Goal: Task Accomplishment & Management: Manage account settings

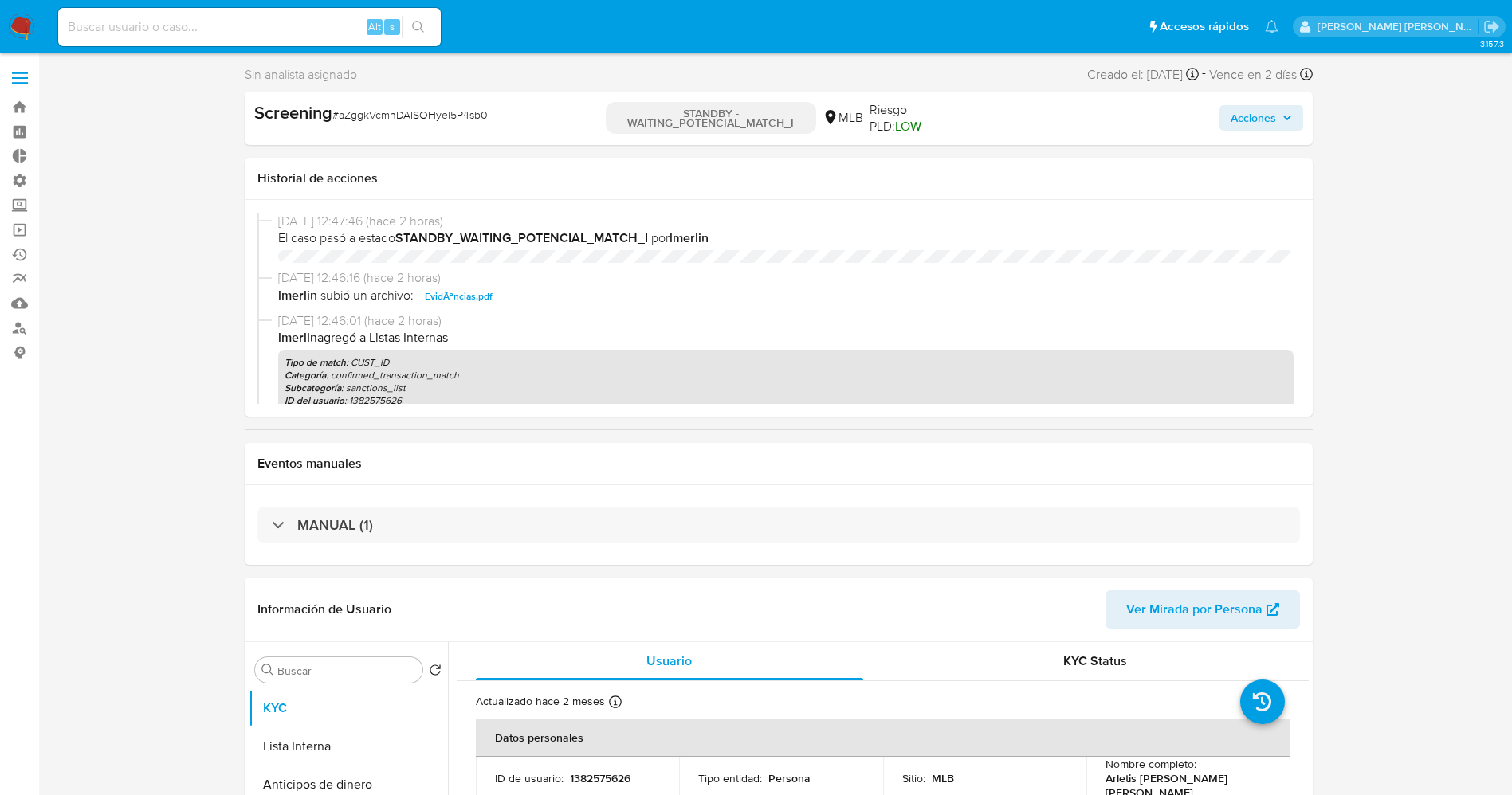
select select "10"
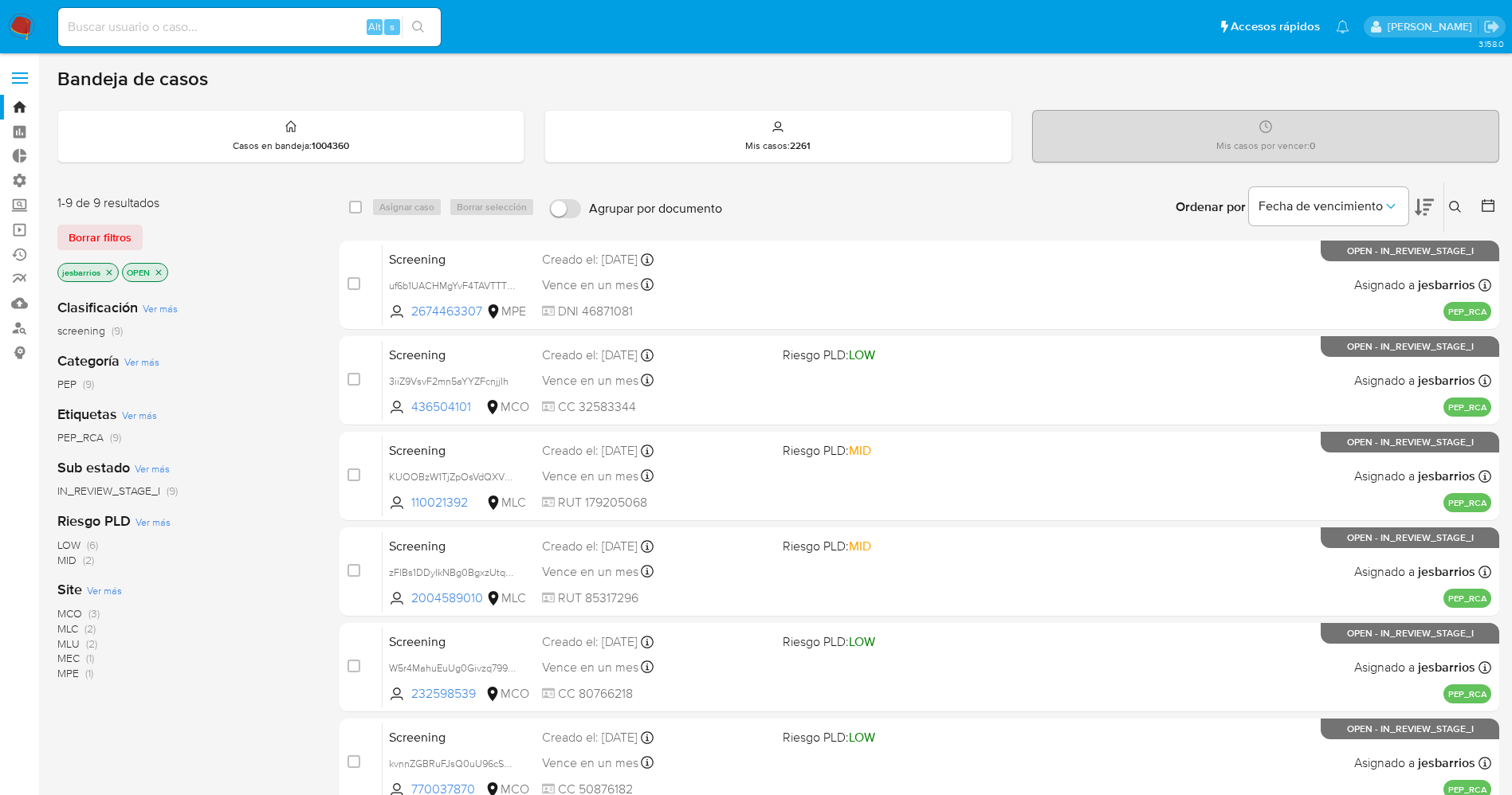
click at [14, 15] on img at bounding box center [21, 27] width 27 height 27
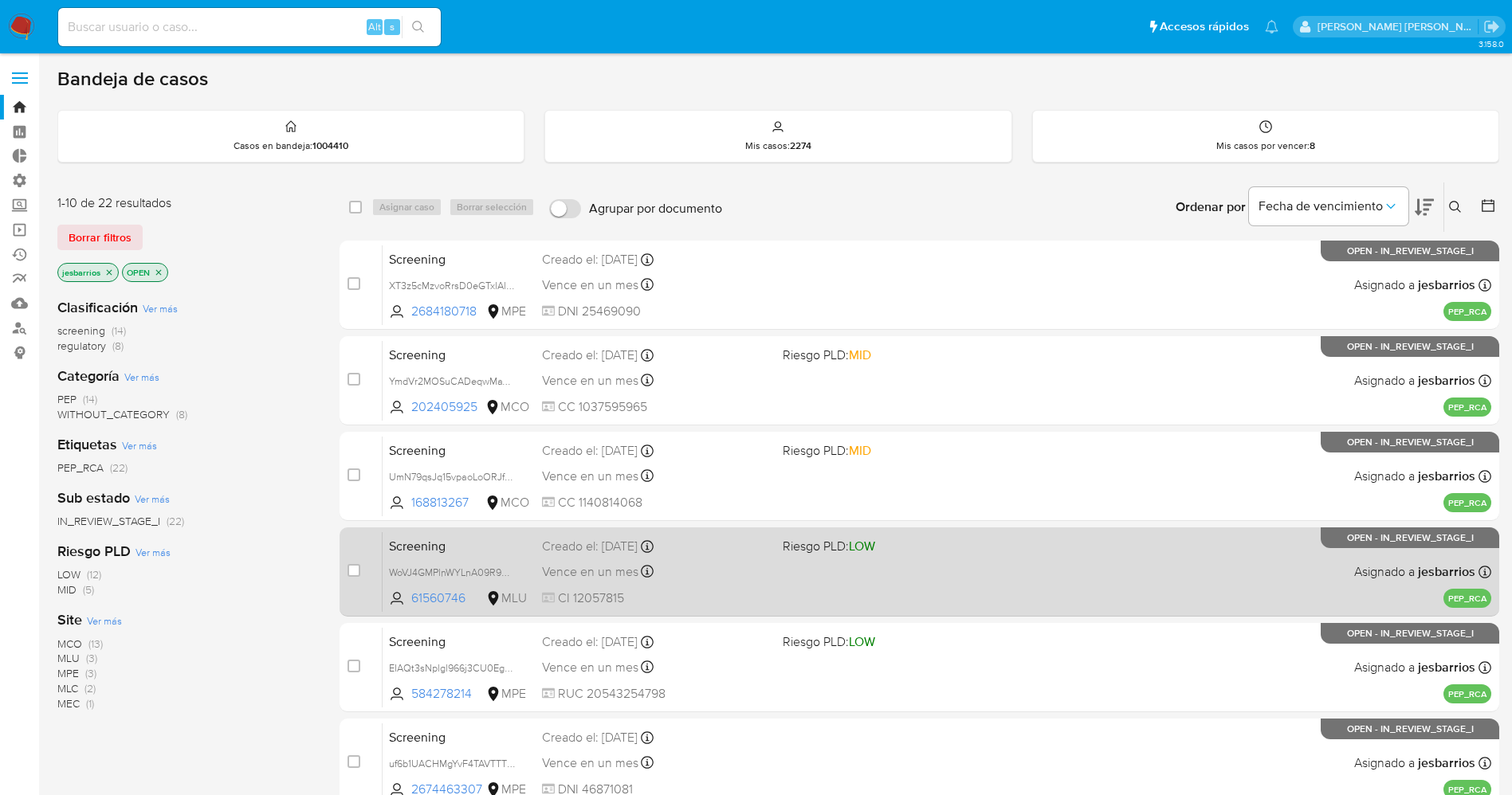
scroll to position [521, 0]
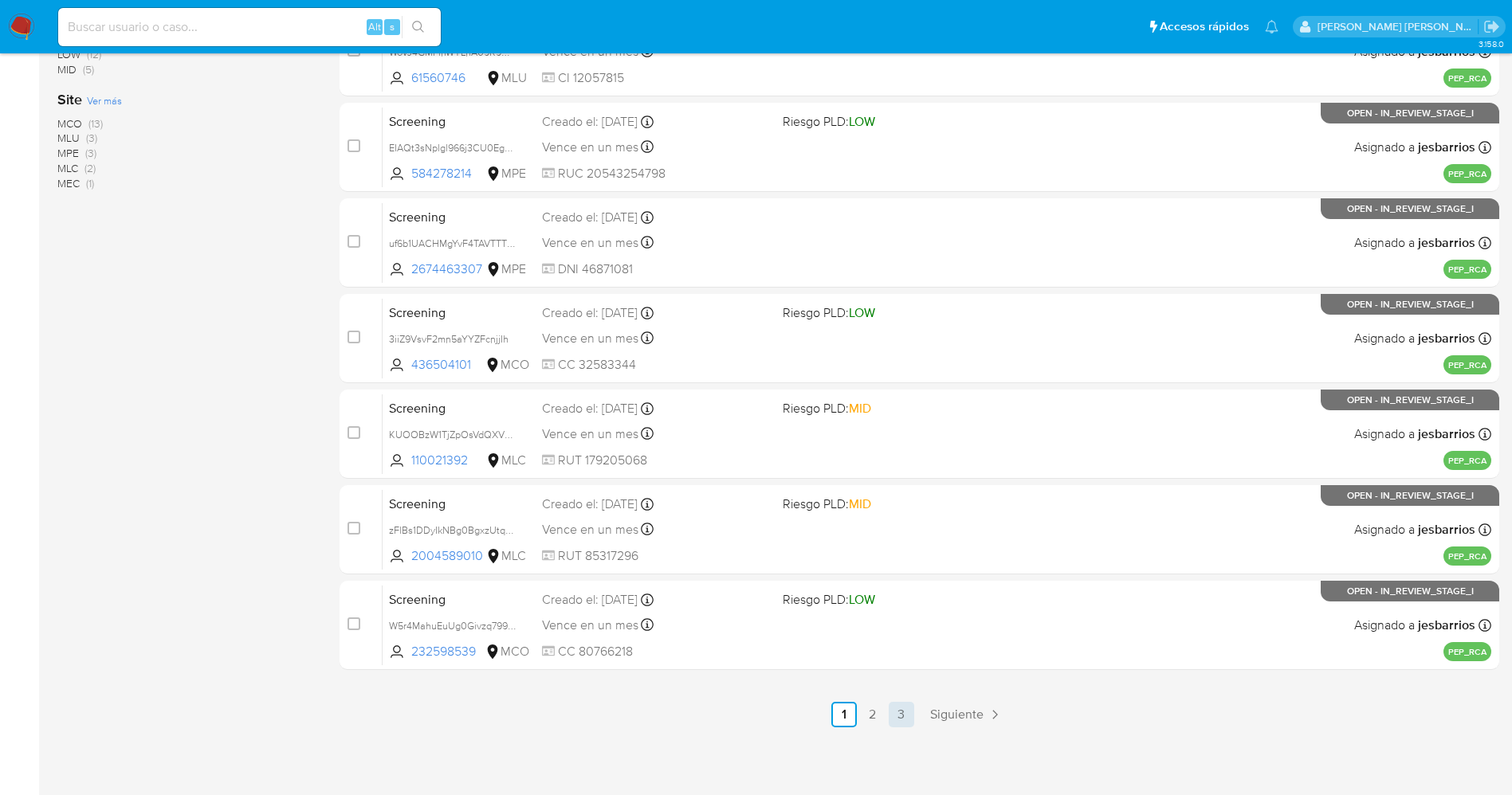
click at [893, 726] on link "3" at bounding box center [901, 715] width 25 height 25
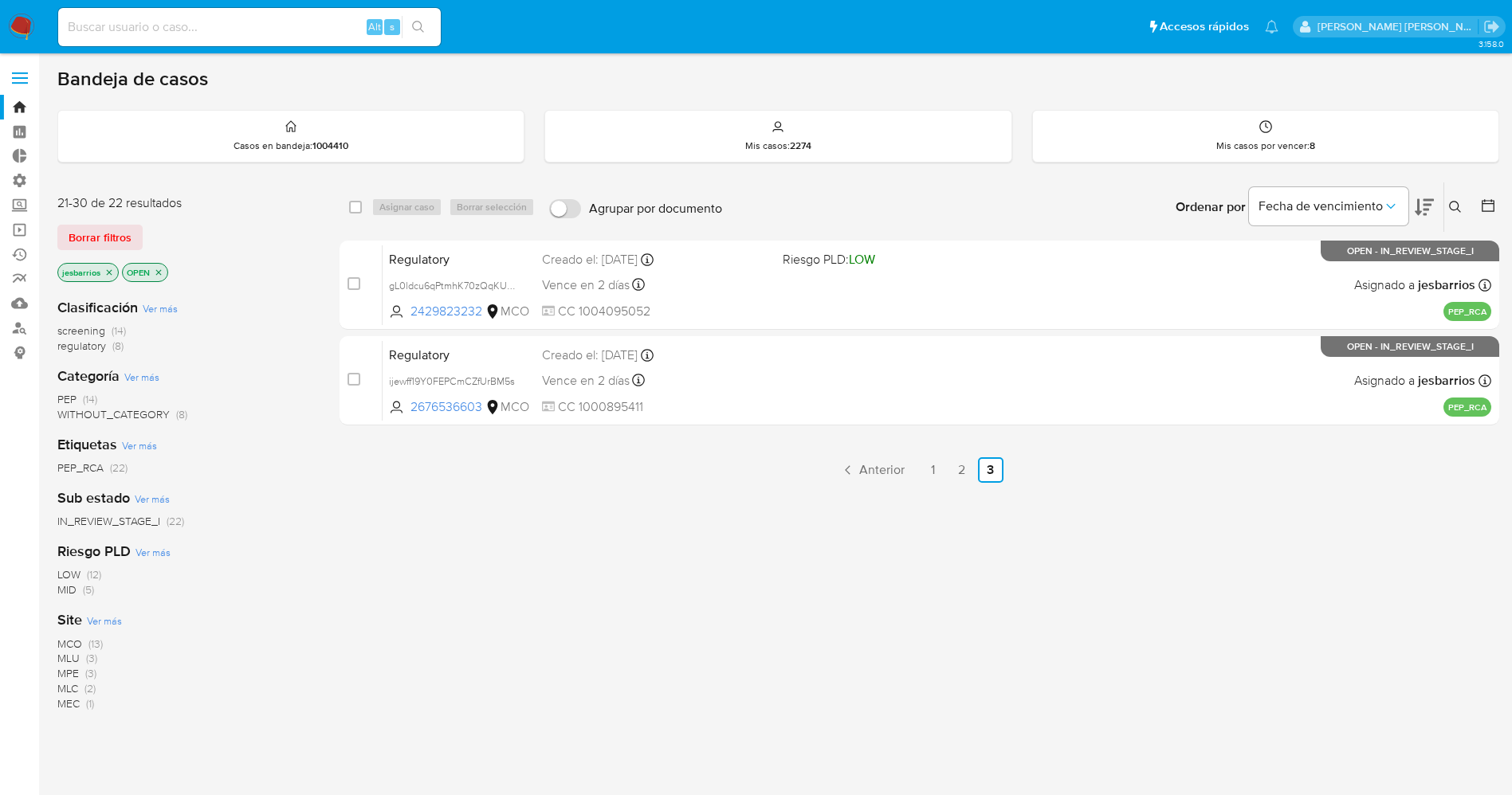
click at [103, 270] on p "jesbarrios" at bounding box center [88, 273] width 59 height 17
click at [108, 269] on icon "close-filter" at bounding box center [108, 272] width 10 height 10
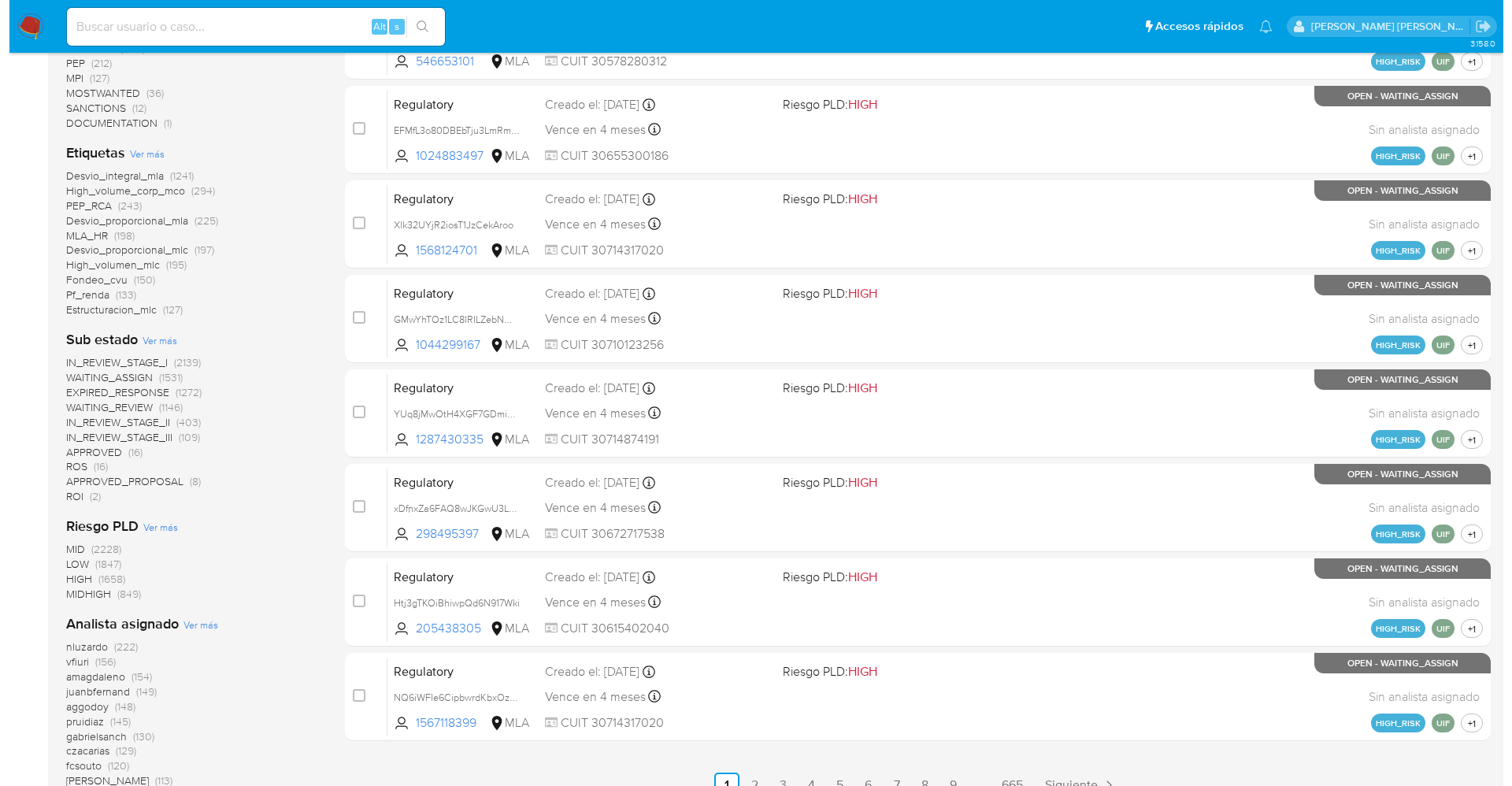
scroll to position [472, 0]
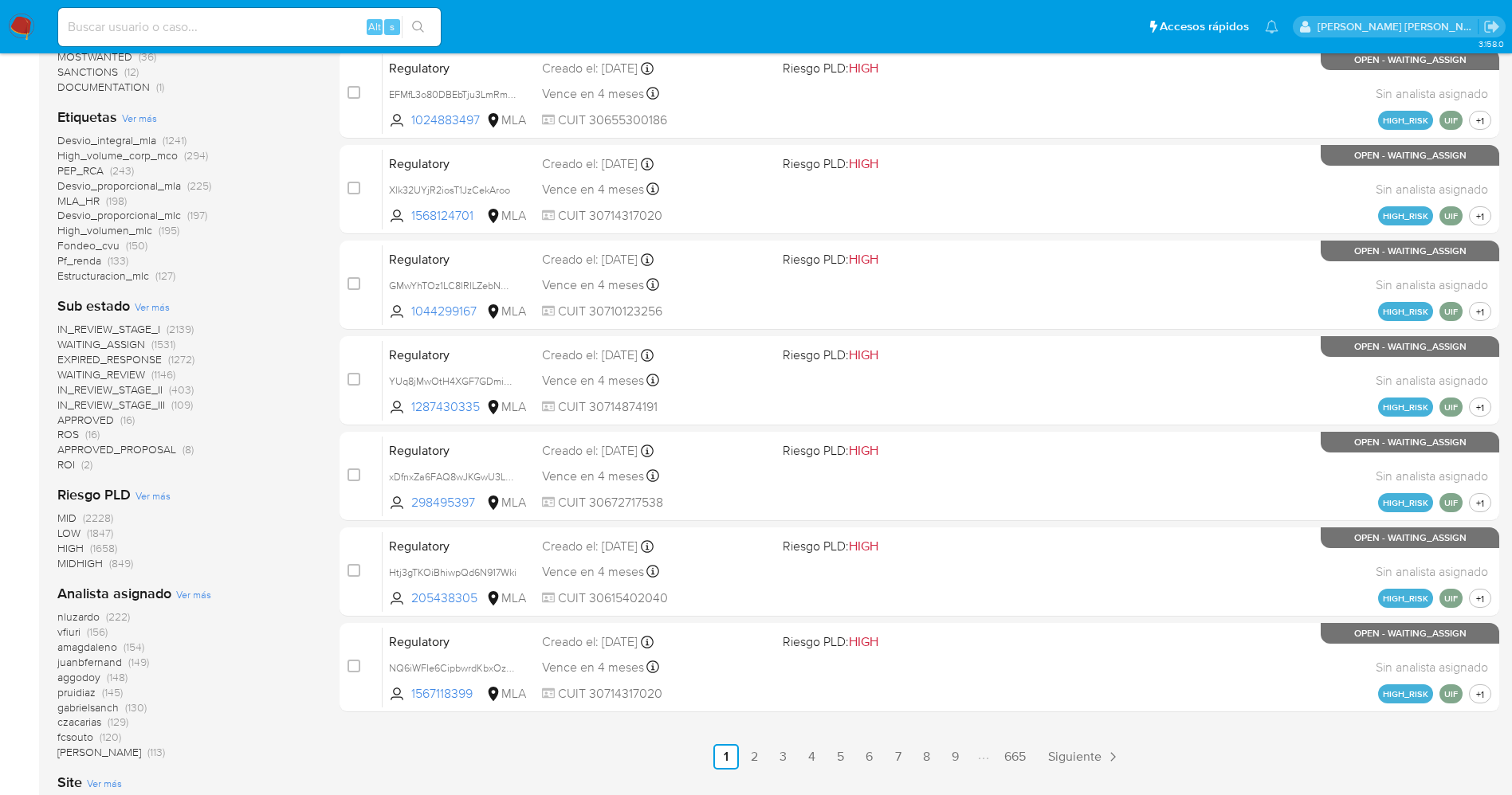
click at [198, 595] on span "Ver más" at bounding box center [194, 594] width 35 height 14
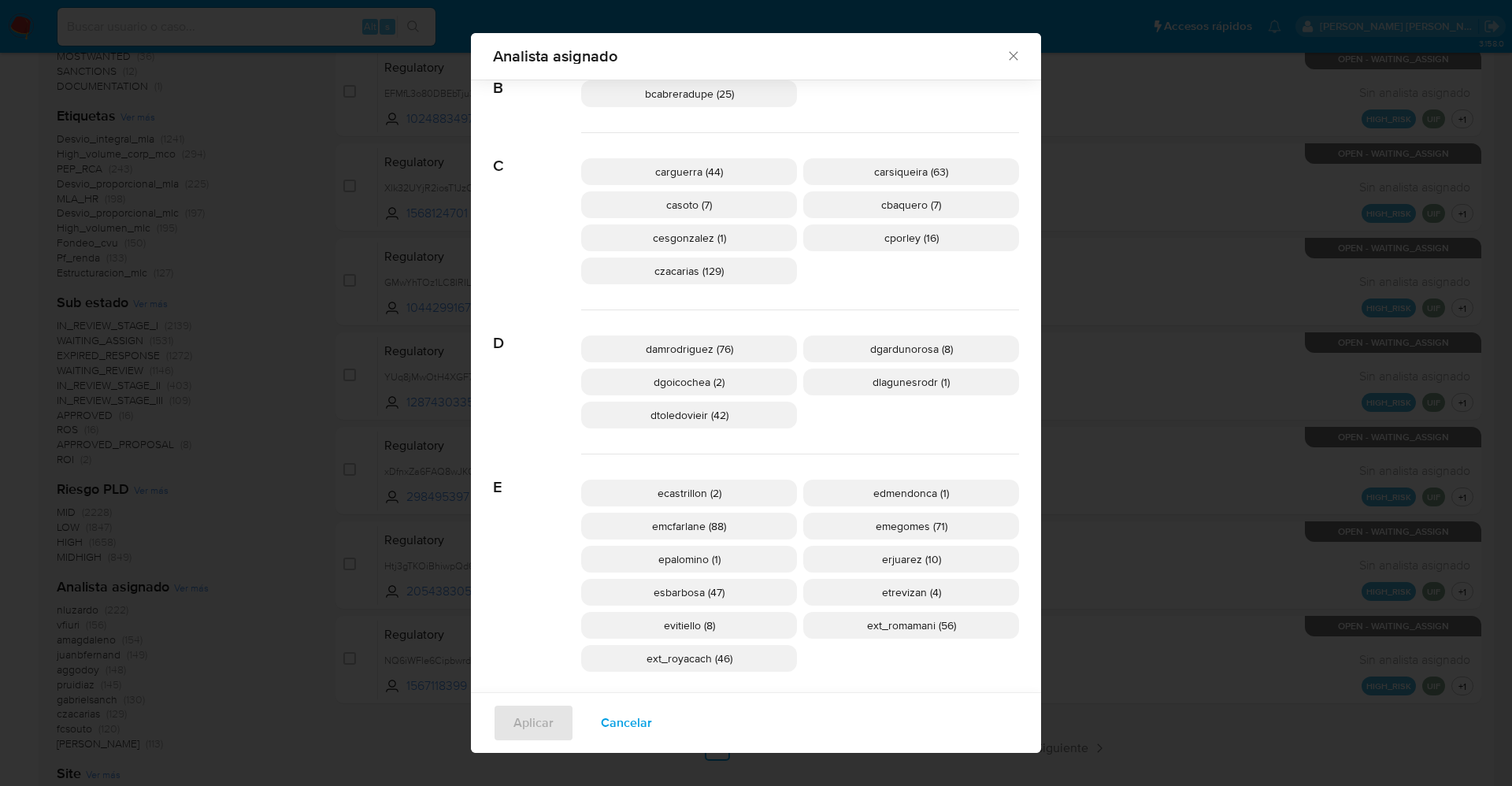
scroll to position [461, 0]
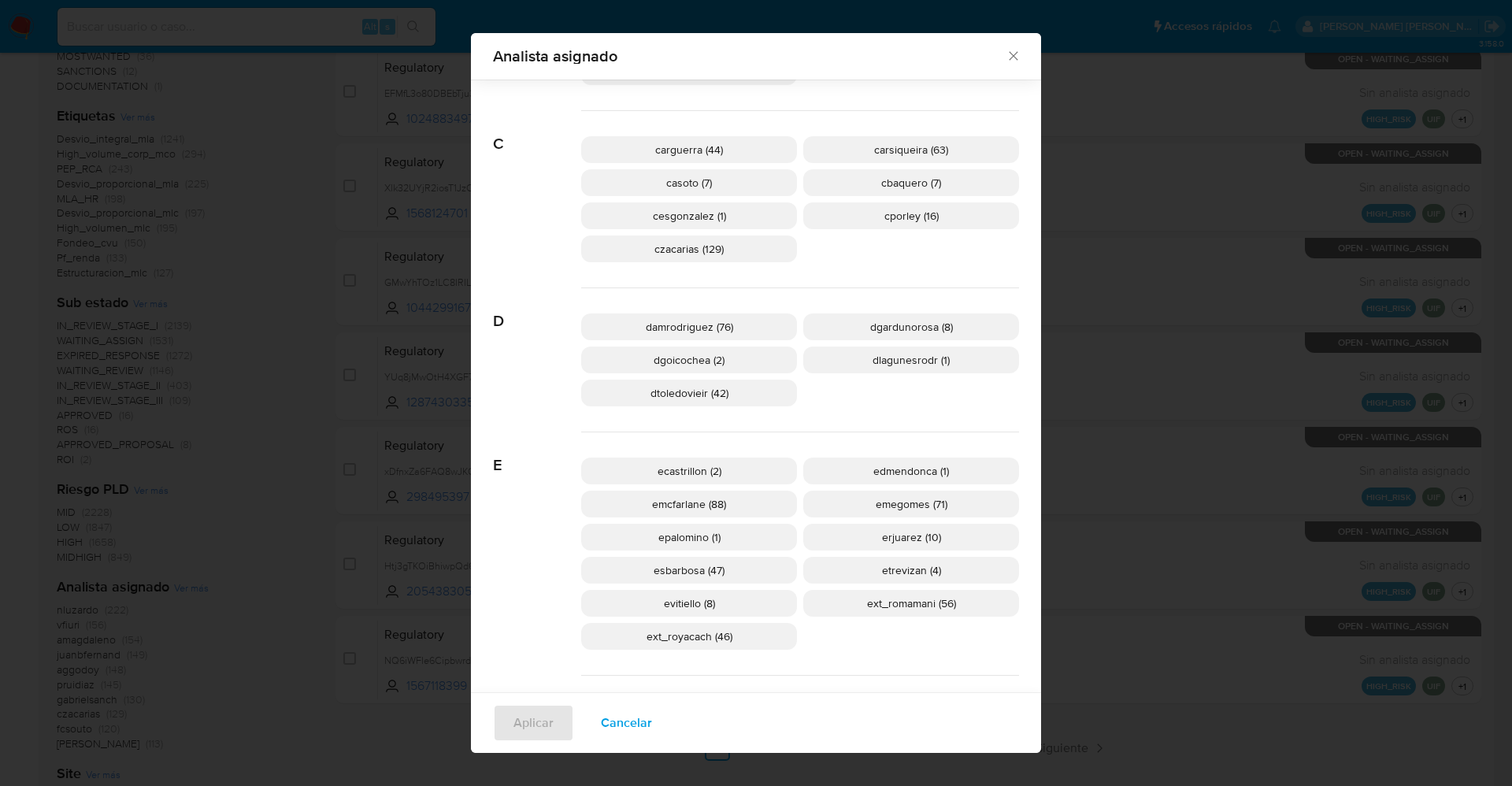
click at [621, 718] on span "Cancelar" at bounding box center [626, 723] width 51 height 35
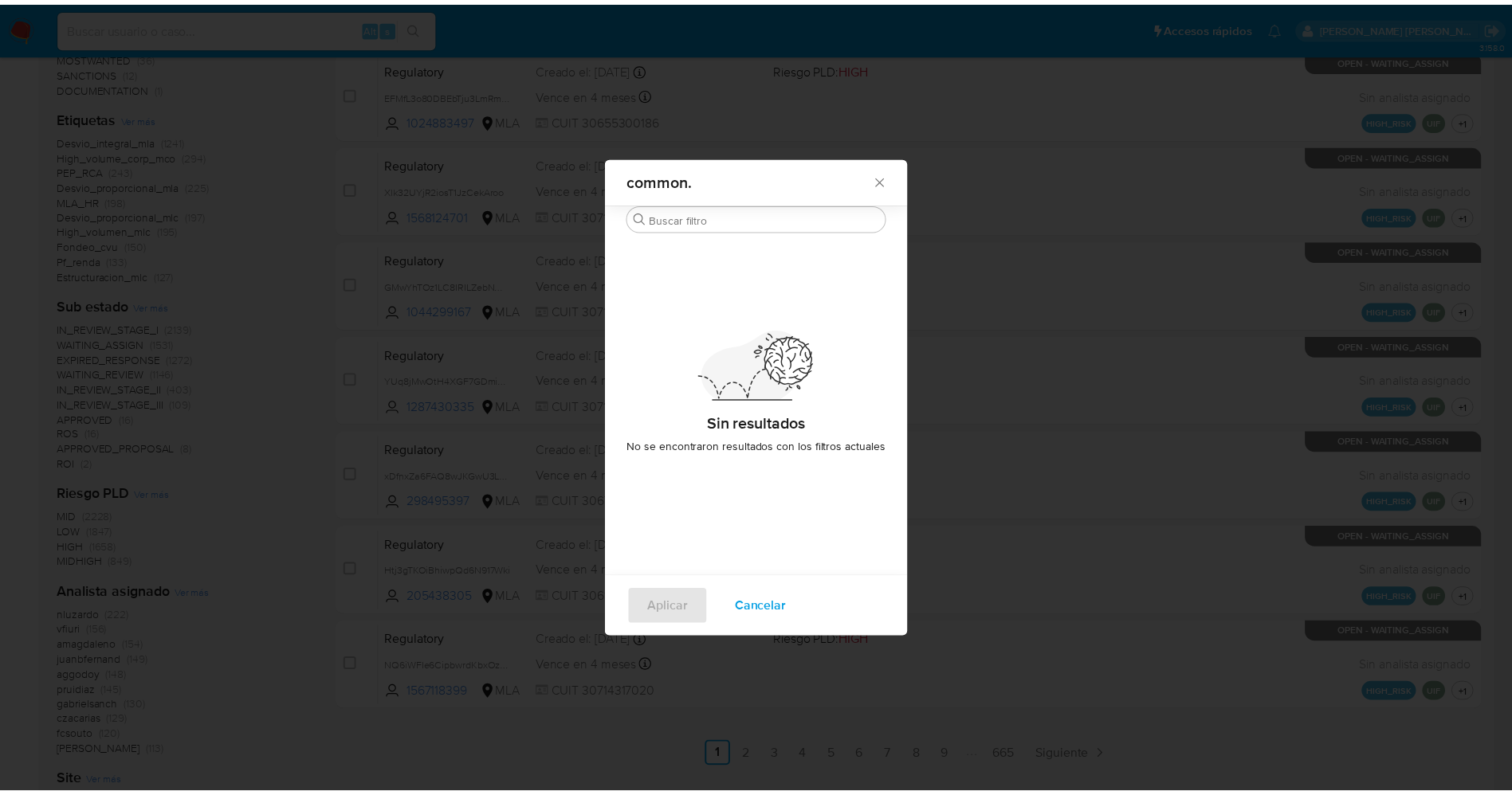
scroll to position [0, 0]
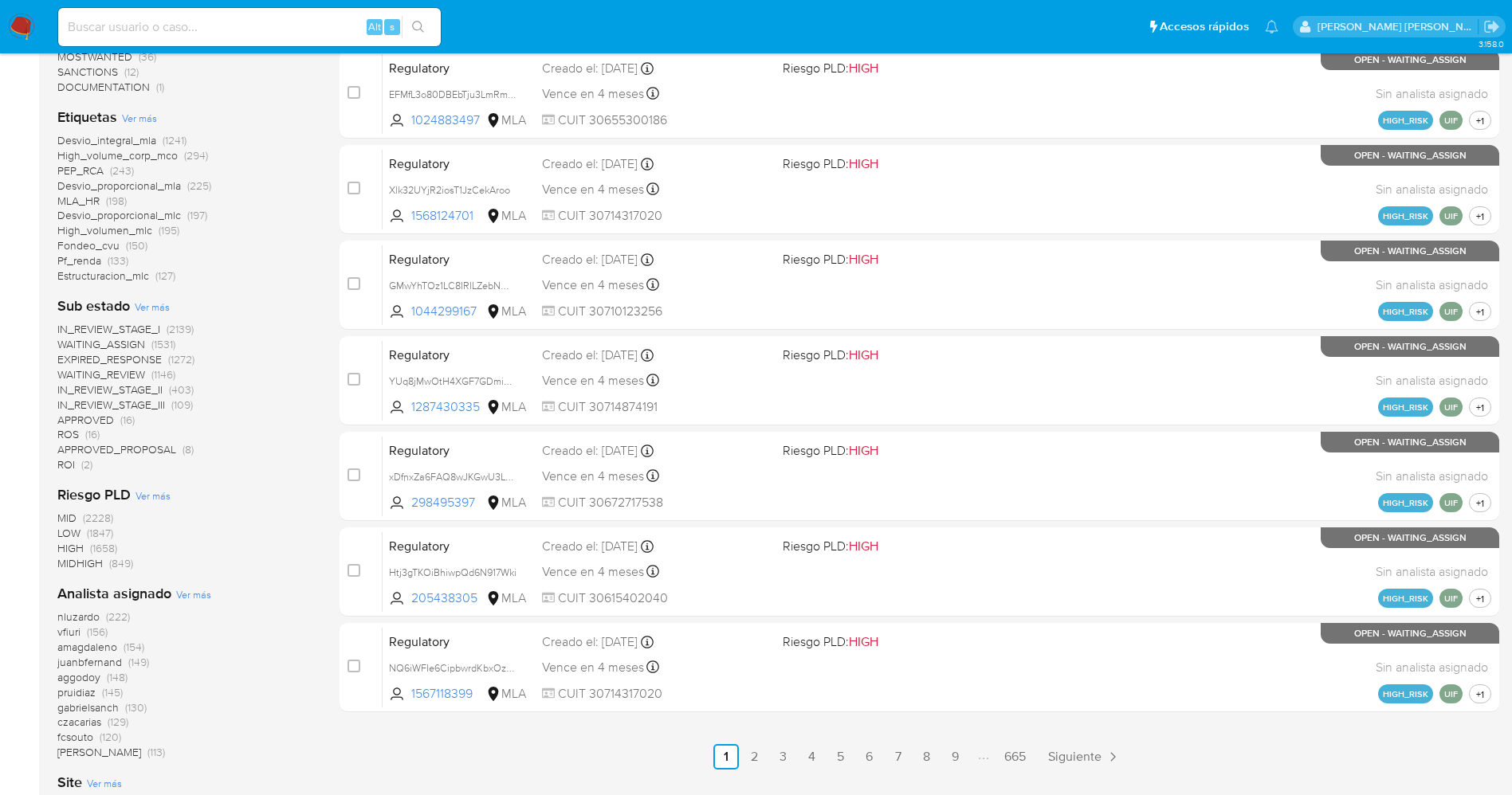
click at [24, 25] on img at bounding box center [21, 27] width 27 height 27
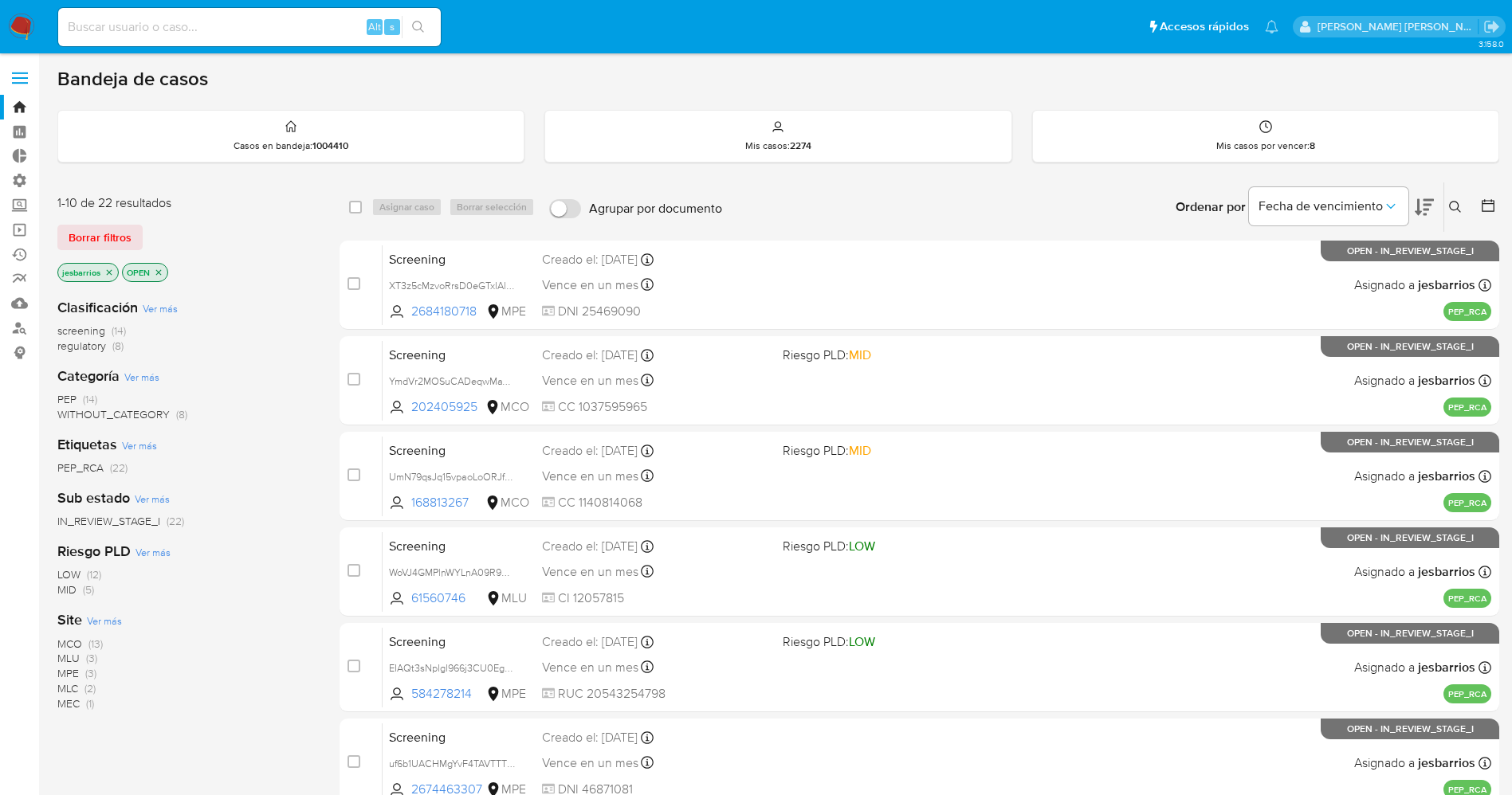
scroll to position [521, 0]
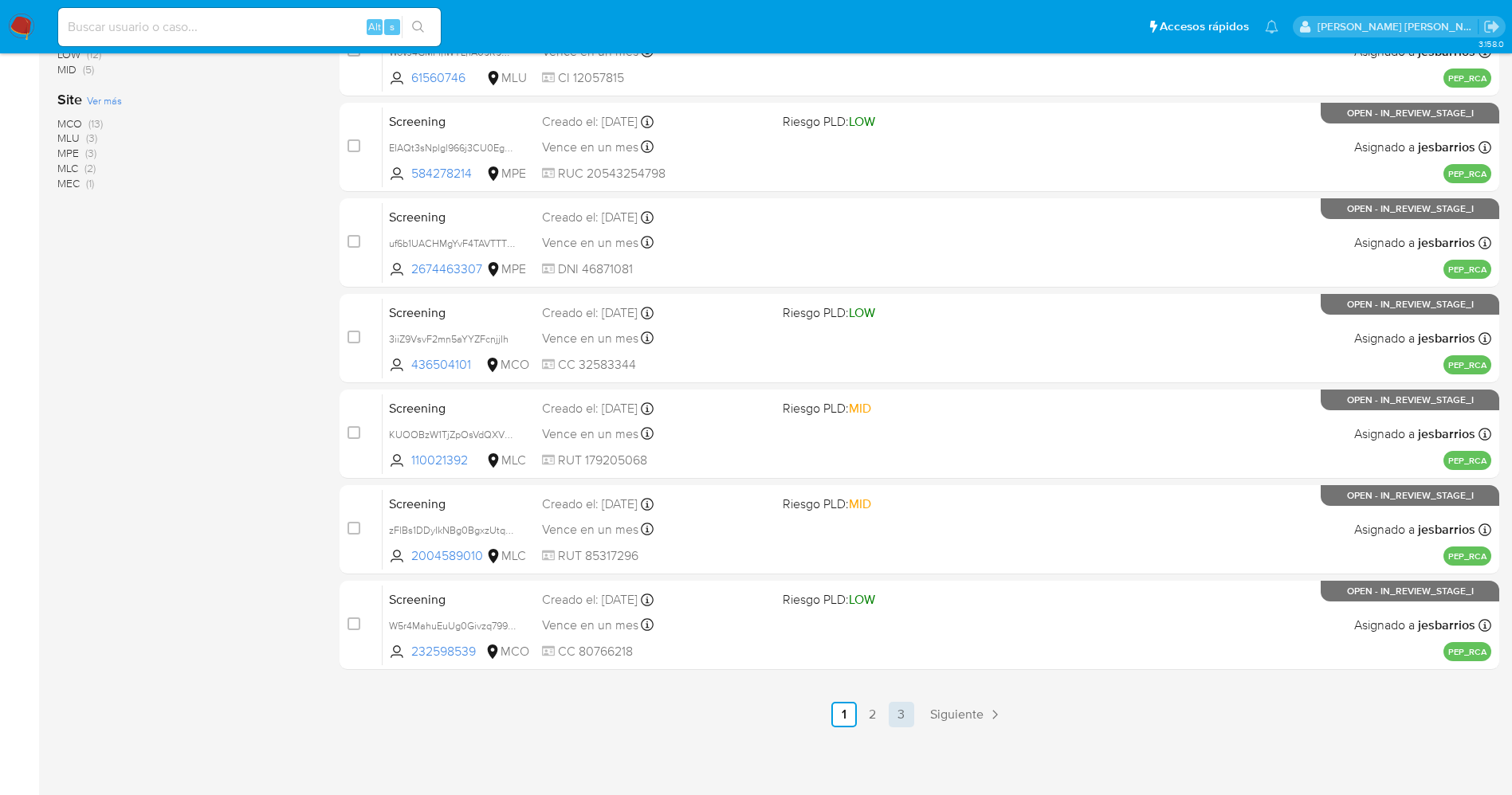
click at [909, 716] on link "3" at bounding box center [901, 715] width 25 height 25
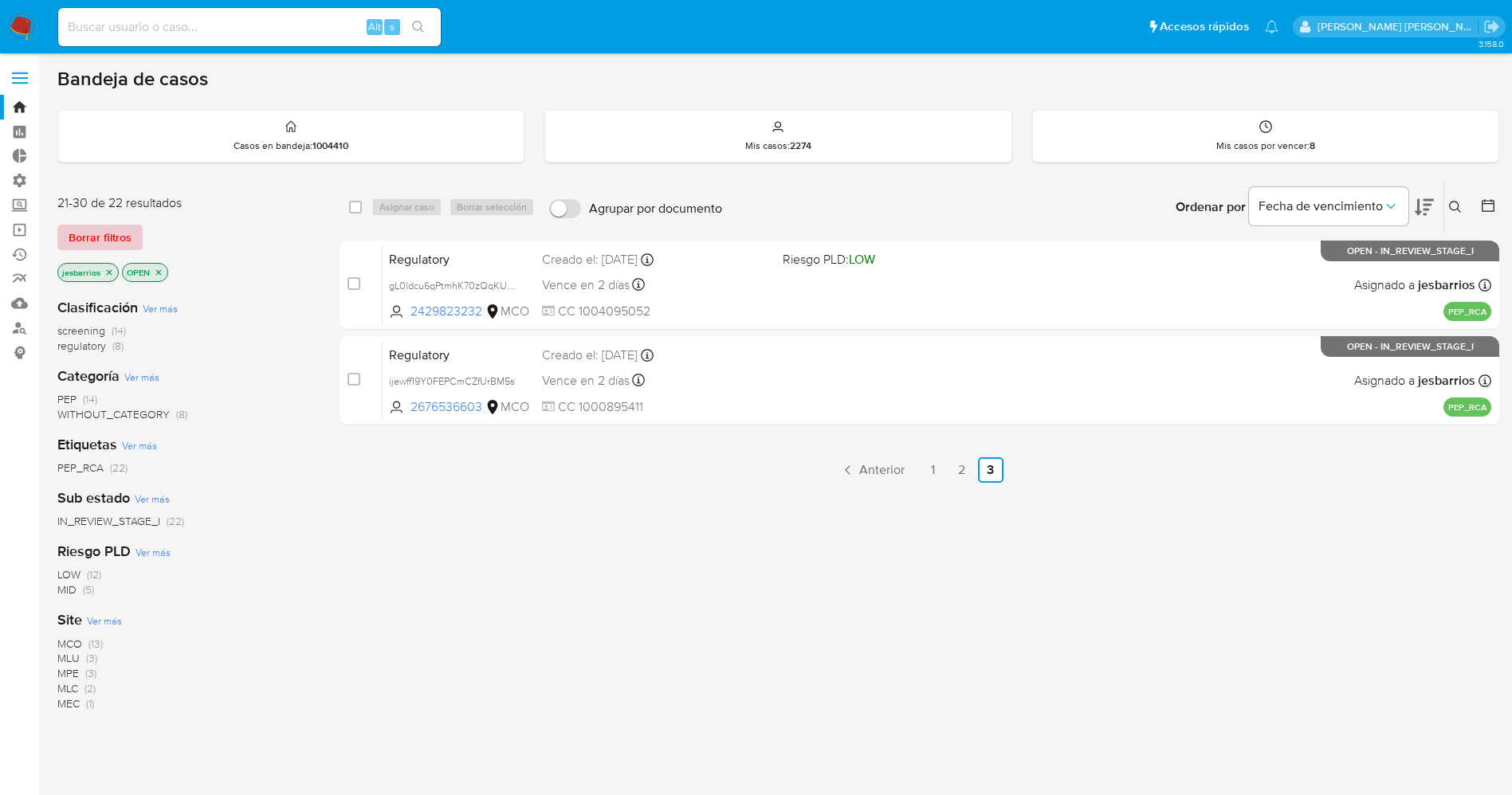
click at [106, 245] on span "Borrar filtros" at bounding box center [100, 238] width 63 height 23
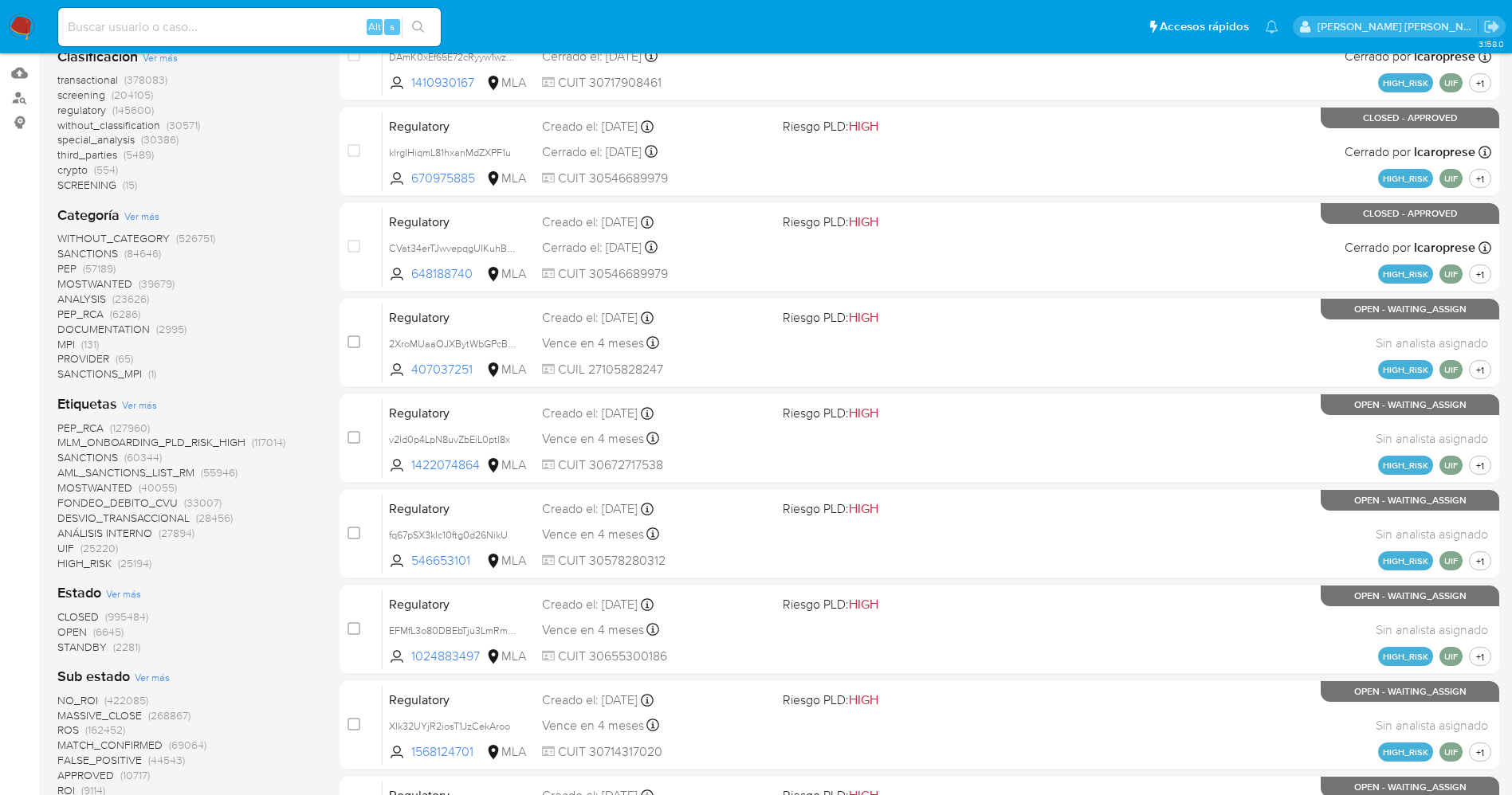
scroll to position [239, 0]
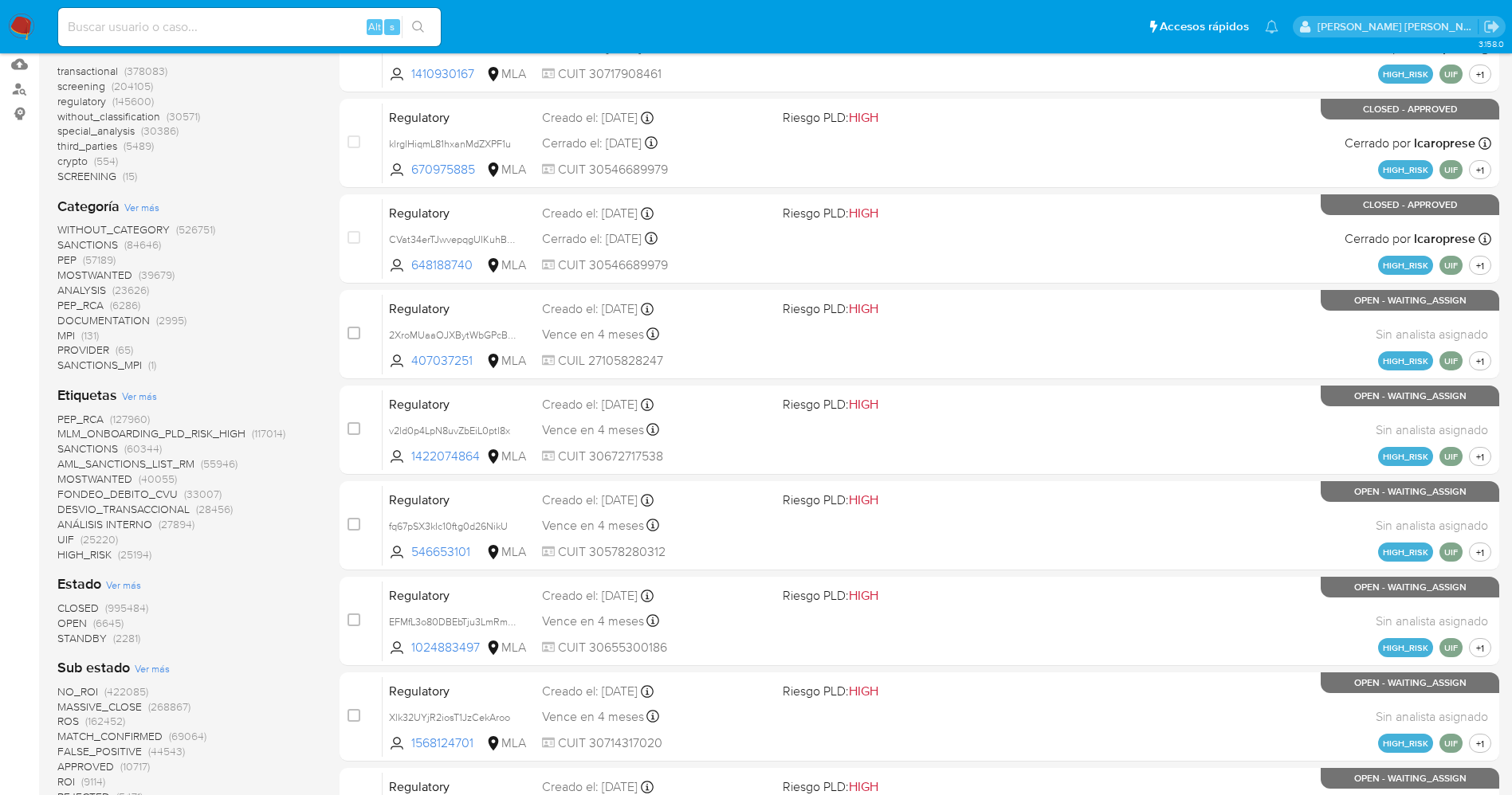
click at [88, 633] on span "STANDBY" at bounding box center [82, 638] width 50 height 16
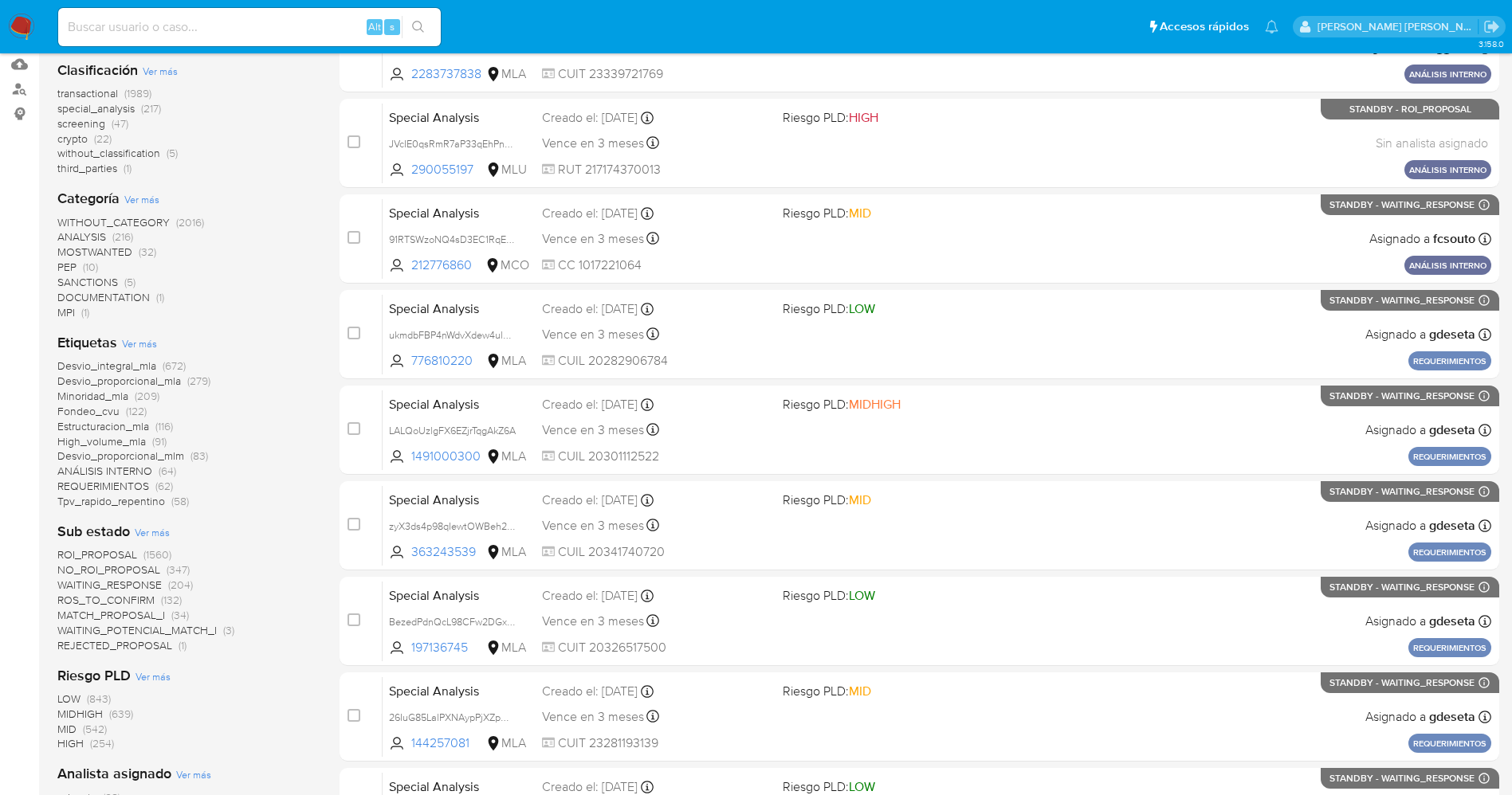
click at [83, 287] on span "SANCTIONS" at bounding box center [87, 282] width 60 height 16
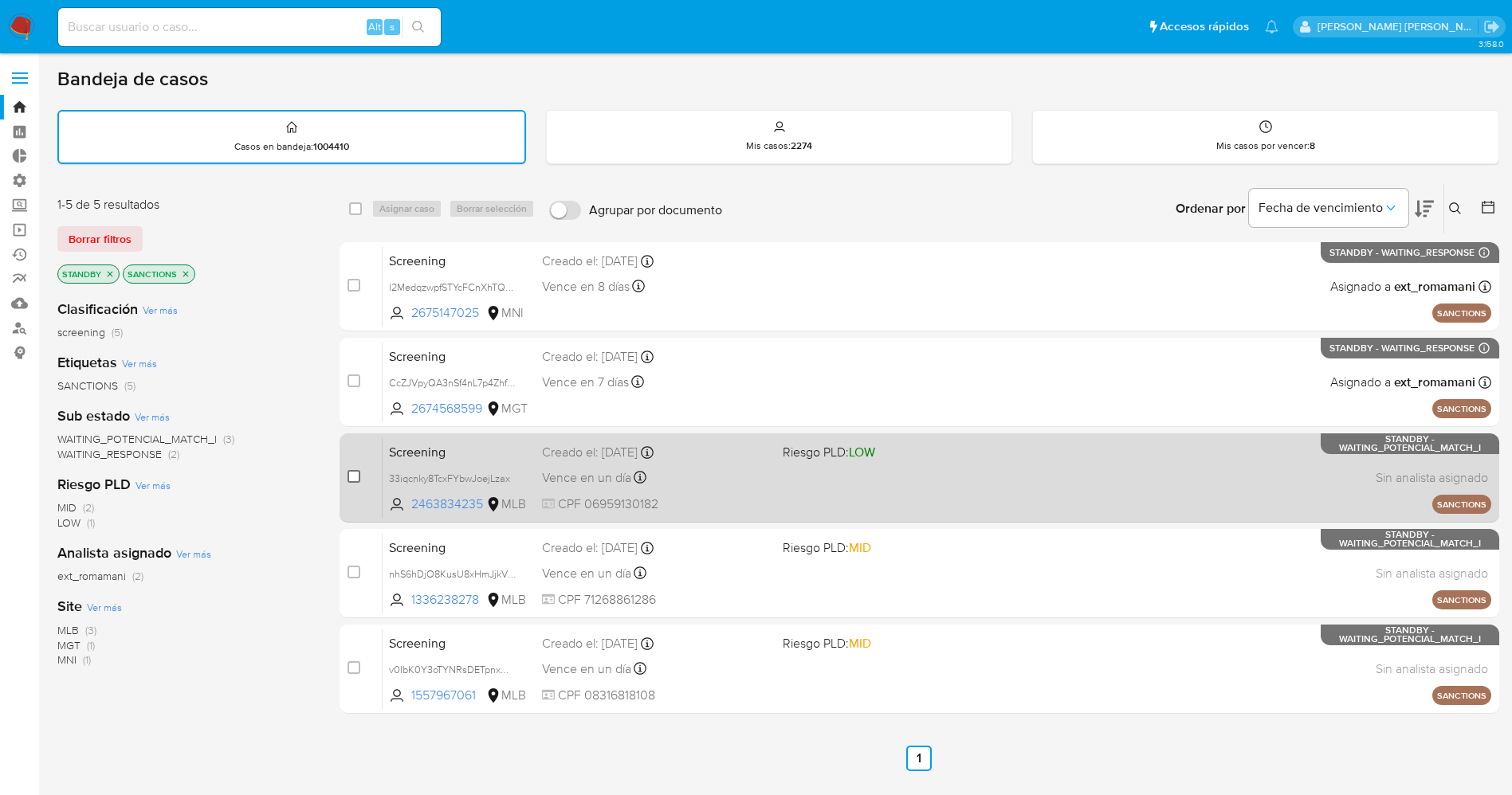
click at [357, 472] on input "checkbox" at bounding box center [354, 476] width 13 height 13
checkbox input "true"
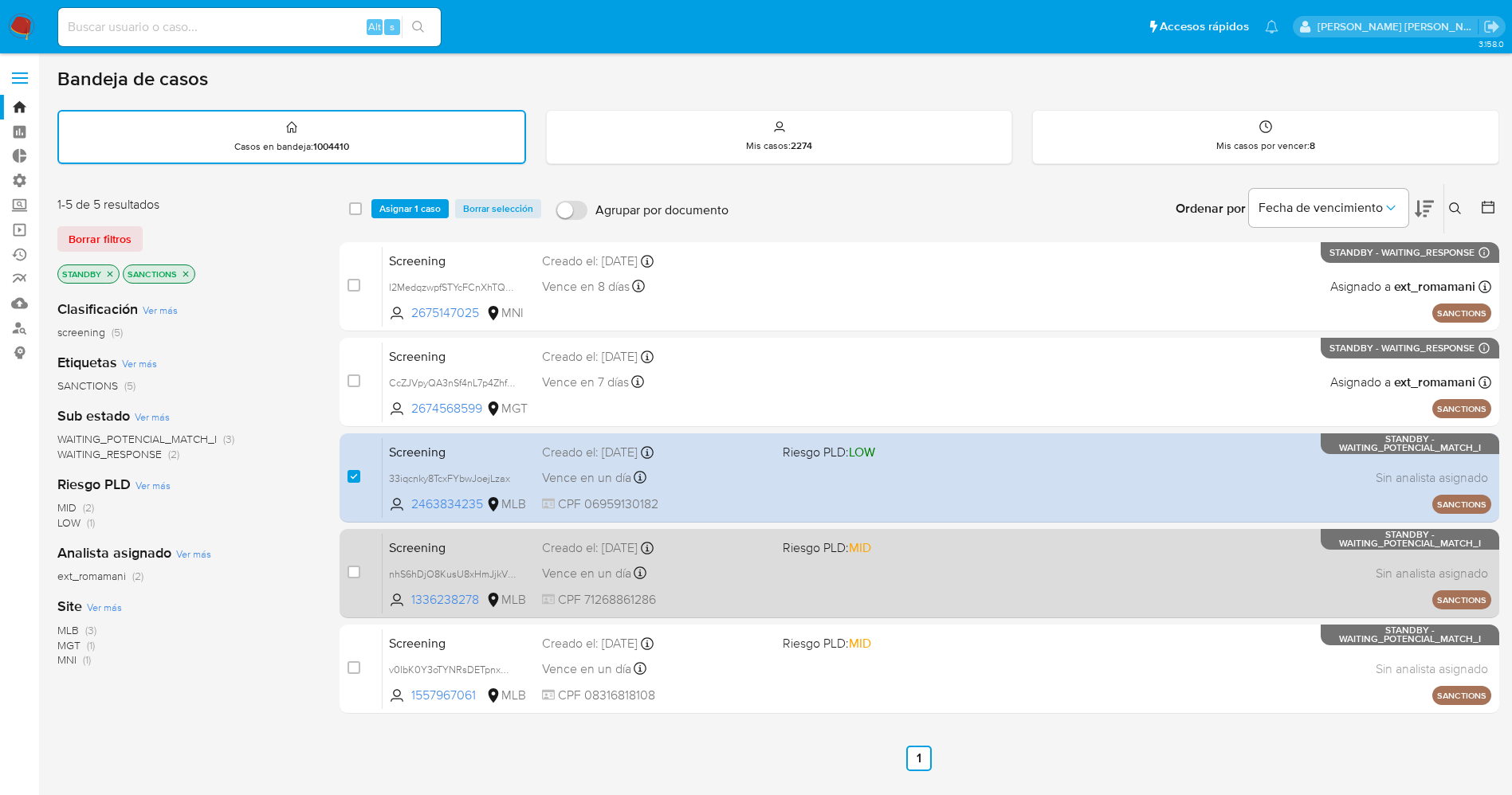
drag, startPoint x: 359, startPoint y: 575, endPoint x: 352, endPoint y: 599, distance: 25.0
click at [358, 576] on input "checkbox" at bounding box center [354, 572] width 13 height 13
checkbox input "true"
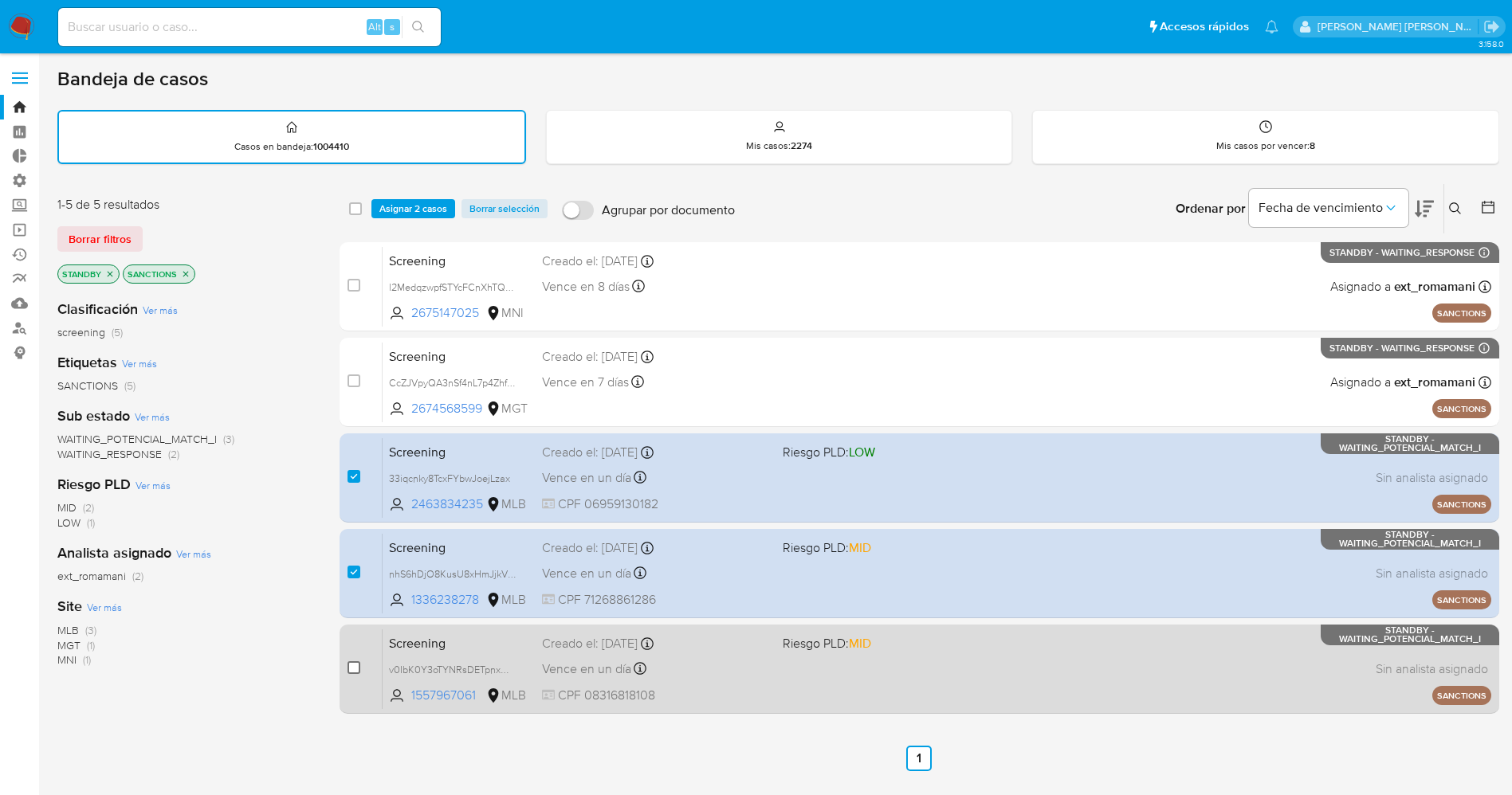
click at [357, 670] on input "checkbox" at bounding box center [354, 667] width 13 height 13
checkbox input "true"
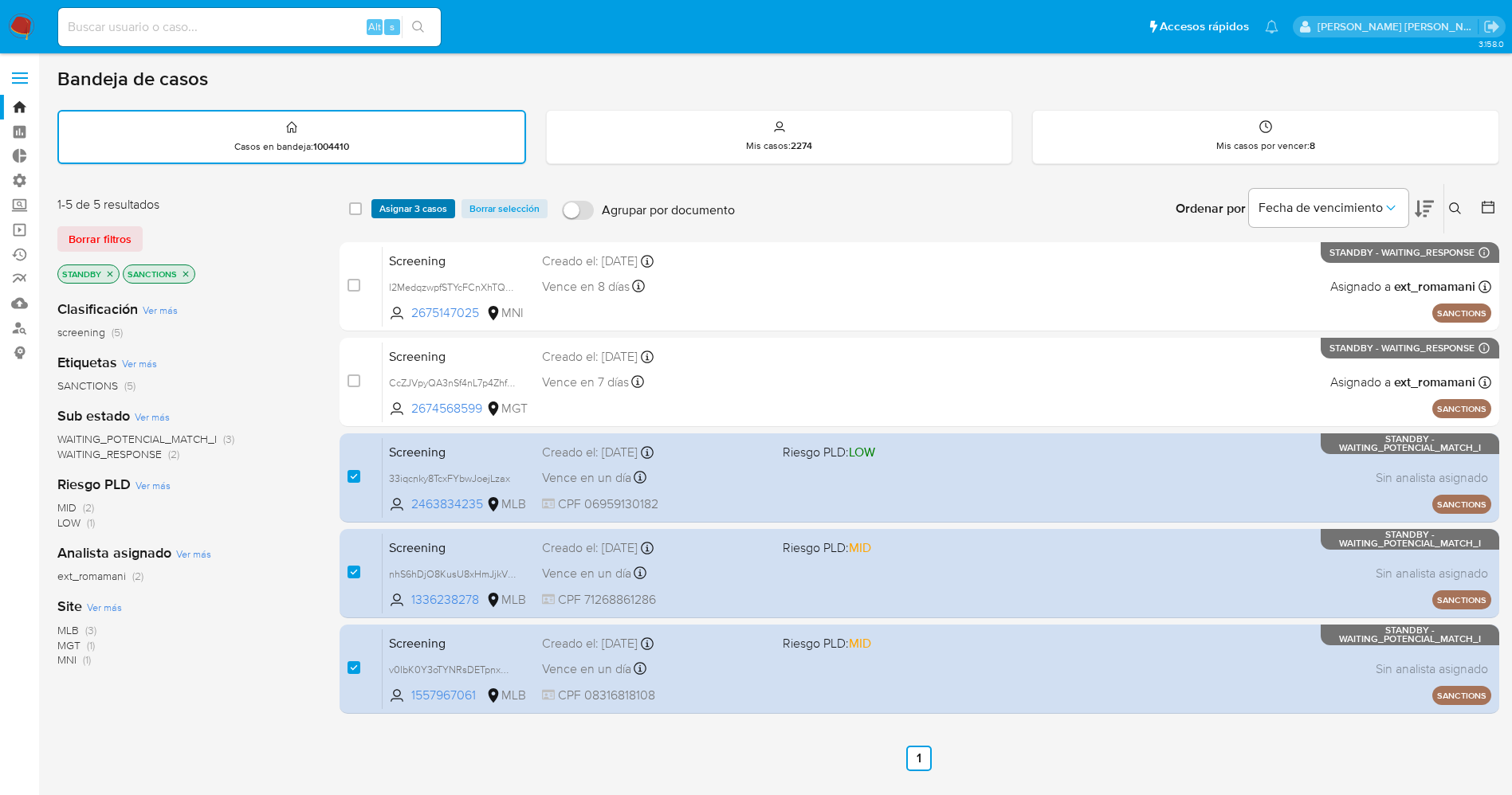
click at [427, 210] on span "Asignar 3 casos" at bounding box center [413, 209] width 68 height 16
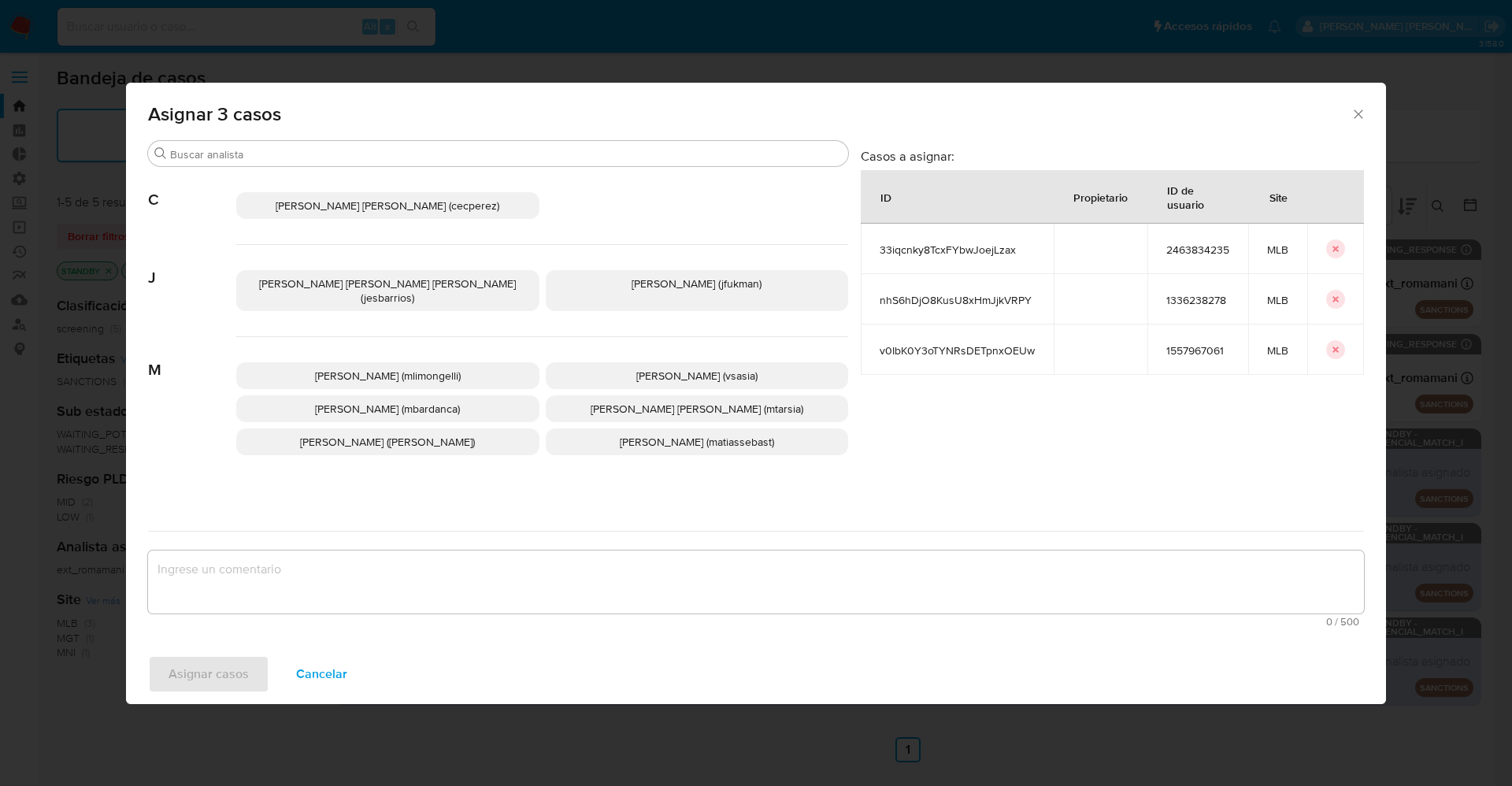
click at [412, 288] on span "Jesica Iris Barrios Leita (jesbarrios)" at bounding box center [387, 290] width 256 height 30
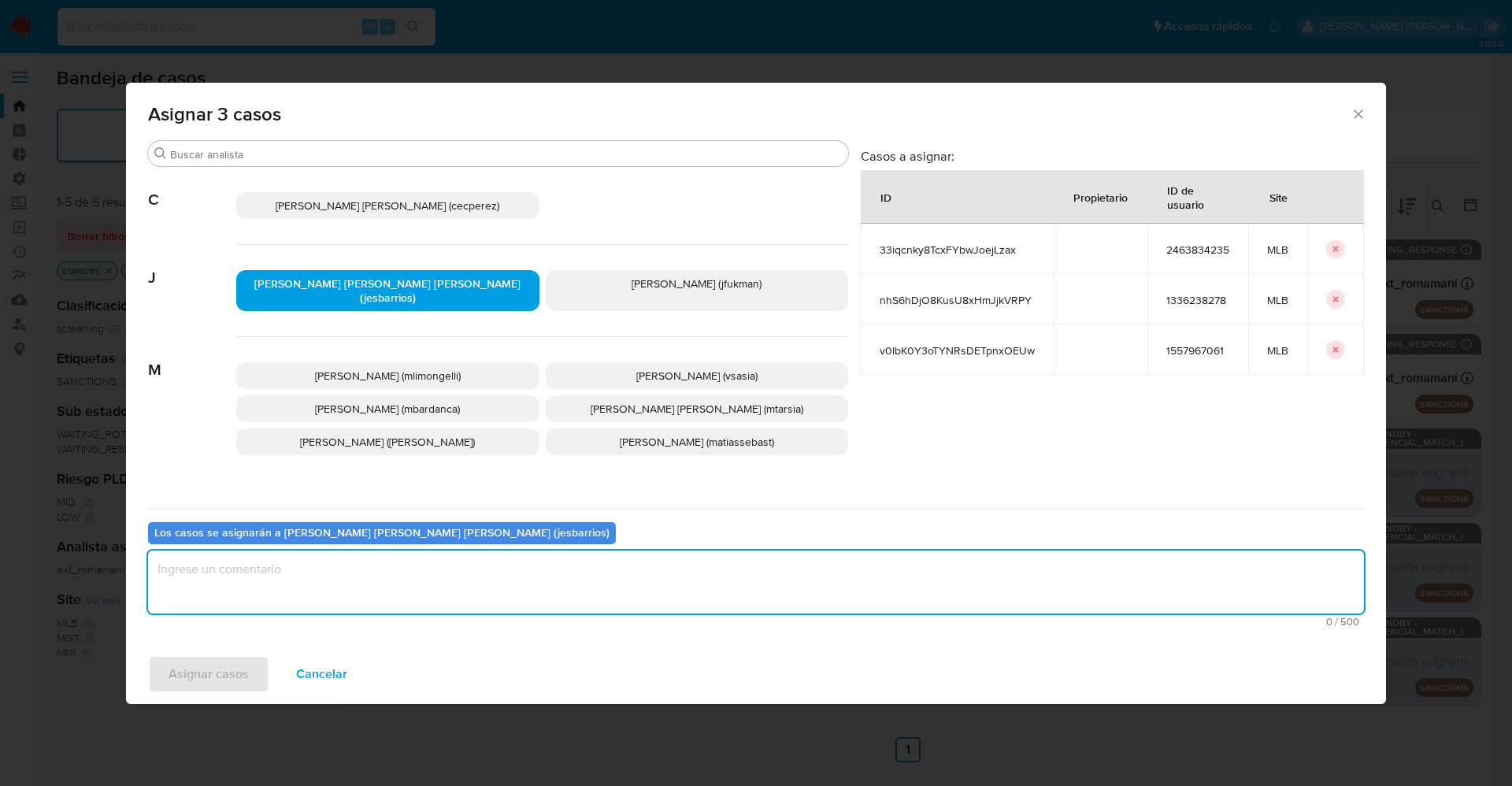
click at [407, 606] on textarea "assign-modal" at bounding box center [756, 582] width 1216 height 63
type textarea "a"
type textarea "Analisis"
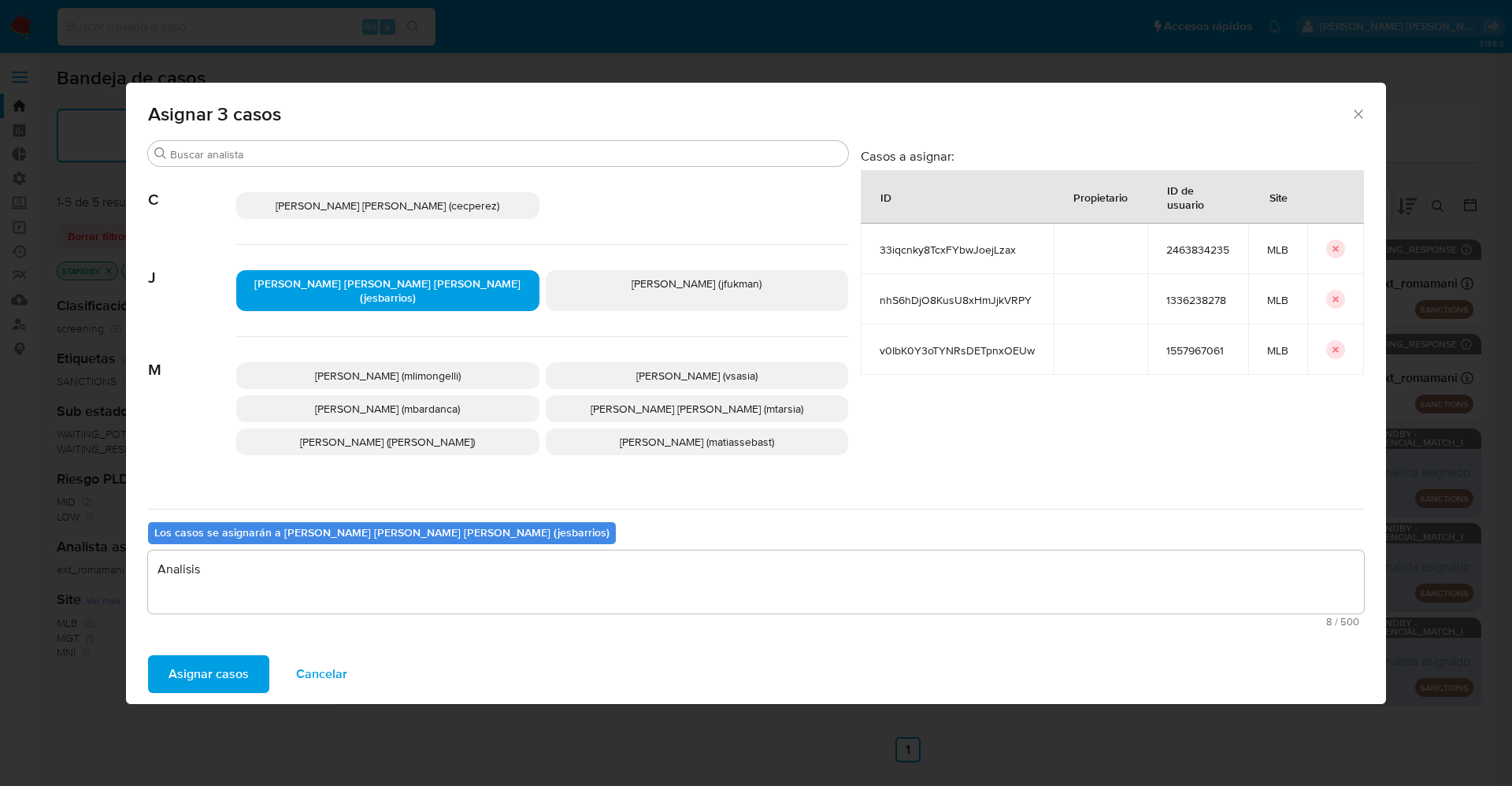
click at [246, 661] on span "Asignar casos" at bounding box center [208, 675] width 80 height 35
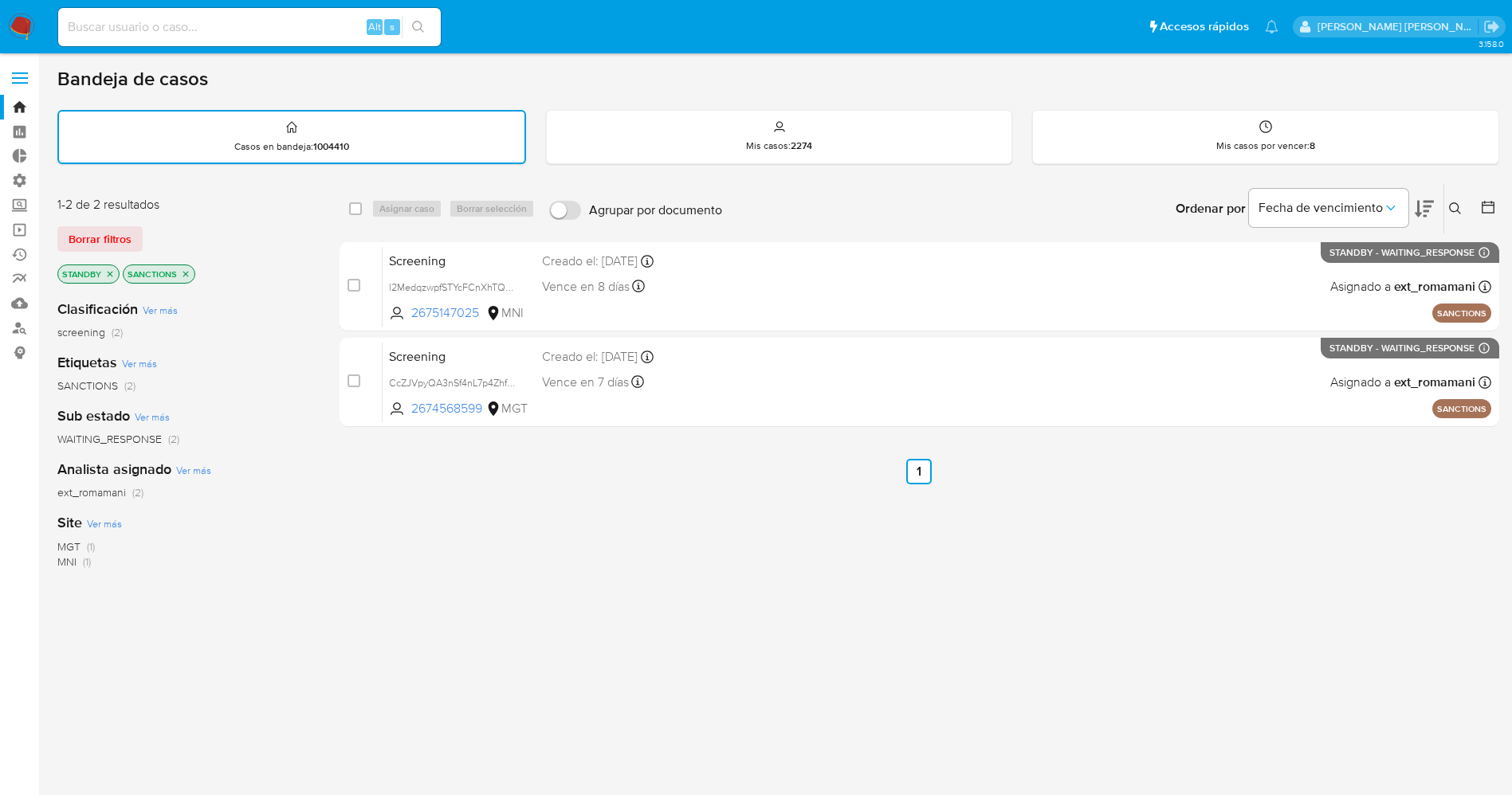
click at [31, 20] on img at bounding box center [21, 27] width 27 height 27
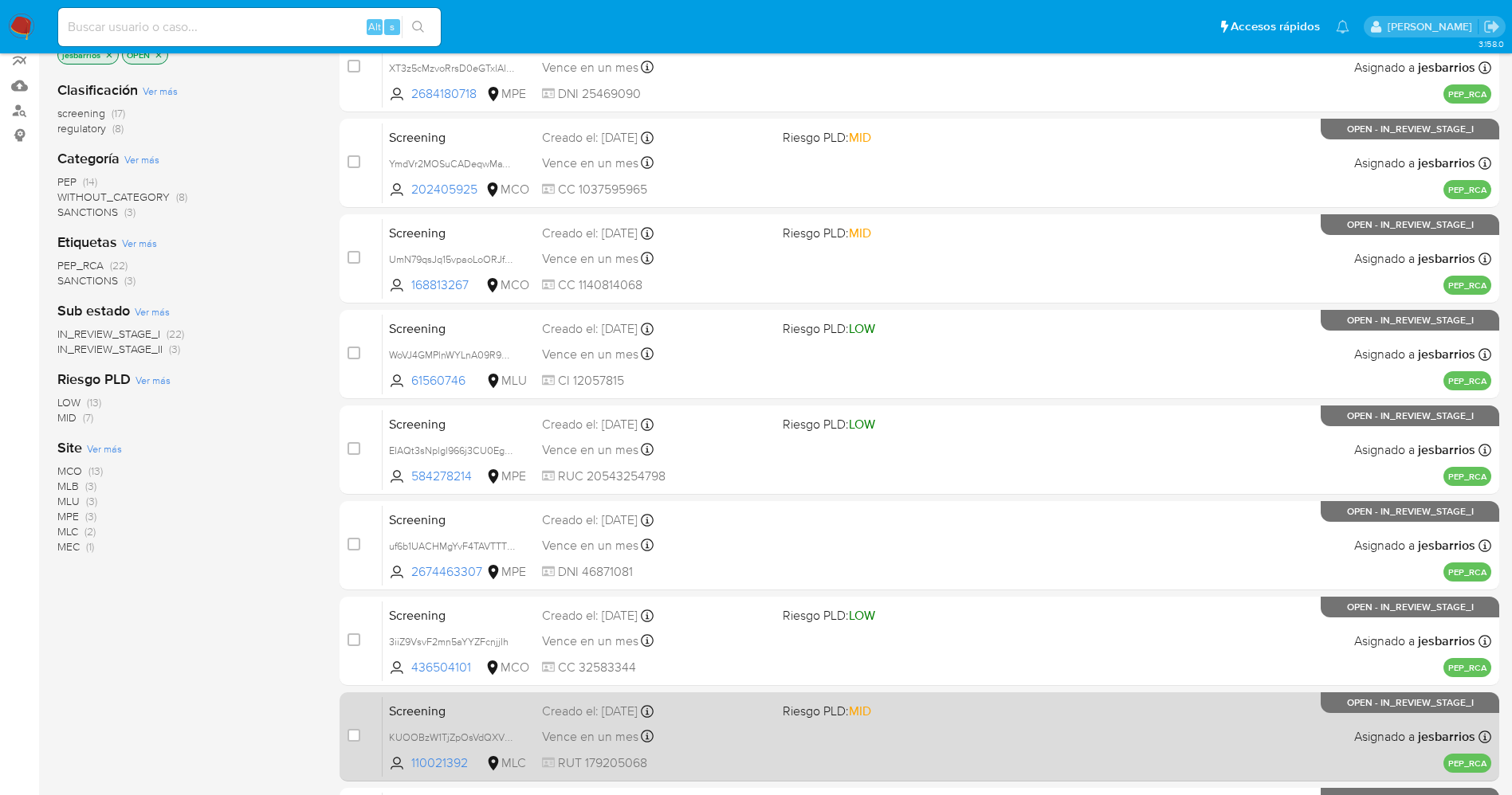
scroll to position [521, 0]
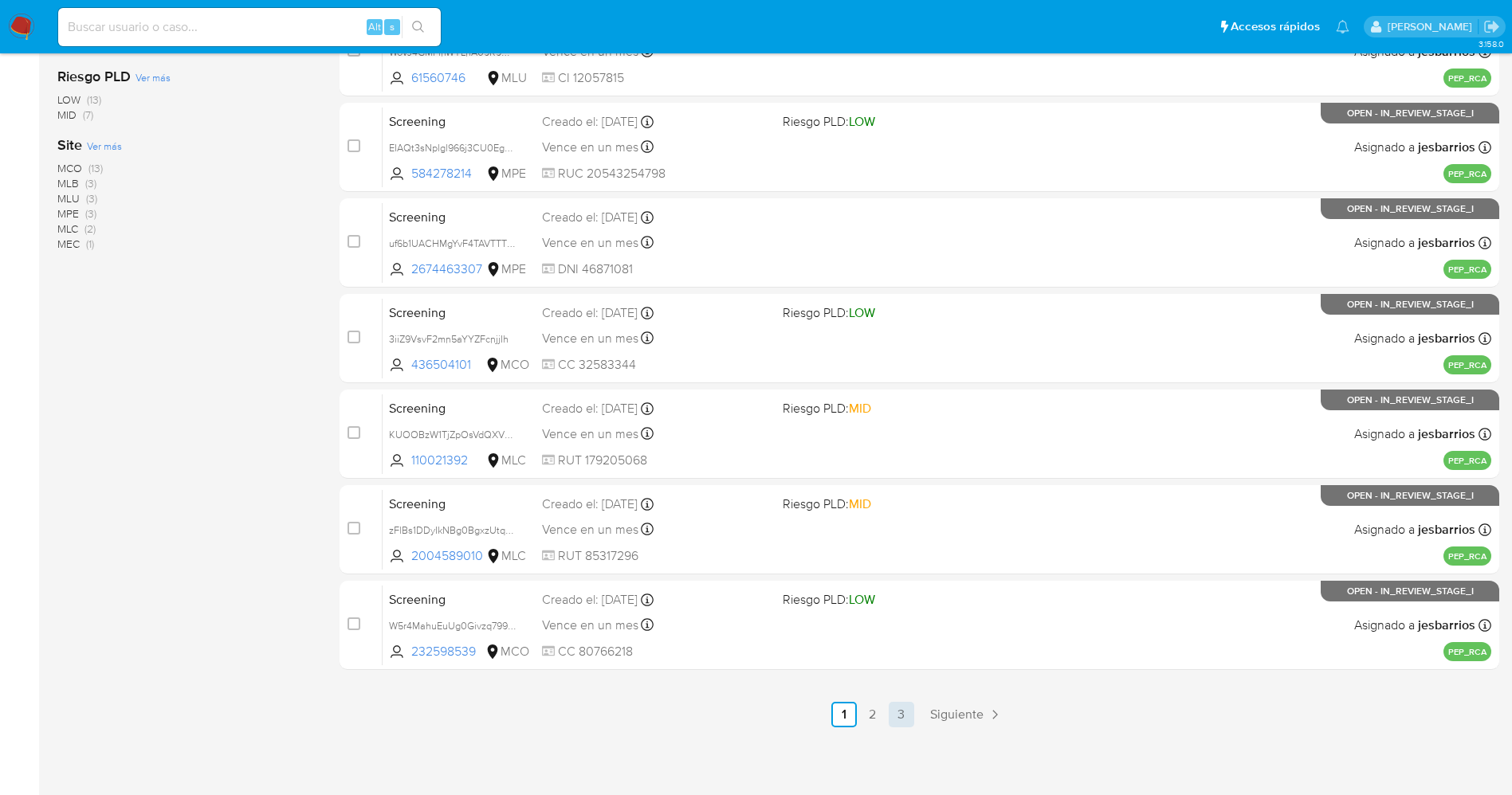
click at [898, 709] on link "3" at bounding box center [901, 715] width 25 height 25
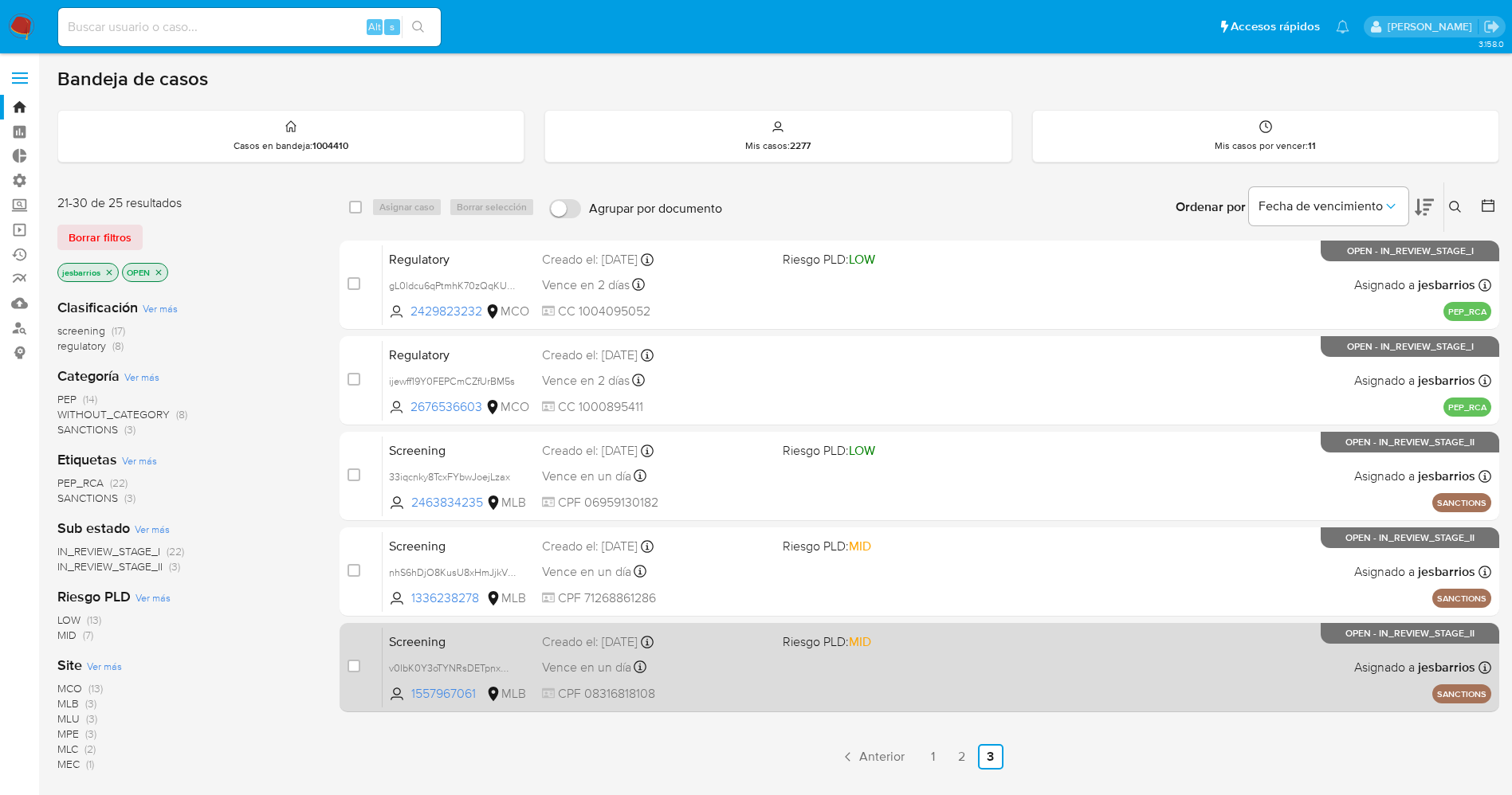
click at [756, 659] on div "Vence en un día Vence el 11/09/2025 17:19:22" at bounding box center [655, 667] width 228 height 22
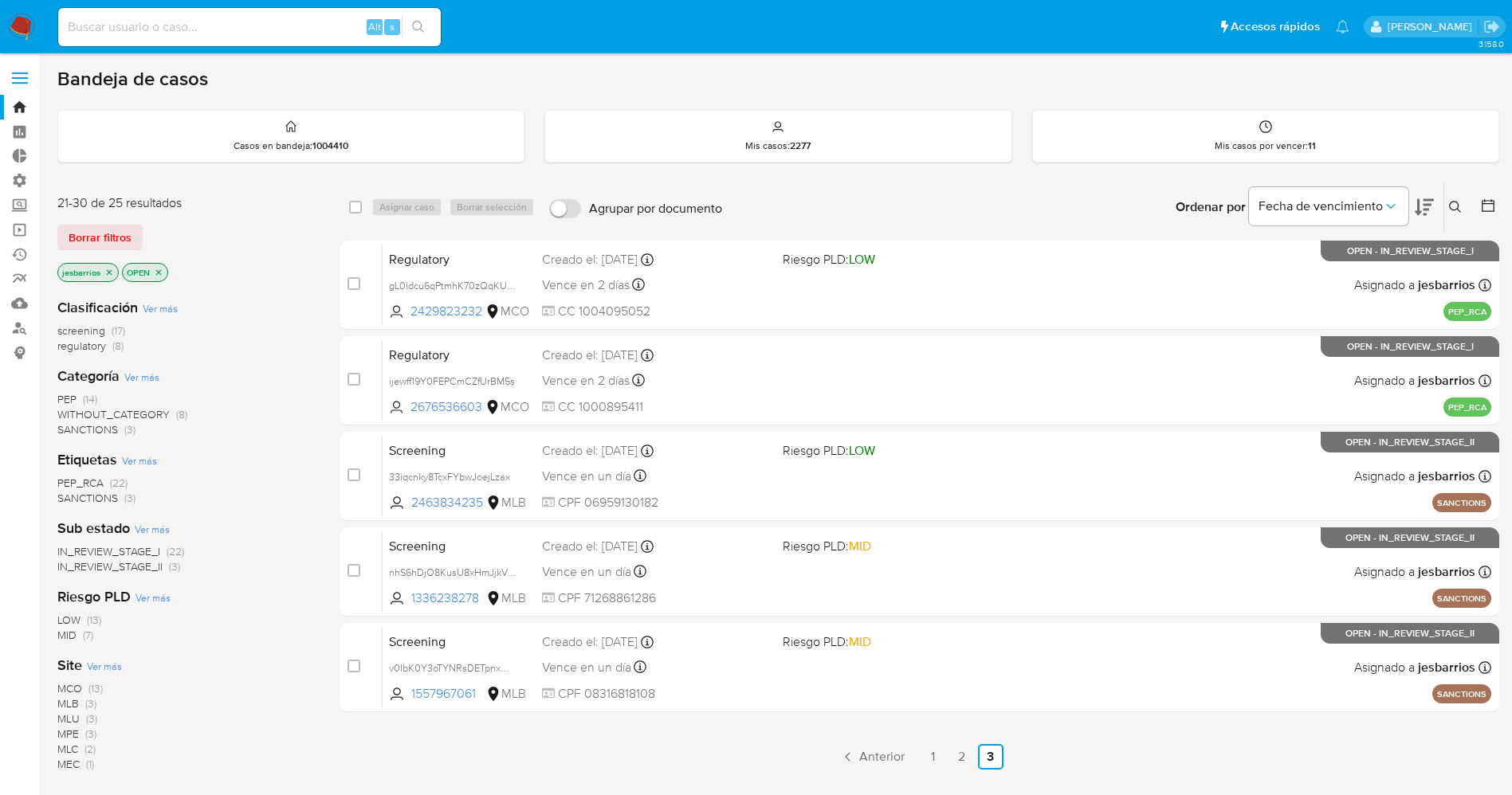
click at [162, 271] on icon "close-filter" at bounding box center [158, 272] width 10 height 10
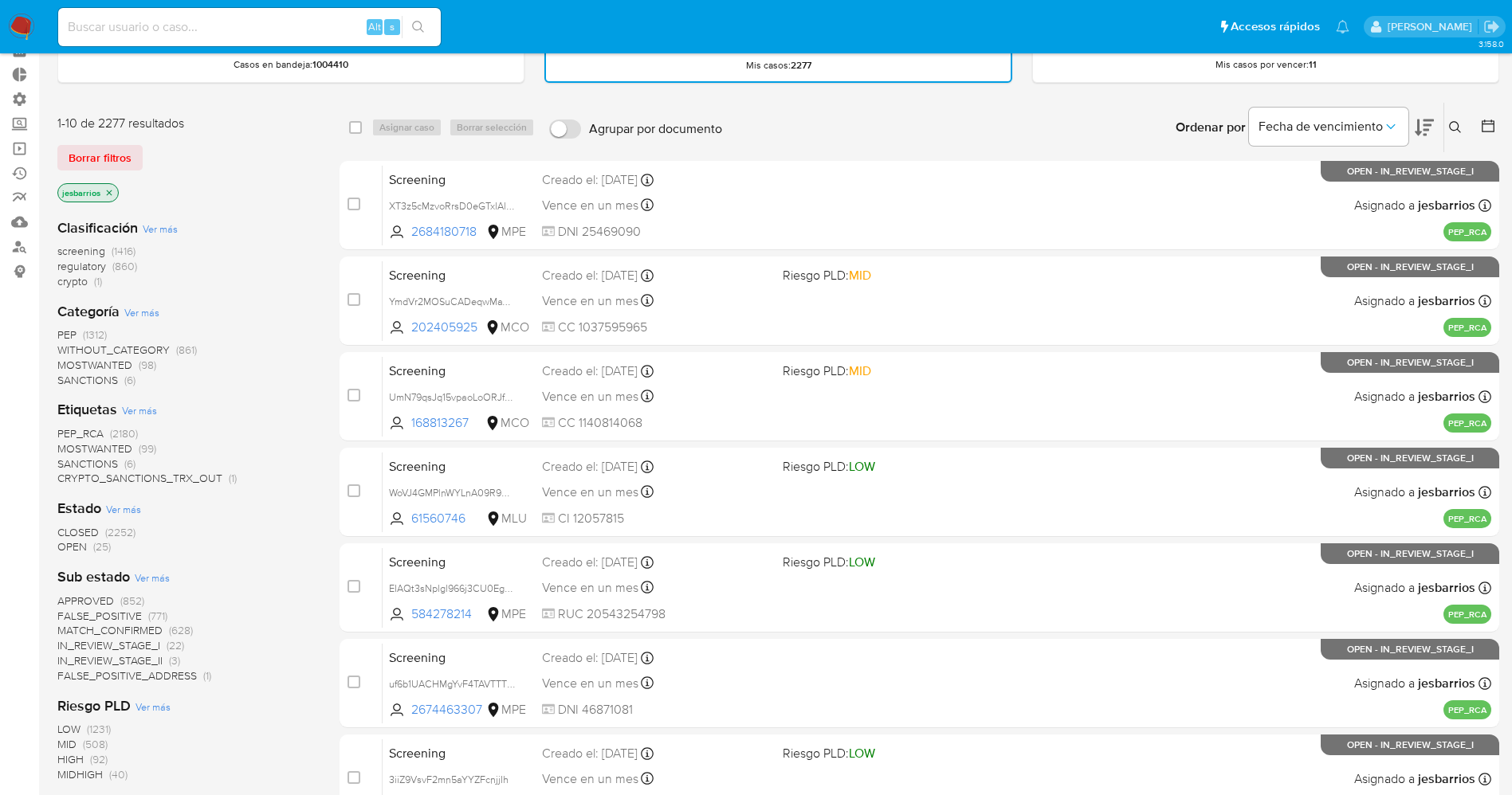
scroll to position [120, 0]
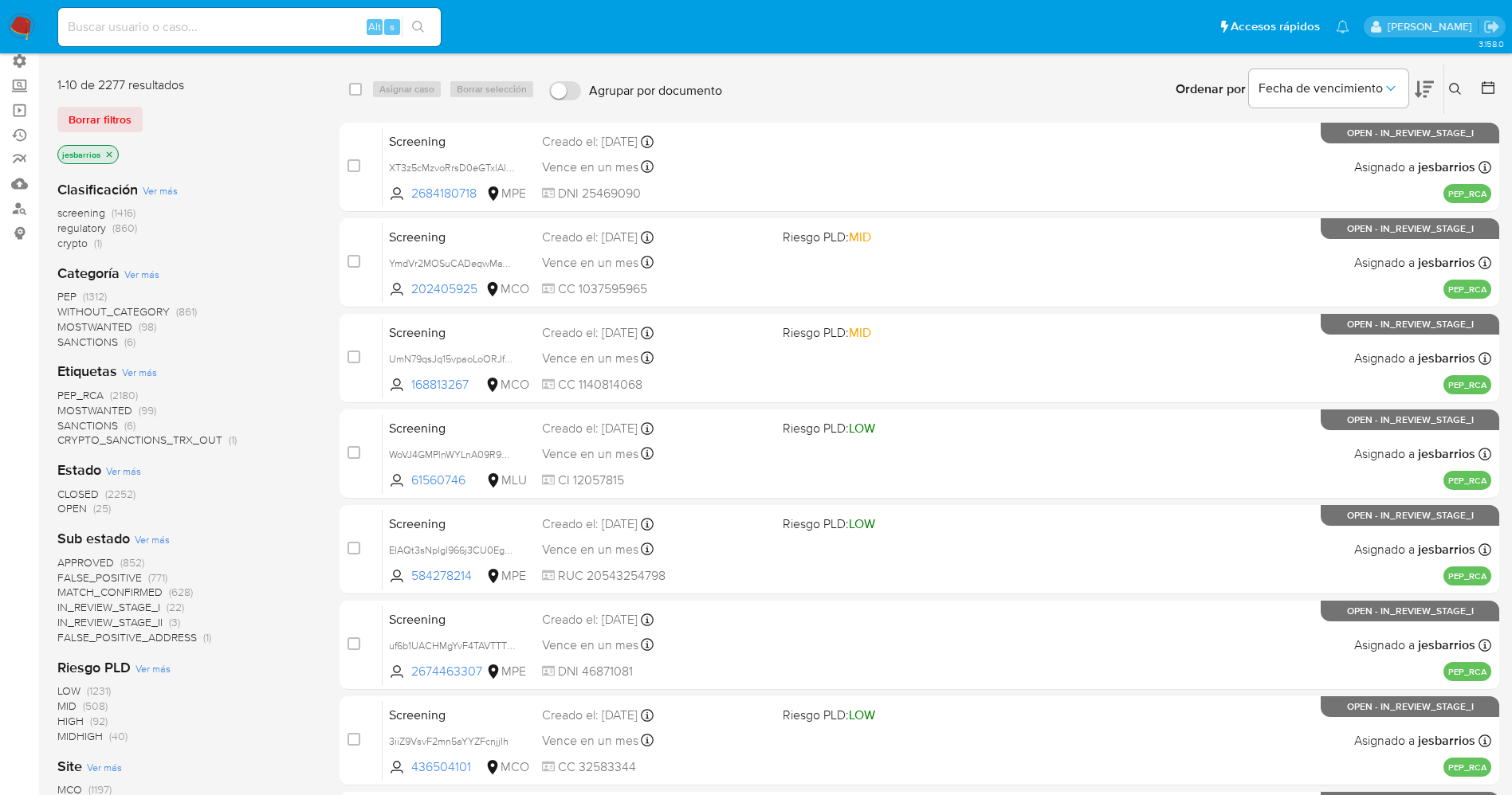
drag, startPoint x: 14, startPoint y: 19, endPoint x: 28, endPoint y: 8, distance: 17.8
click at [14, 19] on img at bounding box center [21, 27] width 27 height 27
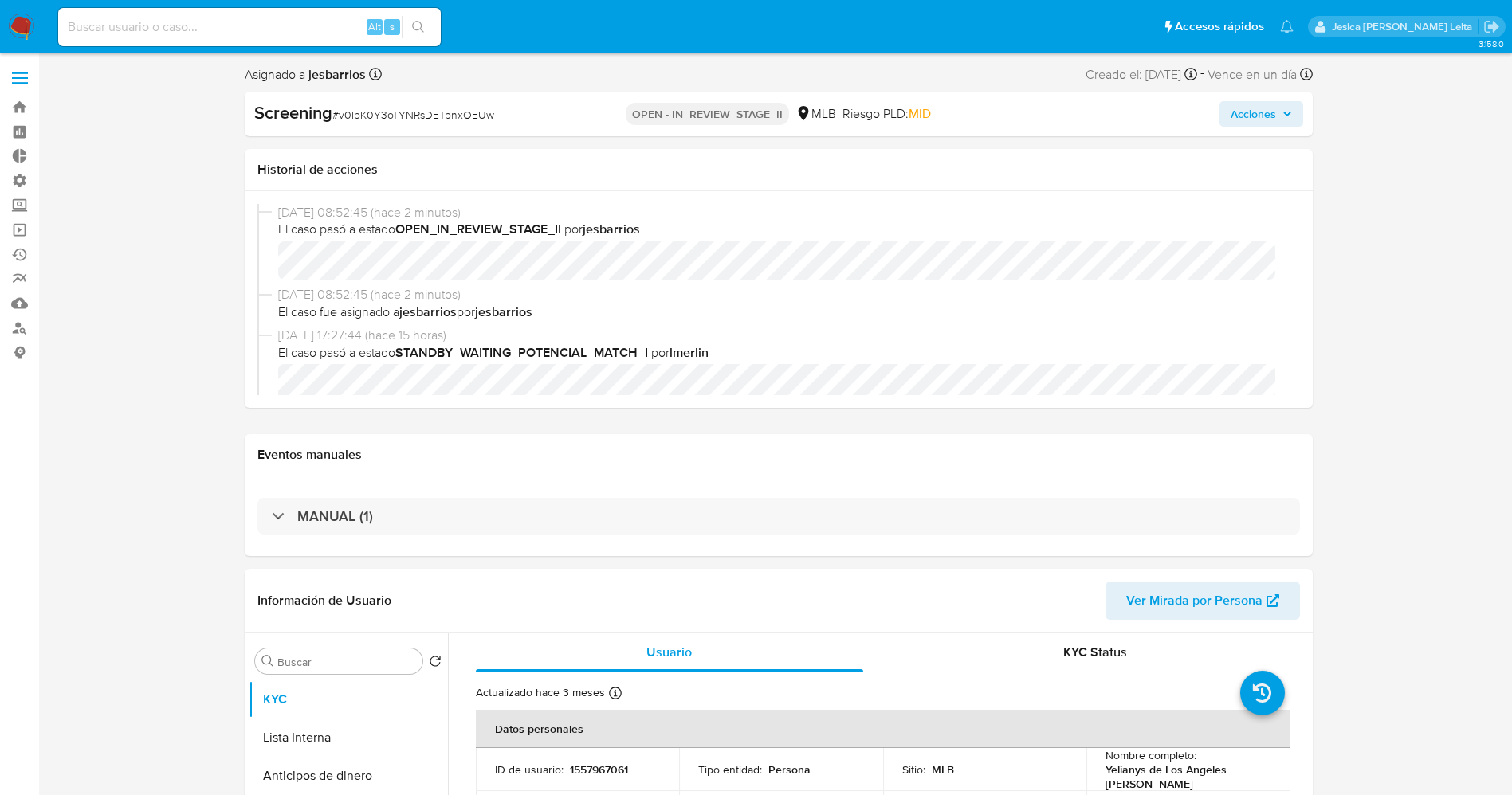
select select "10"
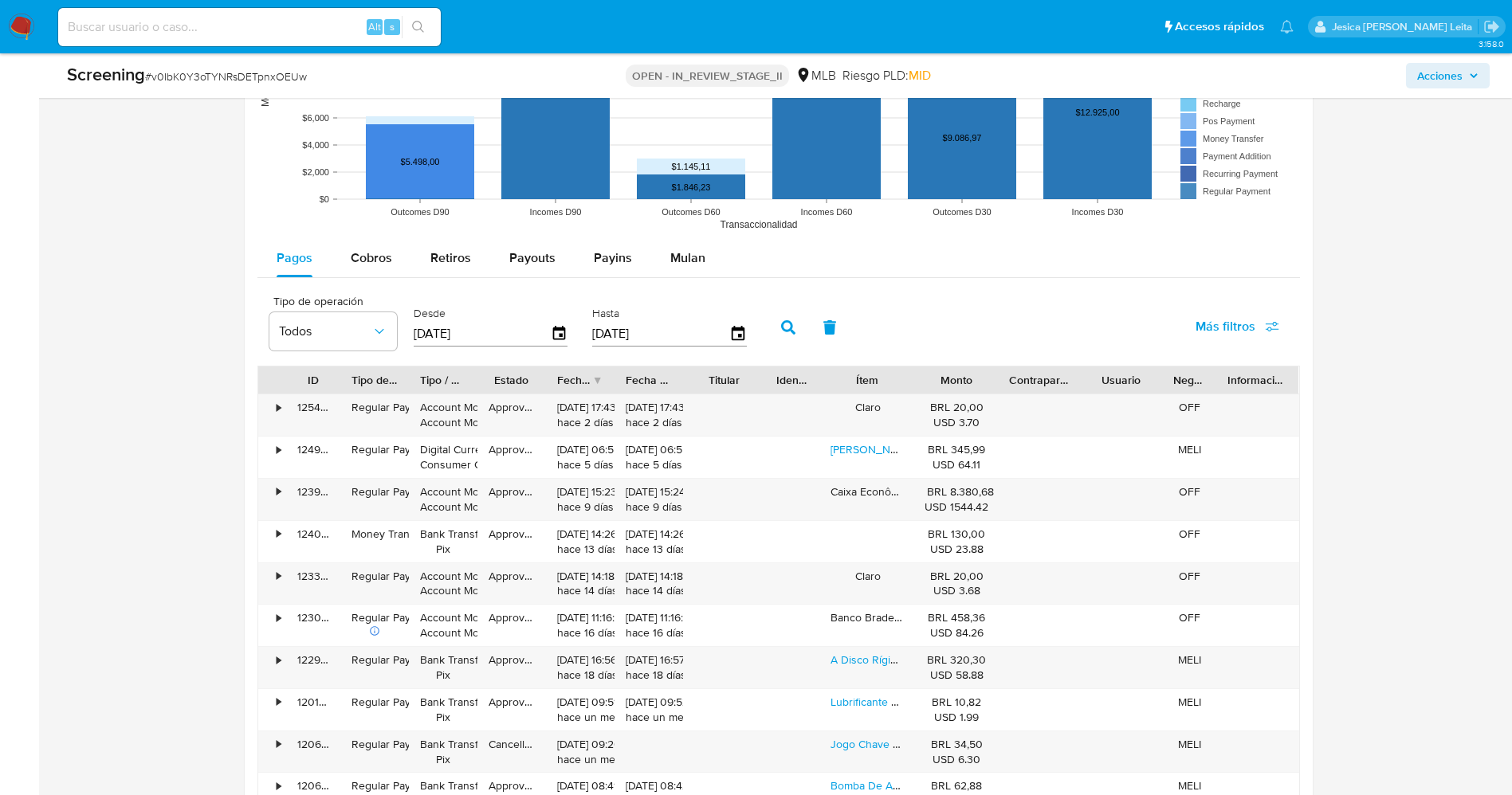
scroll to position [1673, 0]
click at [521, 259] on span "Payouts" at bounding box center [532, 256] width 46 height 18
select select "10"
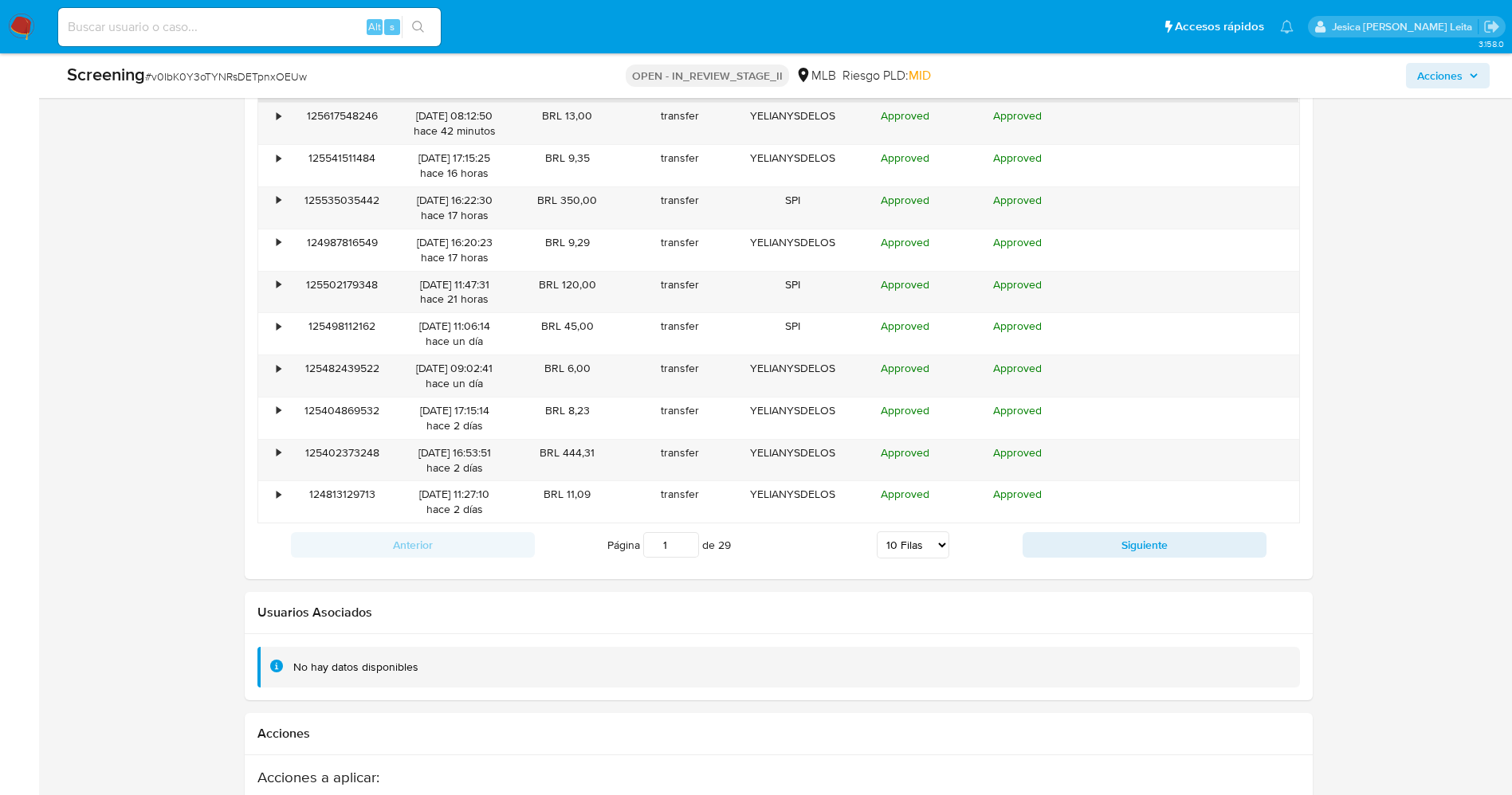
scroll to position [1912, 0]
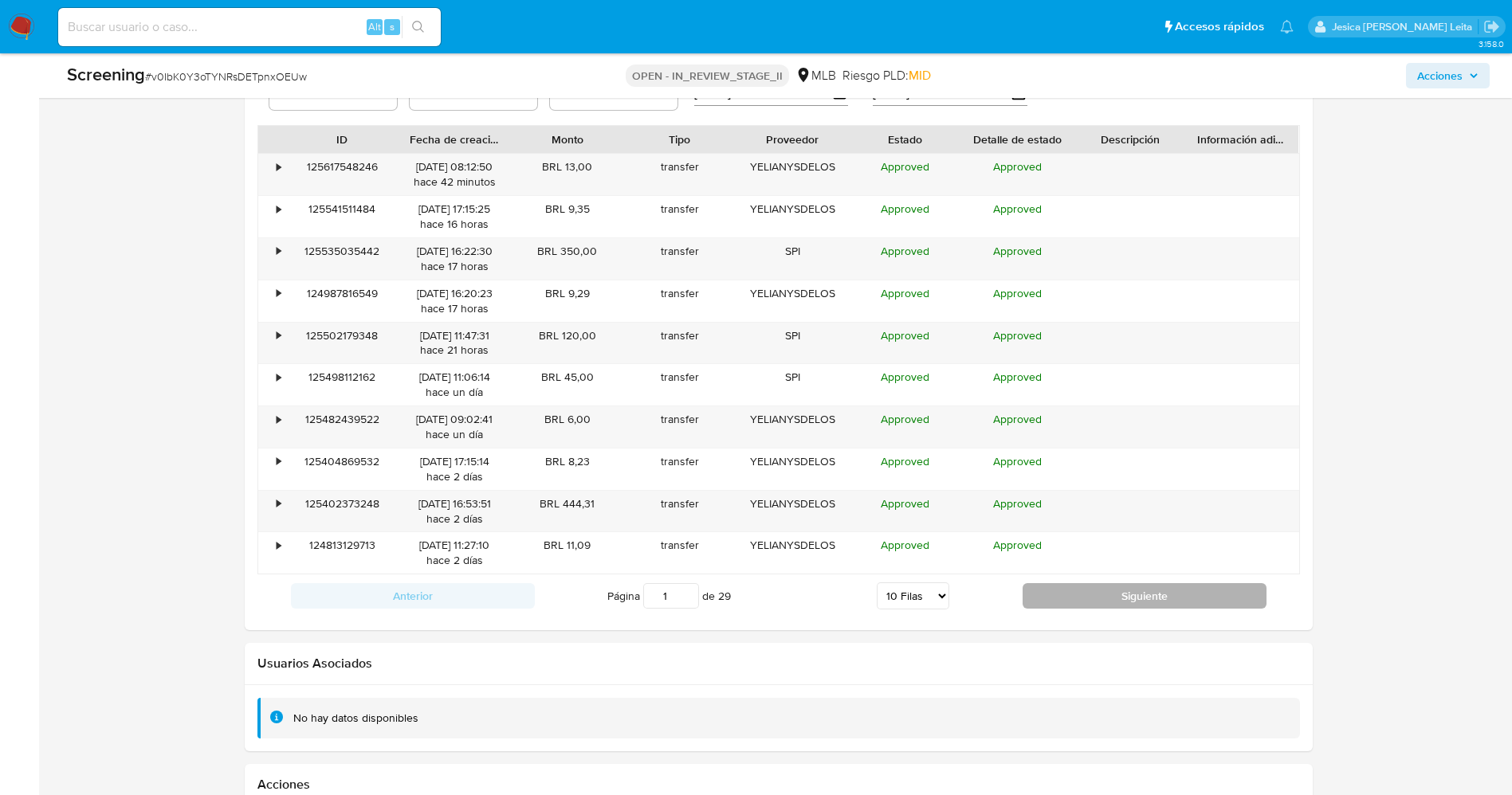
click at [1120, 600] on button "Siguiente" at bounding box center [1144, 596] width 244 height 25
click at [1076, 593] on button "Siguiente" at bounding box center [1144, 596] width 244 height 25
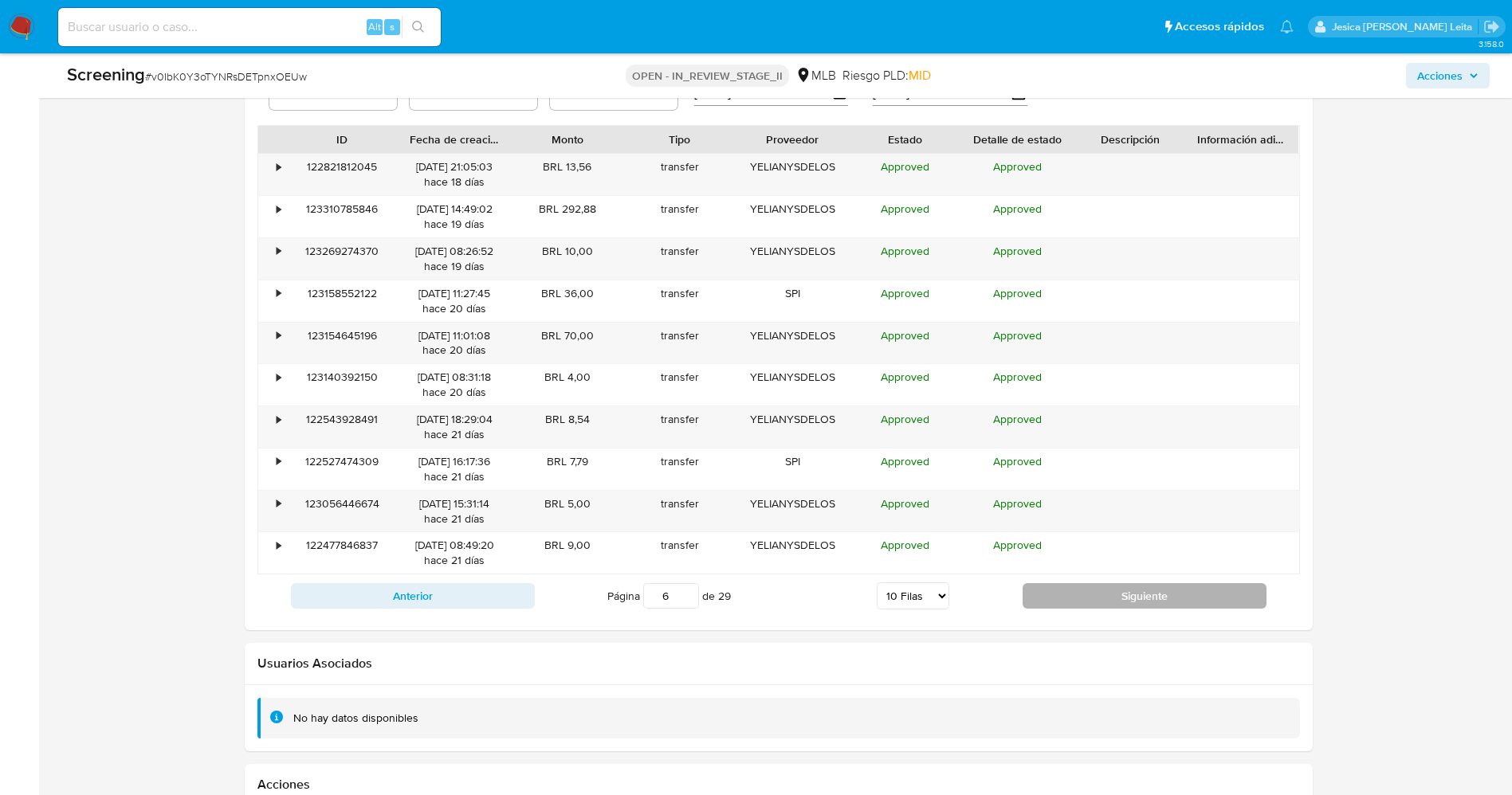
click at [1076, 593] on button "Siguiente" at bounding box center [1144, 596] width 244 height 25
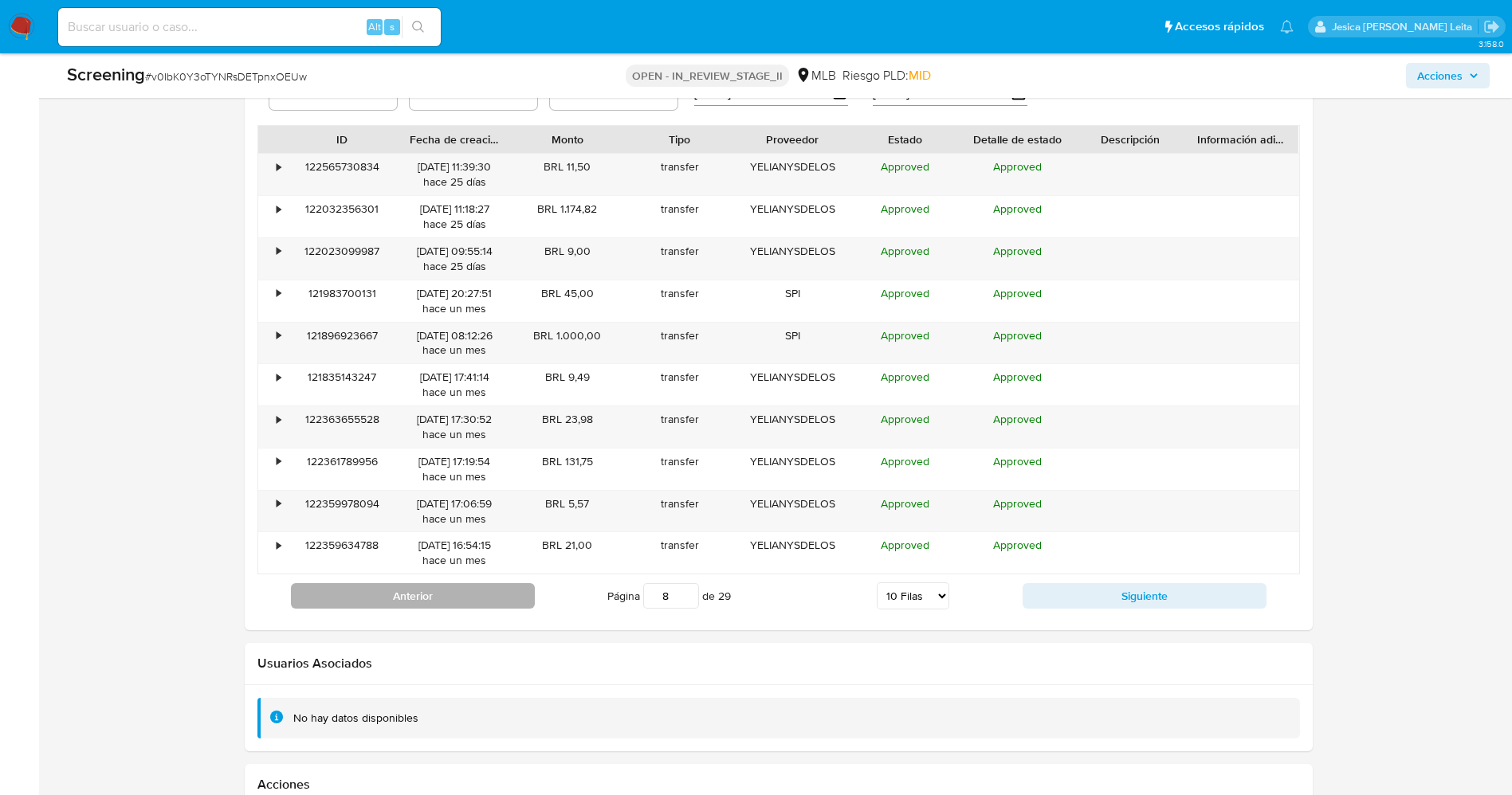
click at [429, 608] on button "Anterior" at bounding box center [413, 596] width 244 height 25
type input "7"
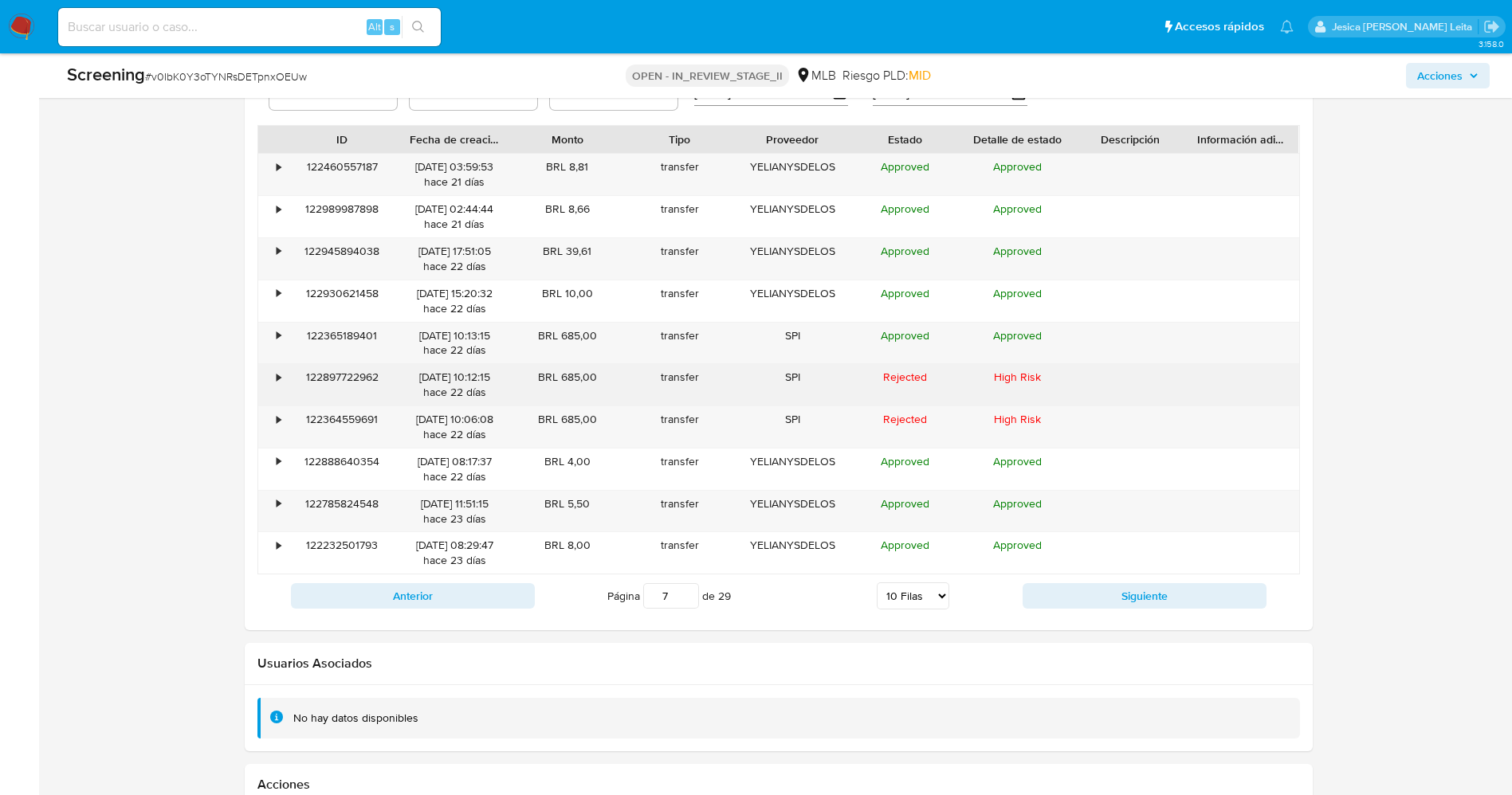
click at [277, 380] on div "•" at bounding box center [279, 377] width 4 height 15
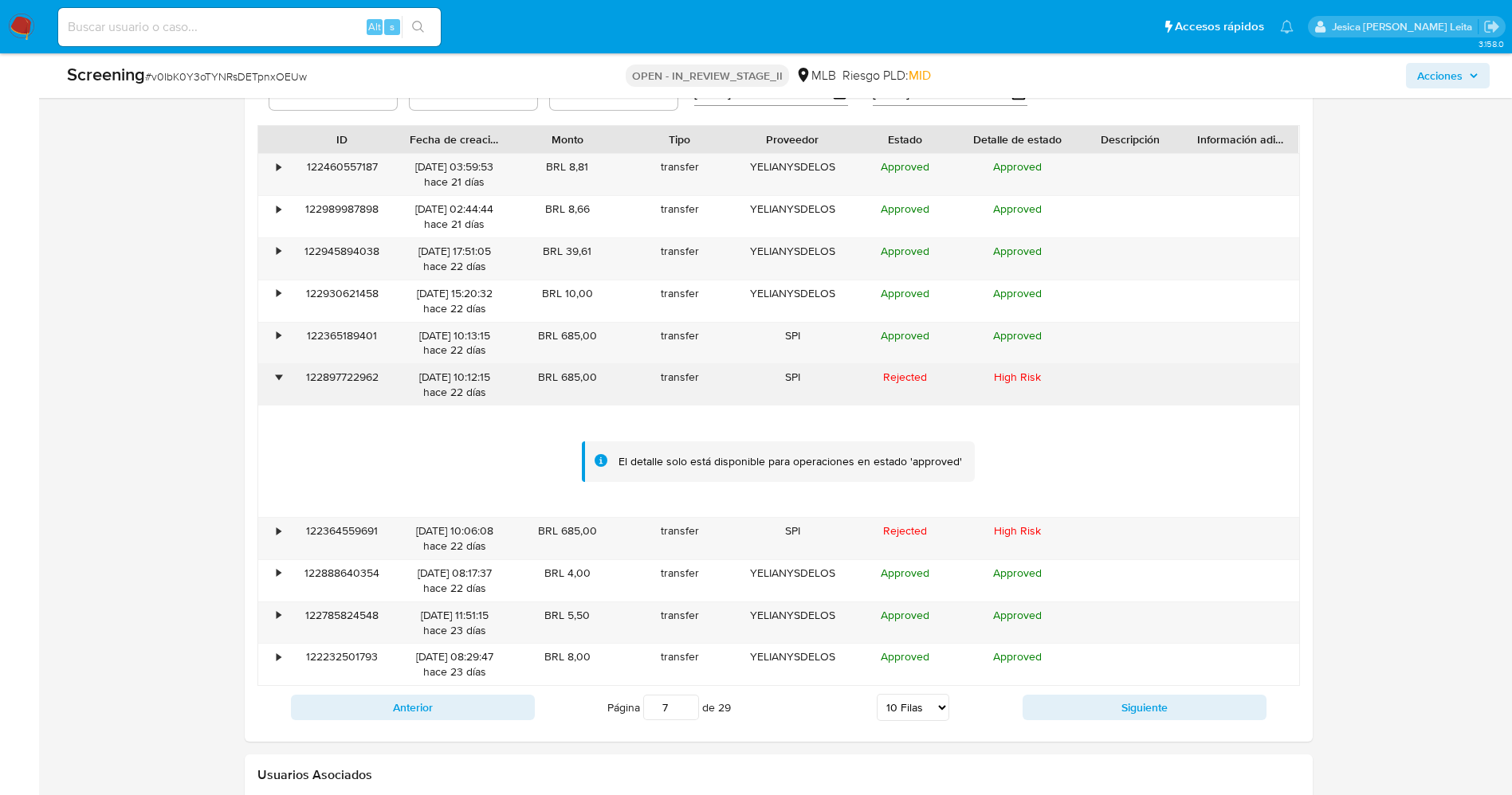
click at [277, 380] on div "•" at bounding box center [279, 377] width 4 height 15
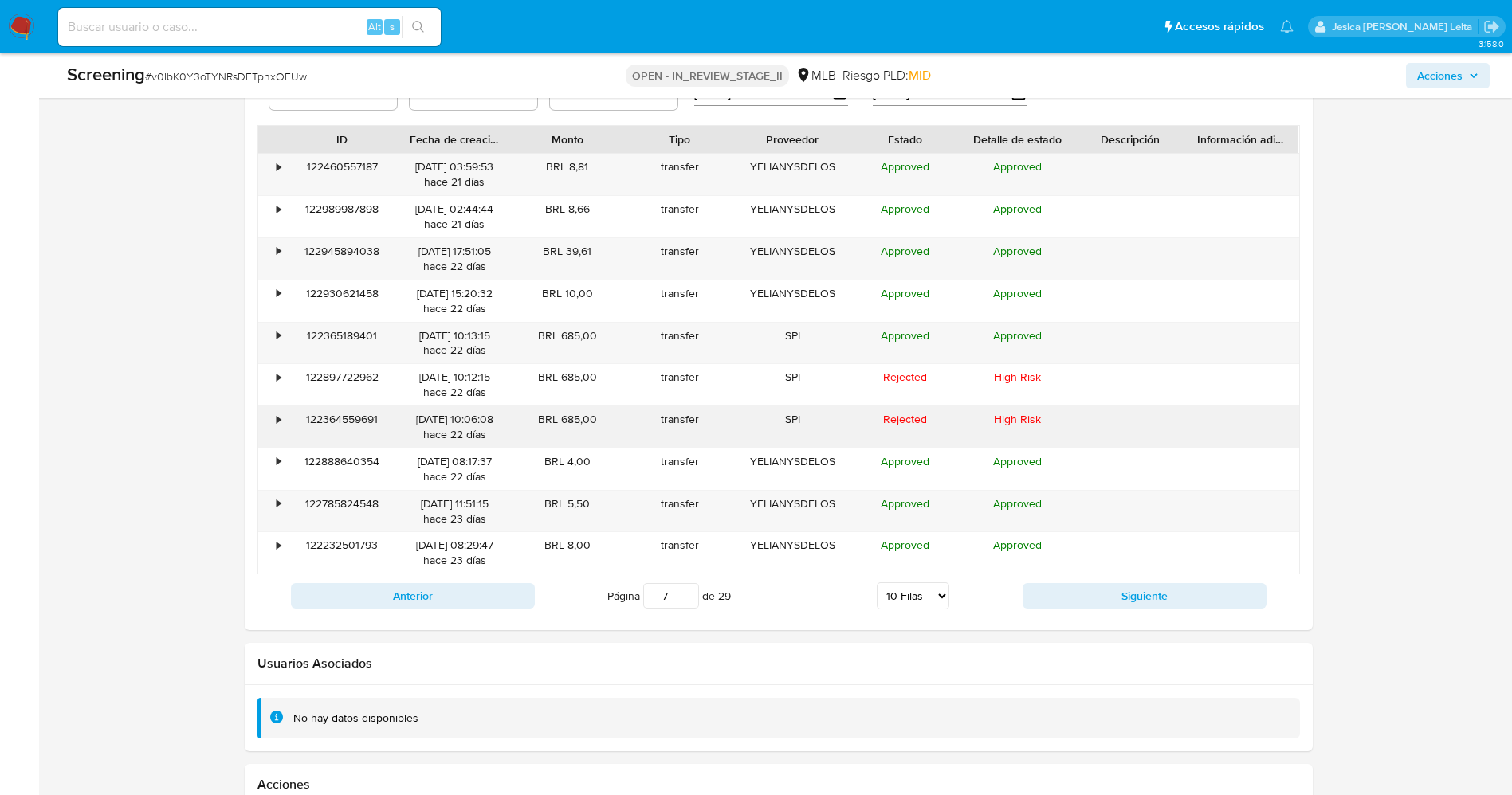
click at [276, 412] on div "•" at bounding box center [272, 426] width 28 height 41
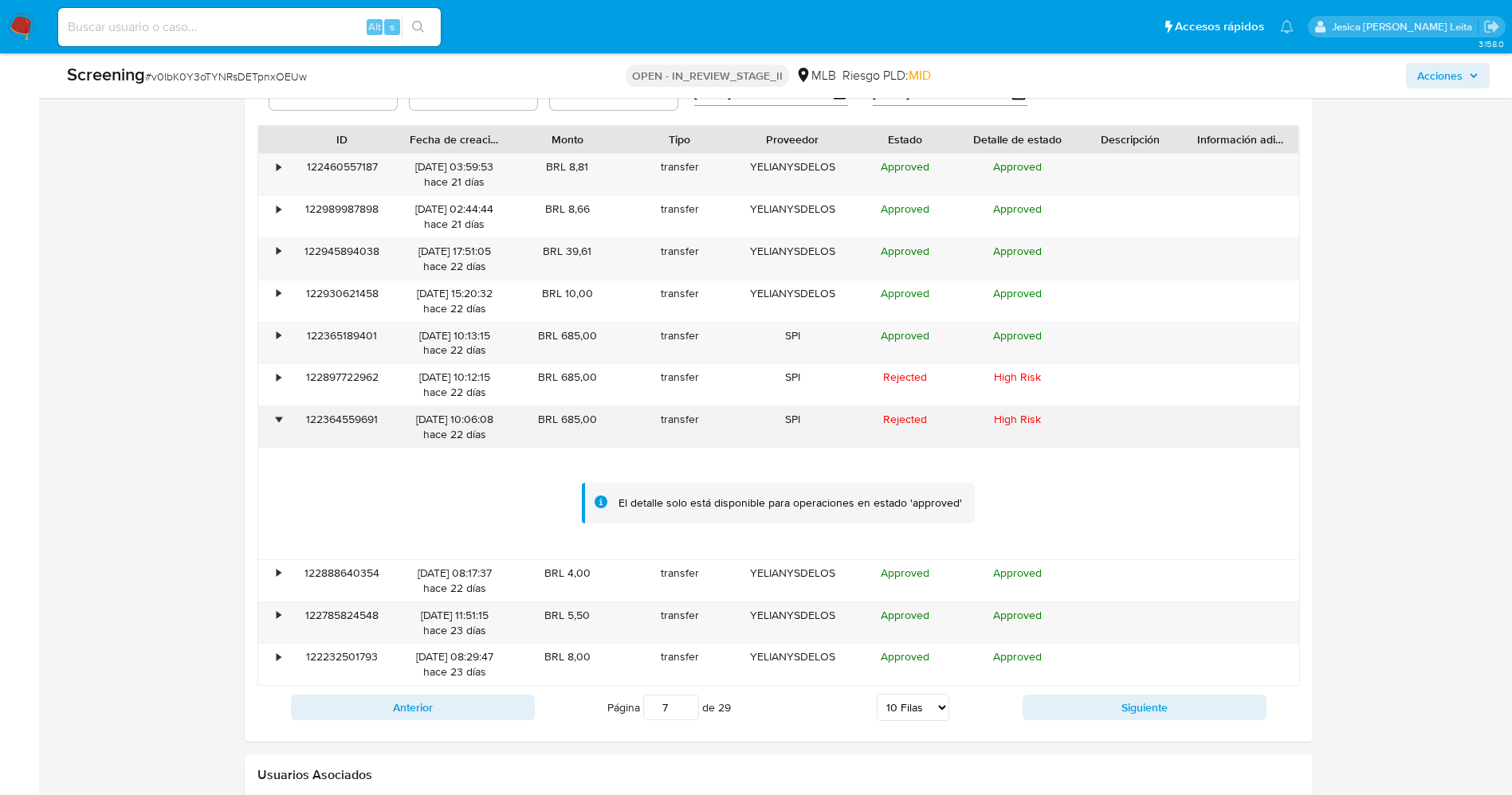
click at [276, 412] on div "•" at bounding box center [272, 426] width 28 height 41
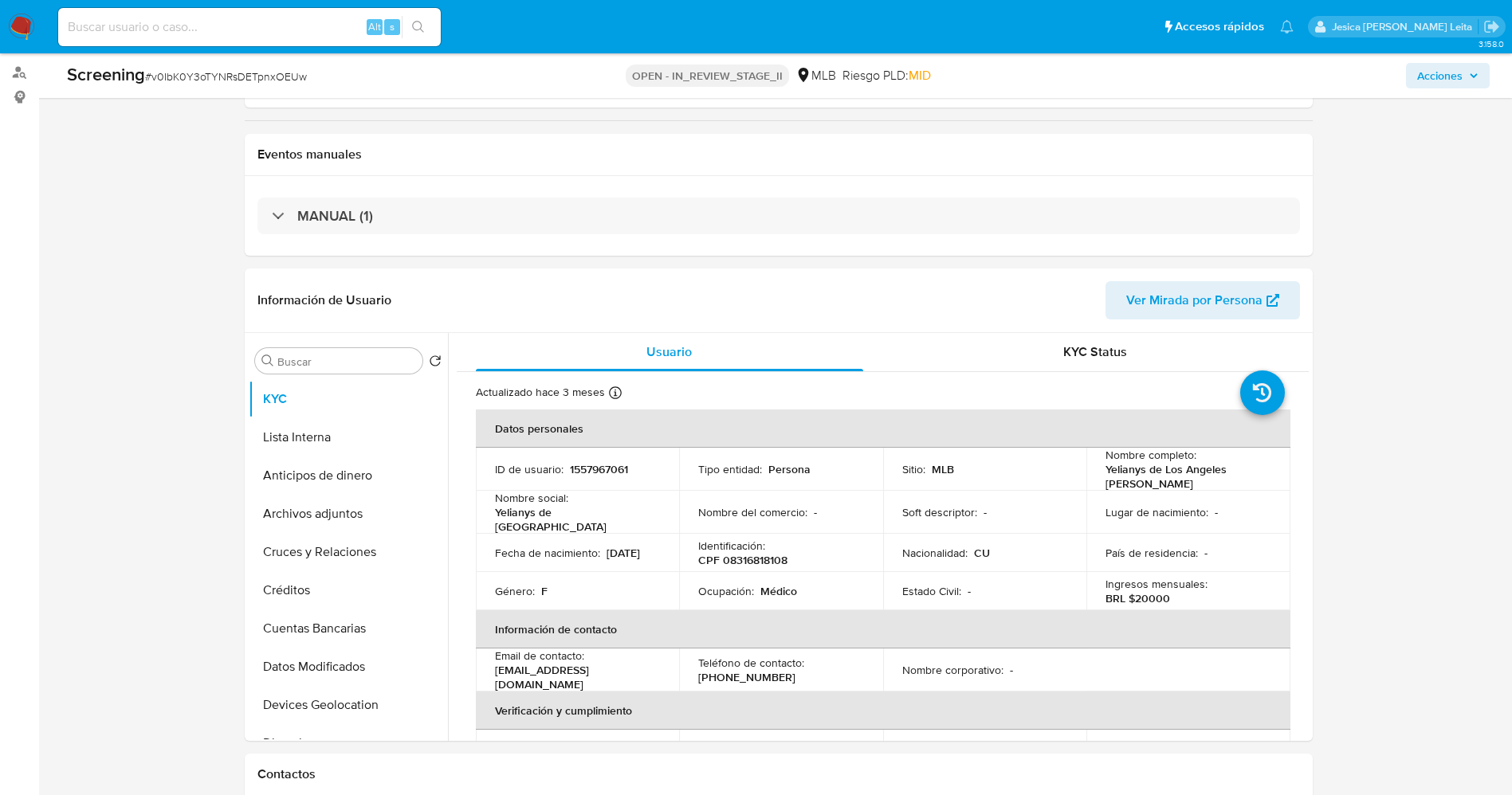
scroll to position [478, 0]
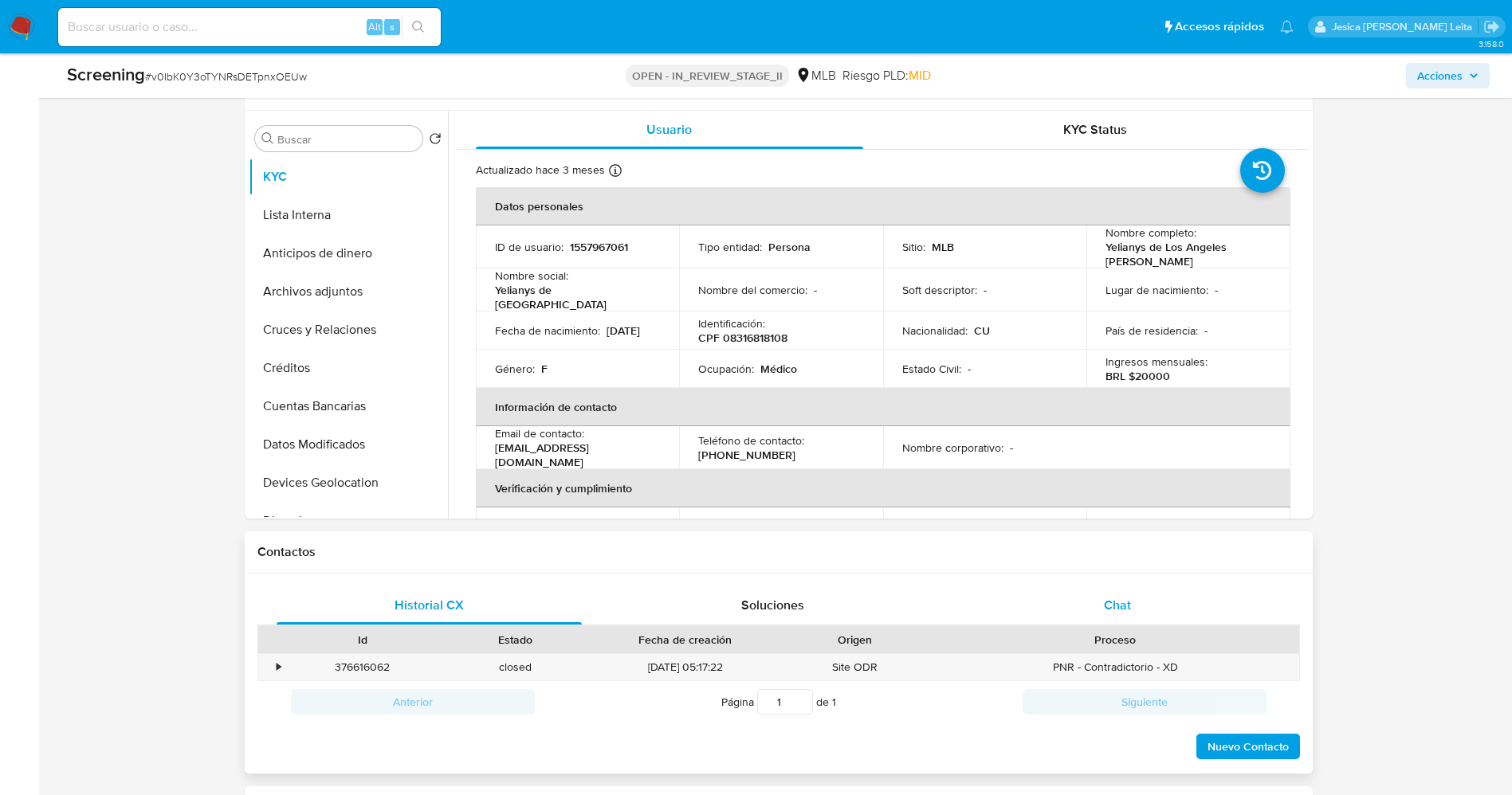
click at [1069, 603] on div "Chat" at bounding box center [1118, 605] width 306 height 38
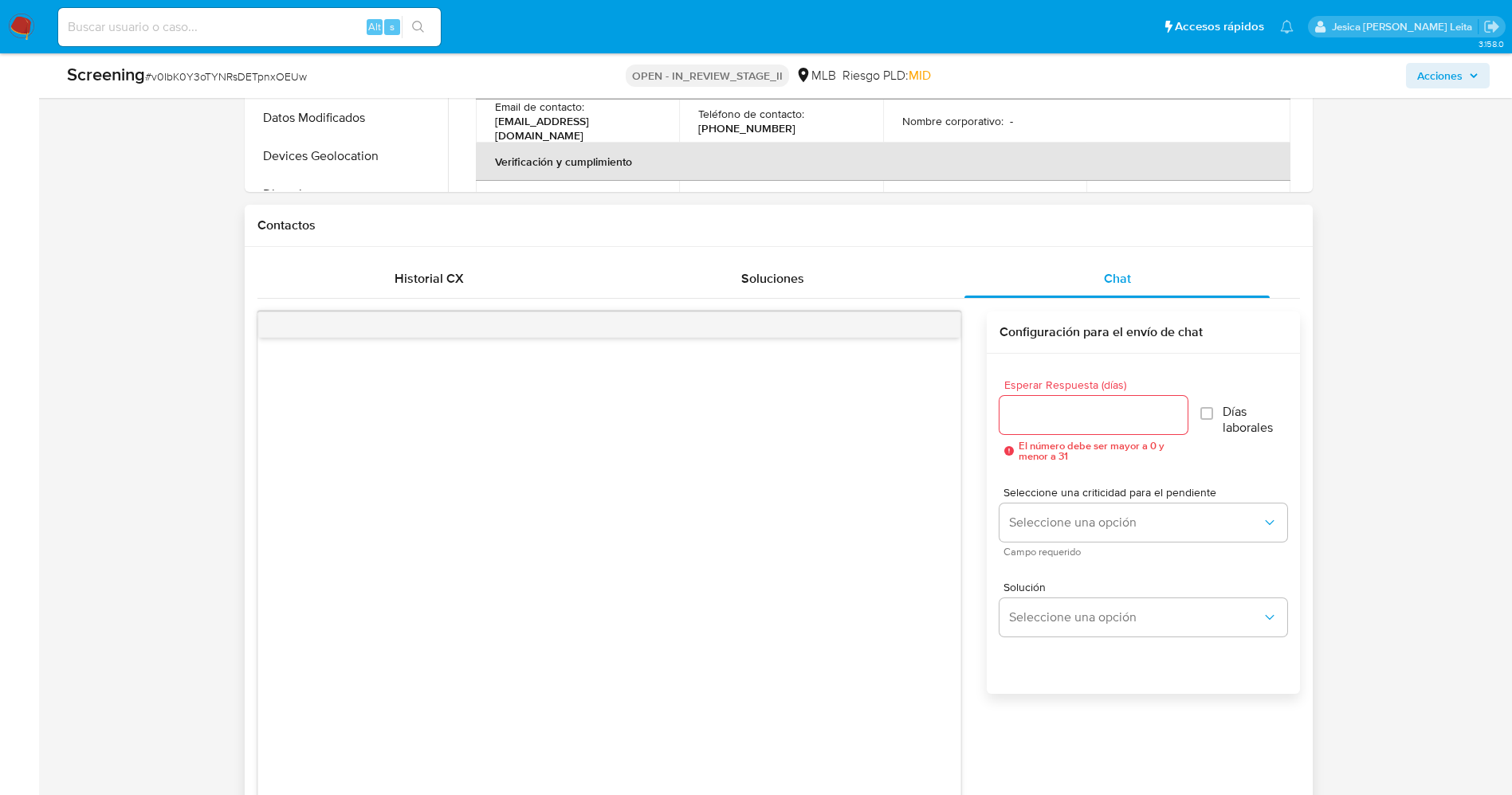
scroll to position [1075, 0]
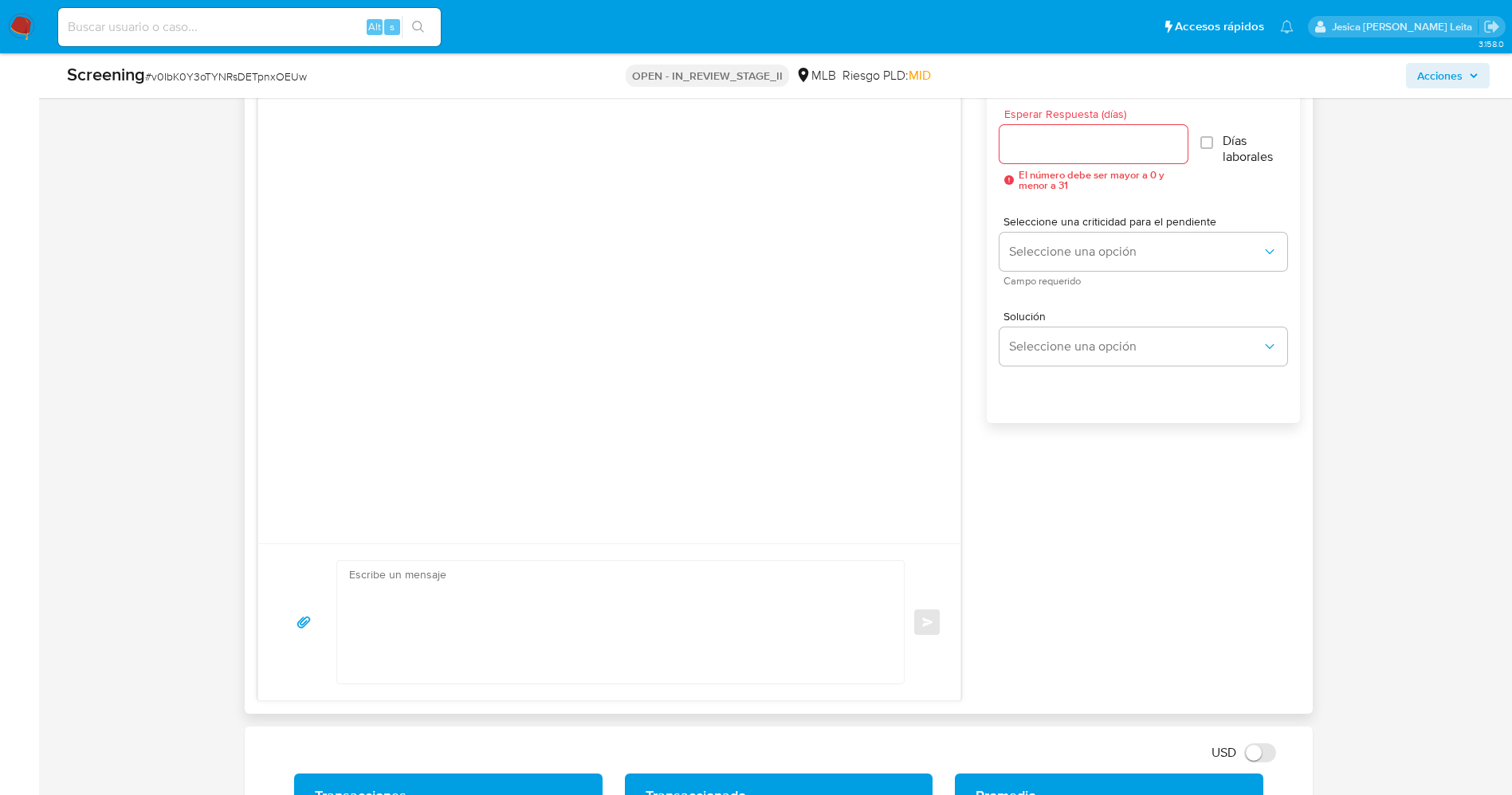
click at [509, 604] on textarea at bounding box center [616, 622] width 536 height 122
paste textarea "Olá Arletis Regla Suarez Arechavaleta , Com base na atividade registrada em sua…"
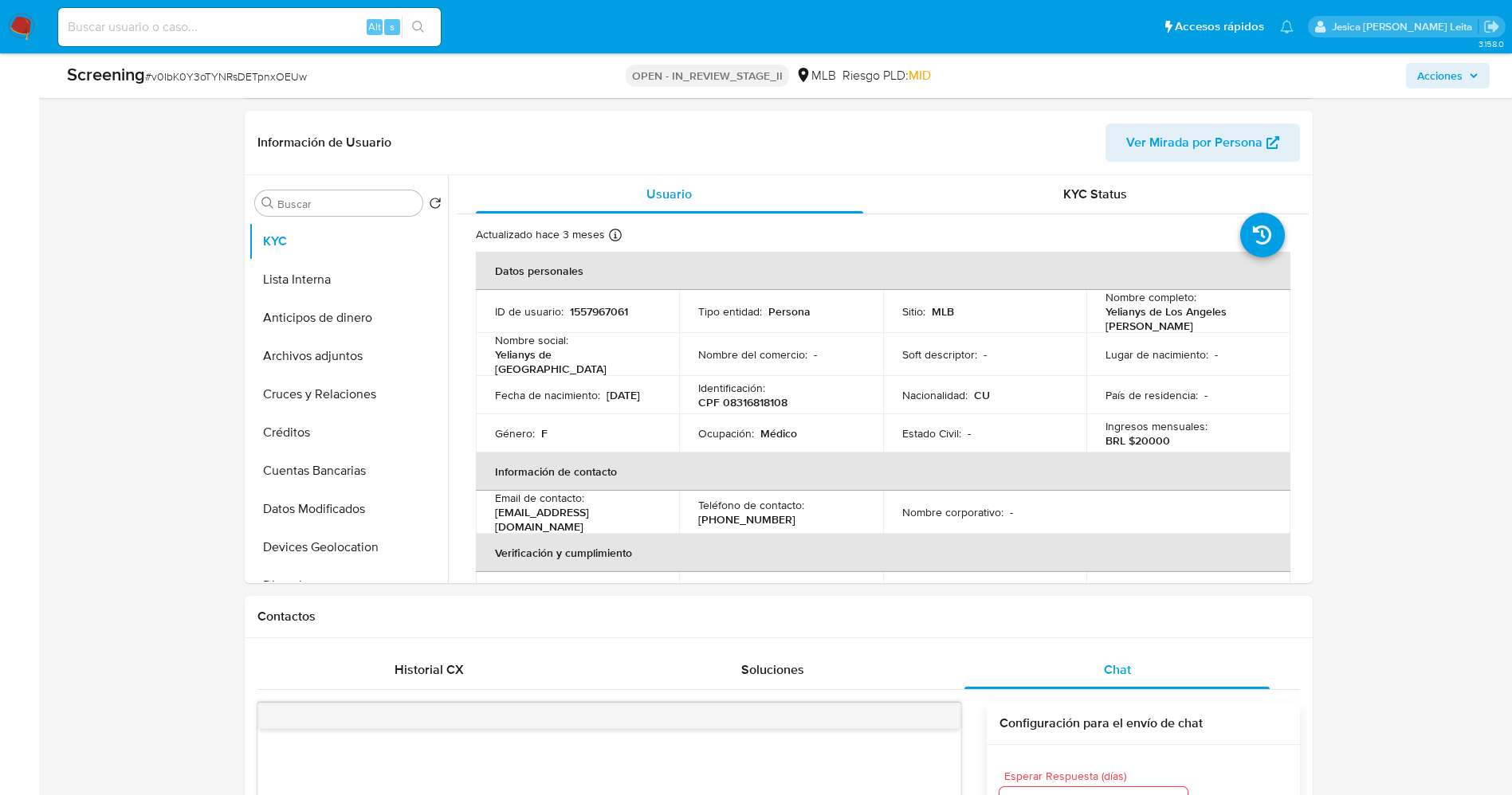
scroll to position [239, 0]
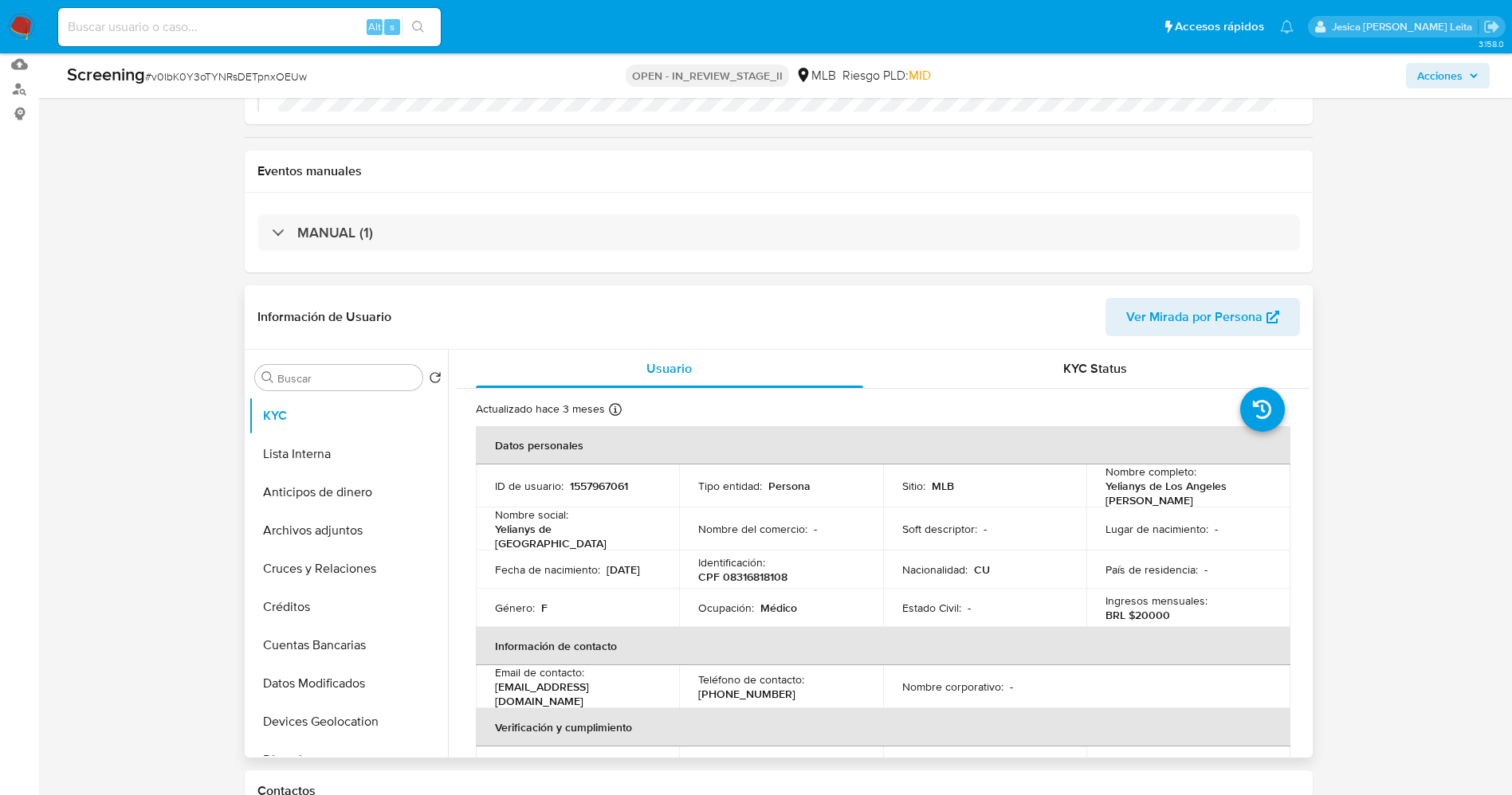
drag, startPoint x: 1101, startPoint y: 484, endPoint x: 1144, endPoint y: 496, distance: 44.6
click at [1207, 504] on p "Yelianys de Los Angeles Serrano Estrada" at bounding box center [1185, 493] width 159 height 29
copy p "Yelianys de Los Angeles Serrano Estrada"
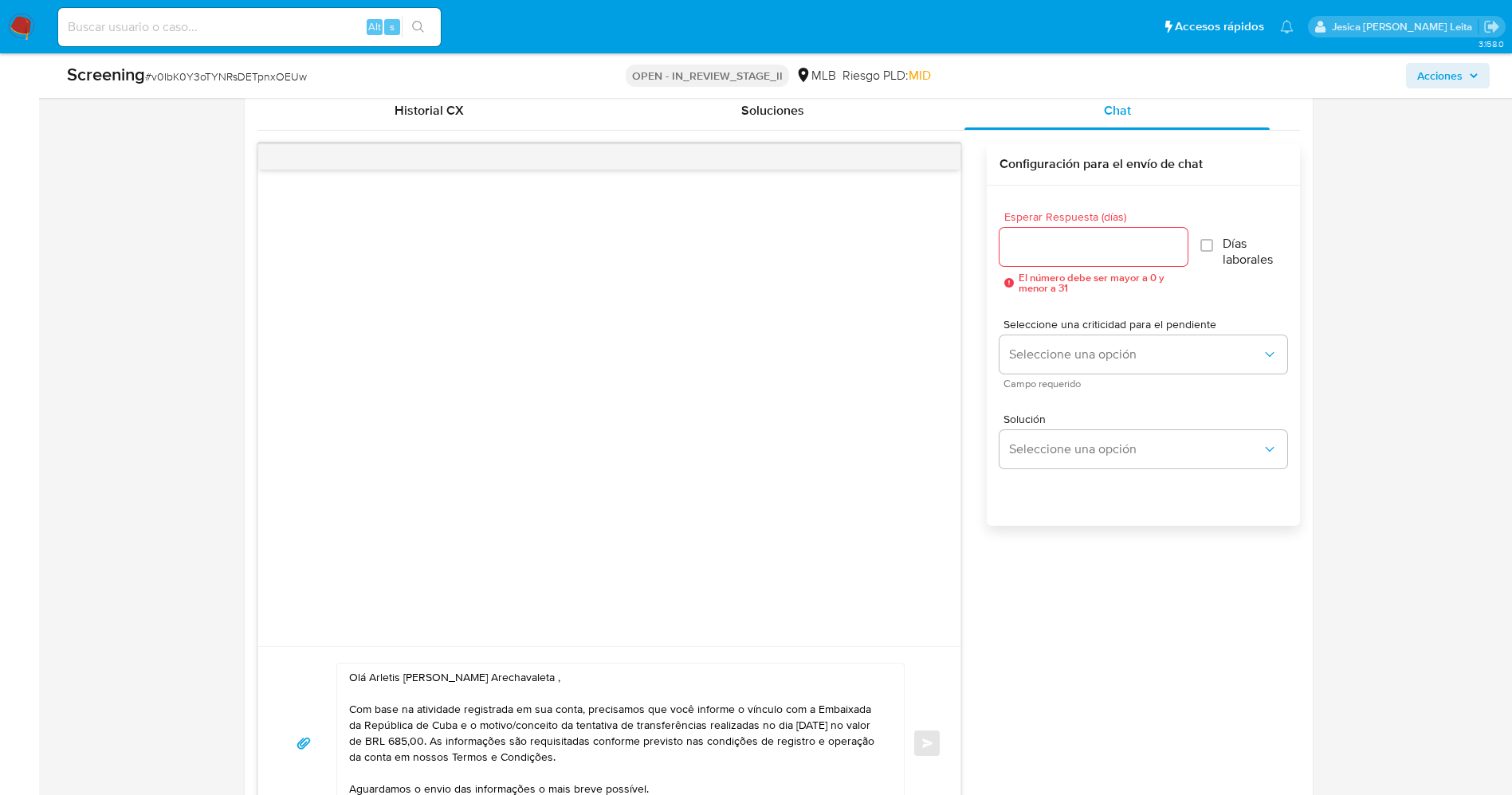
scroll to position [1195, 0]
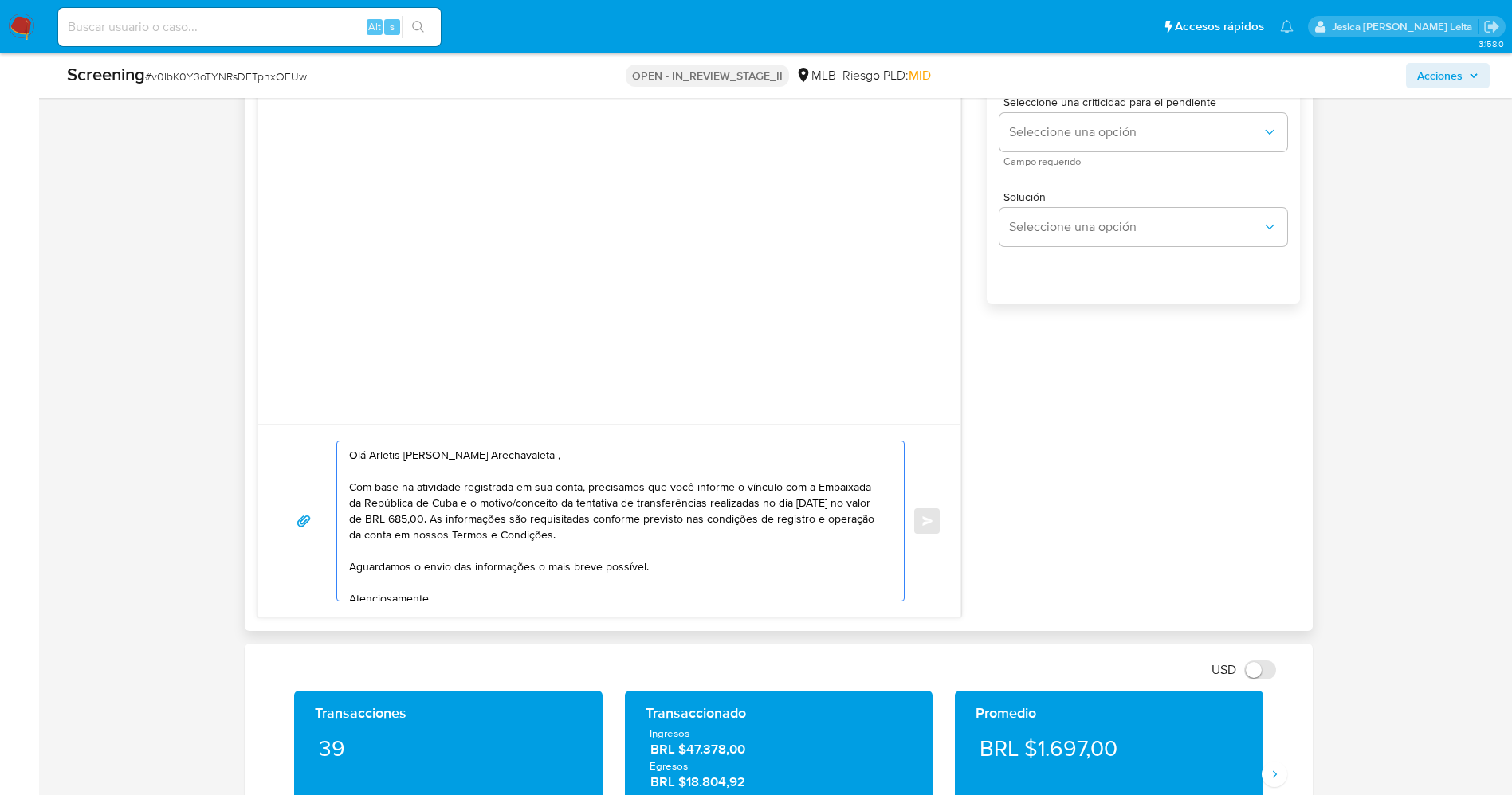
drag, startPoint x: 369, startPoint y: 453, endPoint x: 532, endPoint y: 450, distance: 163.0
click at [532, 450] on textarea "Olá Arletis Regla Suarez Arechavaleta , Com base na atividade registrada em sua…" at bounding box center [616, 521] width 536 height 159
paste textarea "Yelianys de Los Angeles Serrano Estrad"
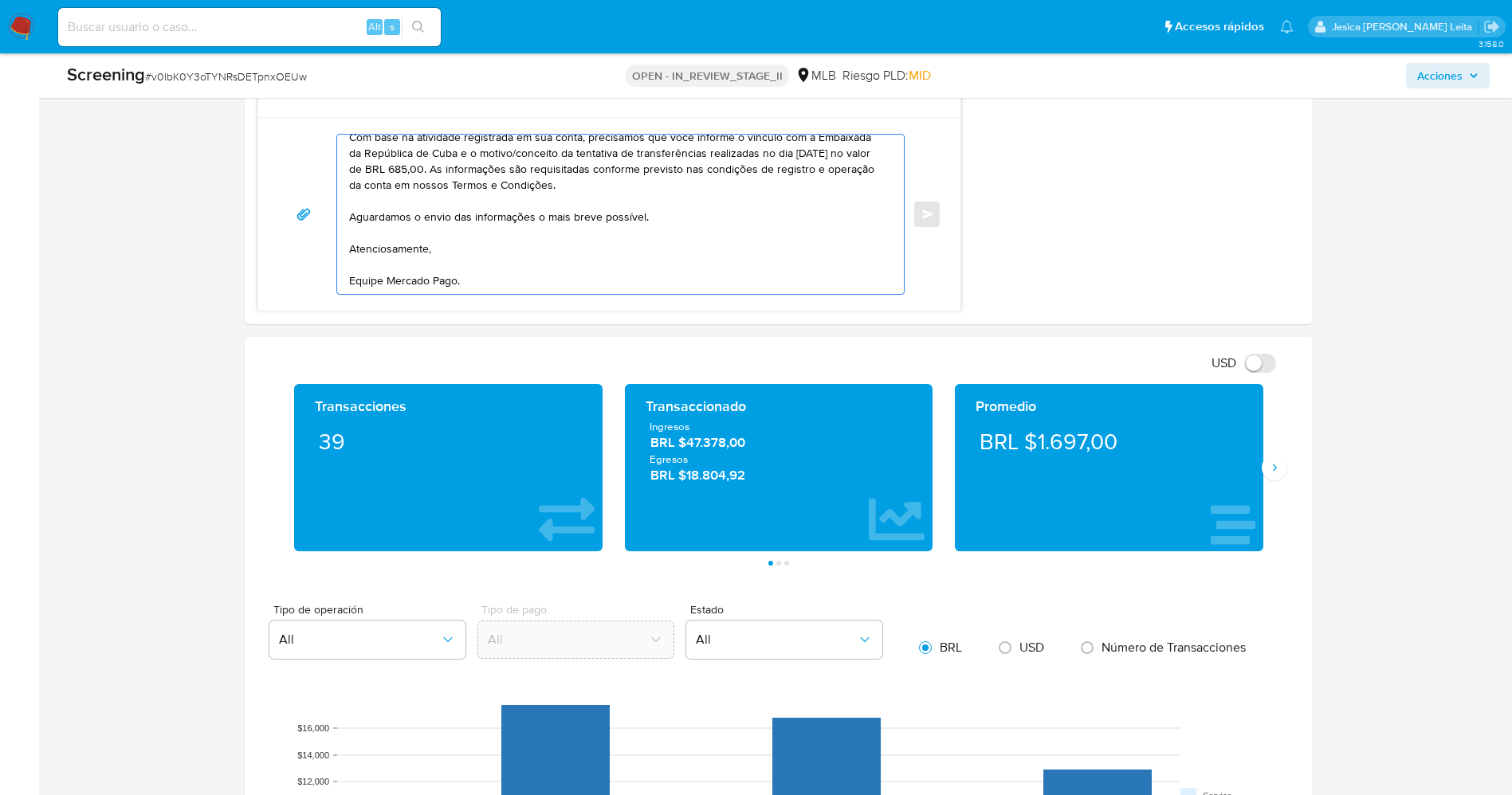
scroll to position [1434, 0]
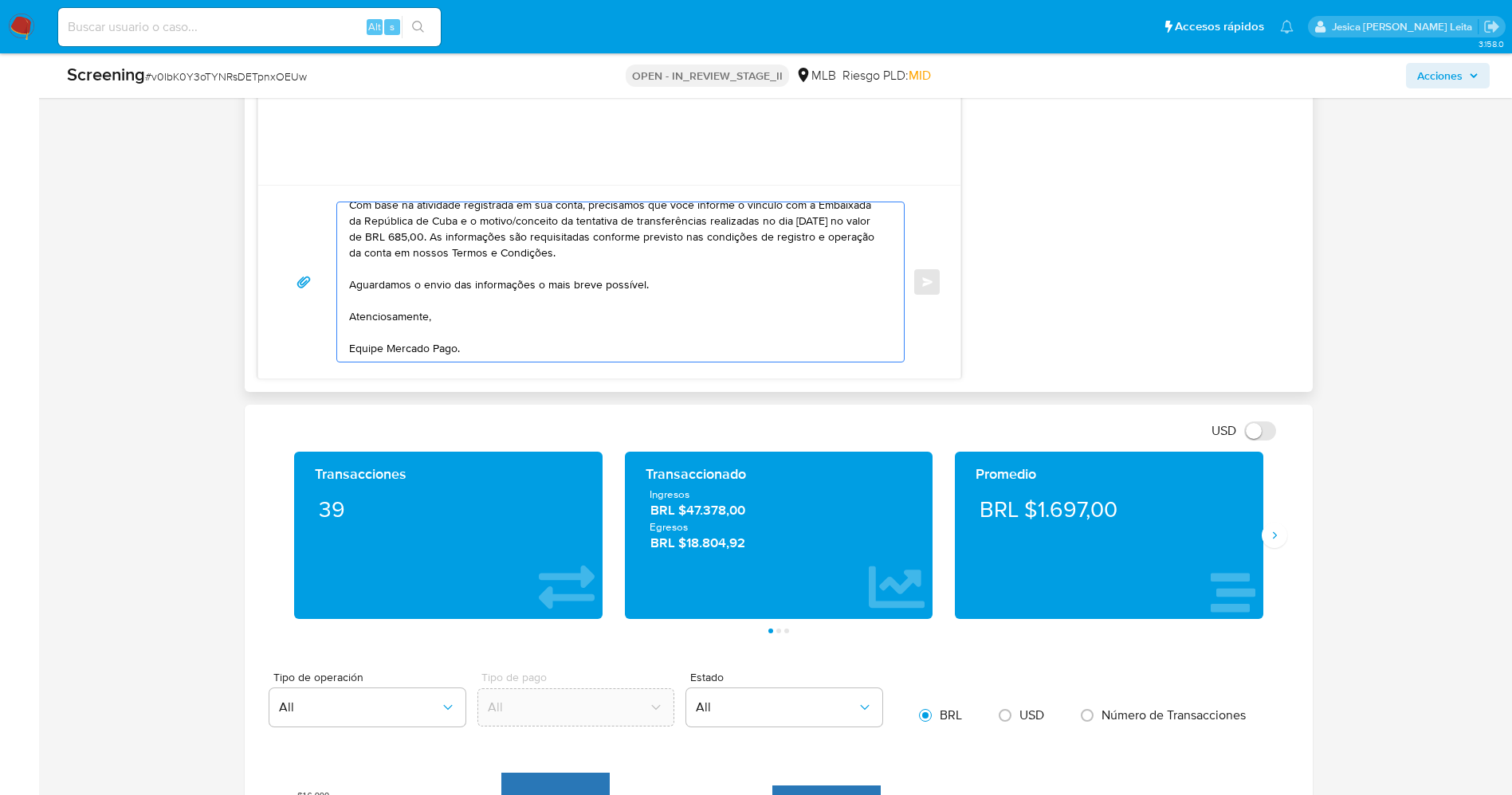
click at [362, 237] on textarea "Olá Yelianys de Los Angeles Serrano Estrada , Com base na atividade registrada …" at bounding box center [616, 282] width 536 height 159
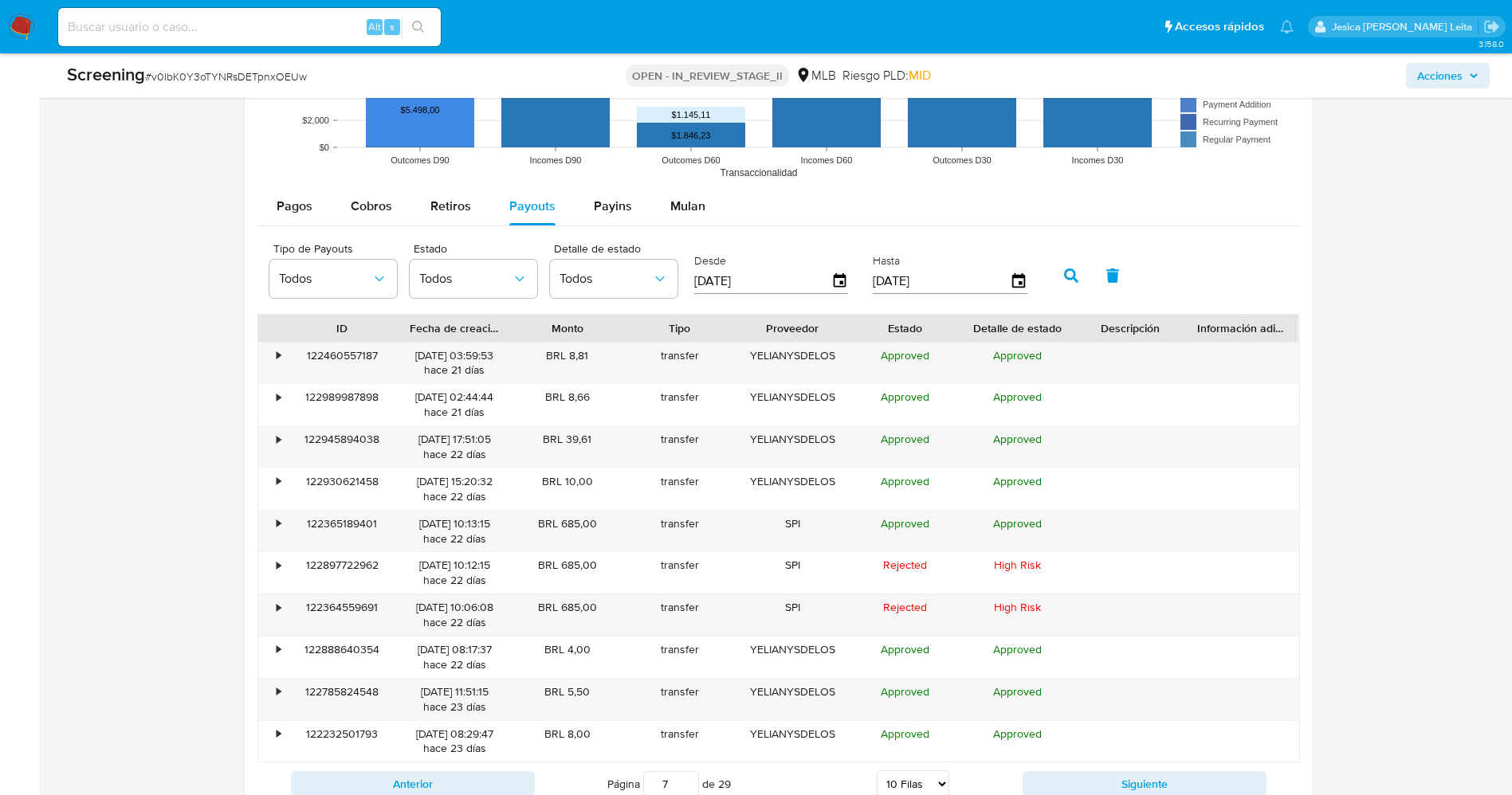
scroll to position [2510, 0]
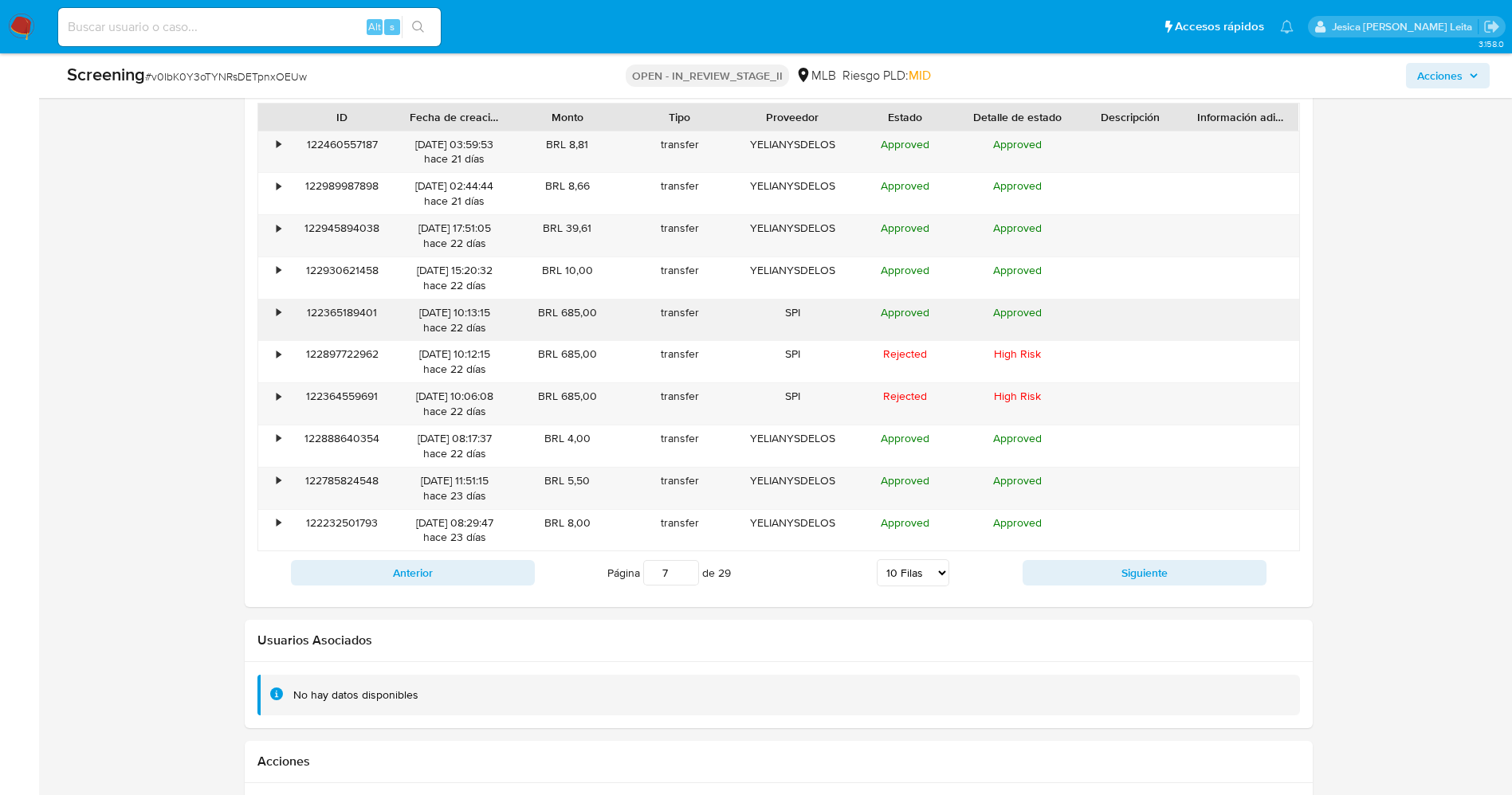
type textarea "Olá Yelianys de Los Angeles Serrano Estrada , Com base na atividade registrada …"
click at [281, 313] on div "•" at bounding box center [279, 312] width 4 height 15
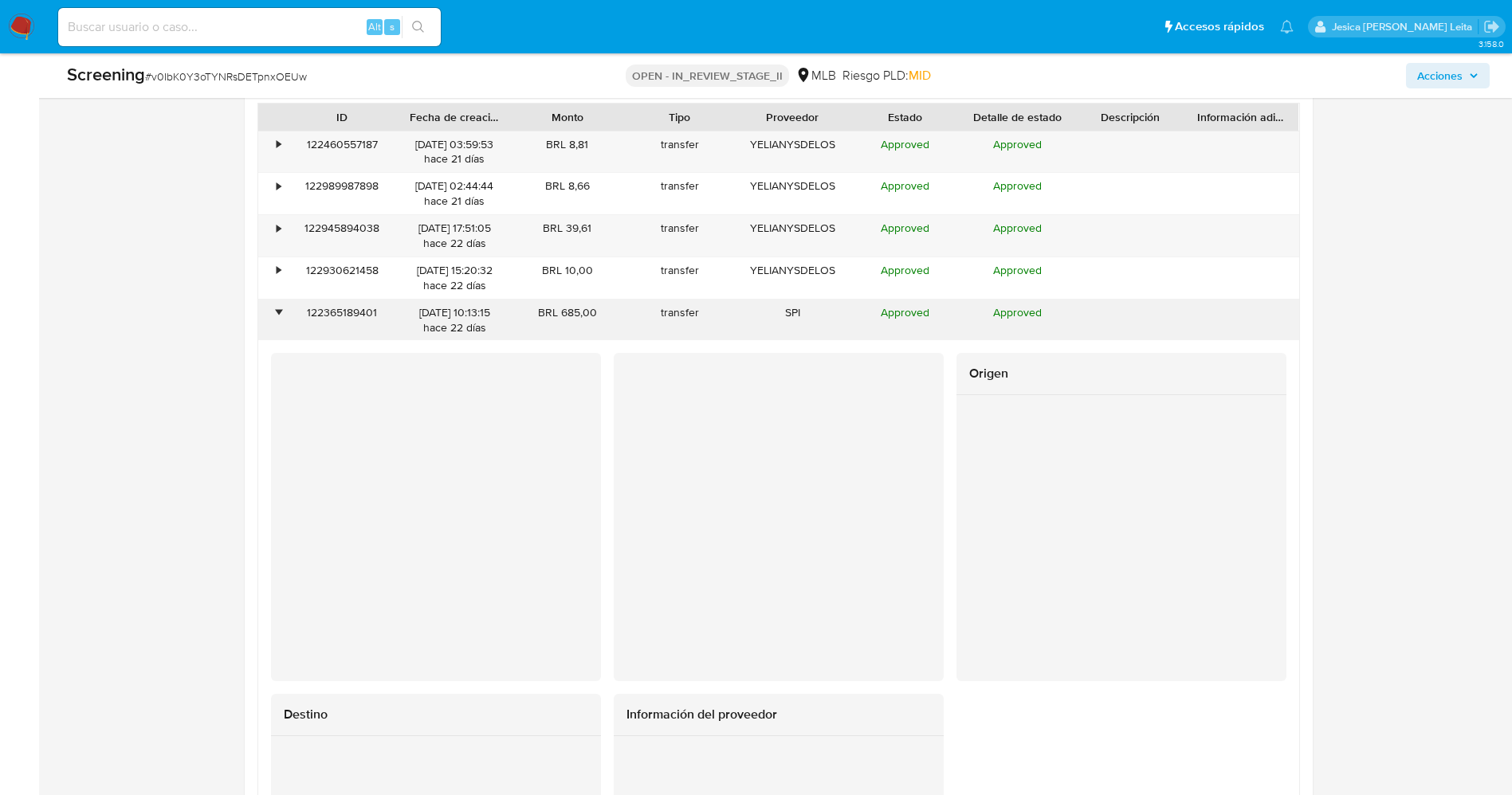
click at [277, 311] on div "•" at bounding box center [279, 312] width 4 height 15
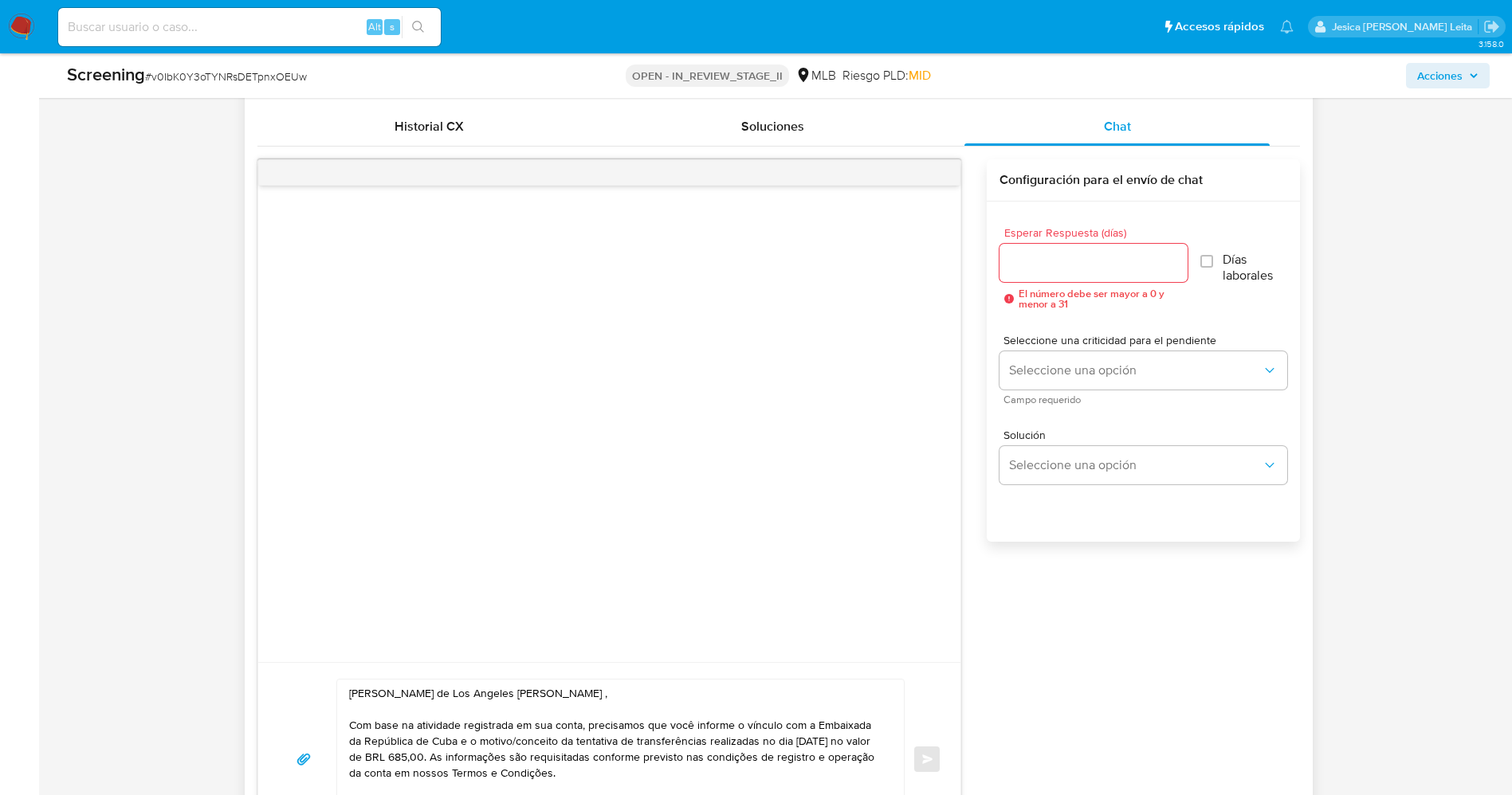
scroll to position [956, 0]
click at [1049, 272] on input "Esperar Respuesta (días)" at bounding box center [1093, 264] width 188 height 21
type input "1"
click at [1210, 266] on input "Días laborales" at bounding box center [1204, 262] width 13 height 13
checkbox input "true"
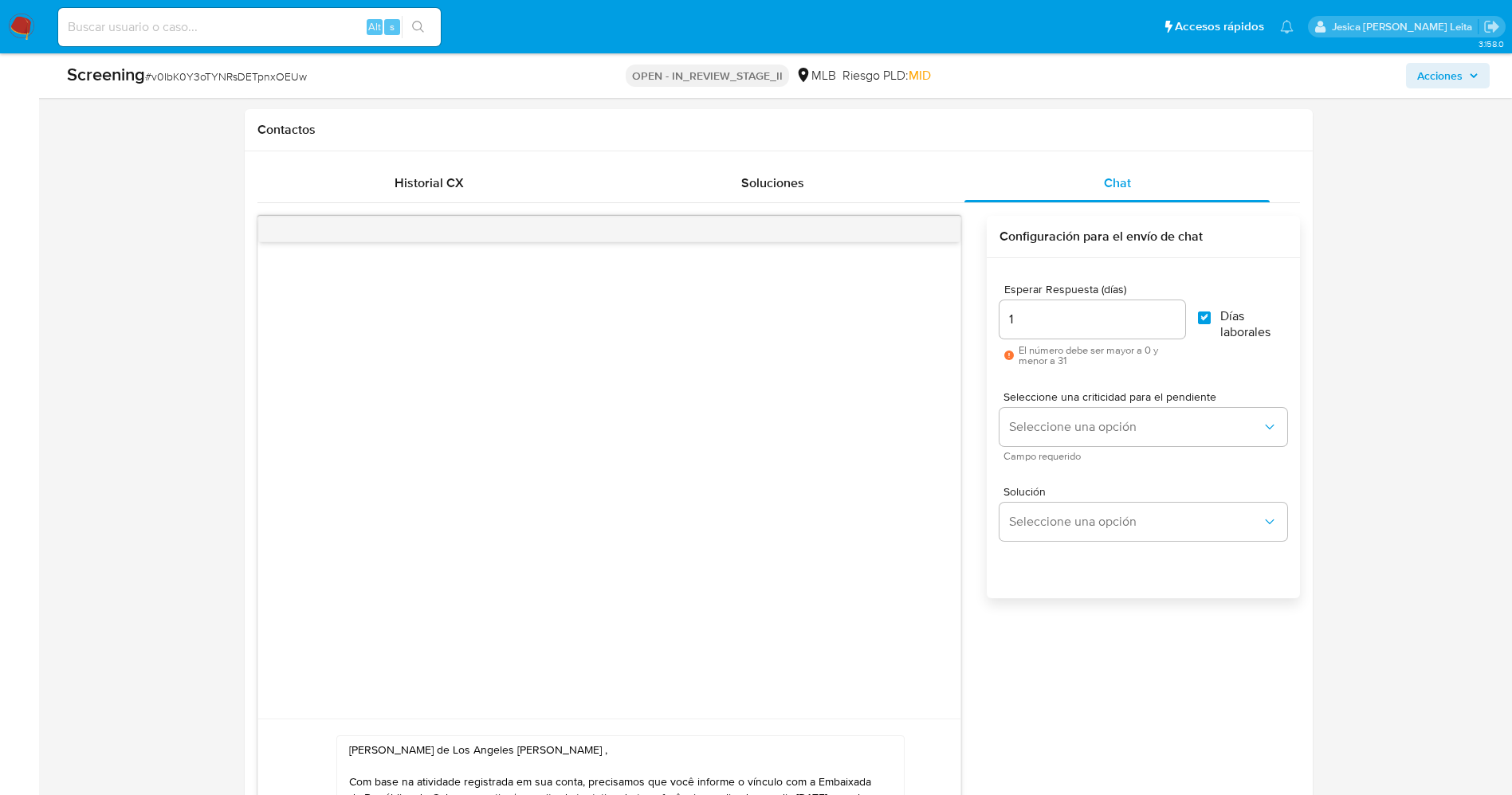
scroll to position [1075, 0]
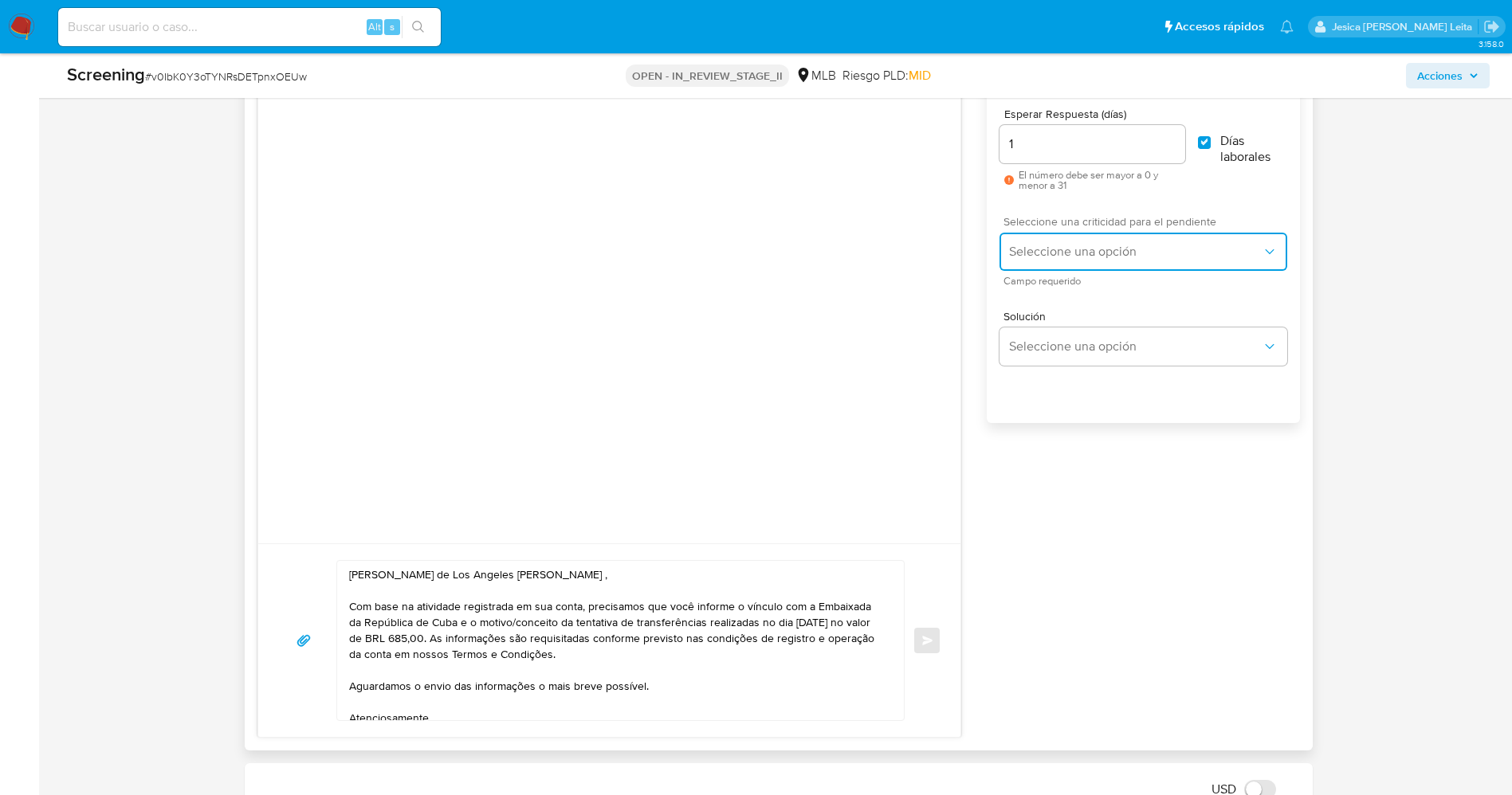
click at [1136, 259] on button "Seleccione una opción" at bounding box center [1143, 252] width 287 height 38
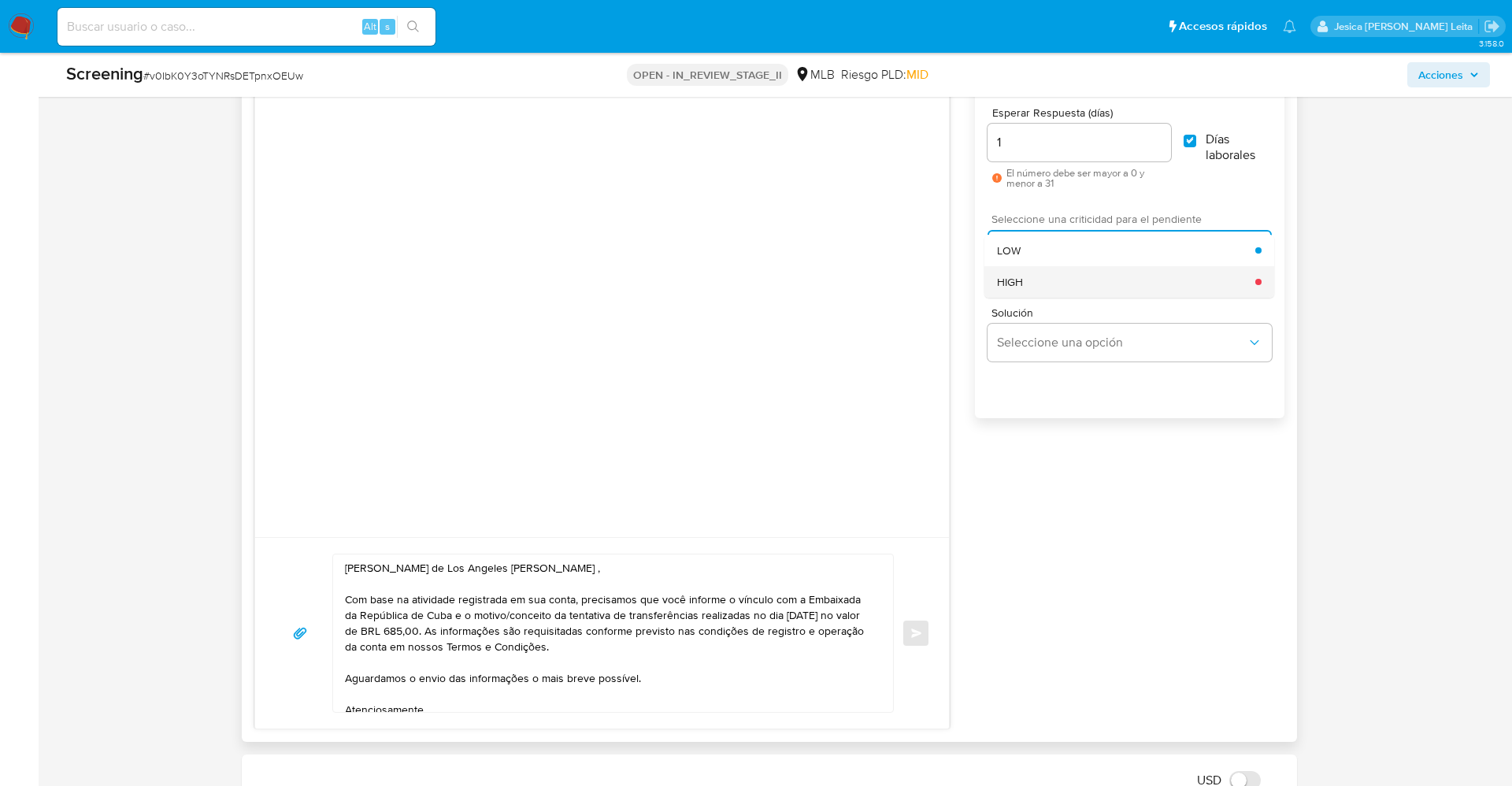
click at [1057, 289] on div "HIGH" at bounding box center [1126, 282] width 258 height 31
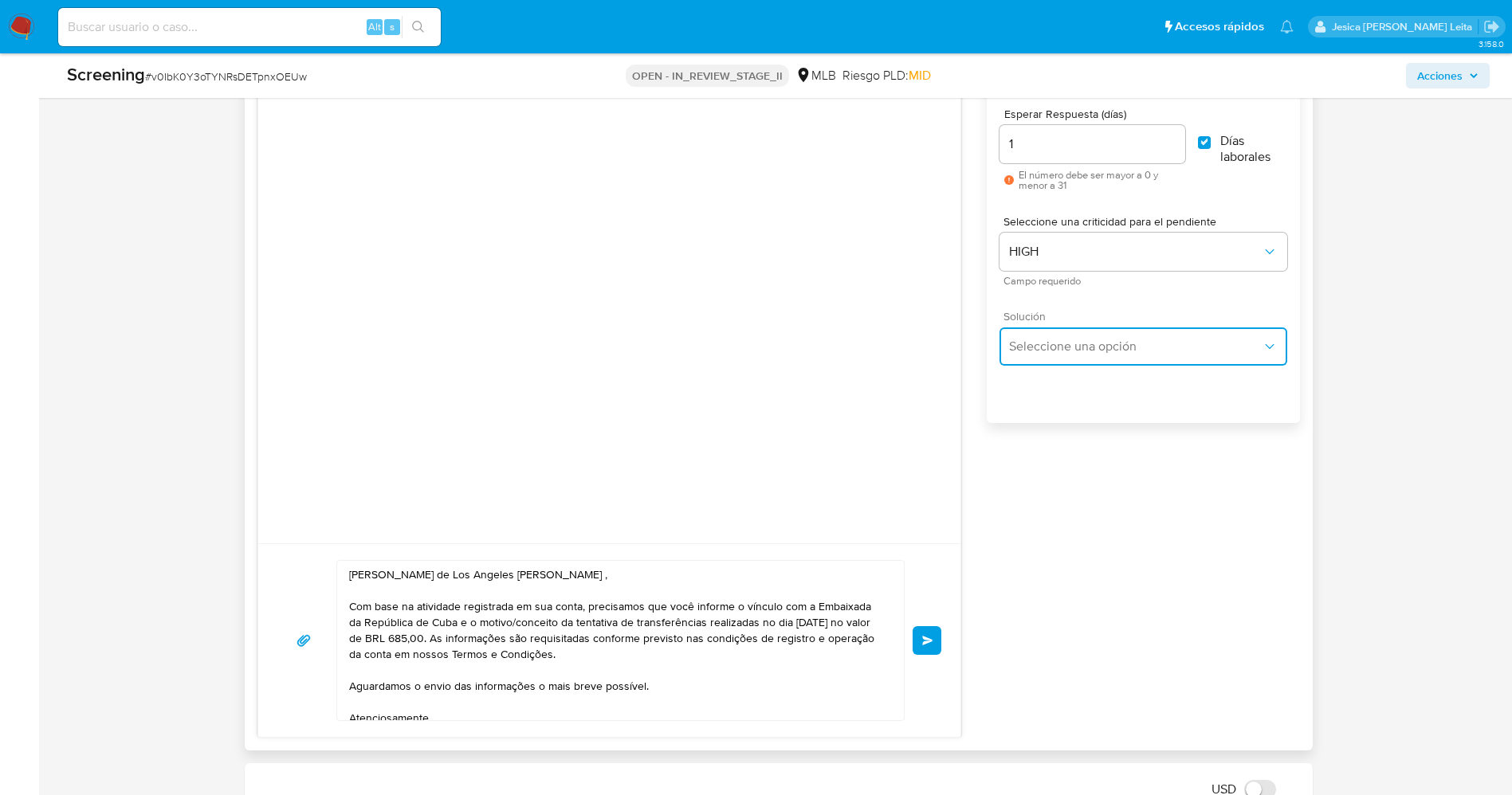
click at [1074, 349] on span "Seleccione una opción" at bounding box center [1135, 347] width 252 height 16
click at [1399, 377] on div "Asignado a jesbarrios Asignado el: 09/09/2025 17:19:21 Creado el: 09/09/2025 Cr…" at bounding box center [779, 779] width 1442 height 3582
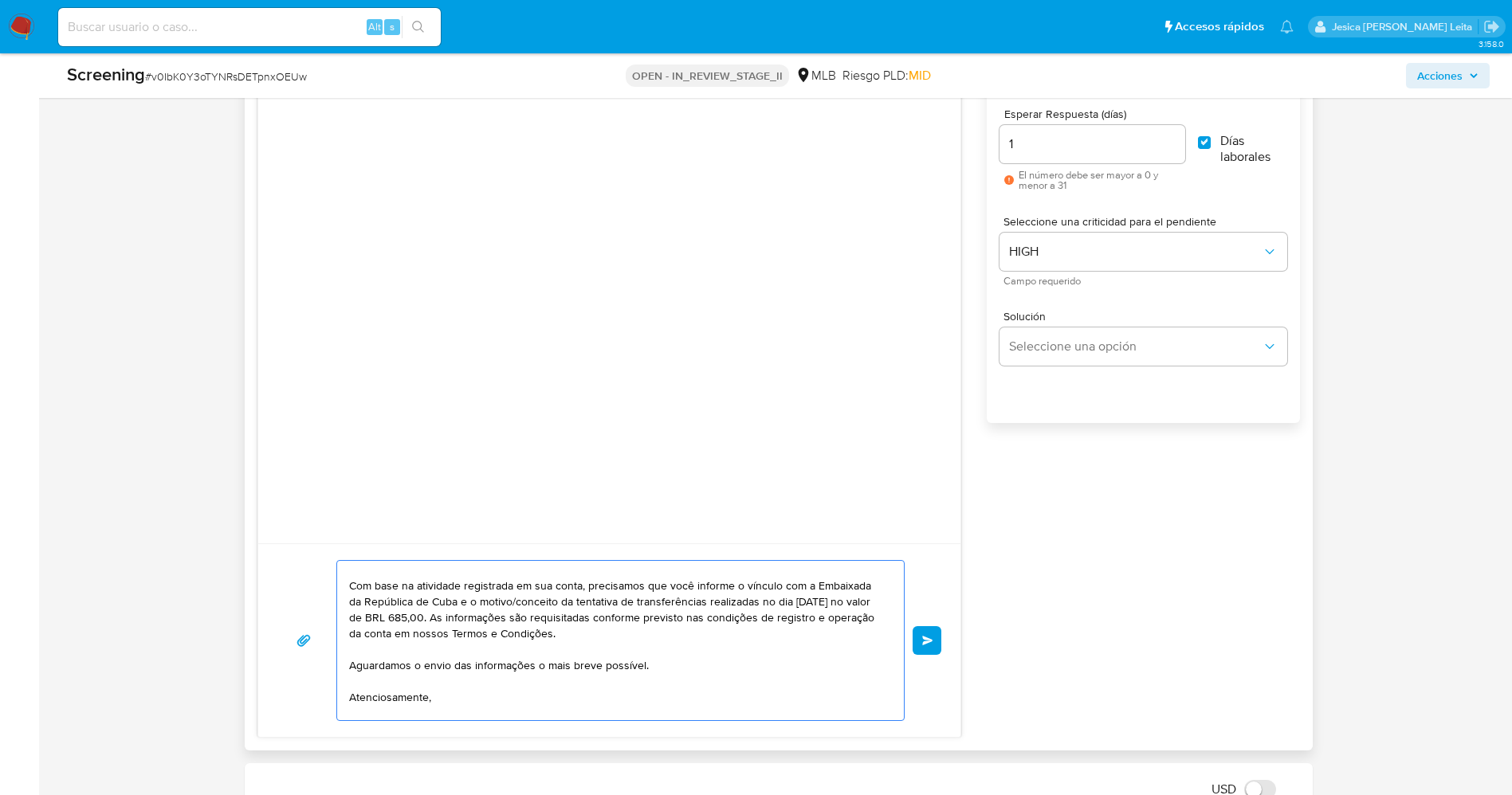
scroll to position [0, 0]
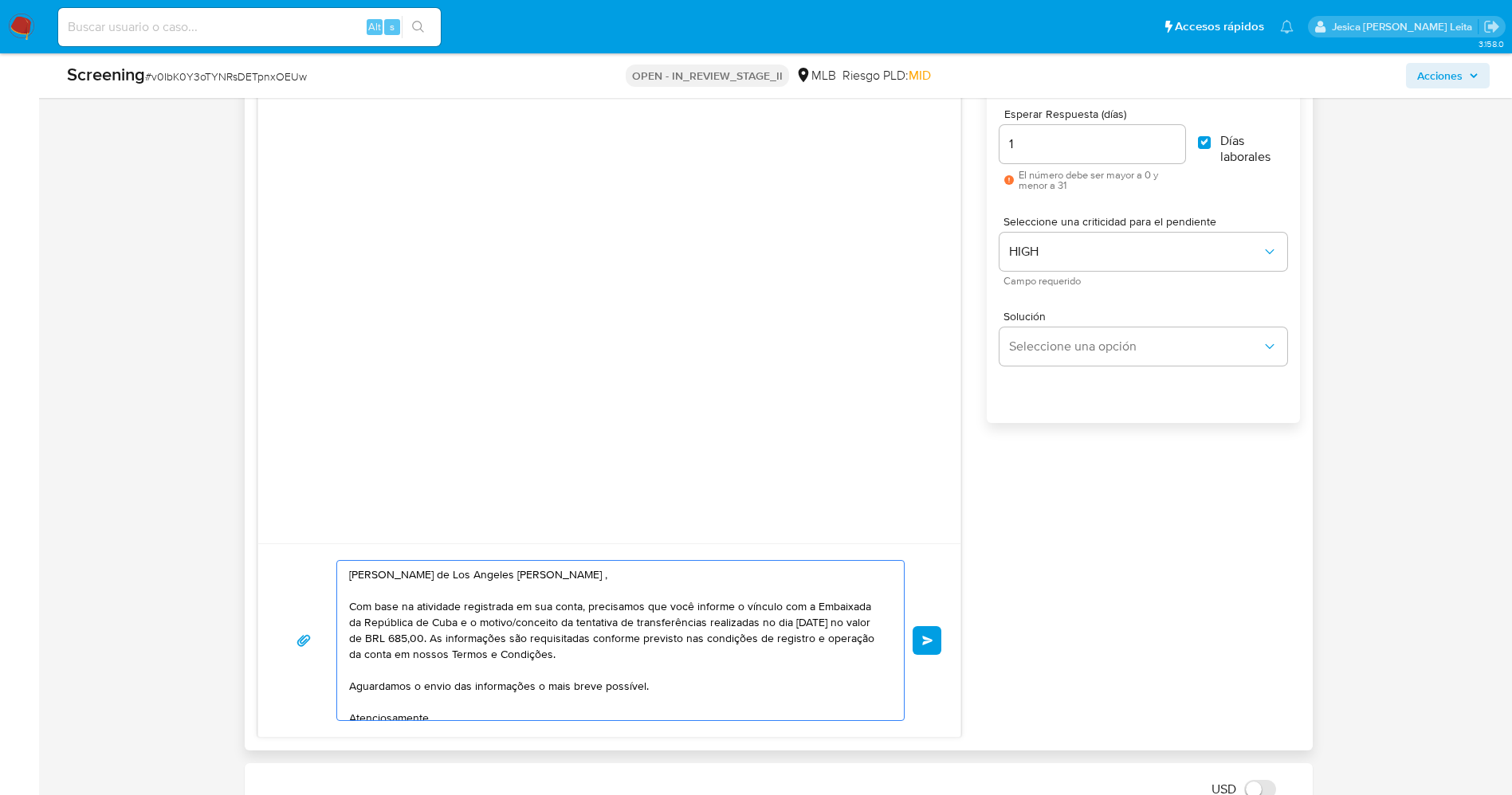
drag, startPoint x: 461, startPoint y: 709, endPoint x: 340, endPoint y: 566, distance: 187.3
click at [340, 566] on div "Olá Yelianys de Los Angeles Serrano Estrada , Com base na atividade registrada …" at bounding box center [617, 640] width 559 height 159
click at [685, 637] on textarea "Olá Yelianys de Los Angeles Serrano Estrada , Com base na atividade registrada …" at bounding box center [616, 640] width 536 height 159
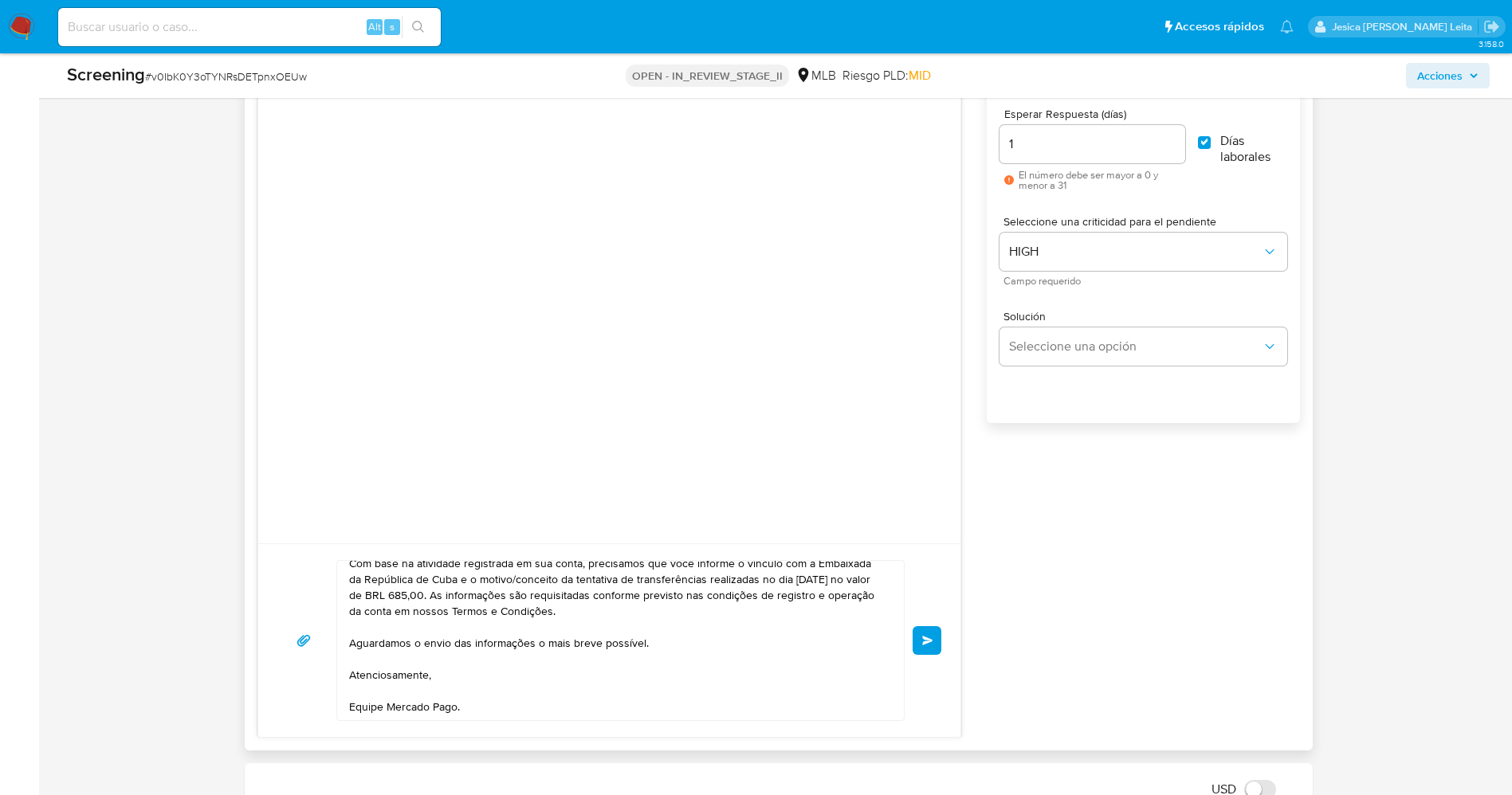
click at [929, 636] on span "Enviar" at bounding box center [927, 640] width 11 height 10
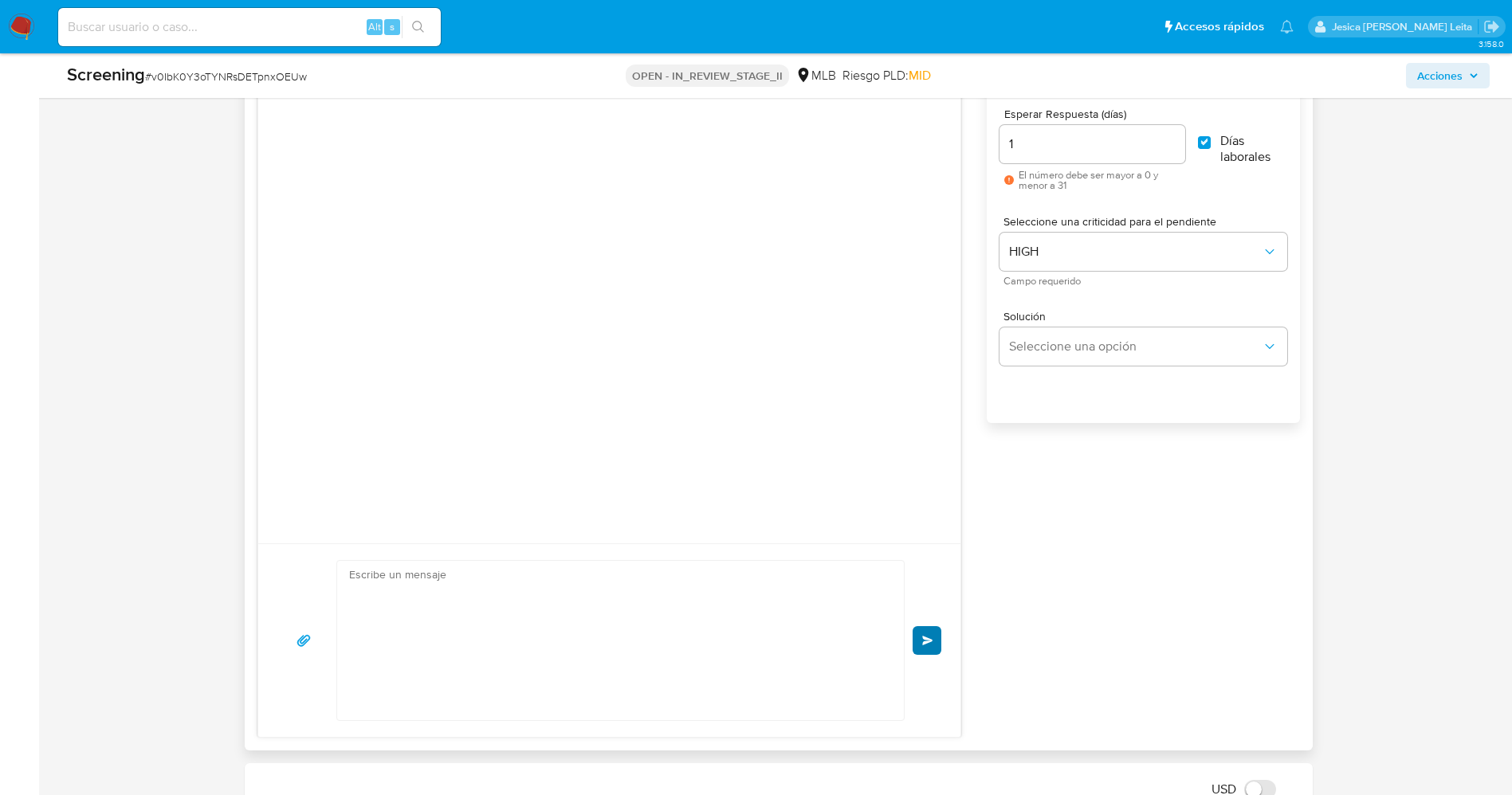
scroll to position [0, 0]
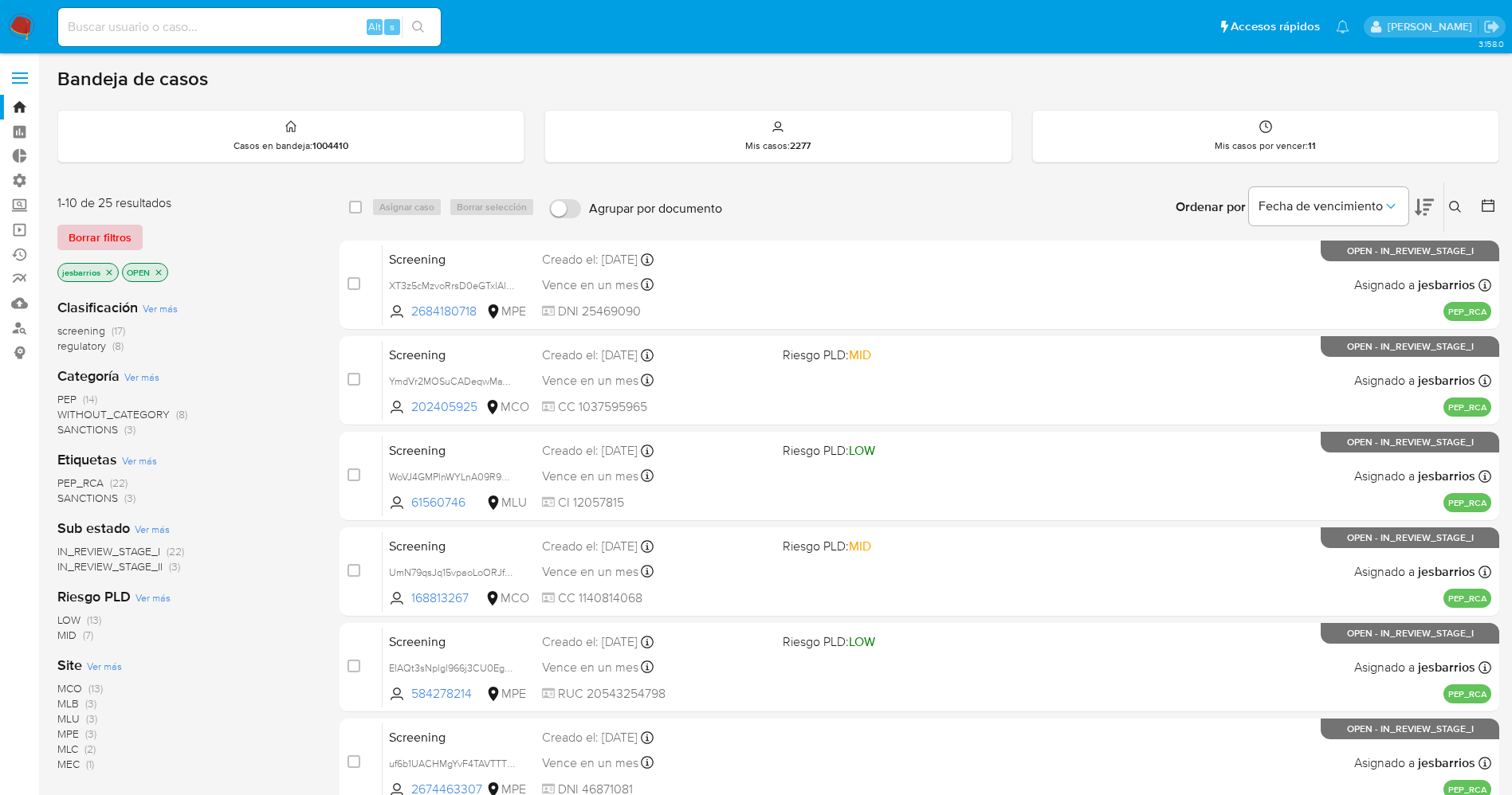
click at [108, 242] on span "Borrar filtros" at bounding box center [100, 238] width 63 height 23
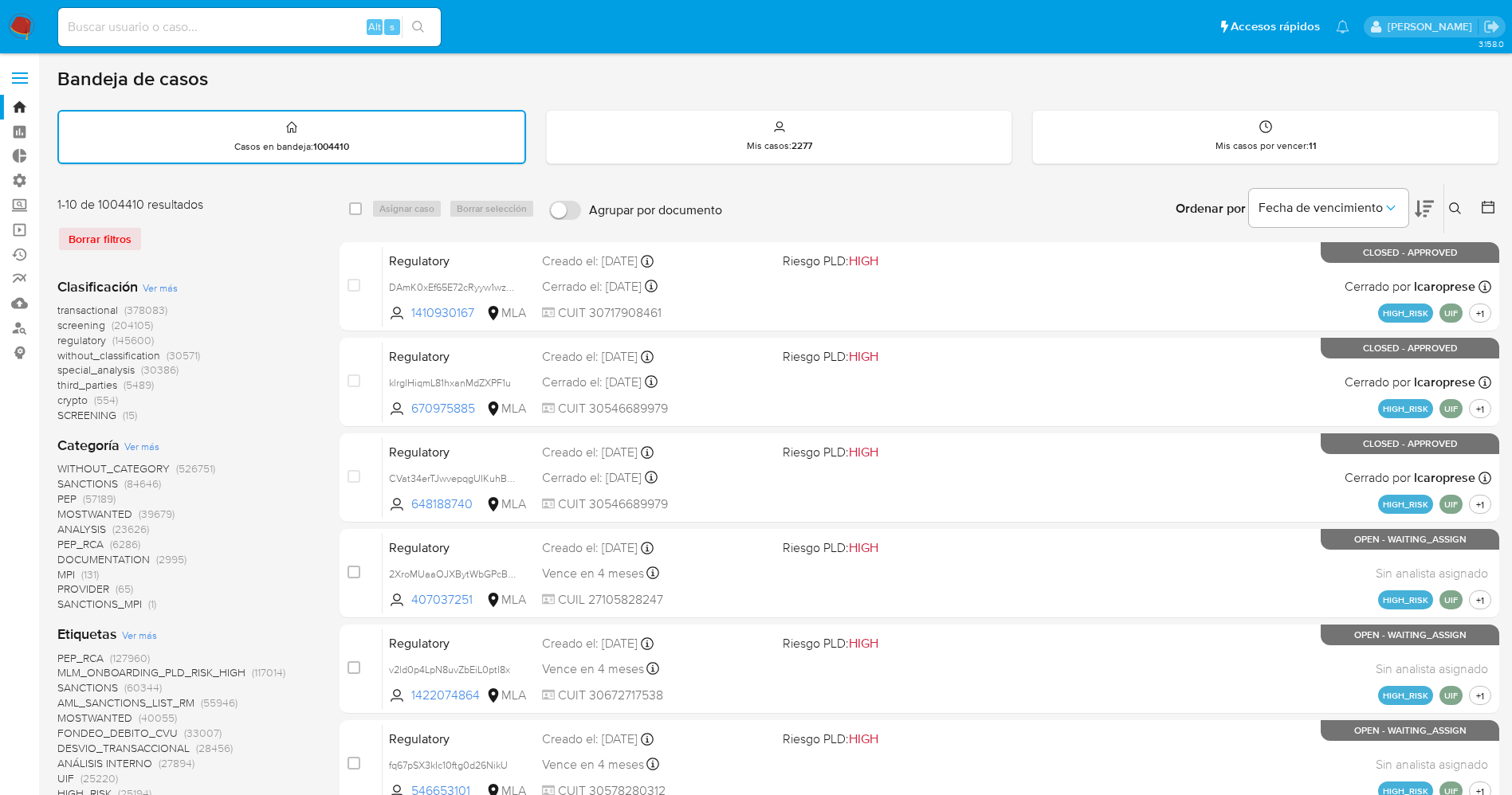
click at [1461, 204] on icon at bounding box center [1455, 209] width 13 height 13
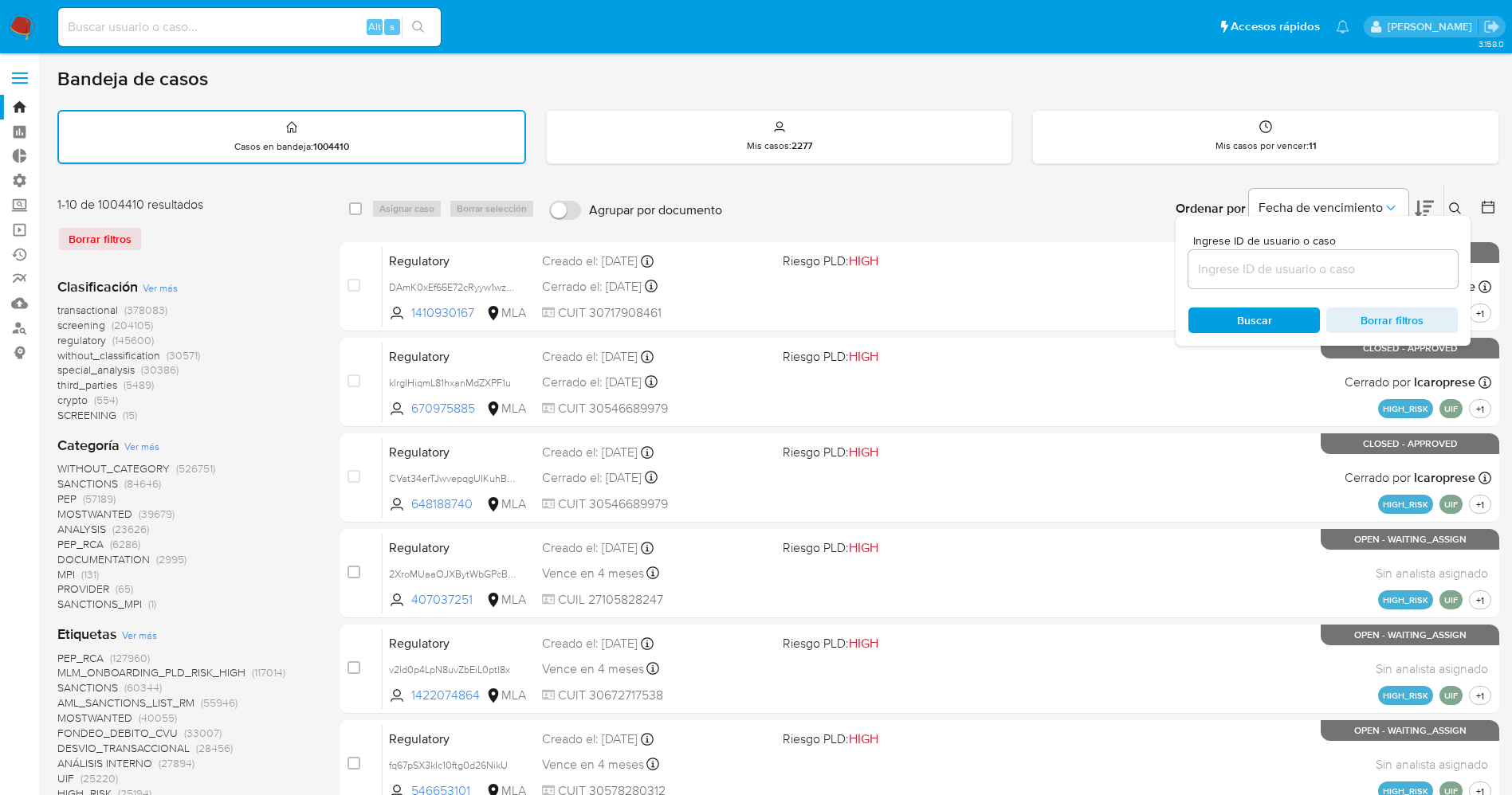
click at [1328, 264] on input at bounding box center [1323, 269] width 269 height 21
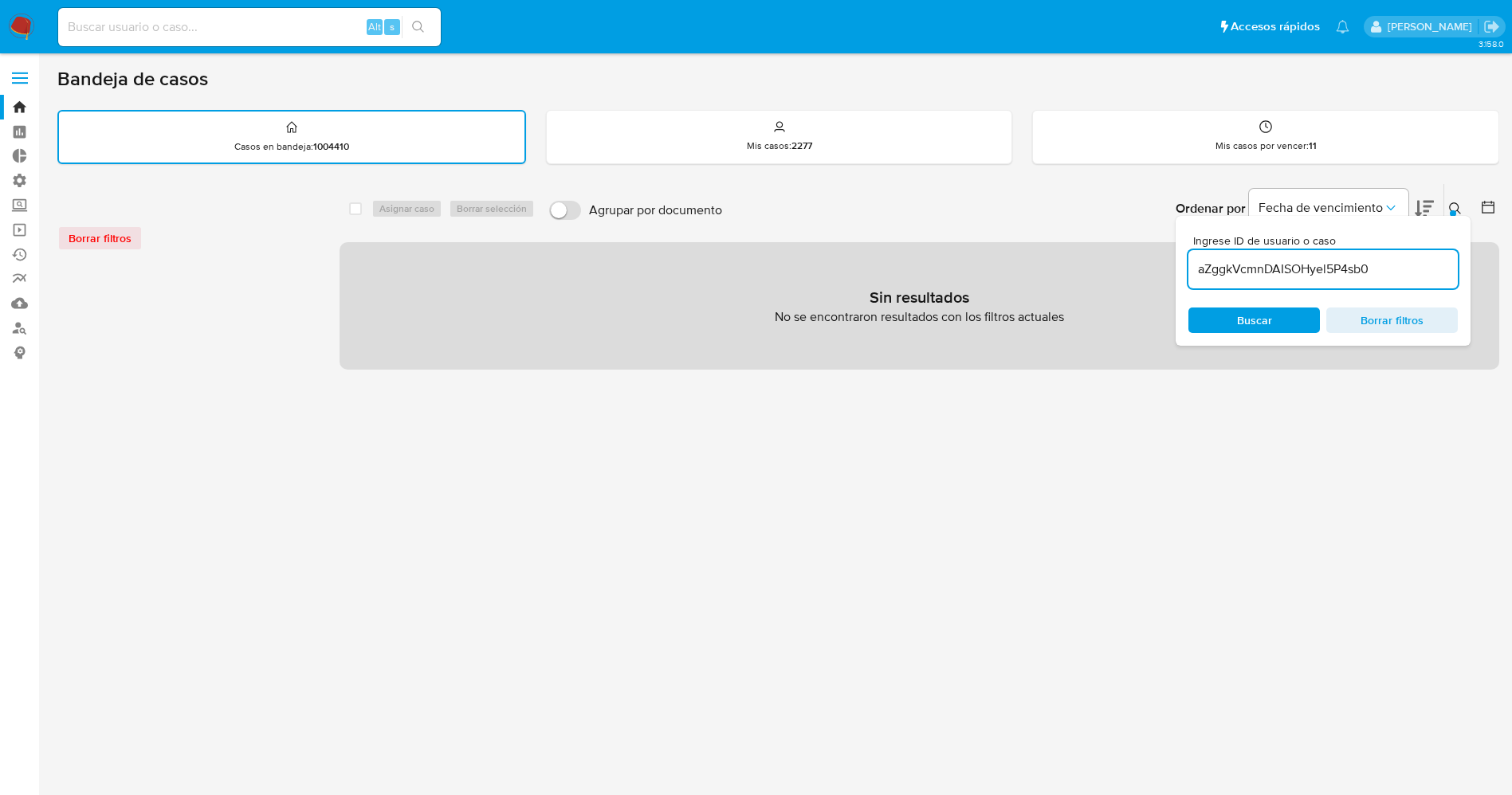
click at [1375, 275] on input "aZggkVcmnDAISOHyel5P4sb0" at bounding box center [1323, 269] width 269 height 21
type input "aZggkVcmnDAISOHyel5P4sb0"
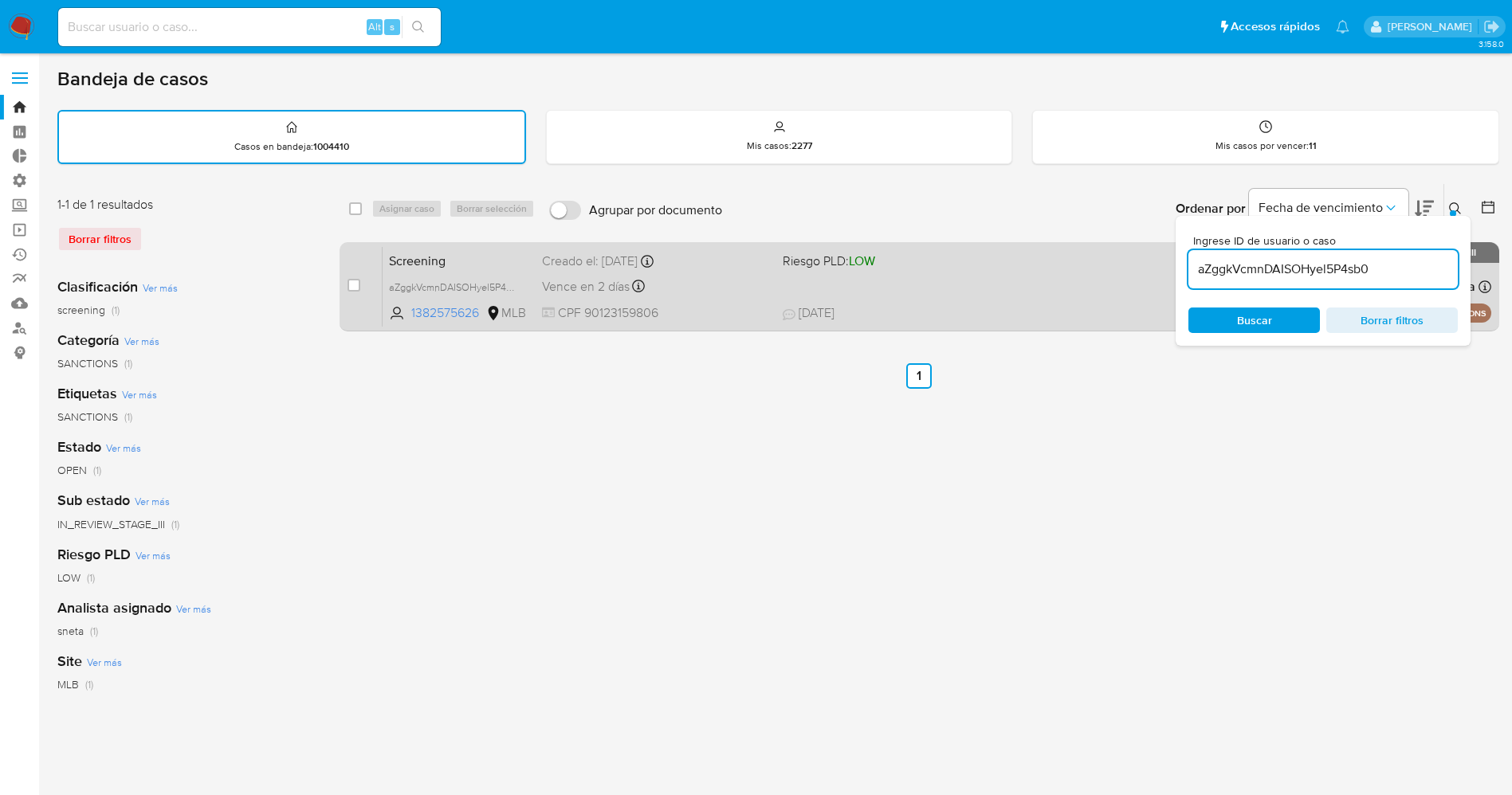
click at [928, 287] on div "Screening aZggkVcmnDAISOHyel5P4sb0 1382575626 MLB Riesgo PLD: LOW Creado el: [D…" at bounding box center [937, 287] width 1109 height 80
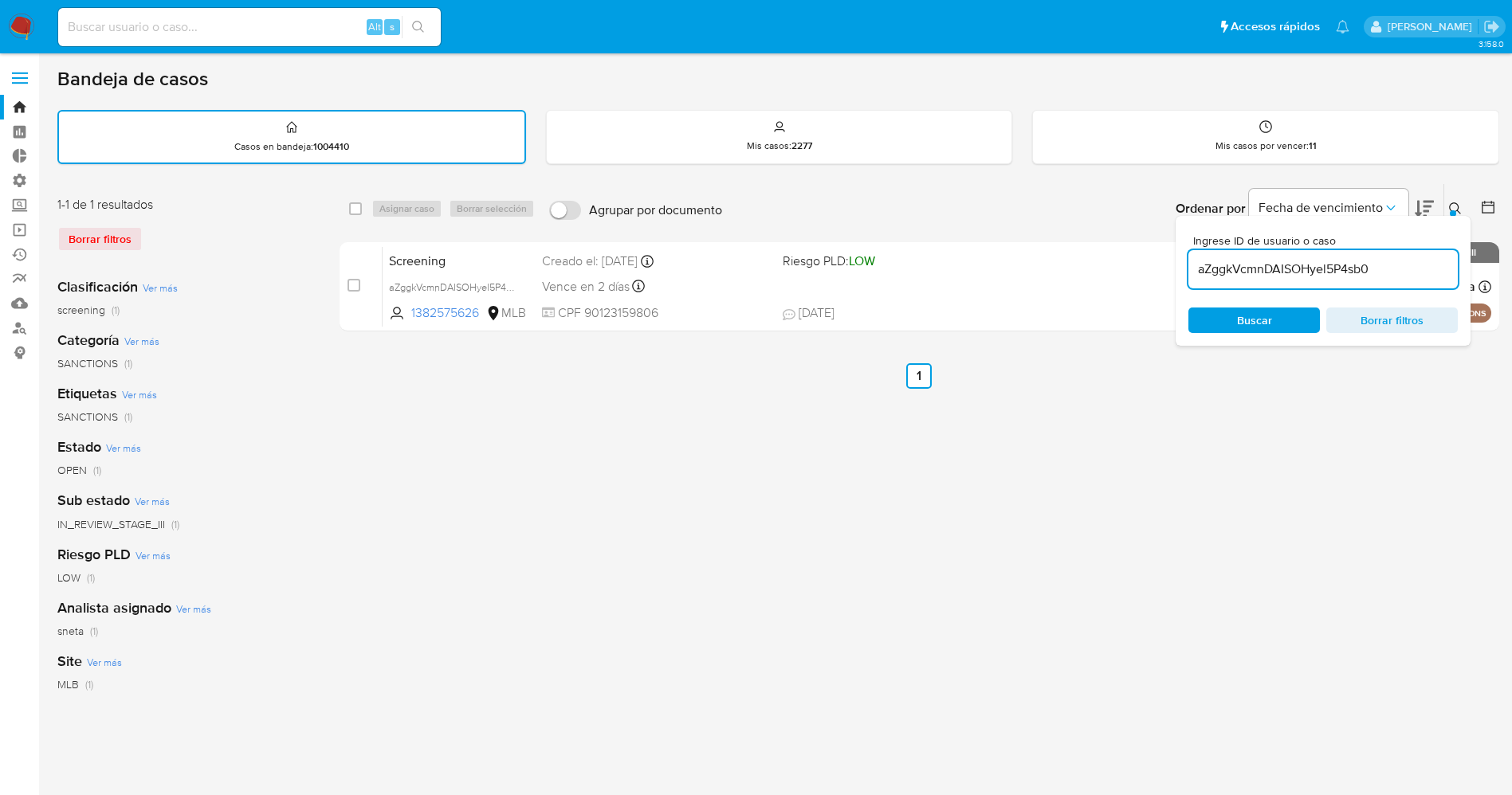
click at [30, 23] on img at bounding box center [21, 27] width 27 height 27
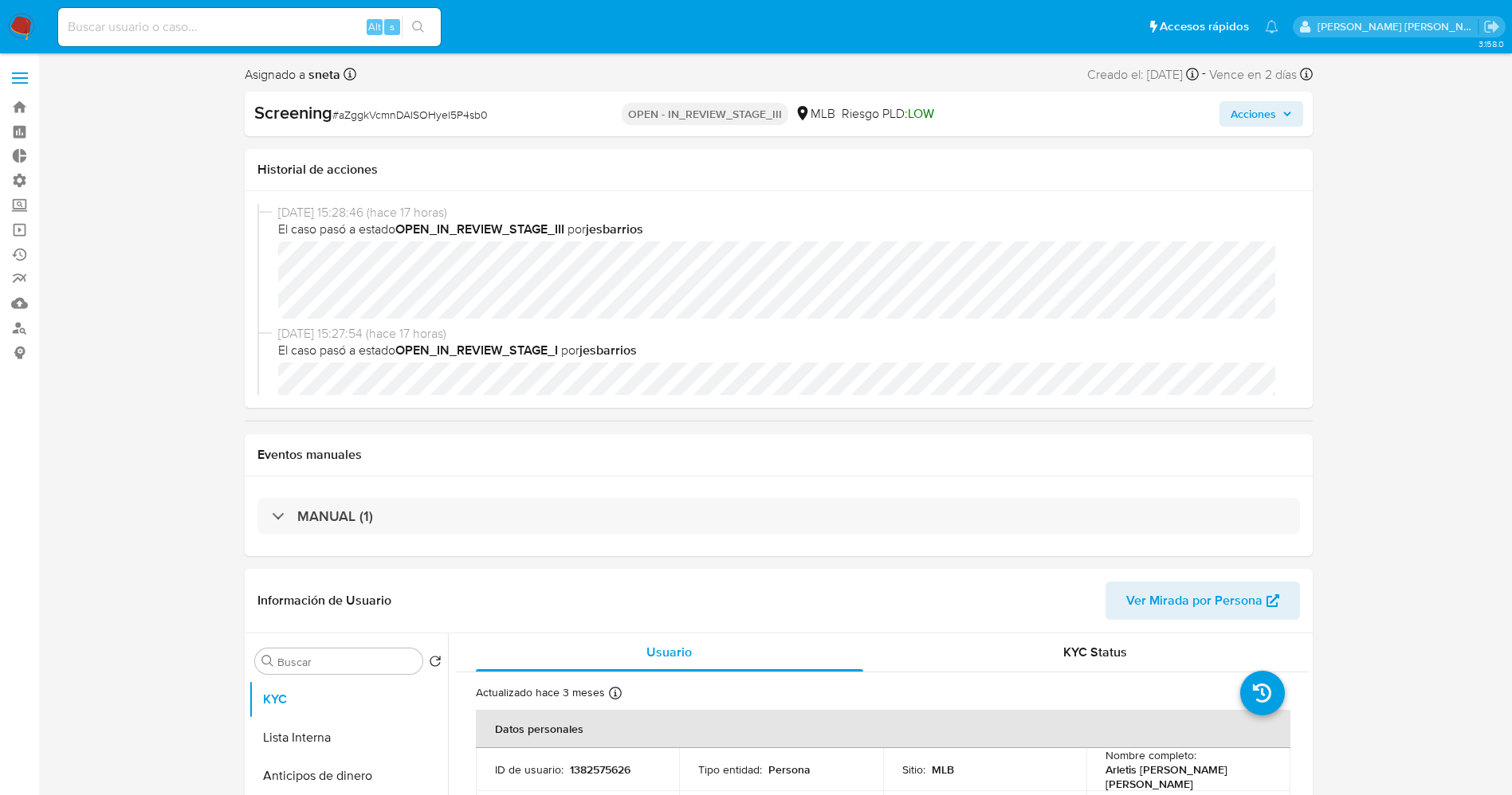
select select "10"
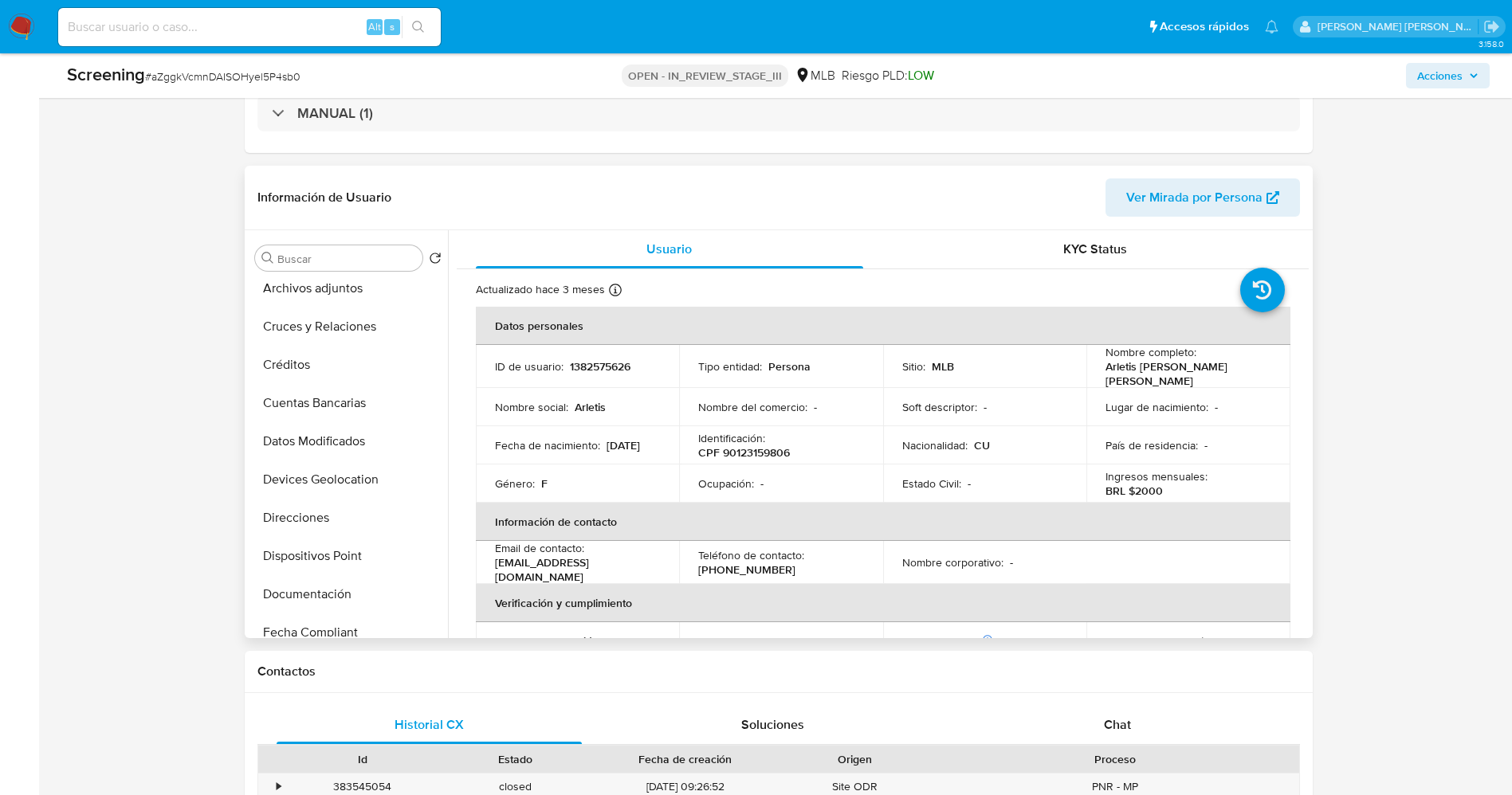
scroll to position [239, 0]
click at [1151, 724] on div "Chat" at bounding box center [1118, 725] width 306 height 38
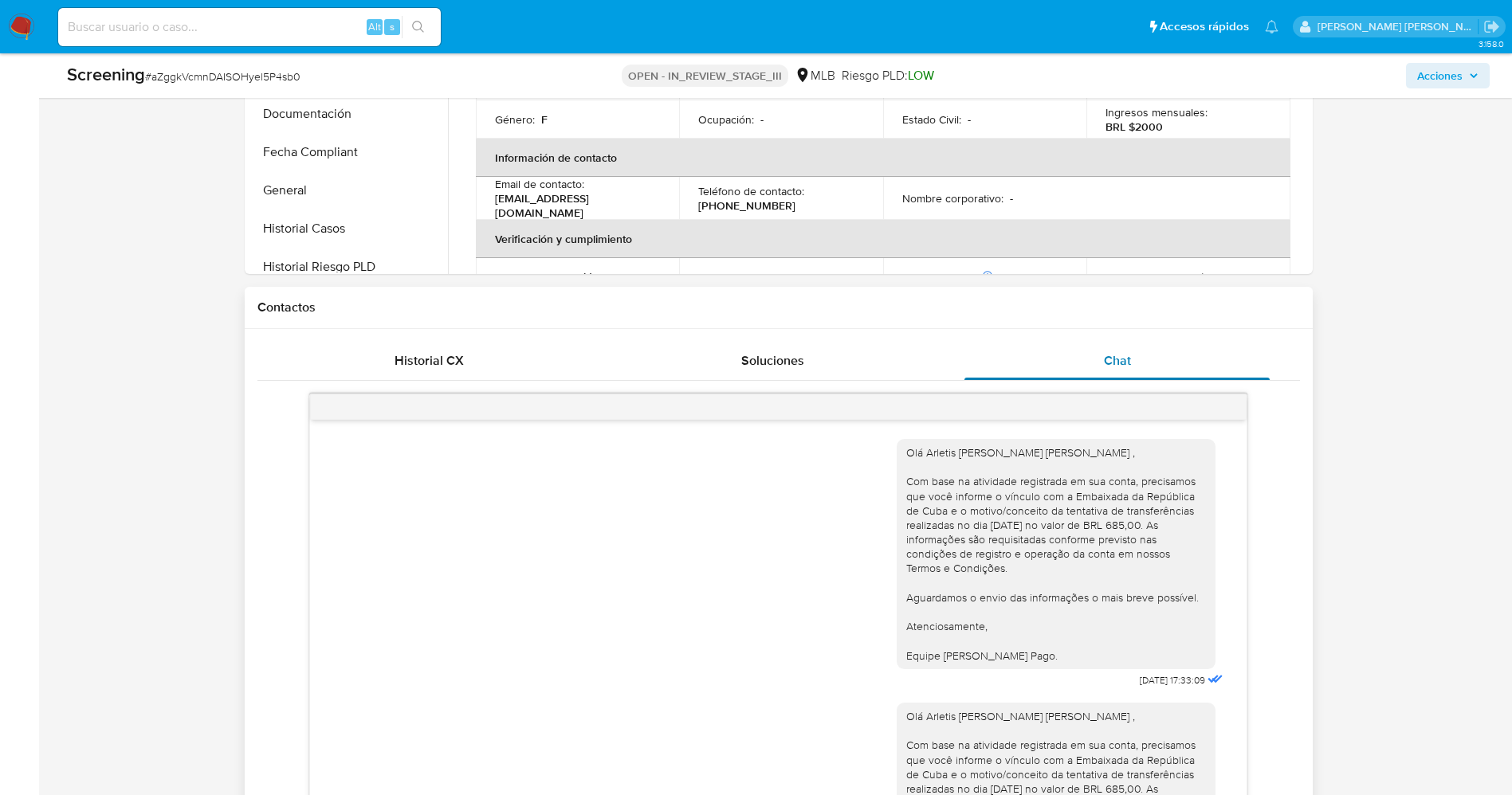
scroll to position [717, 0]
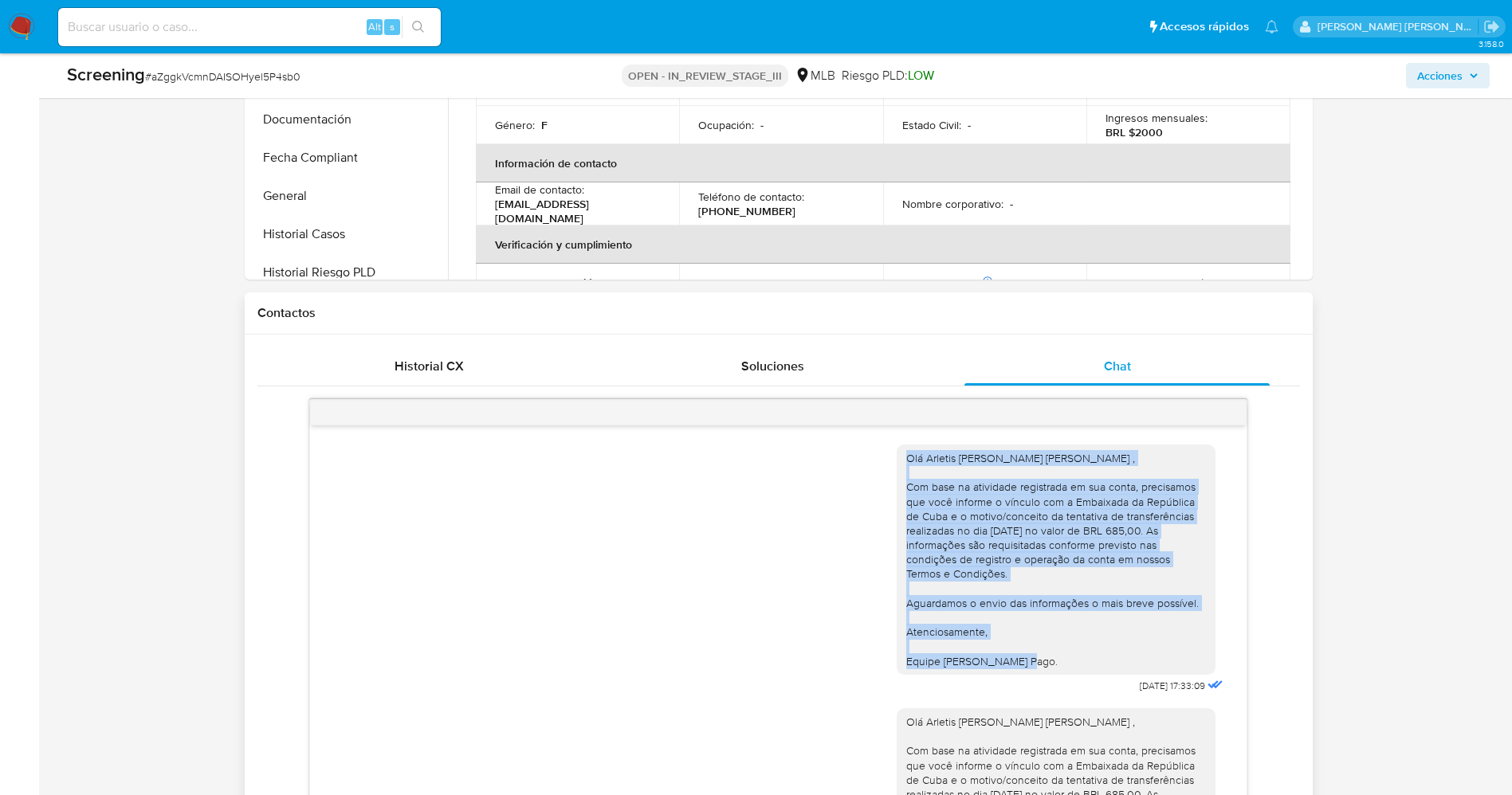
drag, startPoint x: 891, startPoint y: 455, endPoint x: 1057, endPoint y: 665, distance: 267.7
click at [1057, 665] on div "Olá Arletis Regla Suarez Arechavaleta , Com base na atividade registrada em sua…" at bounding box center [1056, 559] width 300 height 218
drag, startPoint x: 960, startPoint y: 521, endPoint x: 933, endPoint y: 491, distance: 40.4
click at [959, 520] on div "Olá Arletis Regla Suarez Arechavaleta , Com base na atividade registrada em sua…" at bounding box center [1056, 559] width 300 height 218
click at [906, 451] on div "Olá Arletis Regla Suarez Arechavaleta , Com base na atividade registrada em sua…" at bounding box center [1056, 559] width 300 height 218
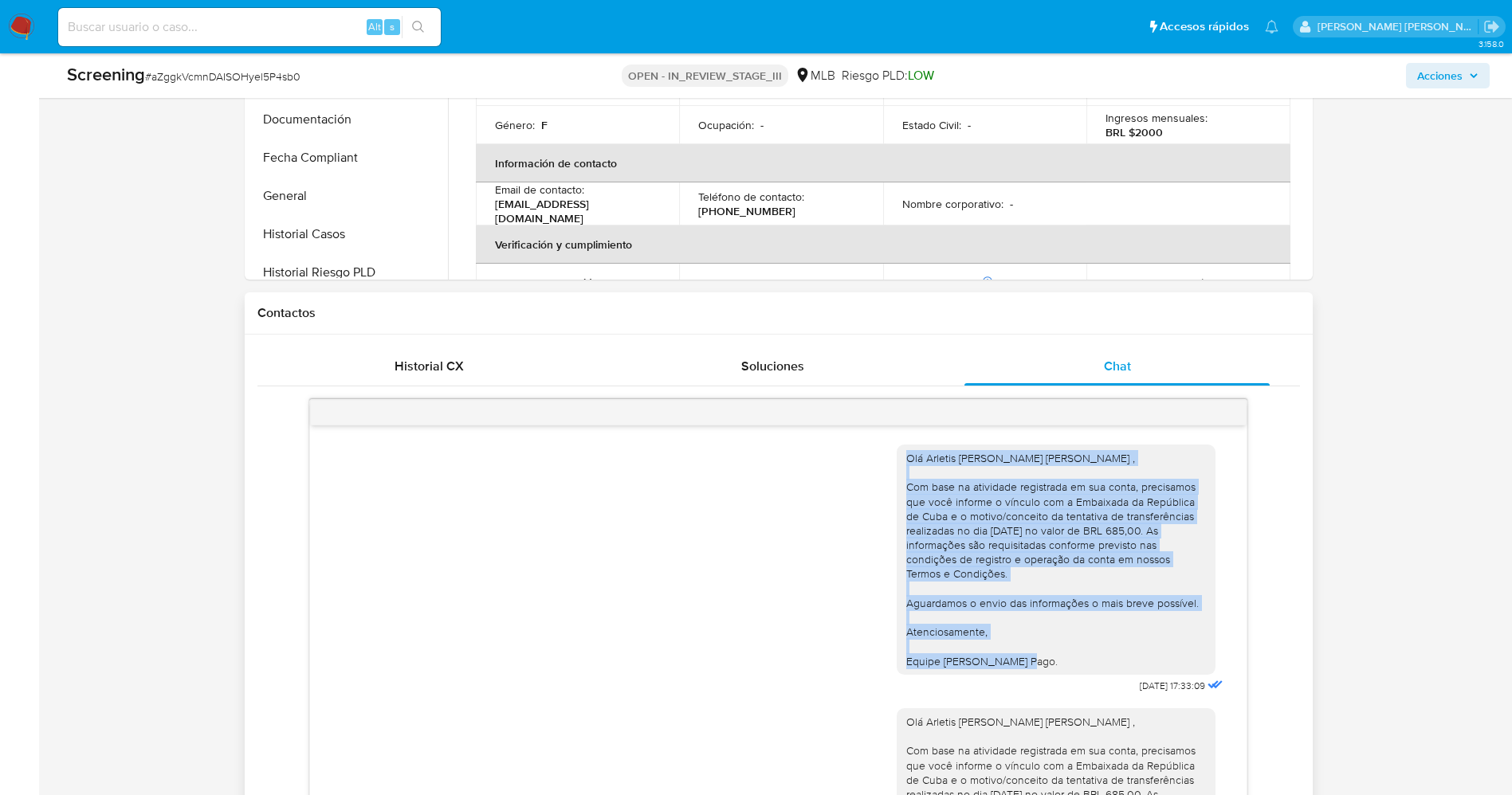
drag, startPoint x: 890, startPoint y: 454, endPoint x: 1047, endPoint y: 666, distance: 263.8
click at [1047, 666] on div "Olá Arletis Regla Suarez Arechavaleta , Com base na atividade registrada em sua…" at bounding box center [1056, 559] width 300 height 218
copy div "Olá Arletis Regla Suarez Arechavaleta , Com base na atividade registrada em sua…"
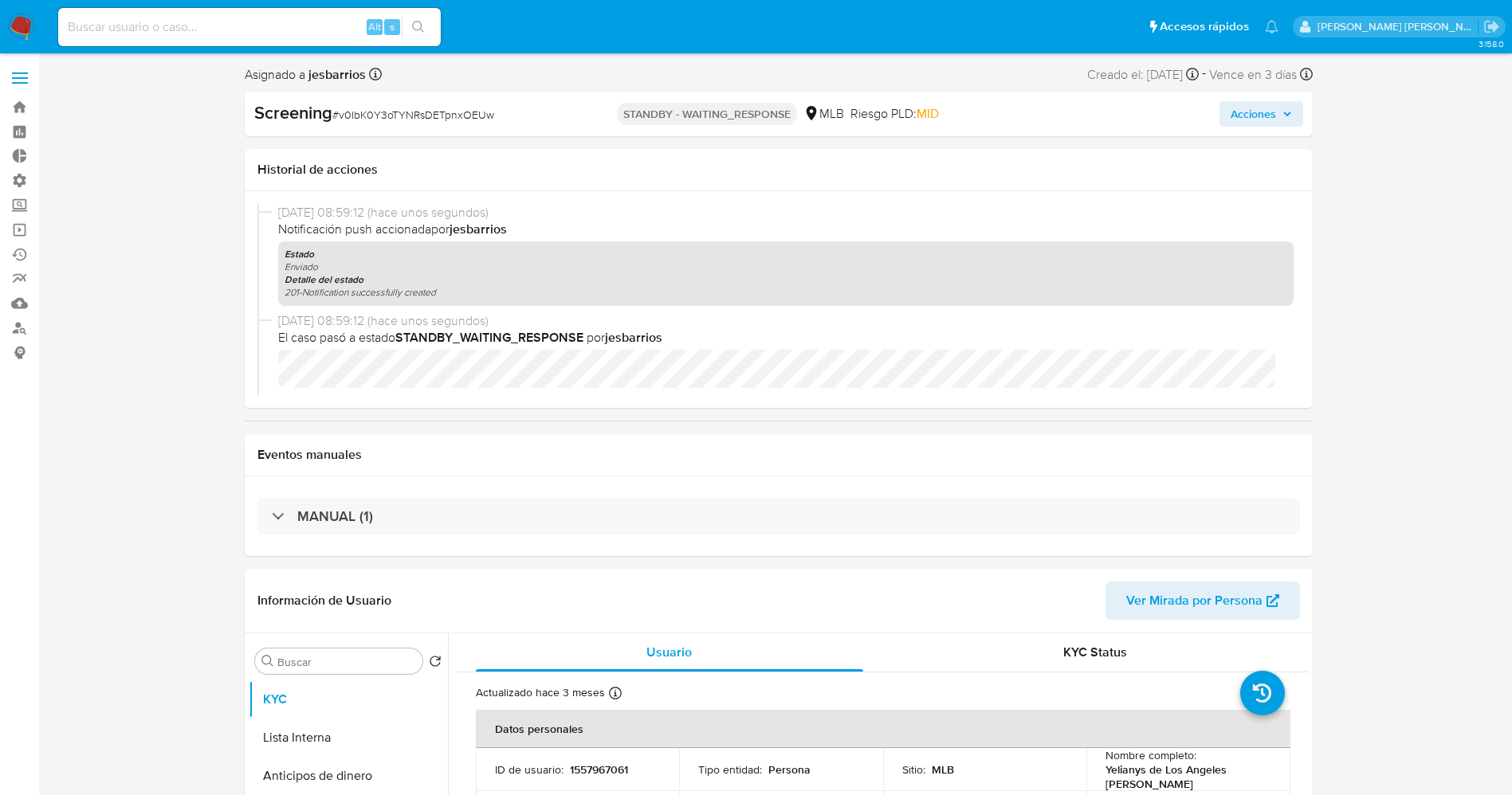
select select "10"
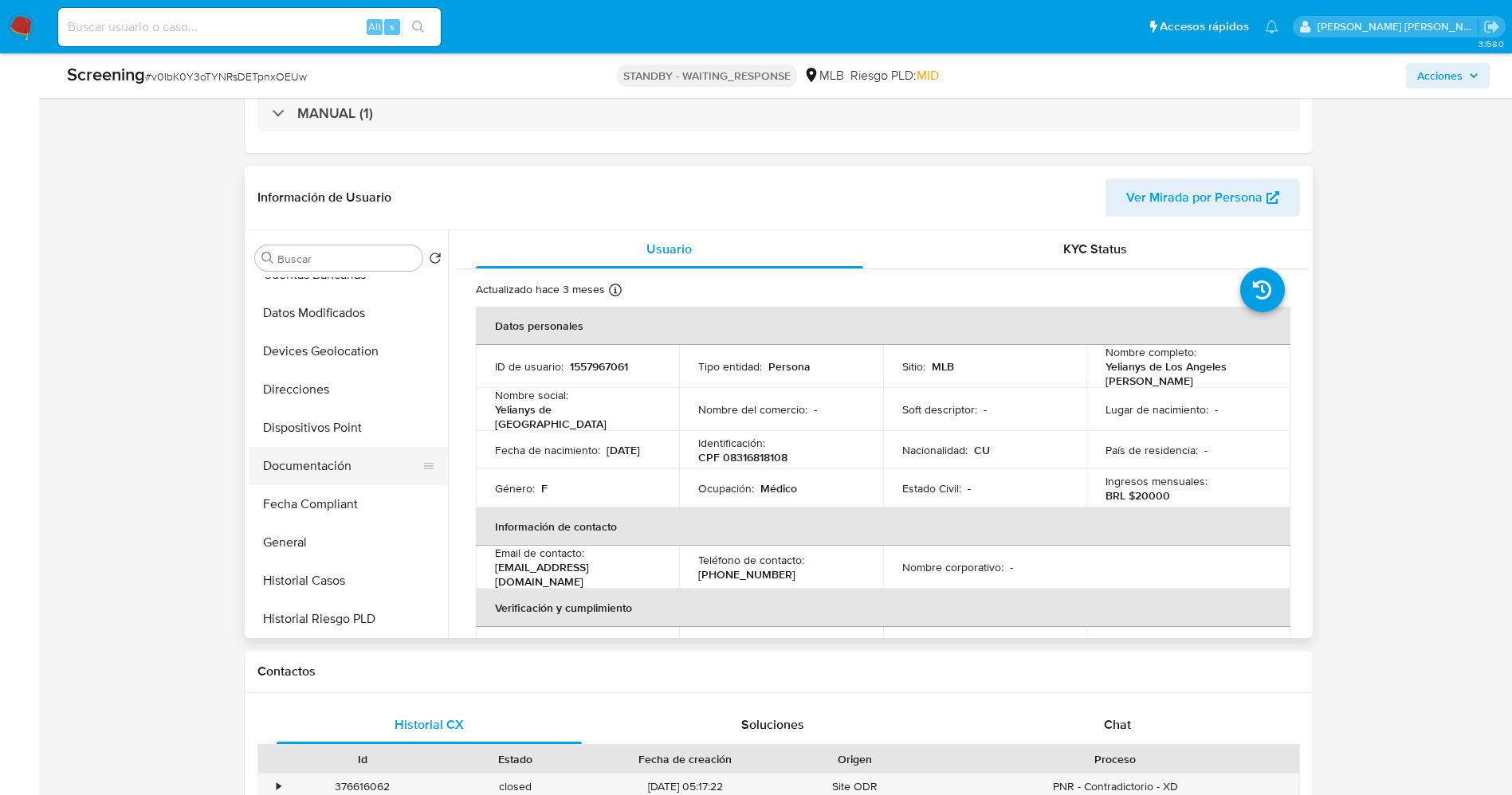
scroll to position [239, 0]
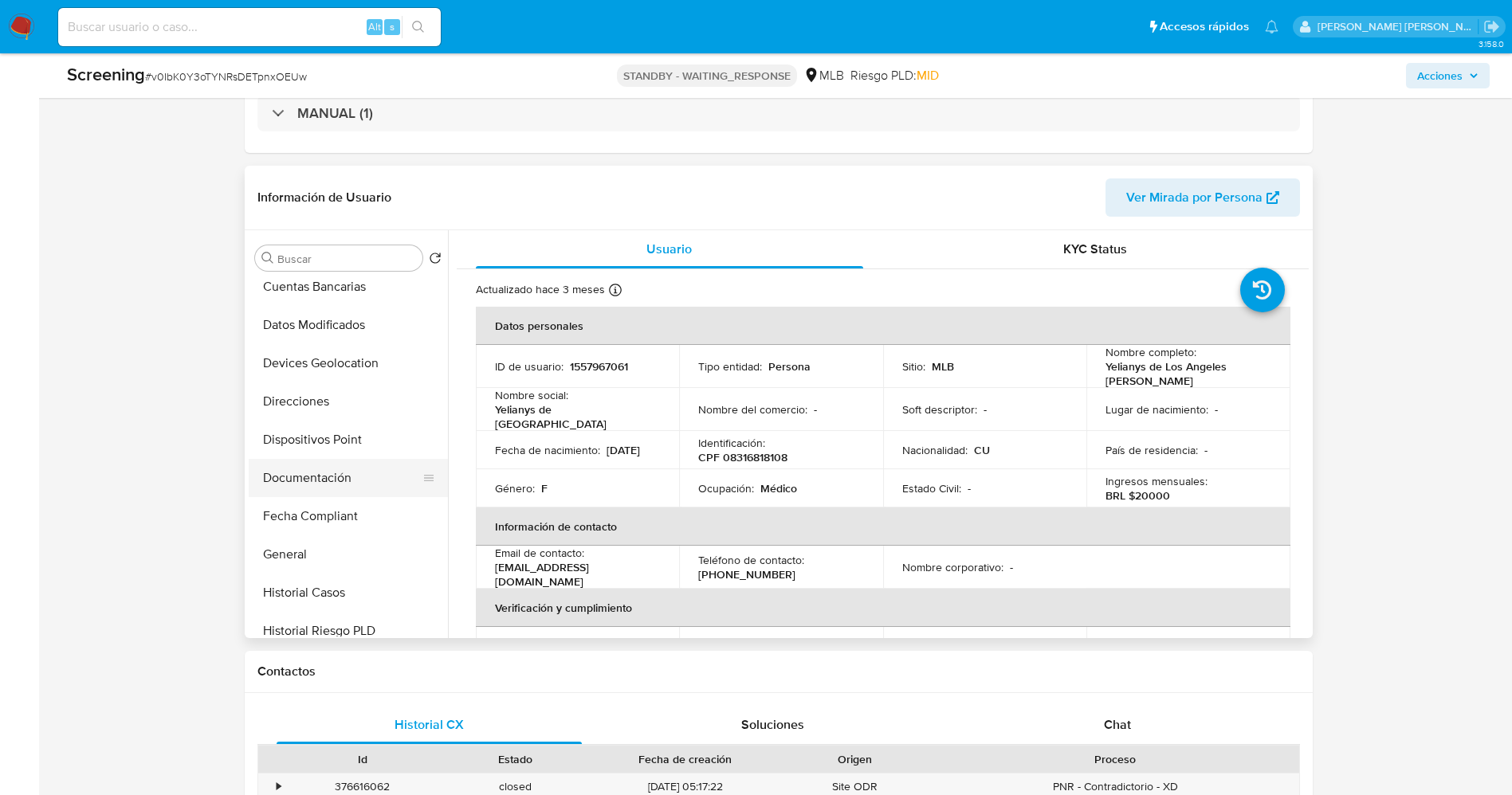
click at [312, 478] on button "Documentación" at bounding box center [342, 478] width 186 height 38
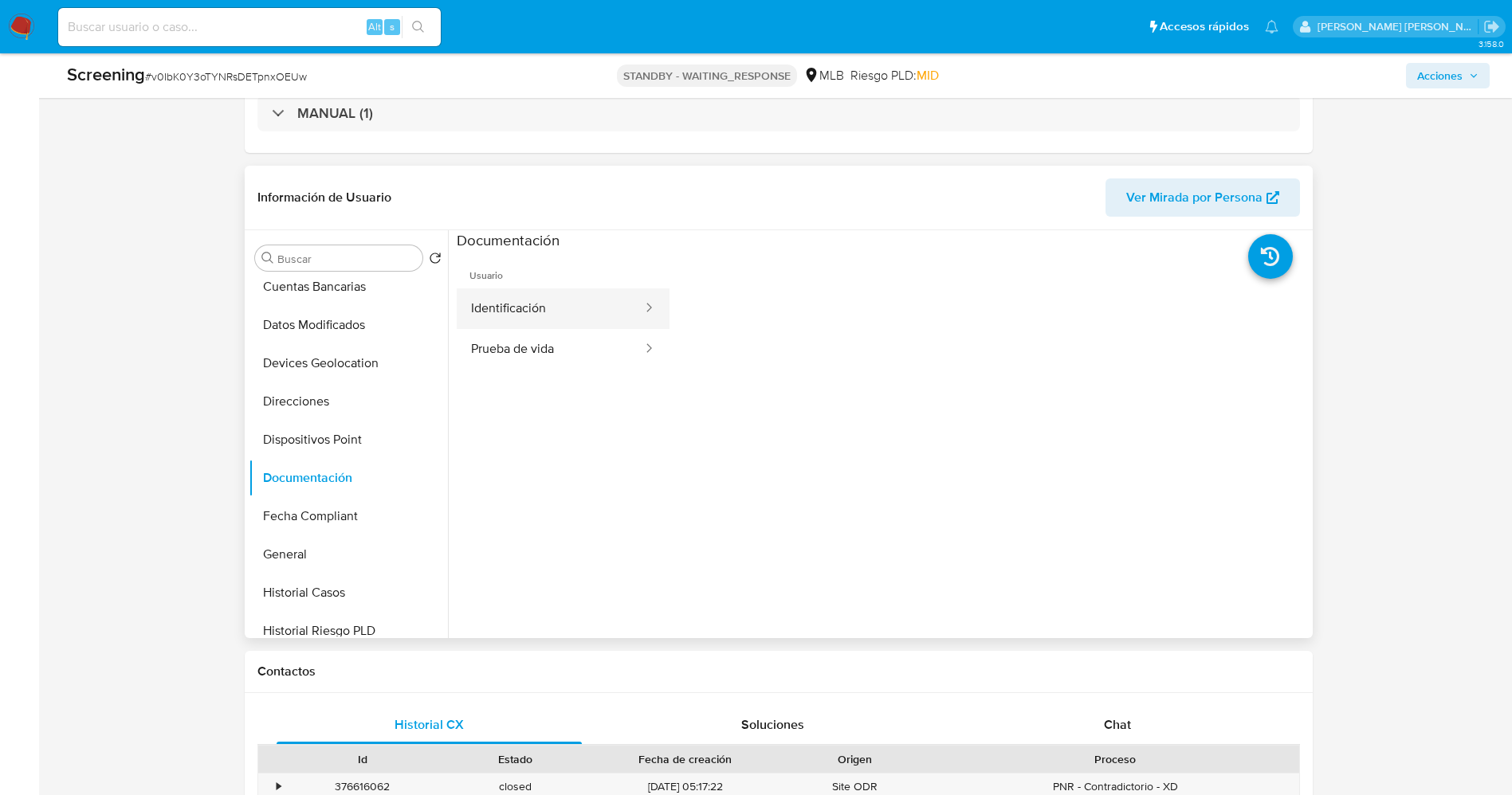
click at [564, 302] on button "Identificación" at bounding box center [551, 308] width 187 height 41
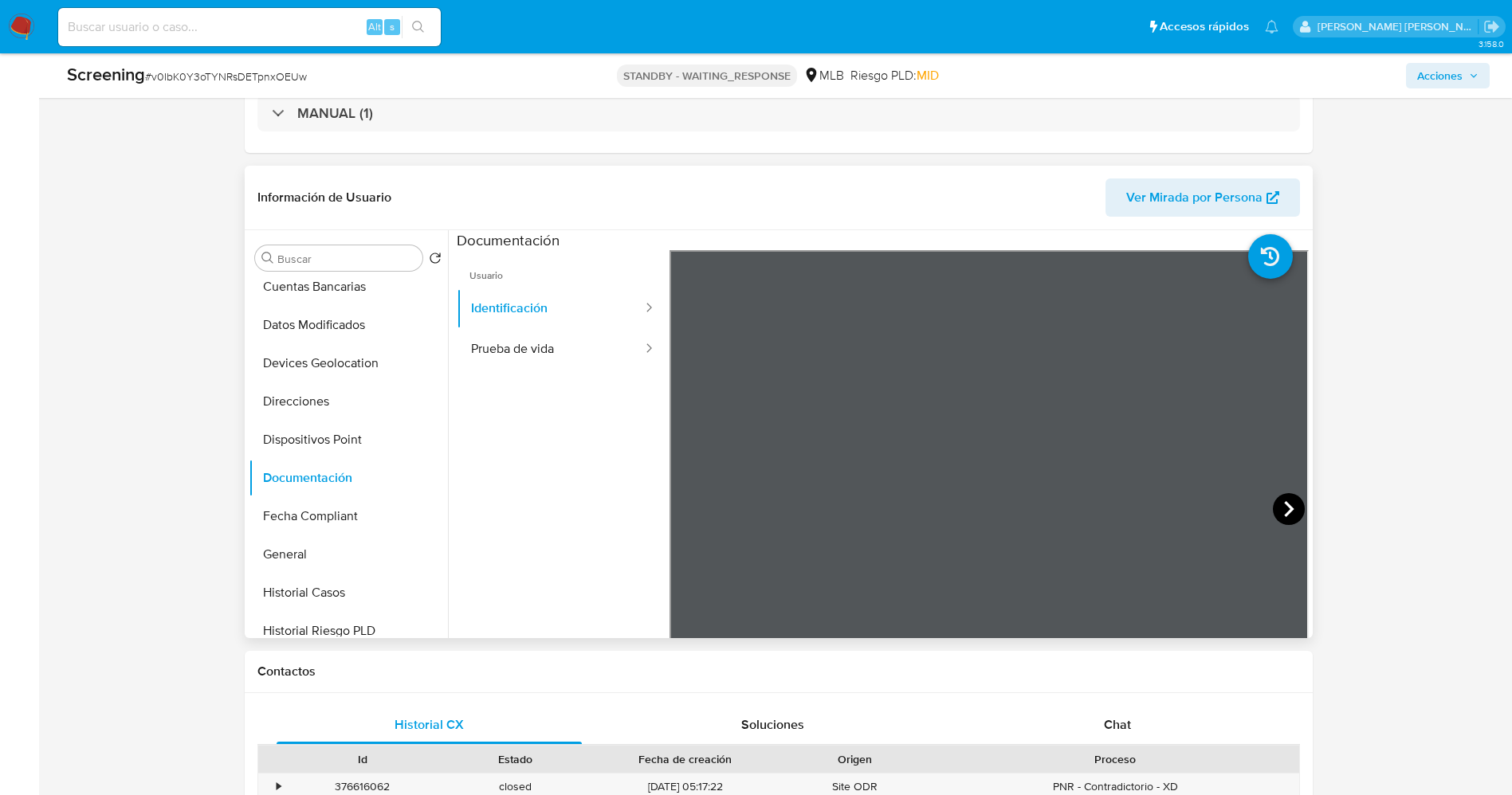
click at [1284, 513] on icon at bounding box center [1289, 509] width 31 height 31
click at [517, 338] on button "Prueba de vida" at bounding box center [551, 349] width 187 height 41
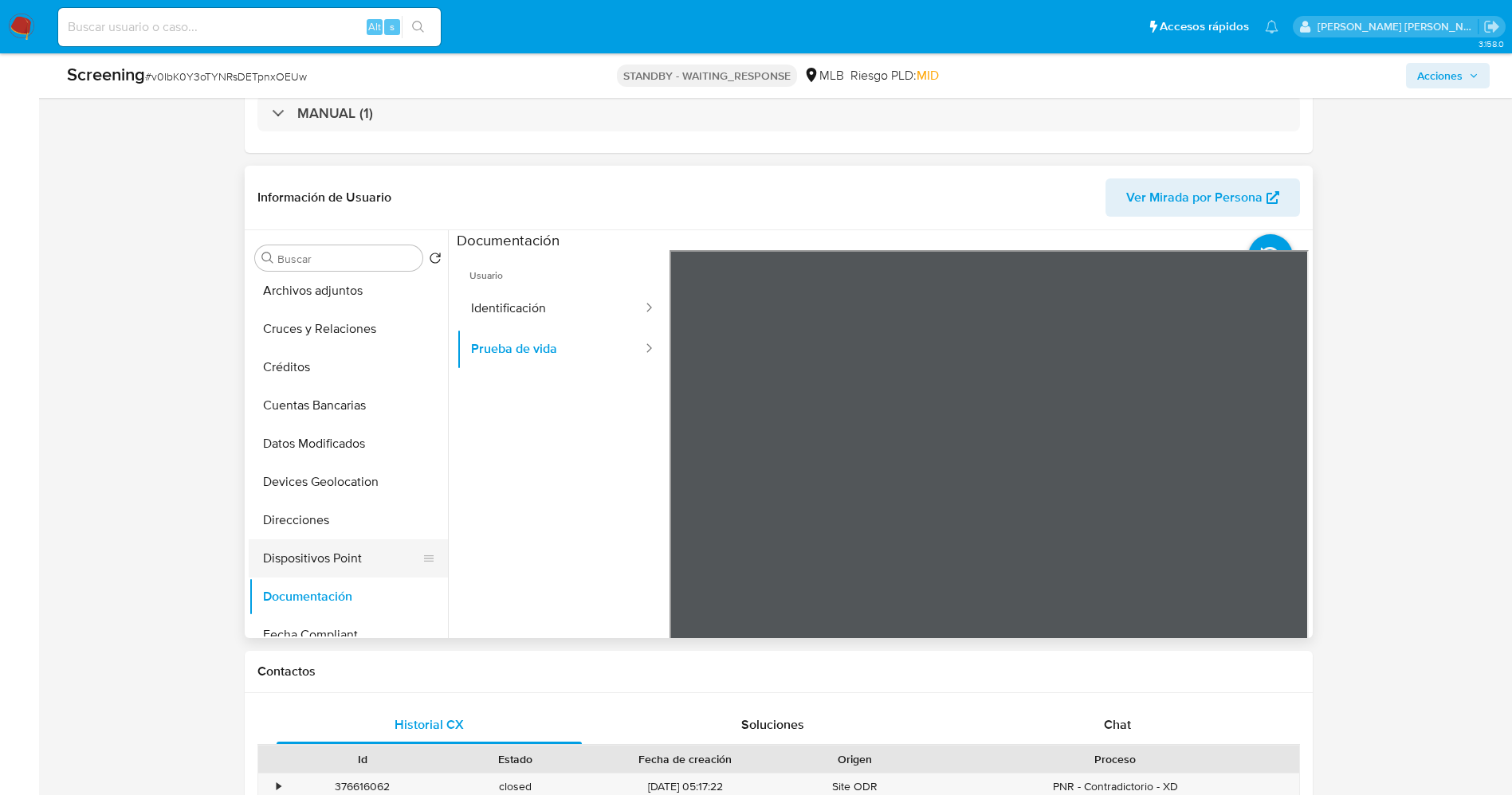
scroll to position [0, 0]
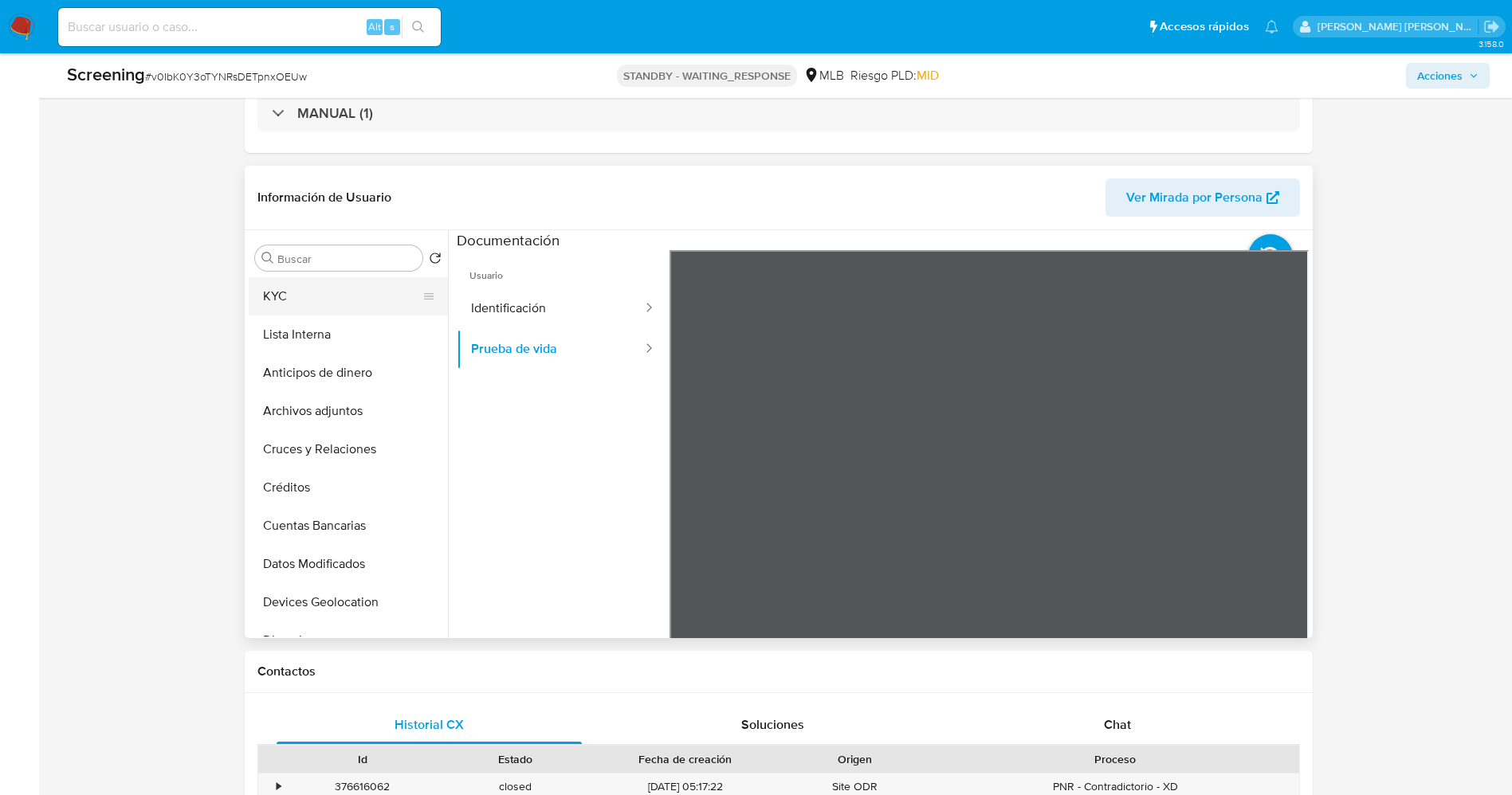
click at [340, 304] on button "KYC" at bounding box center [342, 296] width 186 height 38
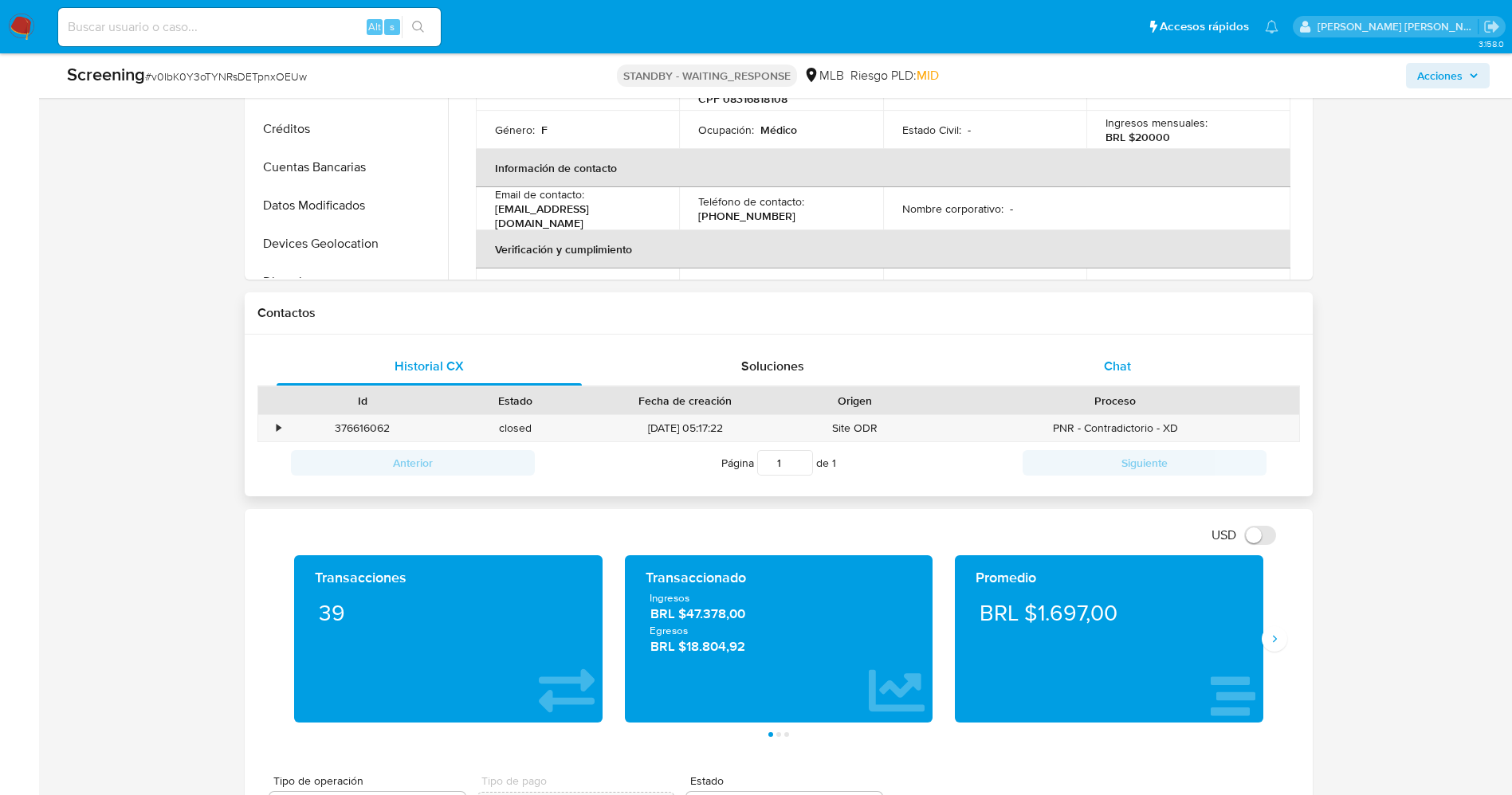
click at [1099, 371] on div "Chat" at bounding box center [1118, 367] width 306 height 38
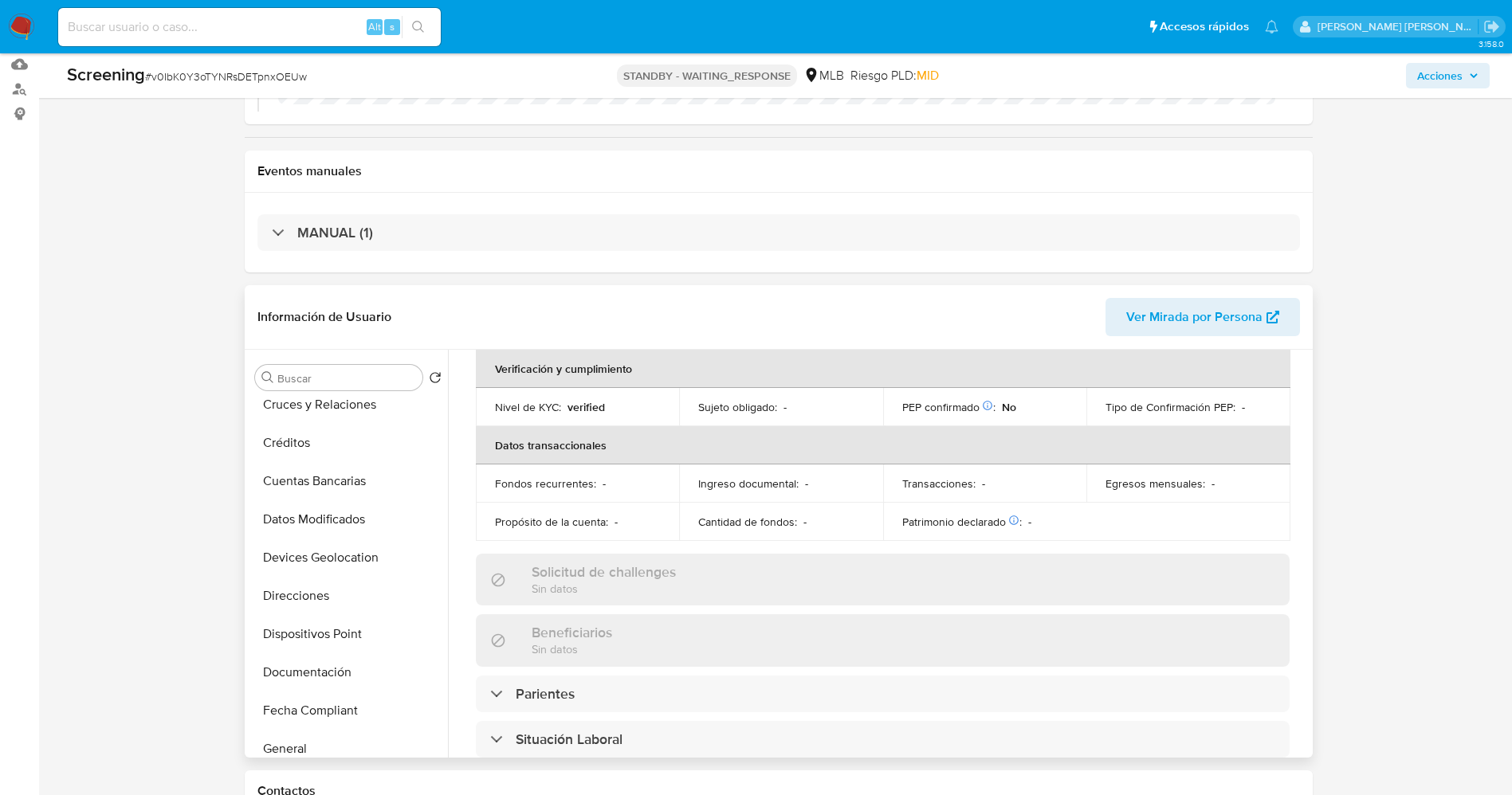
scroll to position [239, 0]
click at [322, 591] on button "Documentación" at bounding box center [342, 598] width 186 height 38
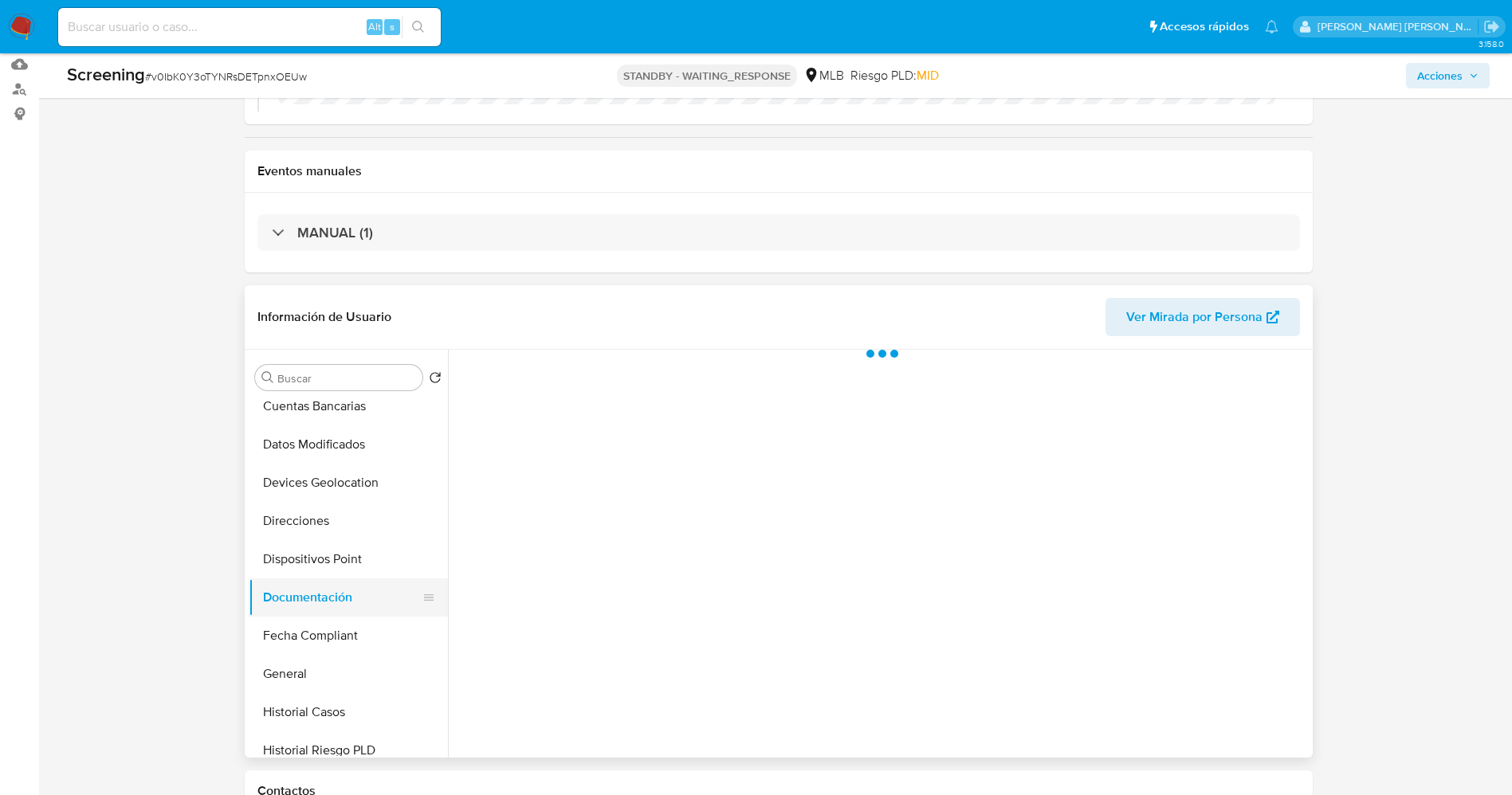
scroll to position [0, 0]
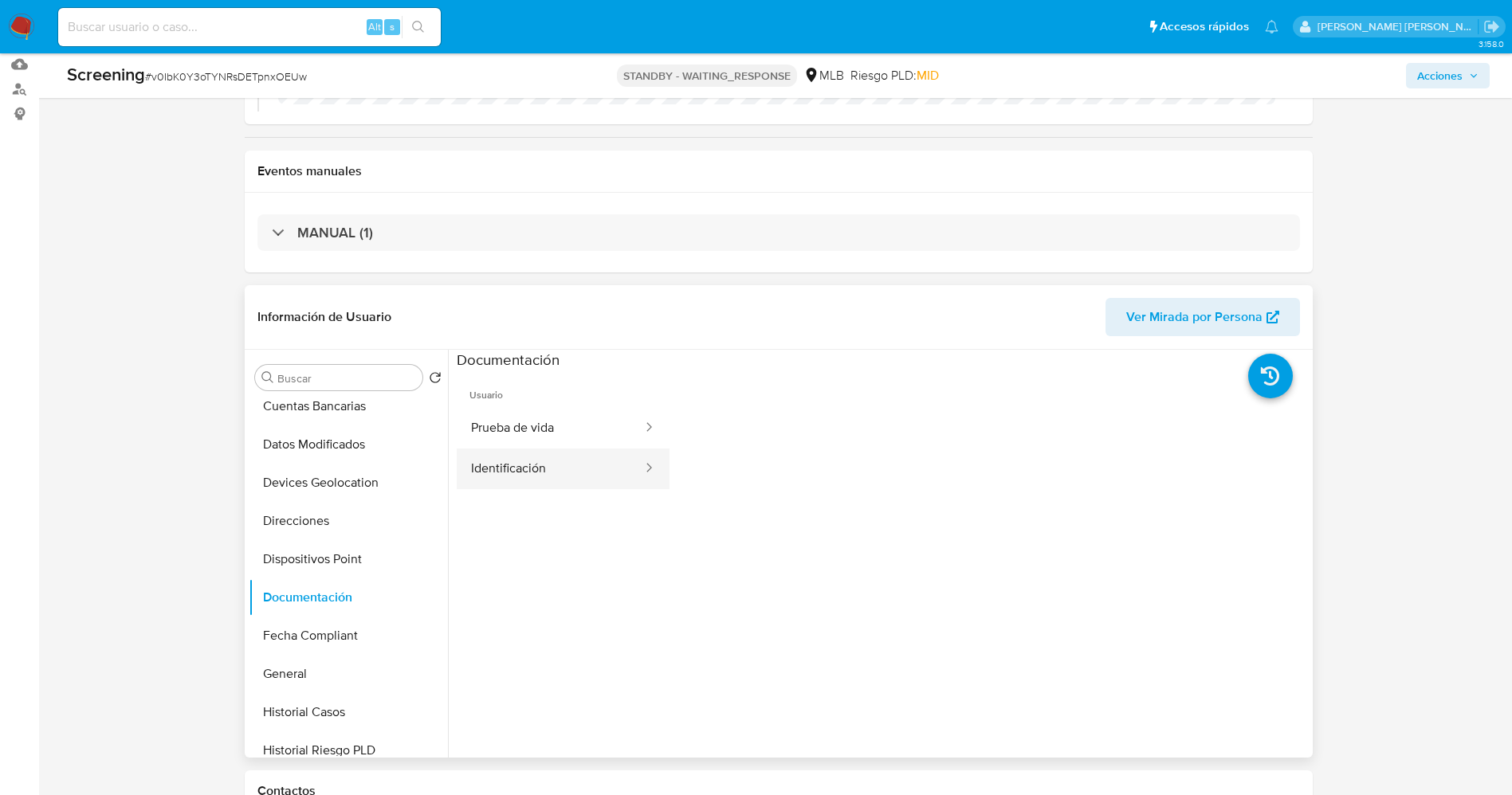
click at [586, 473] on button "Identificación" at bounding box center [551, 468] width 187 height 41
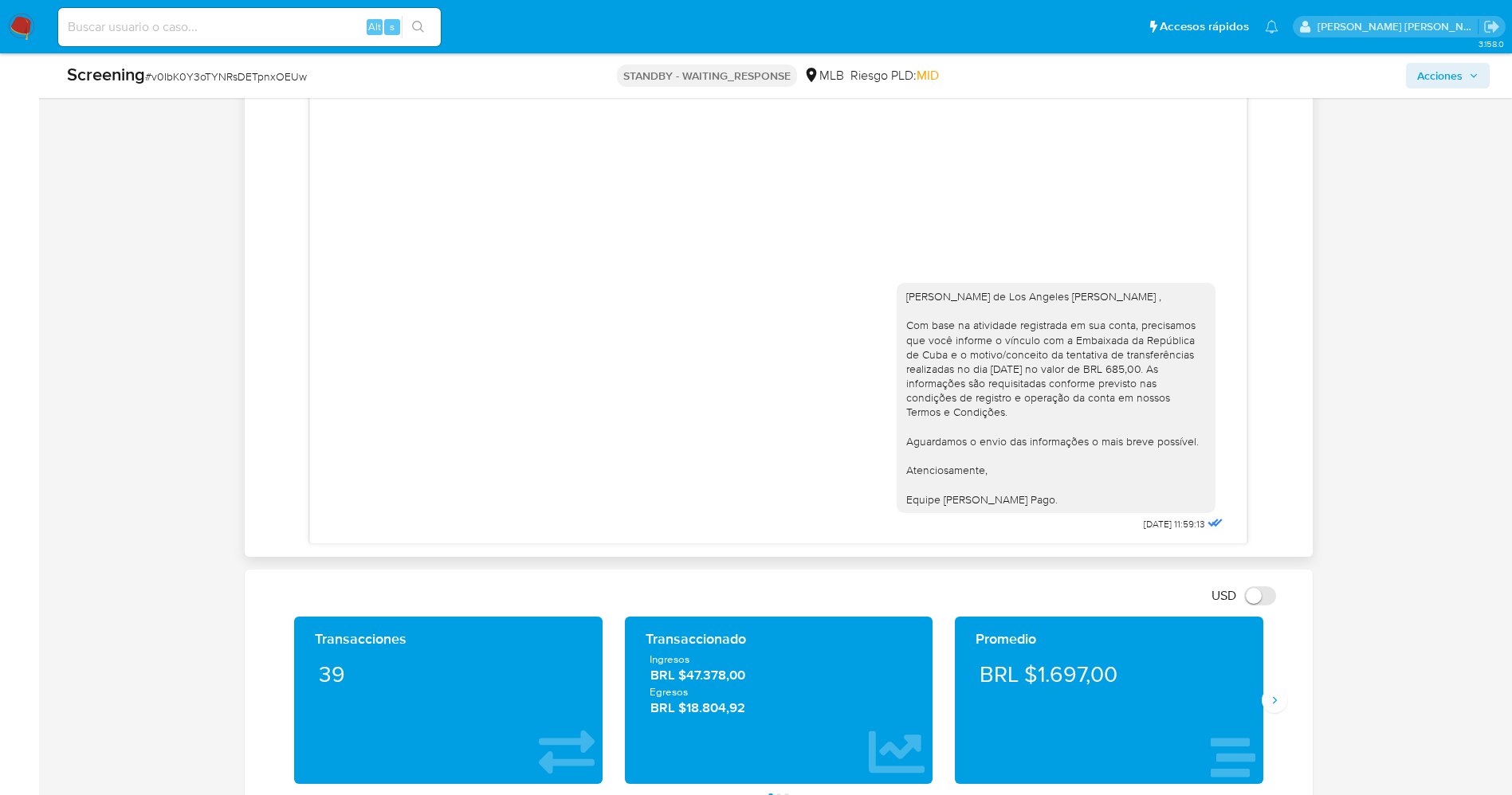
scroll to position [239, 0]
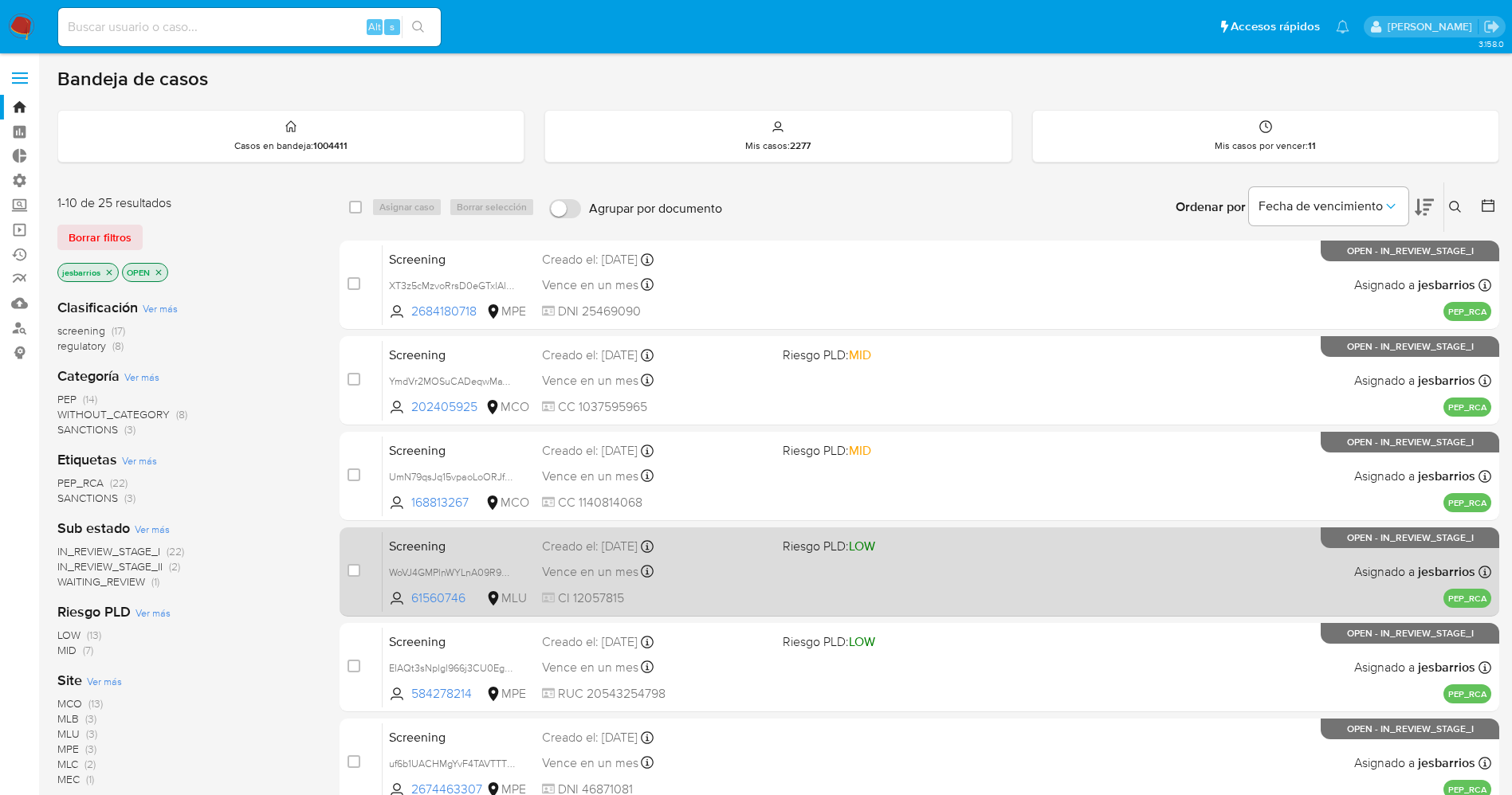
scroll to position [521, 0]
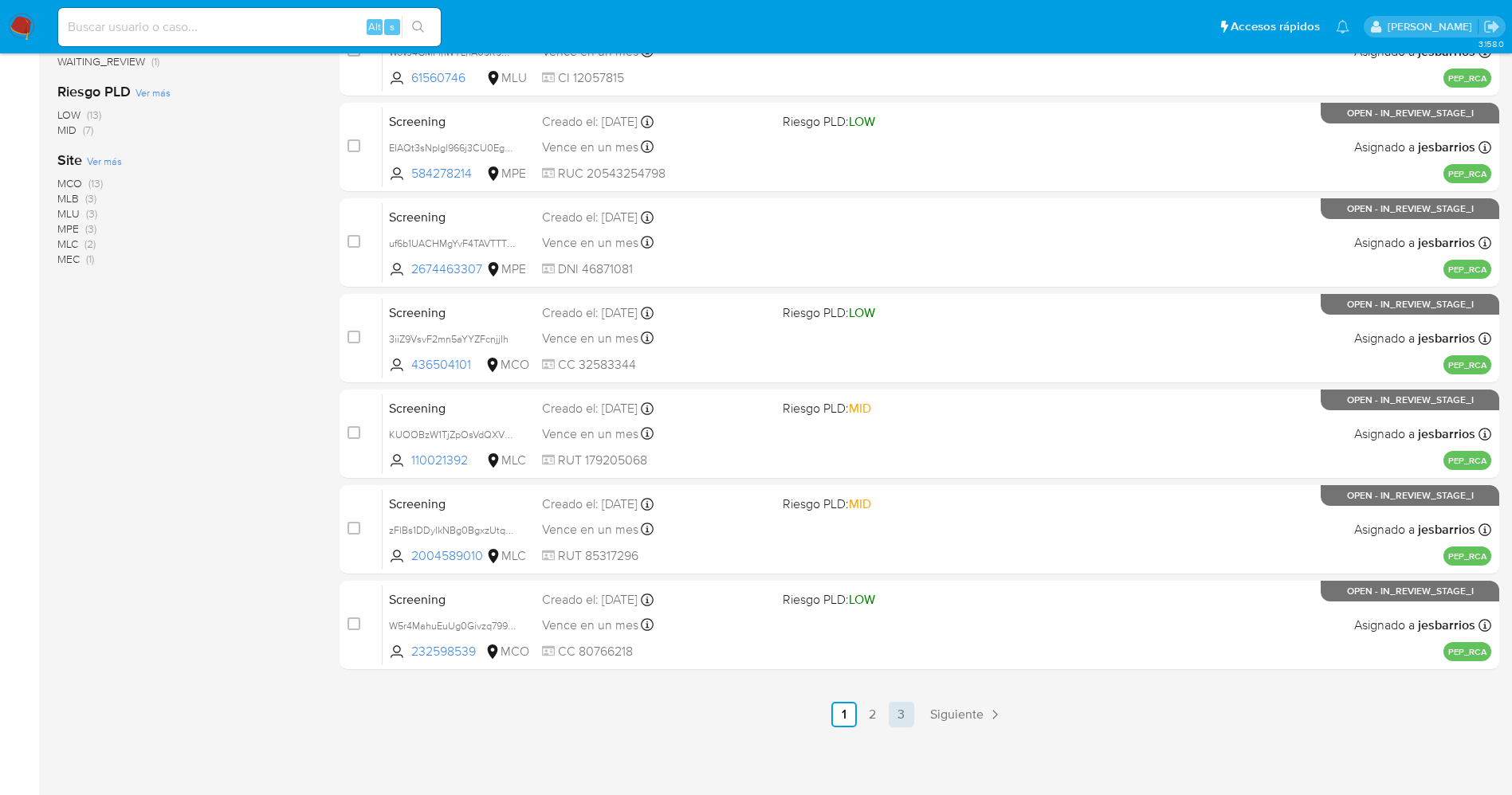
click at [898, 706] on link "3" at bounding box center [901, 715] width 25 height 25
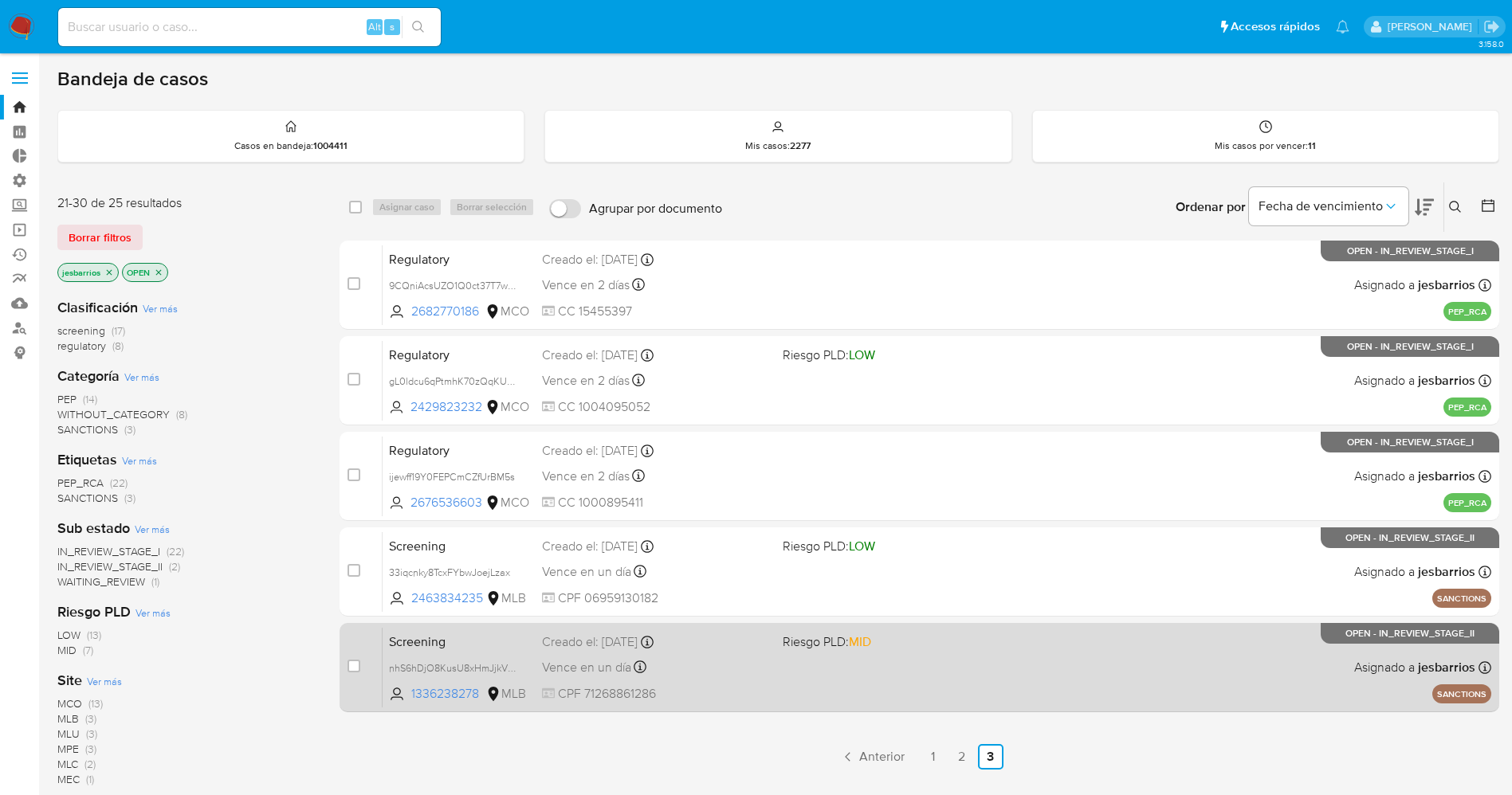
click at [750, 670] on div "Vence en un día Vence el 11/09/2025 17:19:40" at bounding box center [655, 667] width 228 height 22
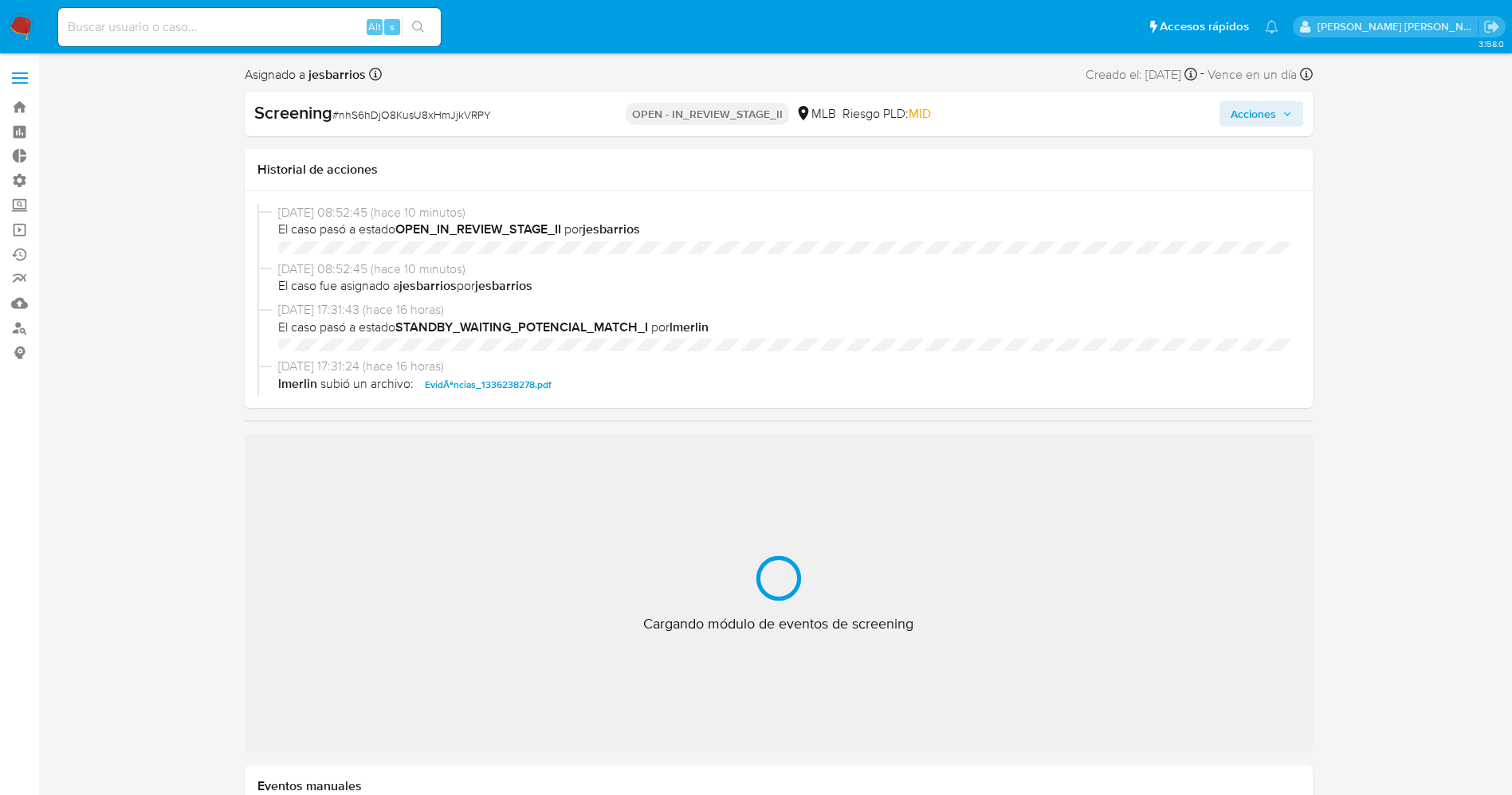
select select "10"
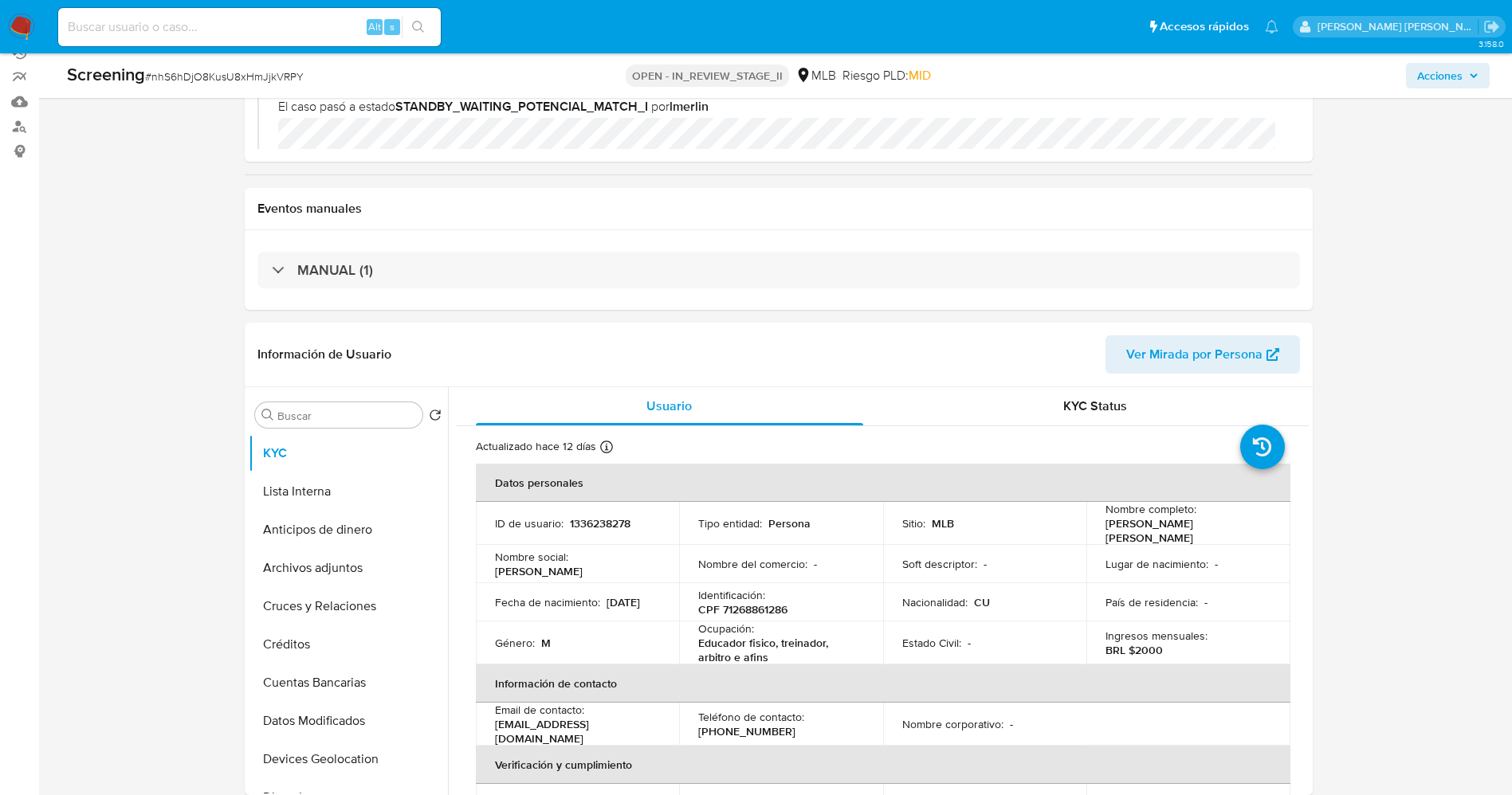
scroll to position [239, 0]
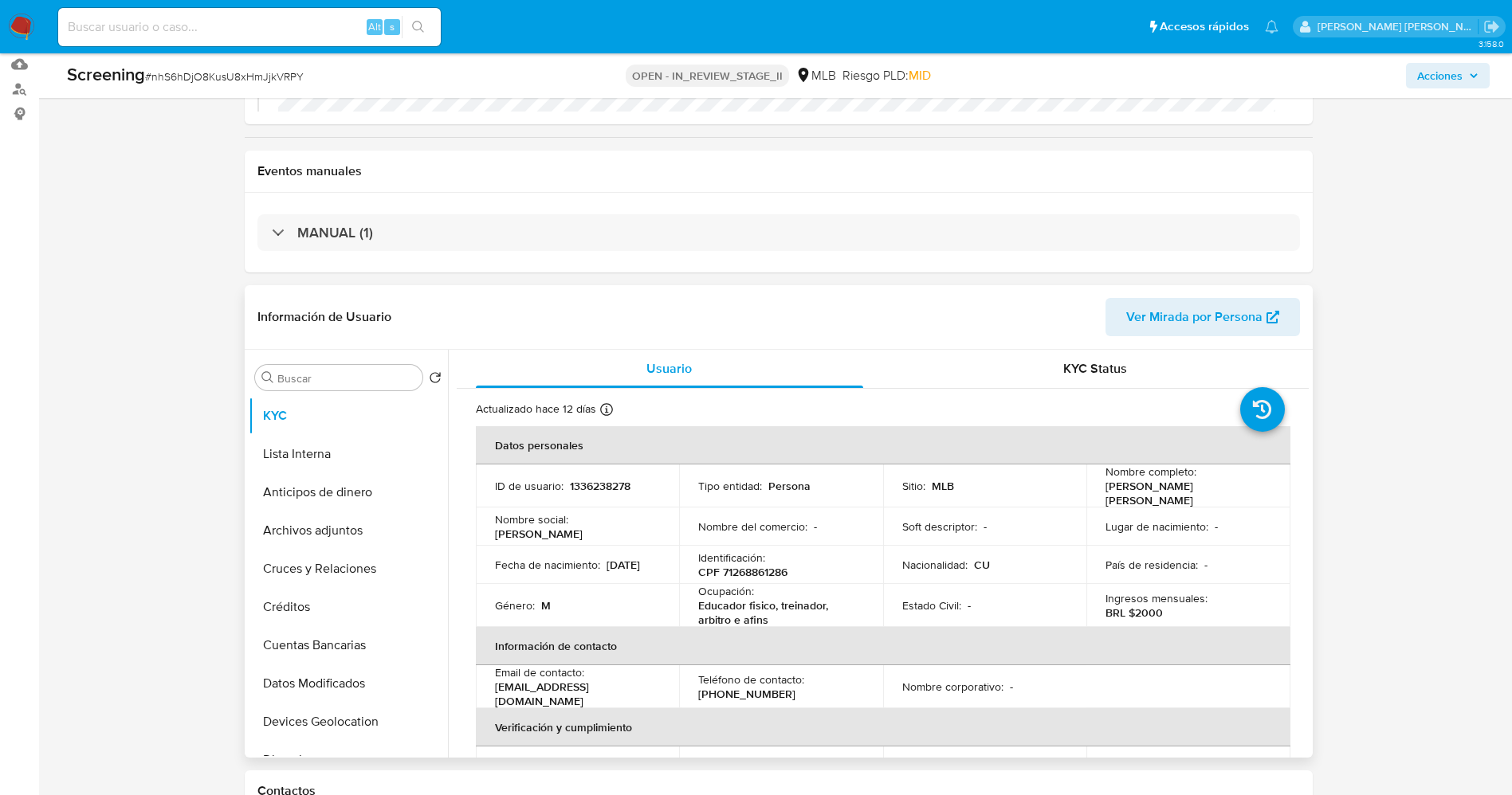
drag, startPoint x: 1095, startPoint y: 492, endPoint x: 1272, endPoint y: 490, distance: 177.0
click at [1272, 490] on td "Nombre completo : [PERSON_NAME] [PERSON_NAME]" at bounding box center [1188, 486] width 204 height 43
copy p "[PERSON_NAME] [PERSON_NAME]"
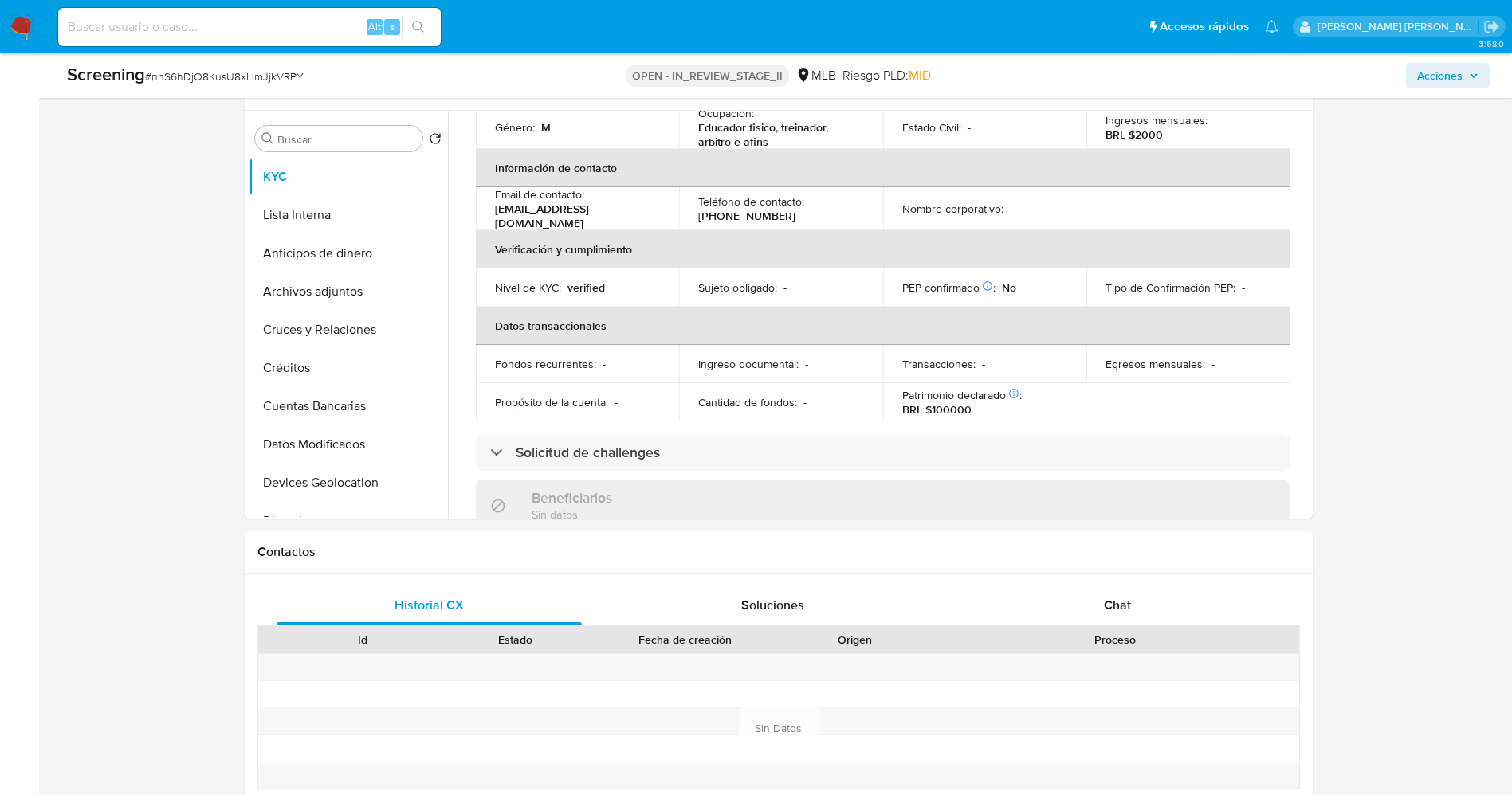
scroll to position [717, 0]
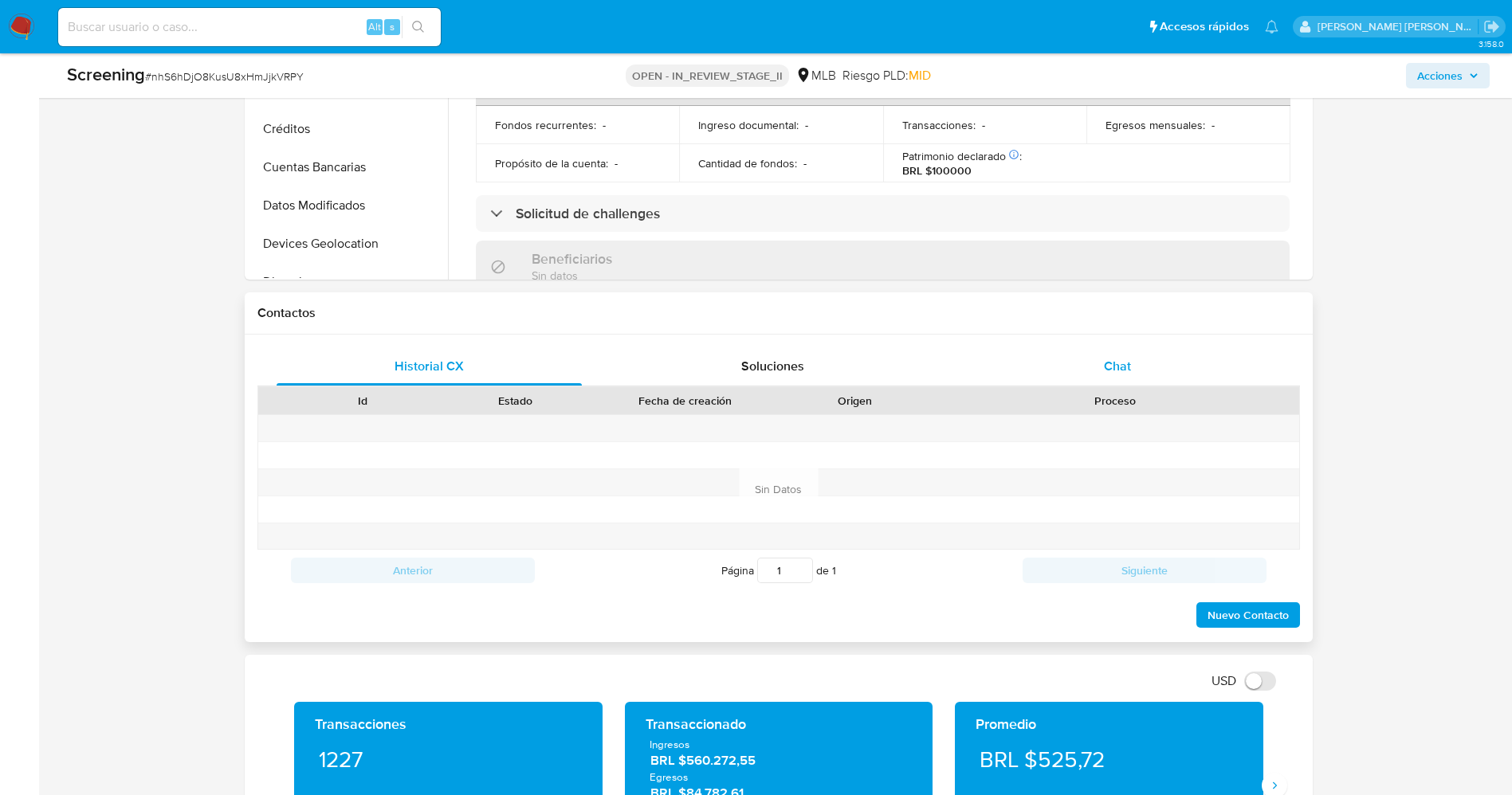
click at [1085, 356] on div "Chat" at bounding box center [1118, 367] width 306 height 38
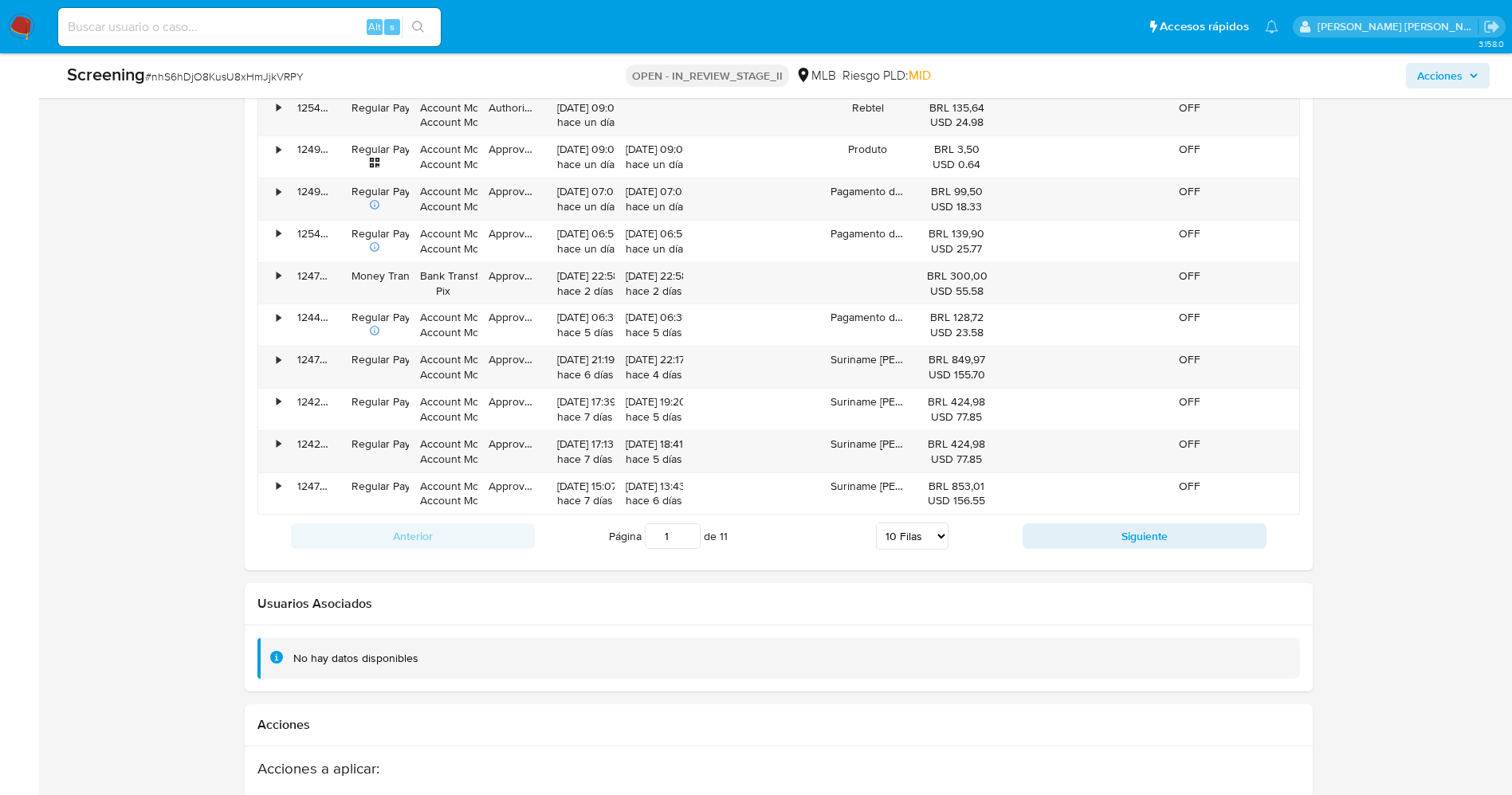
scroll to position [2271, 0]
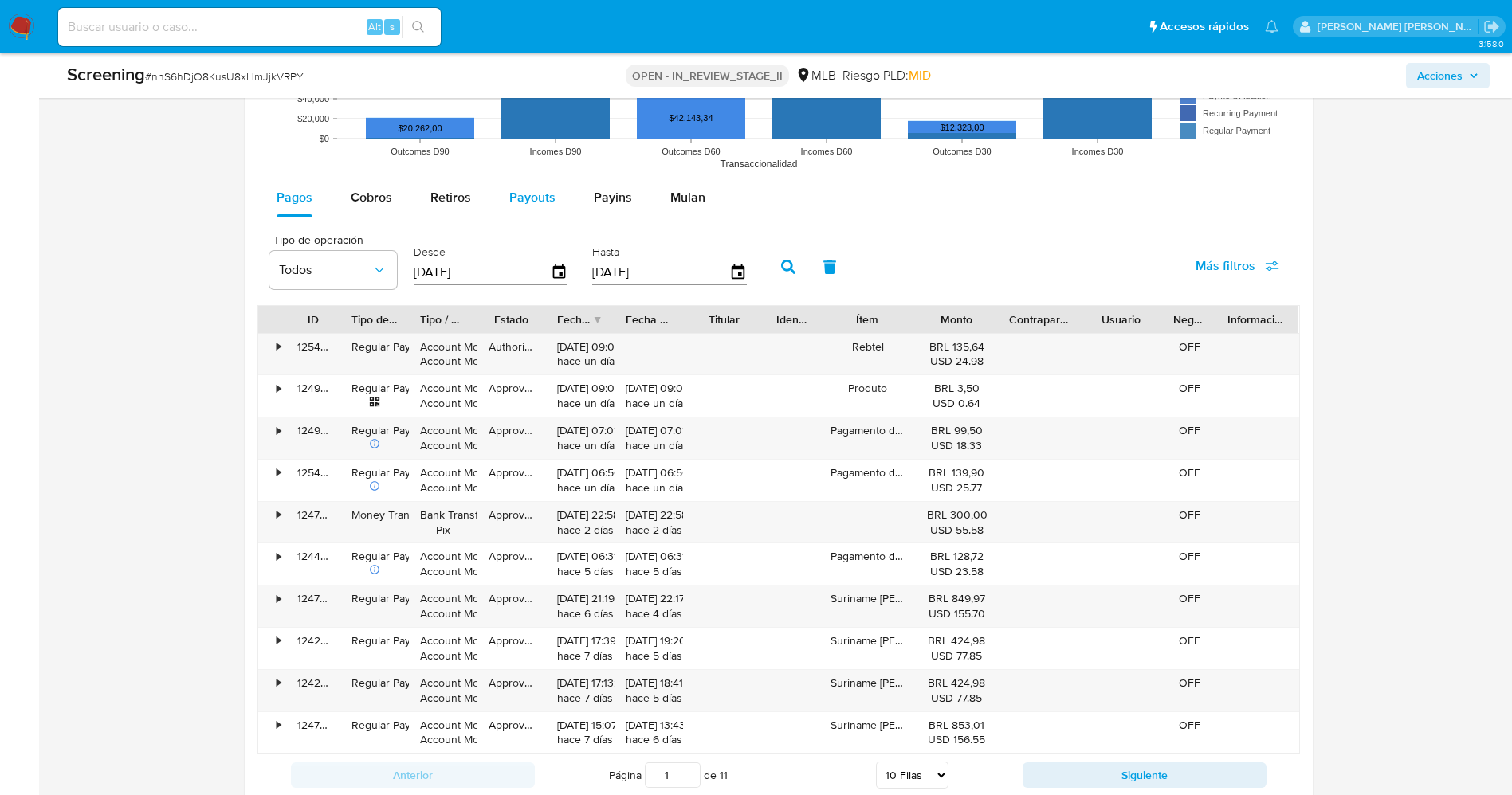
click at [541, 192] on span "Payouts" at bounding box center [532, 197] width 46 height 18
select select "10"
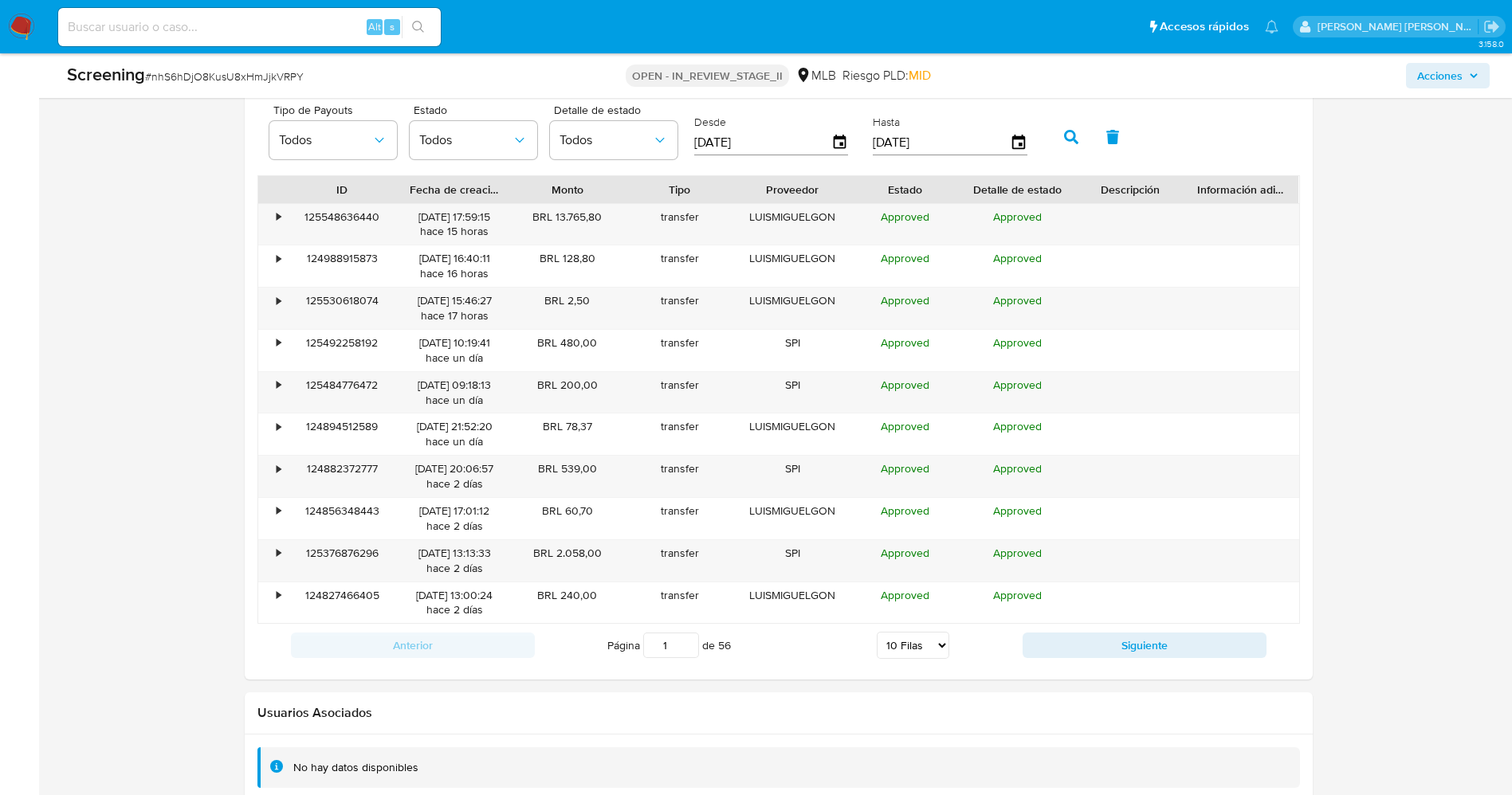
scroll to position [2510, 0]
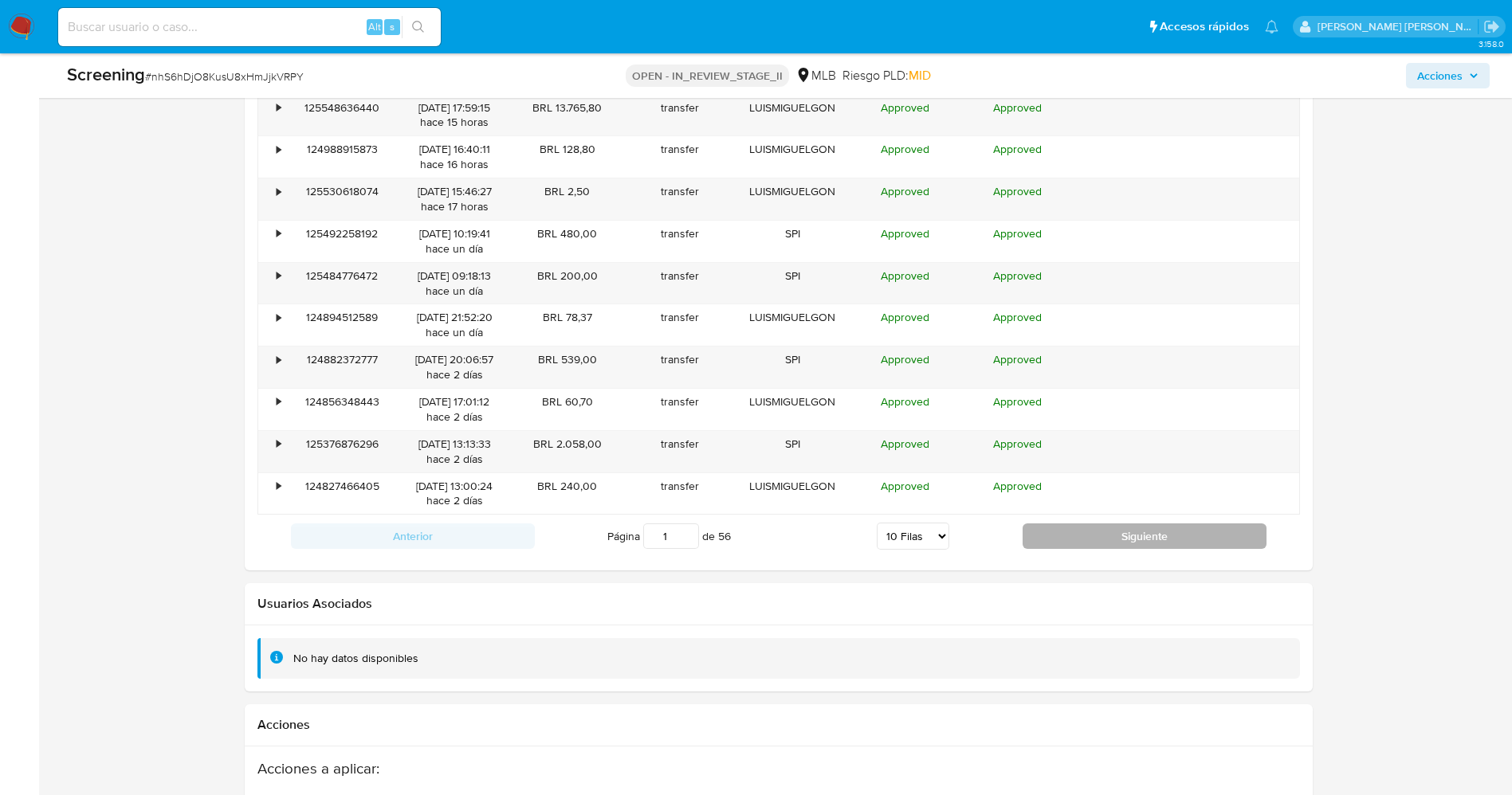
click at [1168, 547] on button "Siguiente" at bounding box center [1144, 536] width 244 height 25
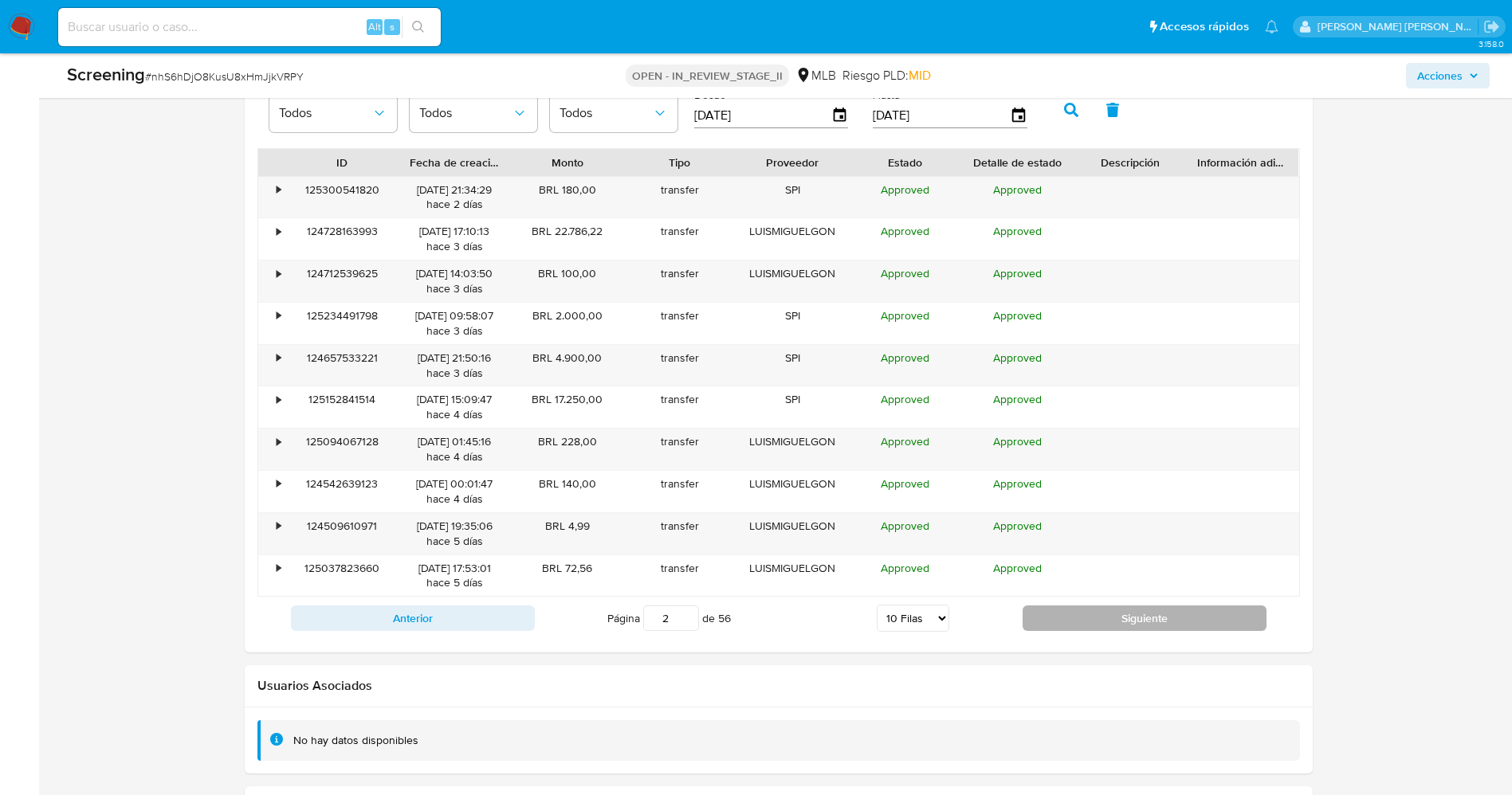
scroll to position [2390, 0]
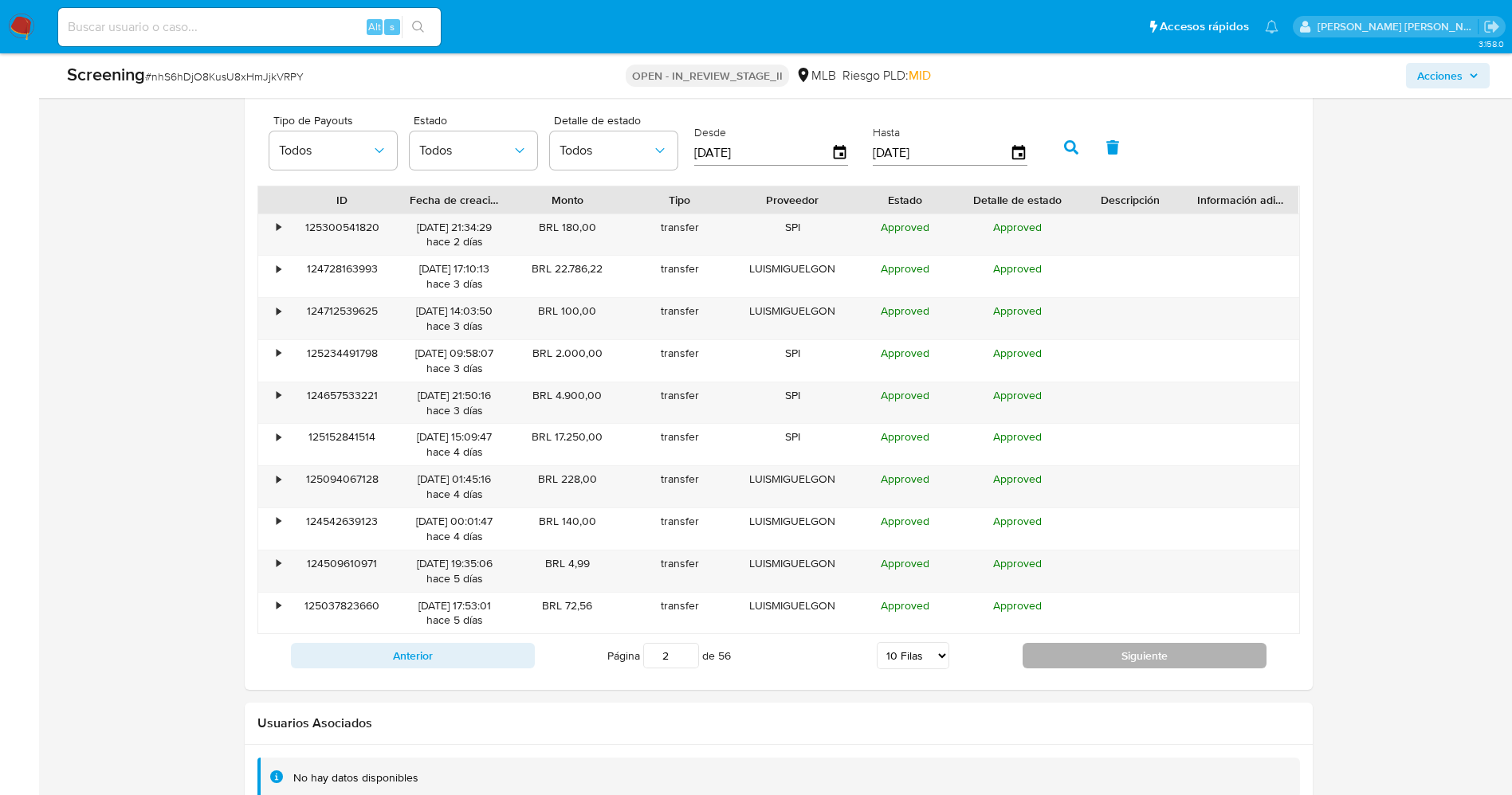
click at [1174, 659] on button "Siguiente" at bounding box center [1144, 655] width 244 height 25
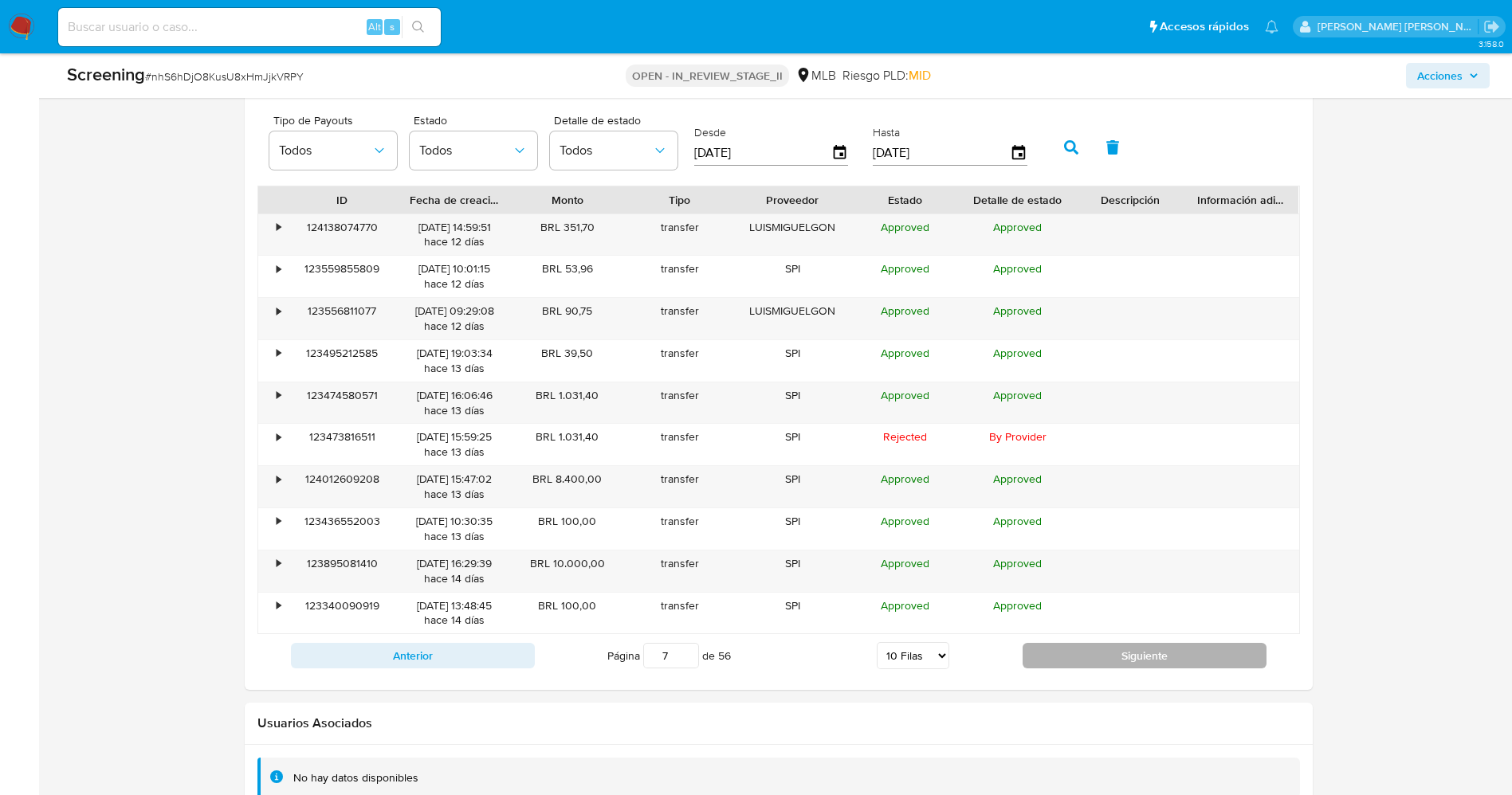
click at [1148, 661] on button "Siguiente" at bounding box center [1144, 655] width 244 height 25
type input "9"
click at [274, 309] on div "•" at bounding box center [272, 318] width 28 height 41
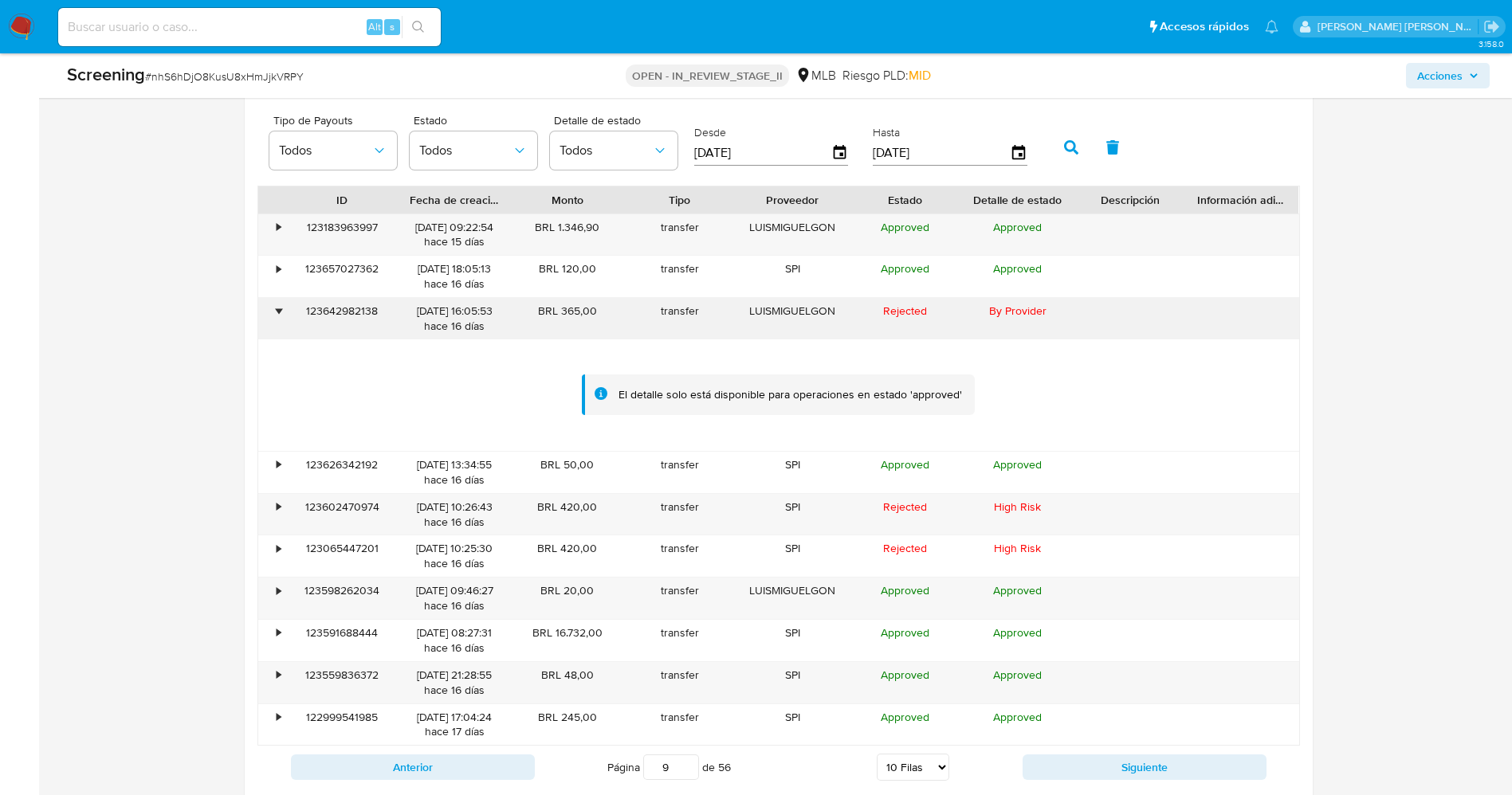
click at [274, 309] on div "•" at bounding box center [272, 318] width 28 height 41
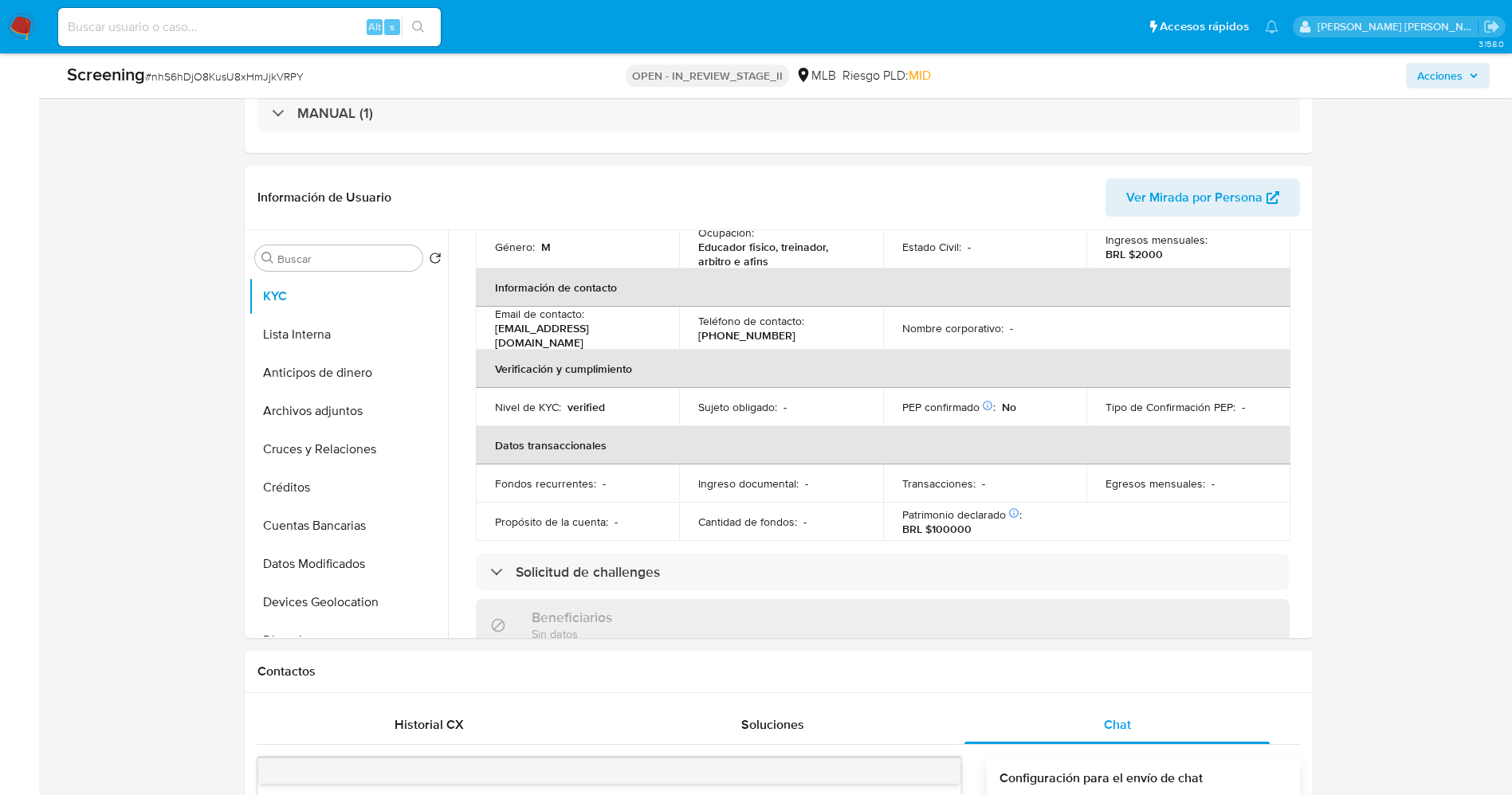
scroll to position [0, 0]
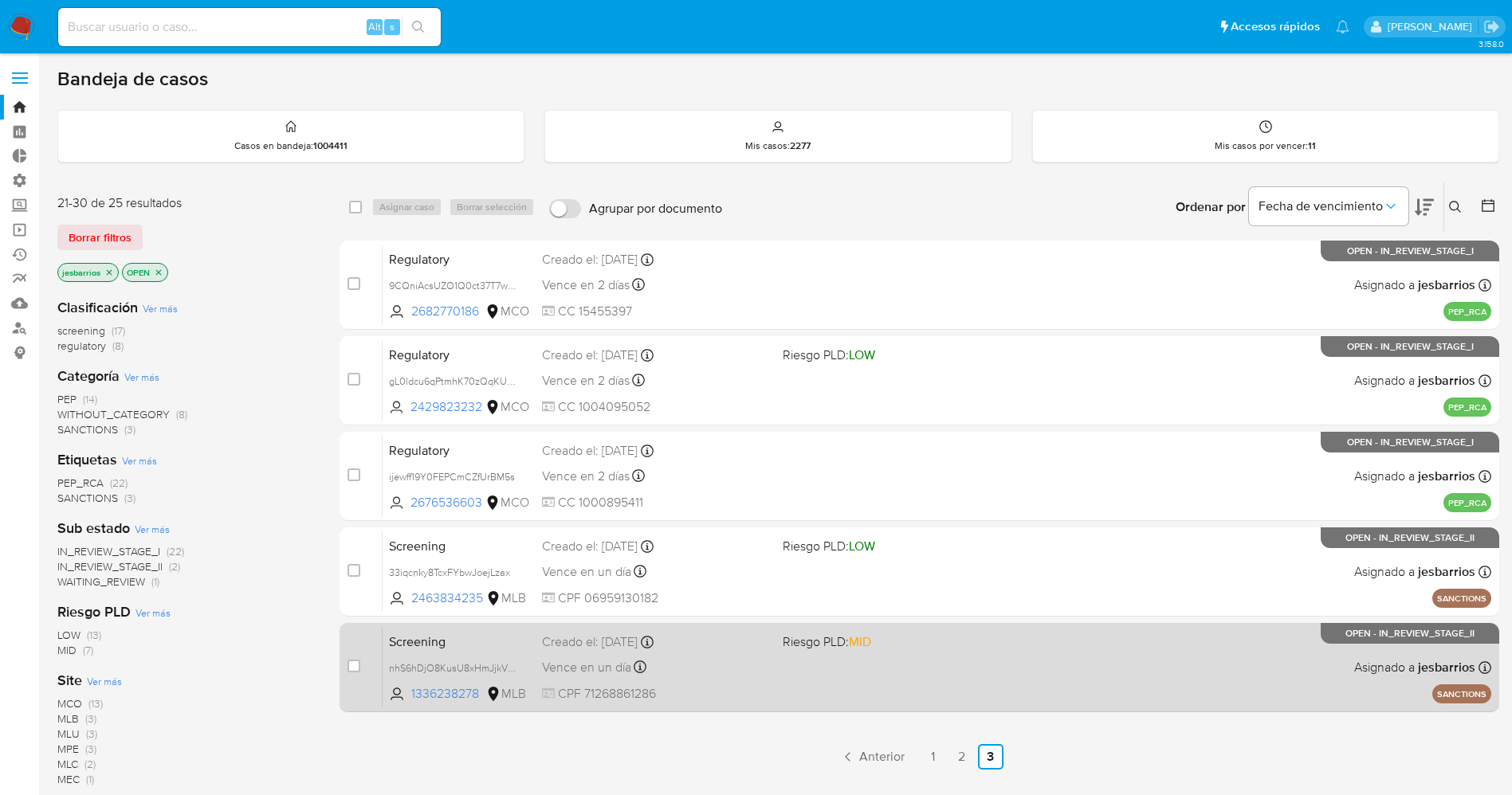
click at [749, 681] on div "Screening nhS6hDjO8KusU8xHmJjkVRPY 1336238278 MLB Riesgo PLD: MID Creado el: [D…" at bounding box center [937, 667] width 1109 height 80
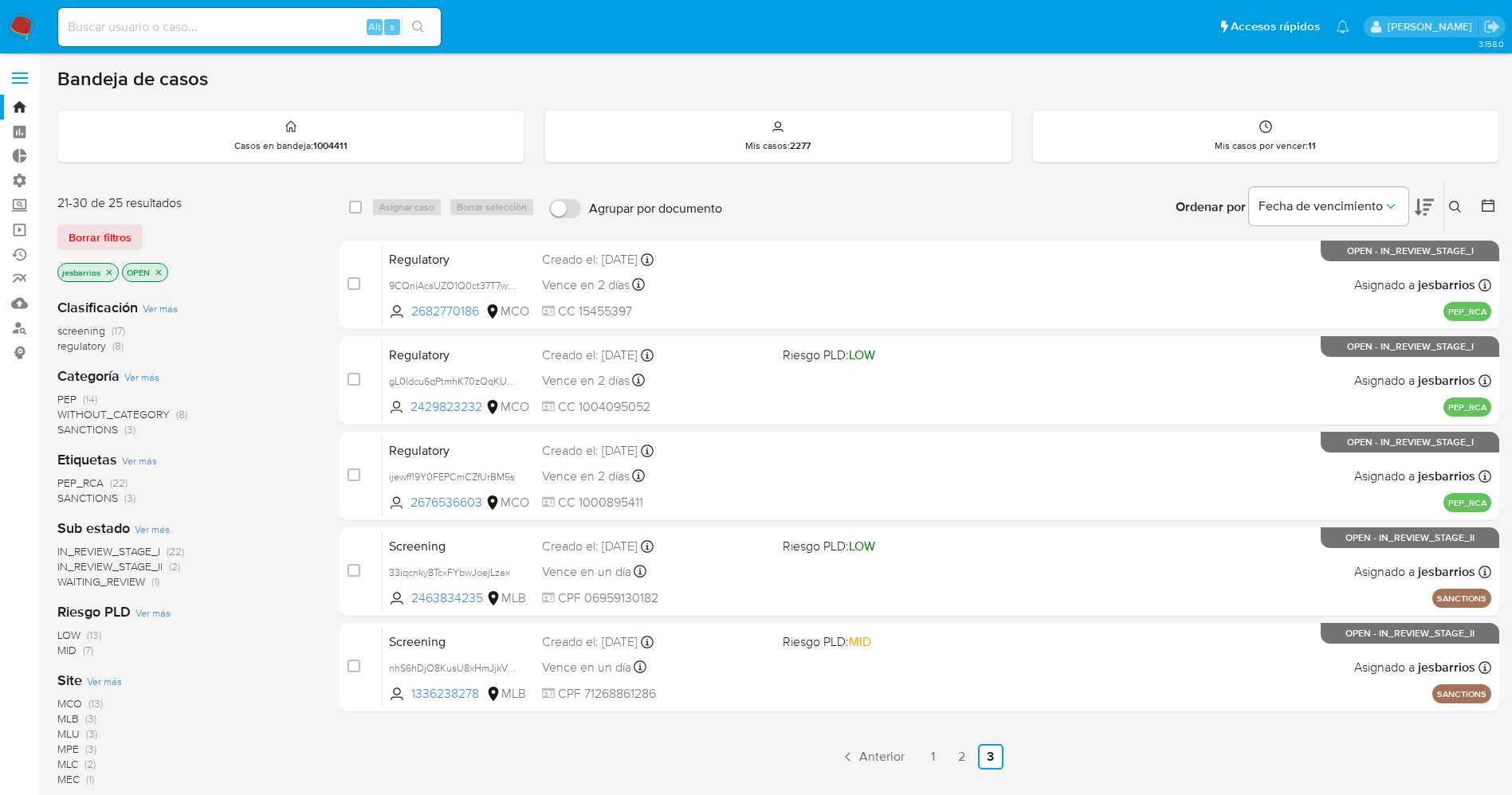
click at [160, 272] on icon "close-filter" at bounding box center [158, 272] width 10 height 10
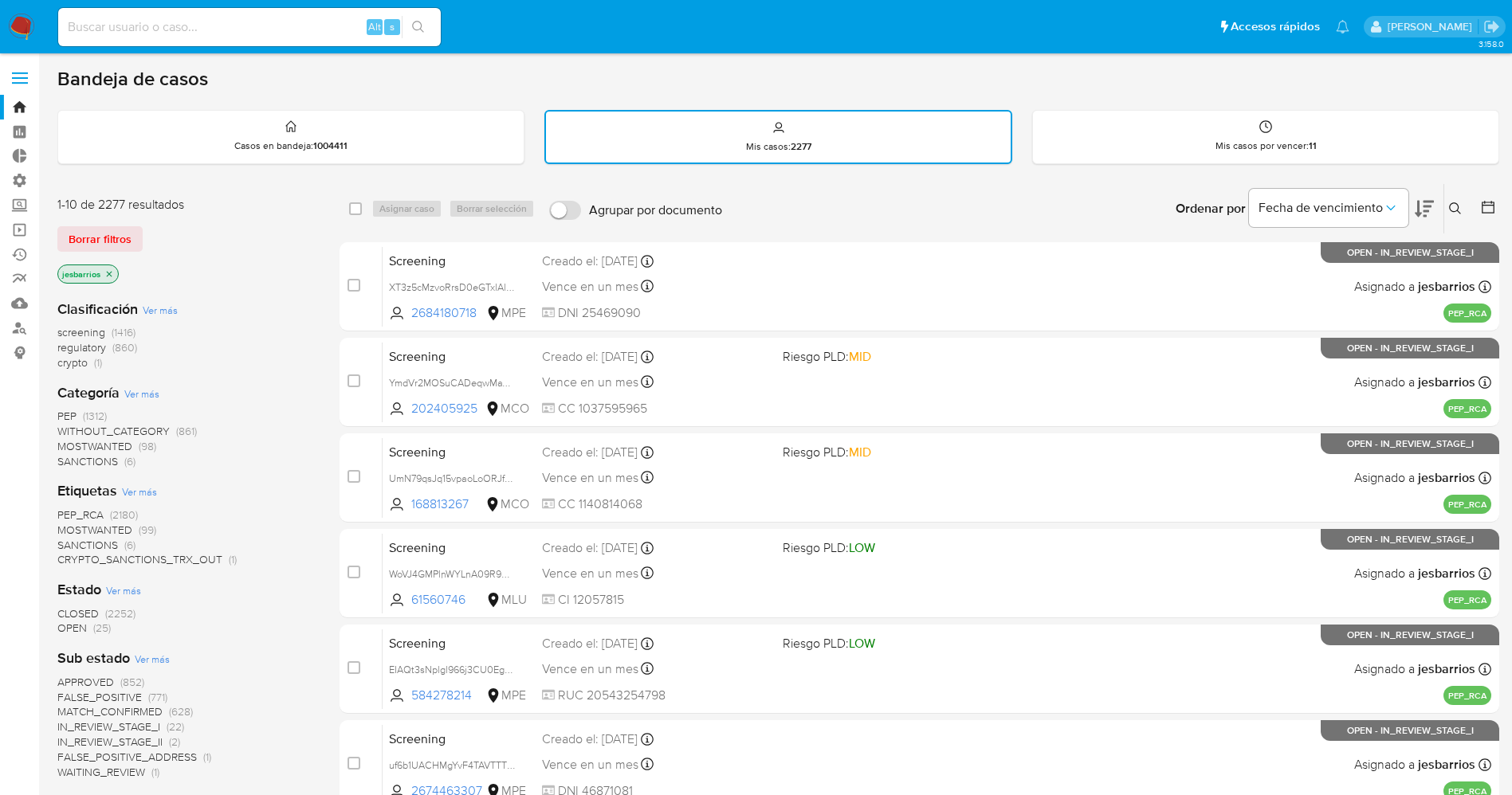
click at [24, 27] on img at bounding box center [21, 27] width 27 height 27
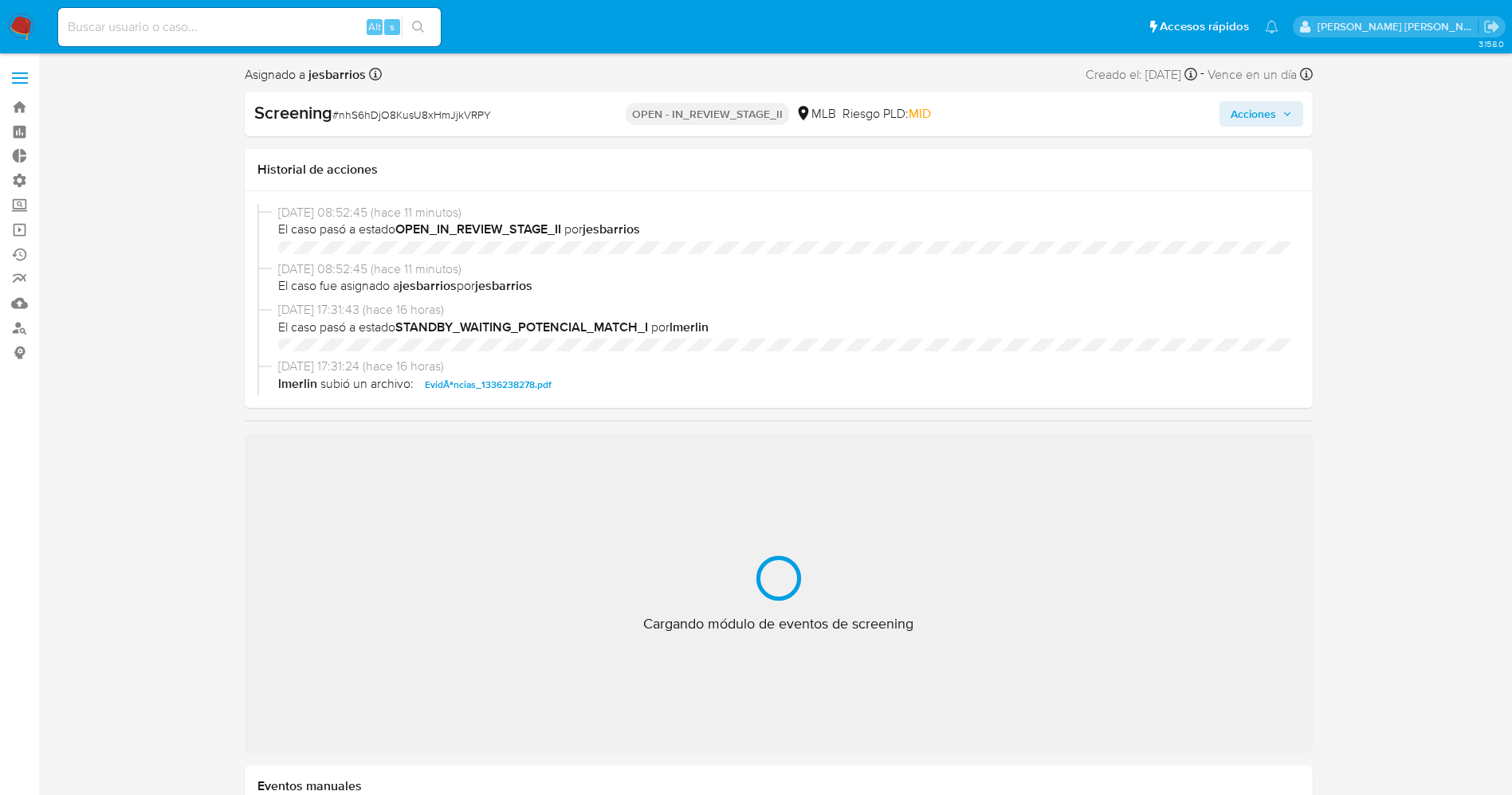
select select "10"
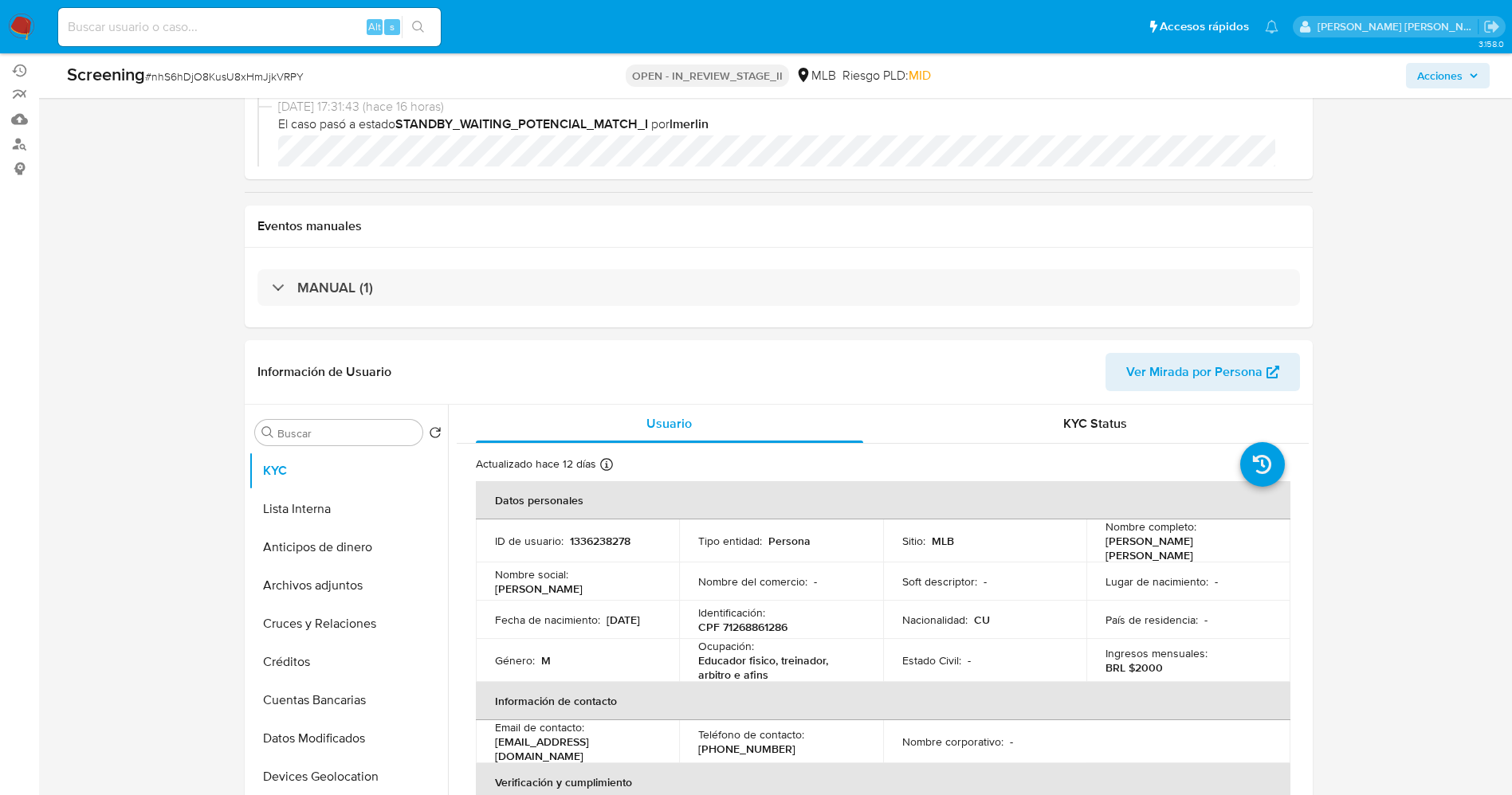
scroll to position [239, 0]
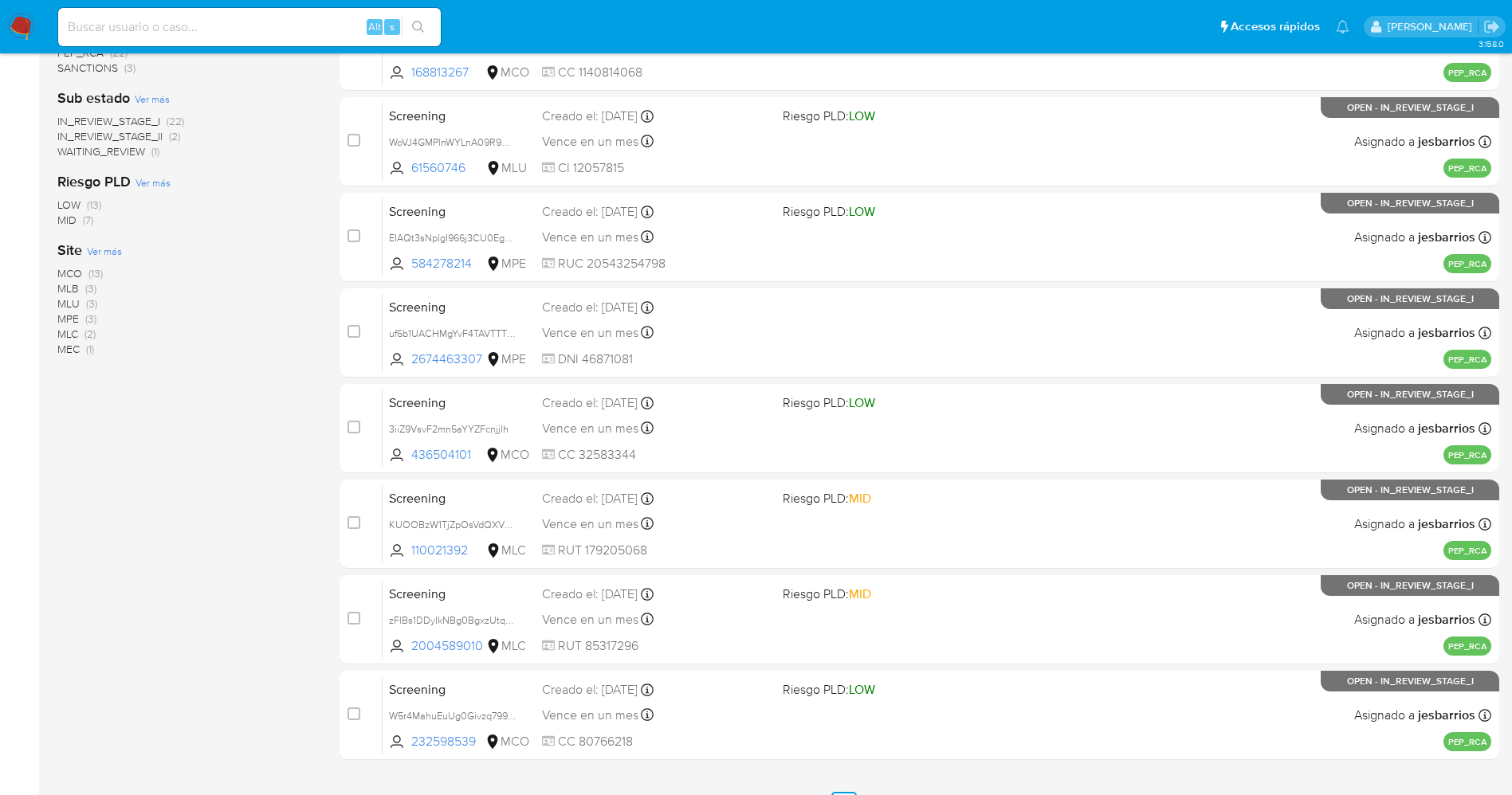
scroll to position [521, 0]
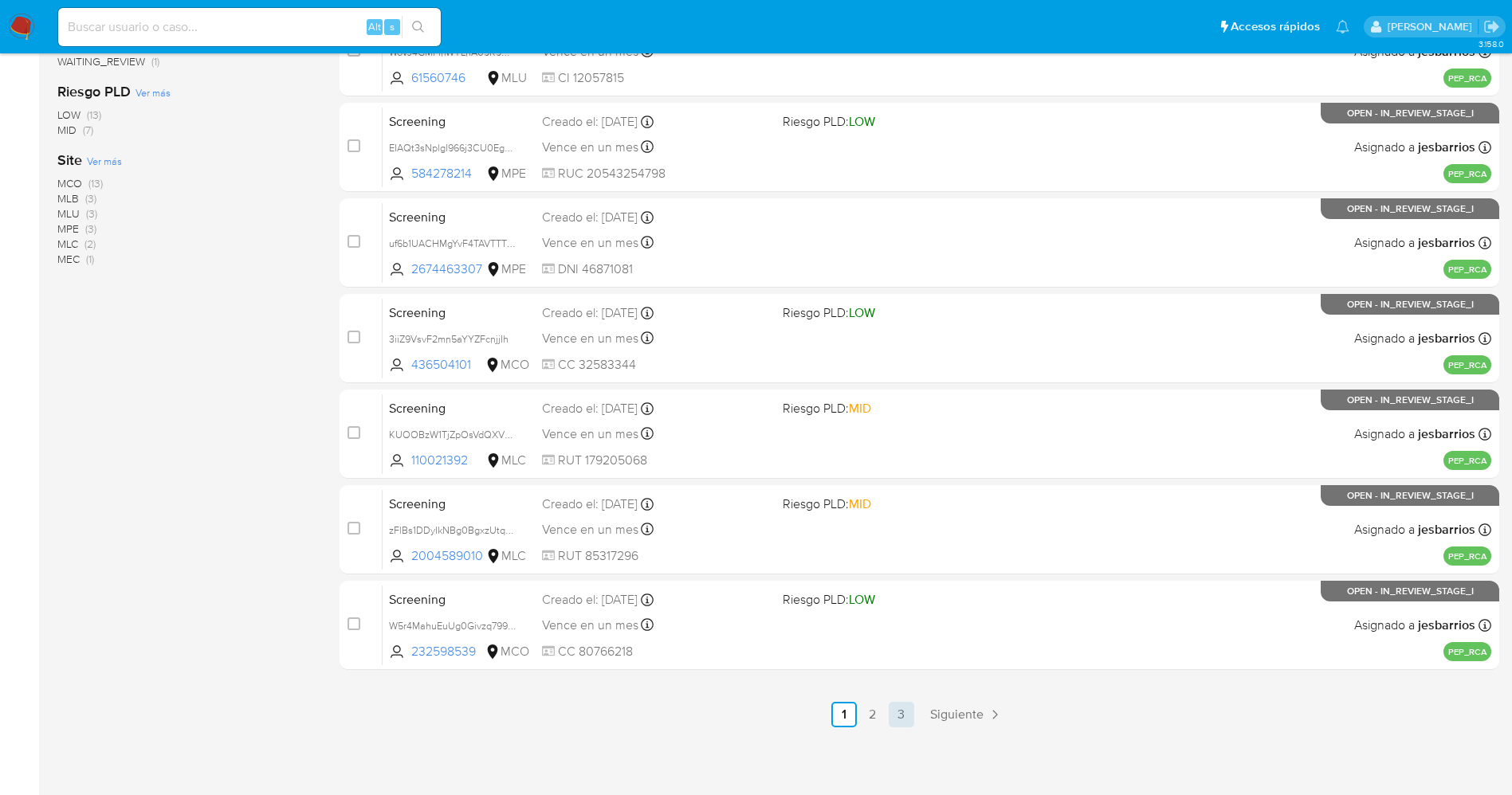
click at [895, 709] on link "3" at bounding box center [901, 715] width 25 height 25
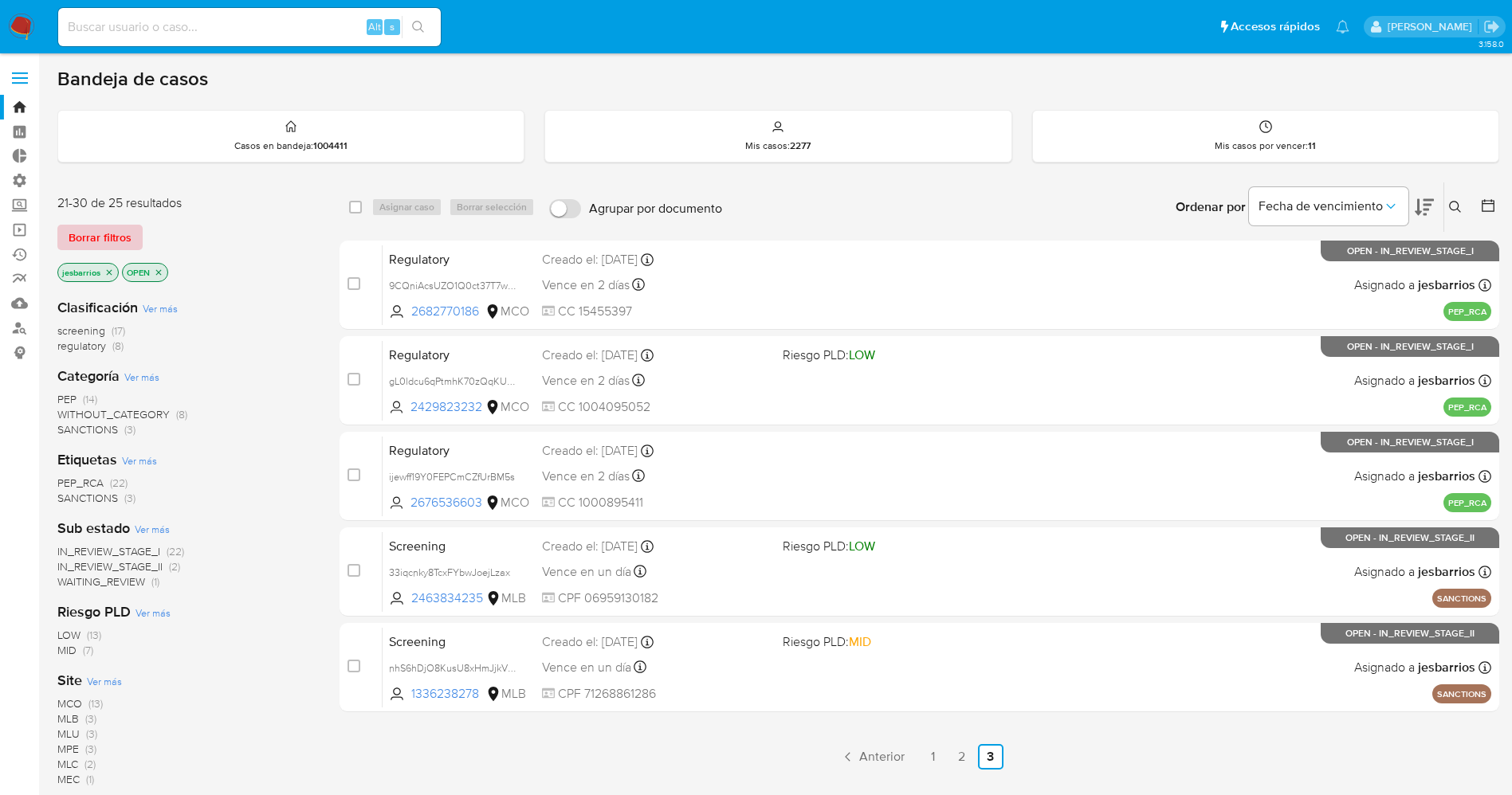
click at [116, 236] on span "Borrar filtros" at bounding box center [100, 238] width 63 height 23
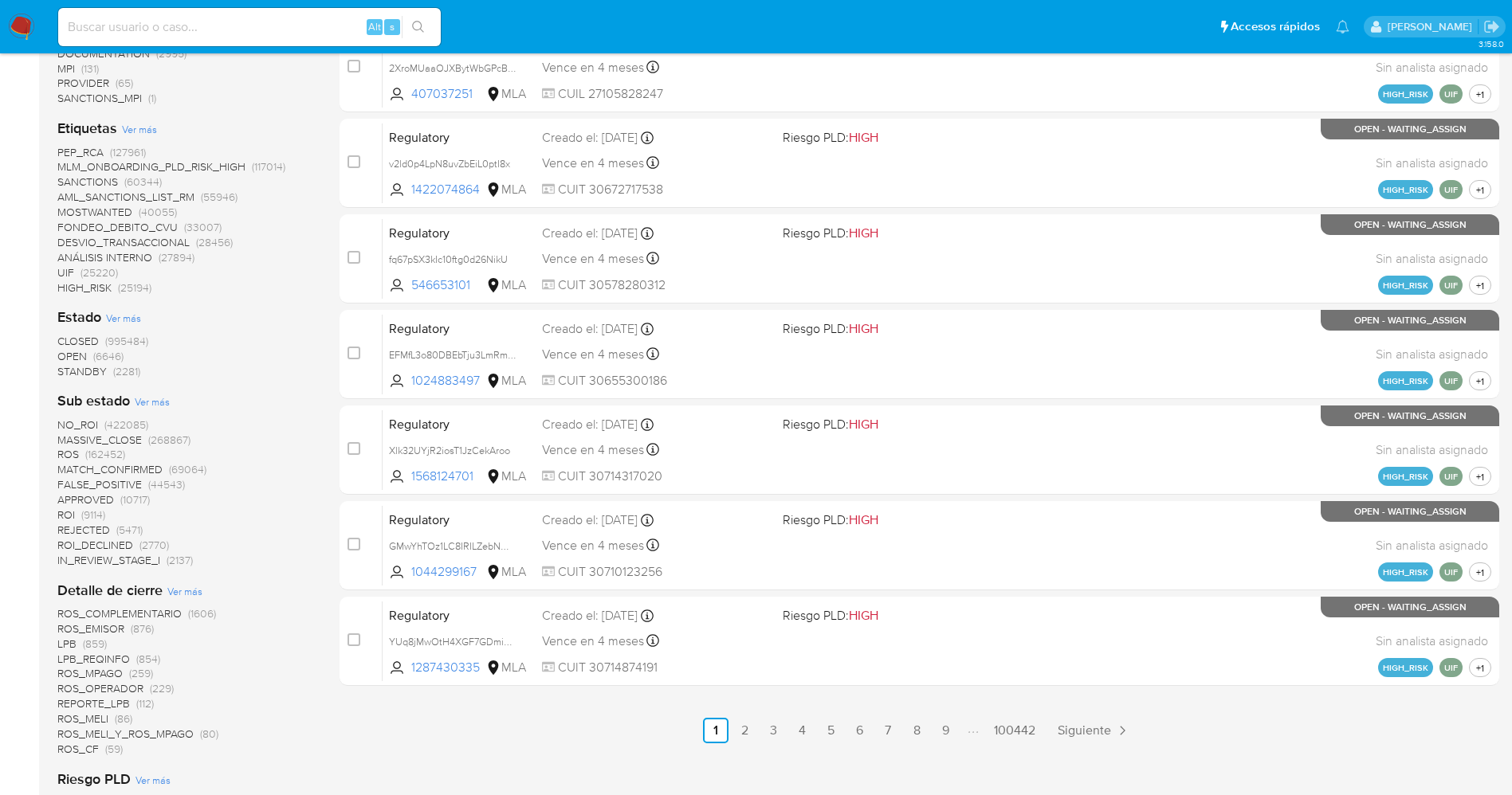
scroll to position [478, 0]
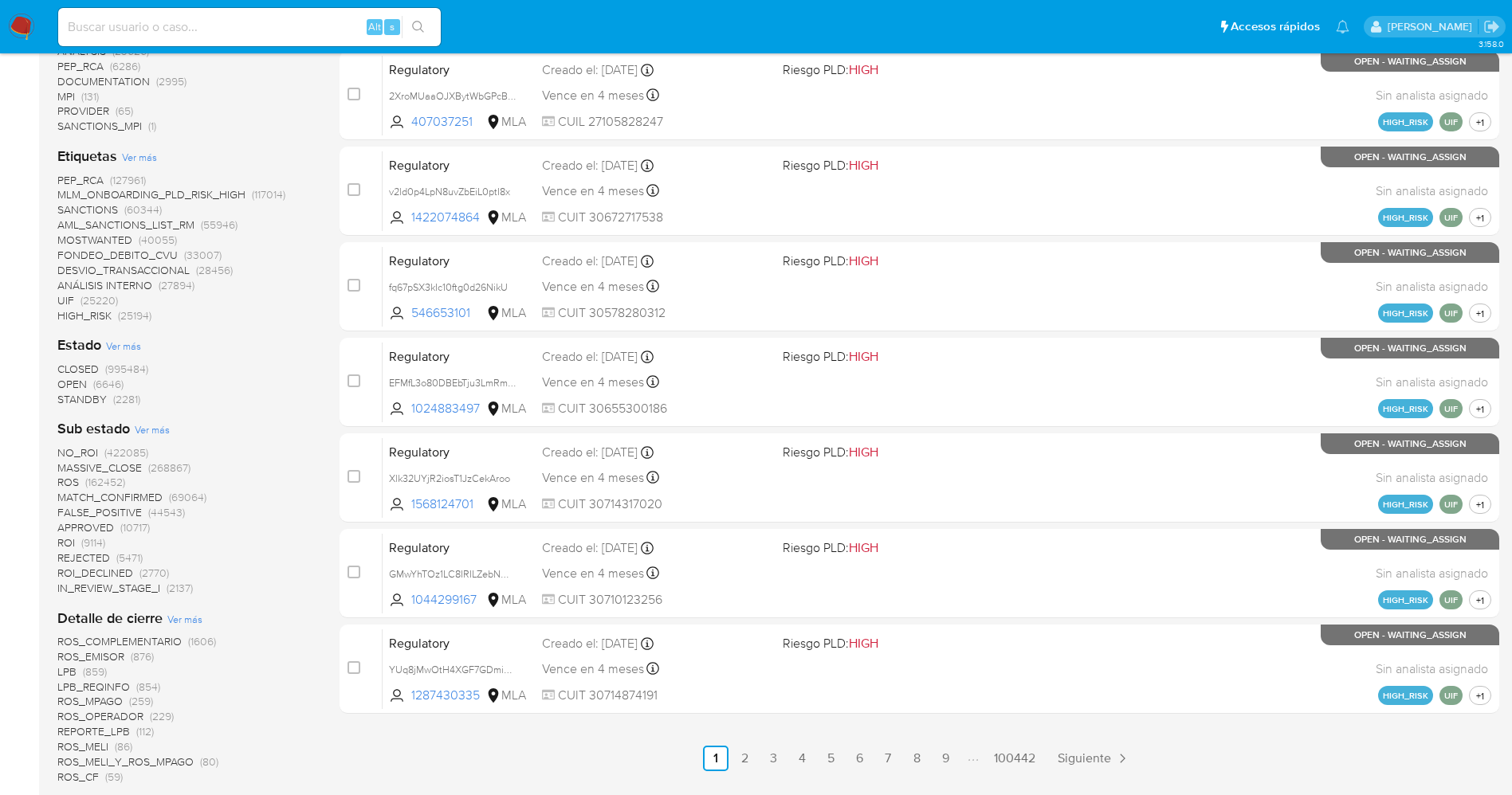
click at [101, 389] on span "(6646)" at bounding box center [108, 384] width 31 height 16
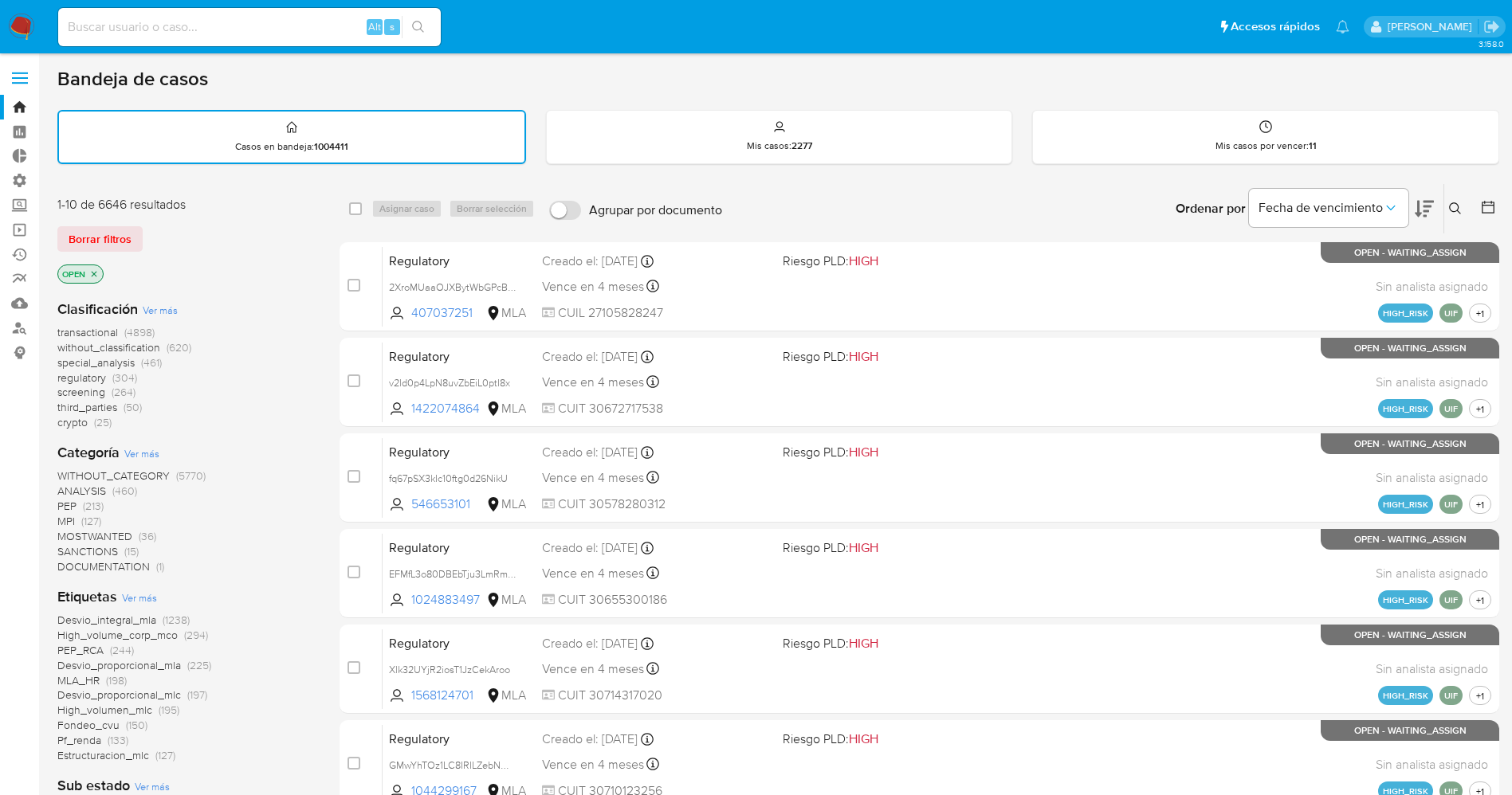
click at [97, 275] on icon "close-filter" at bounding box center [94, 273] width 10 height 10
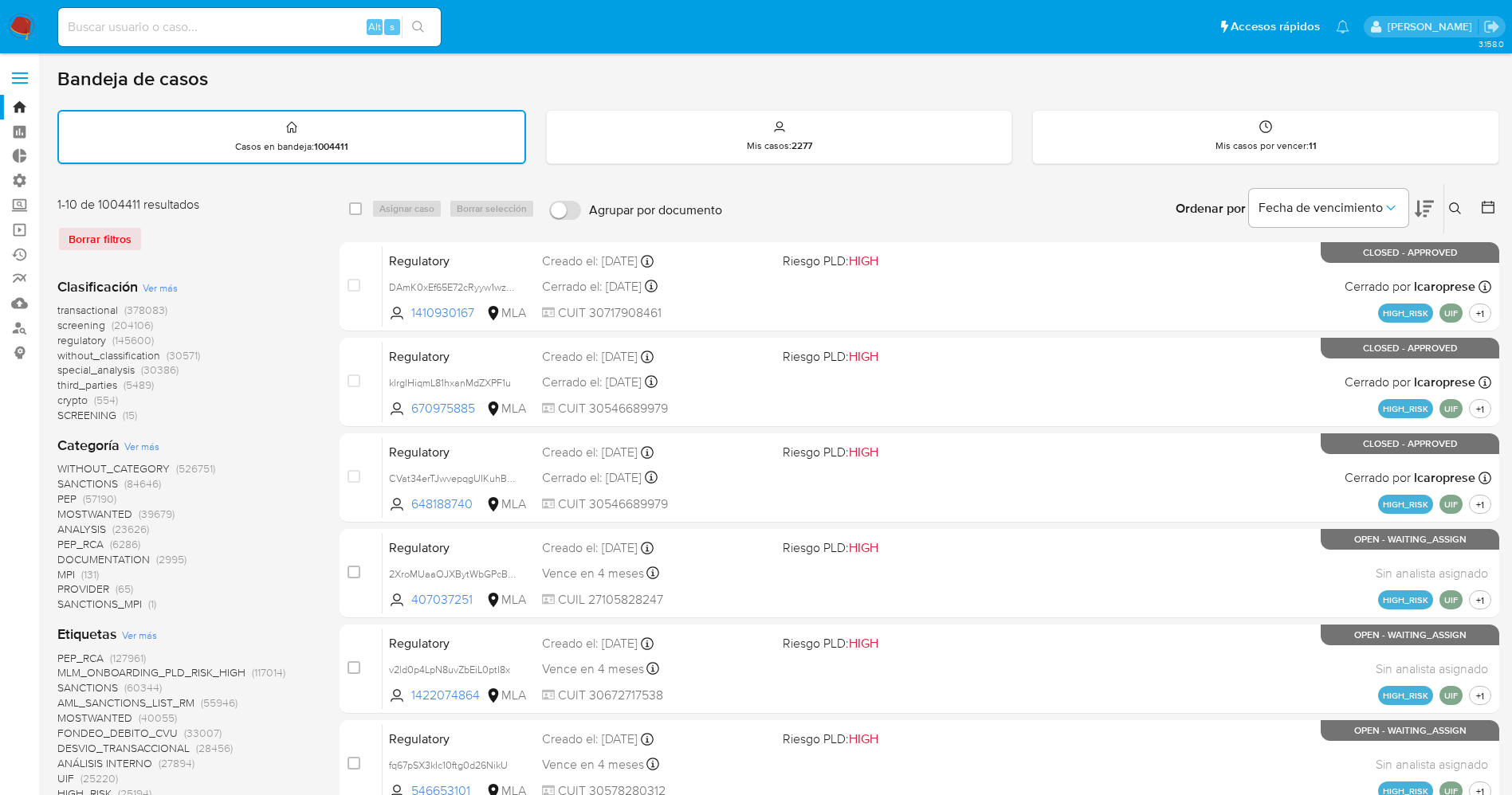
scroll to position [598, 0]
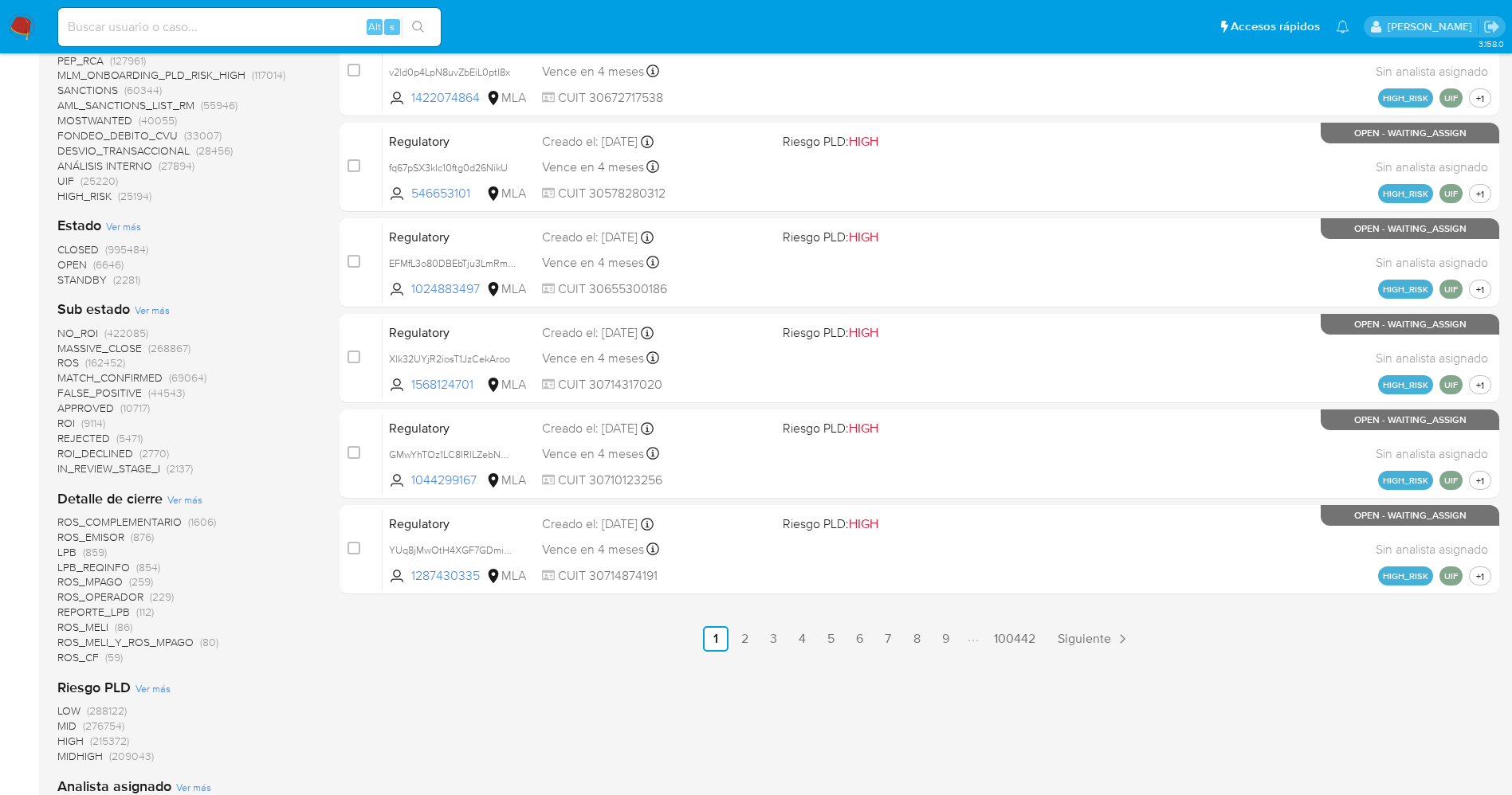
click at [89, 285] on span "STANDBY" at bounding box center [82, 280] width 50 height 16
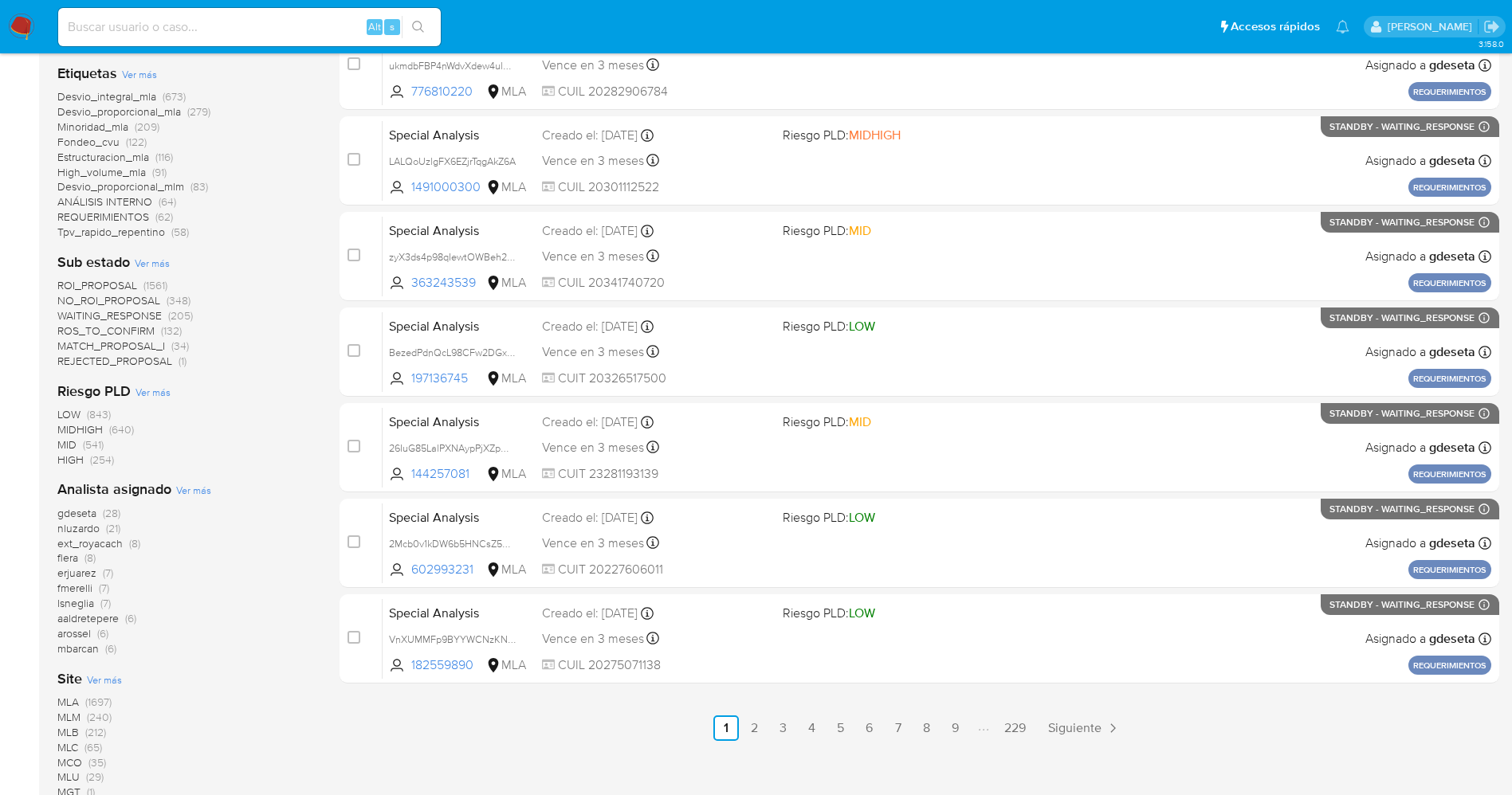
scroll to position [358, 0]
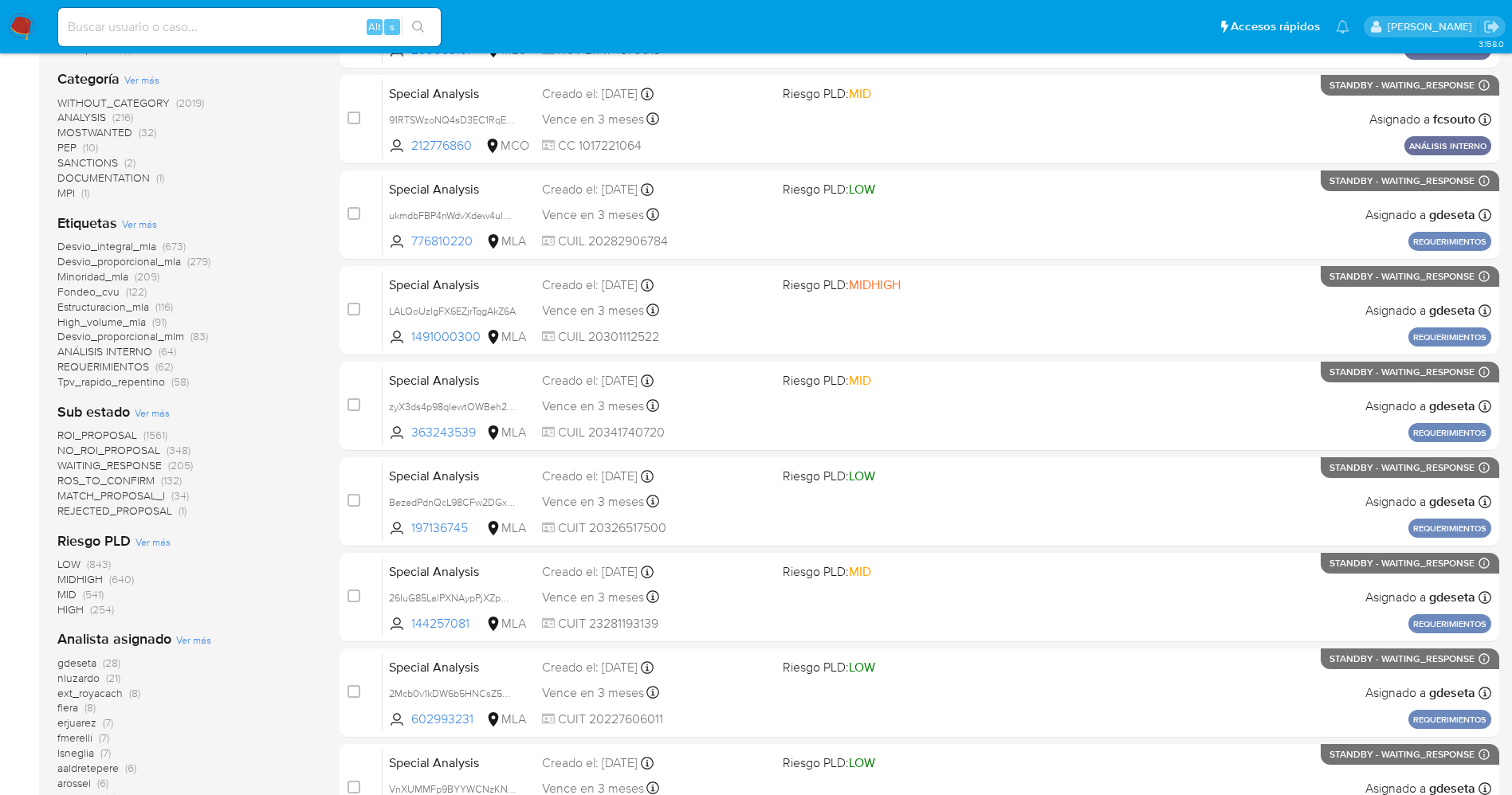
click at [152, 460] on span "WAITING_RESPONSE" at bounding box center [109, 466] width 104 height 16
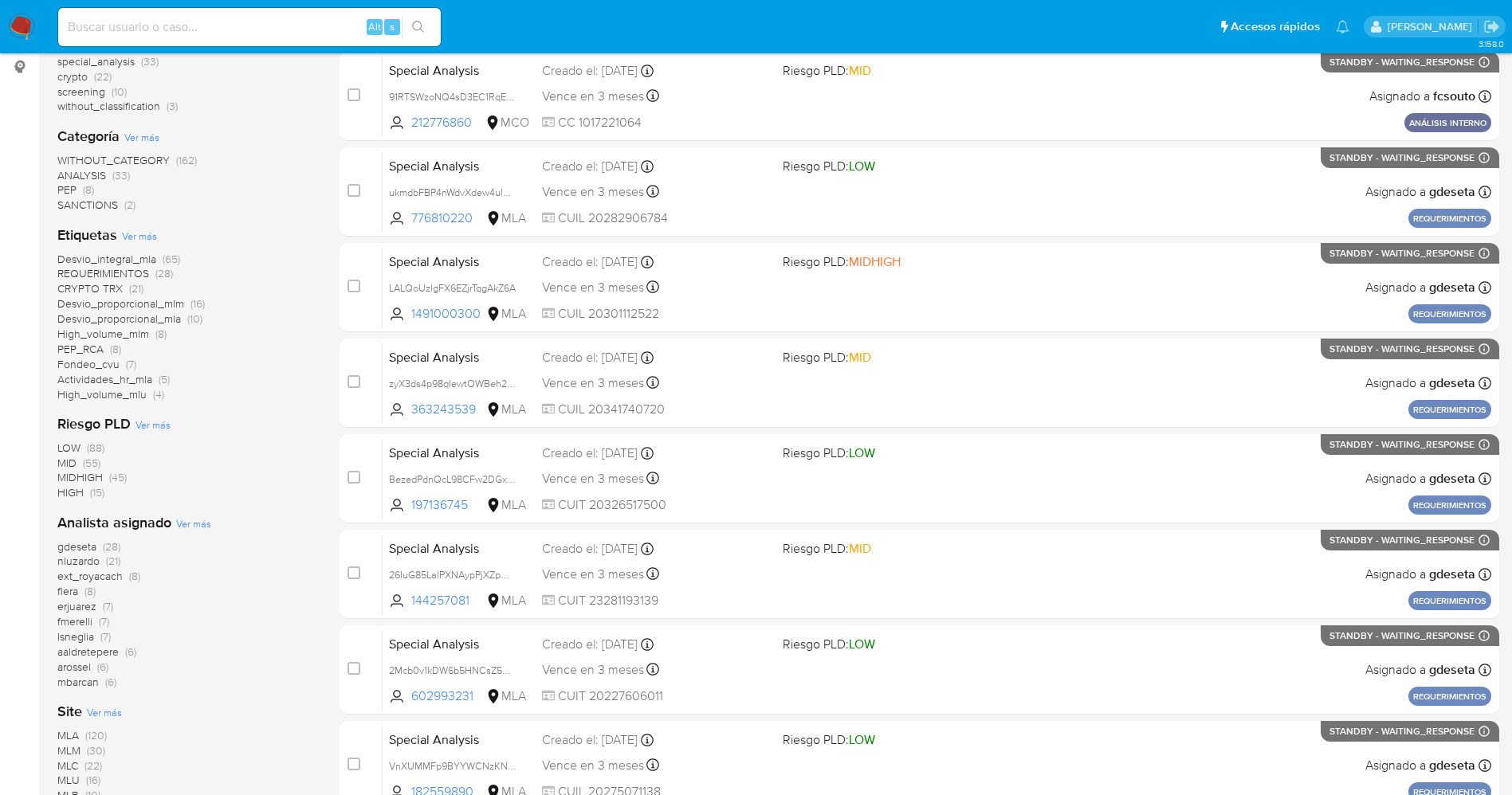
scroll to position [239, 0]
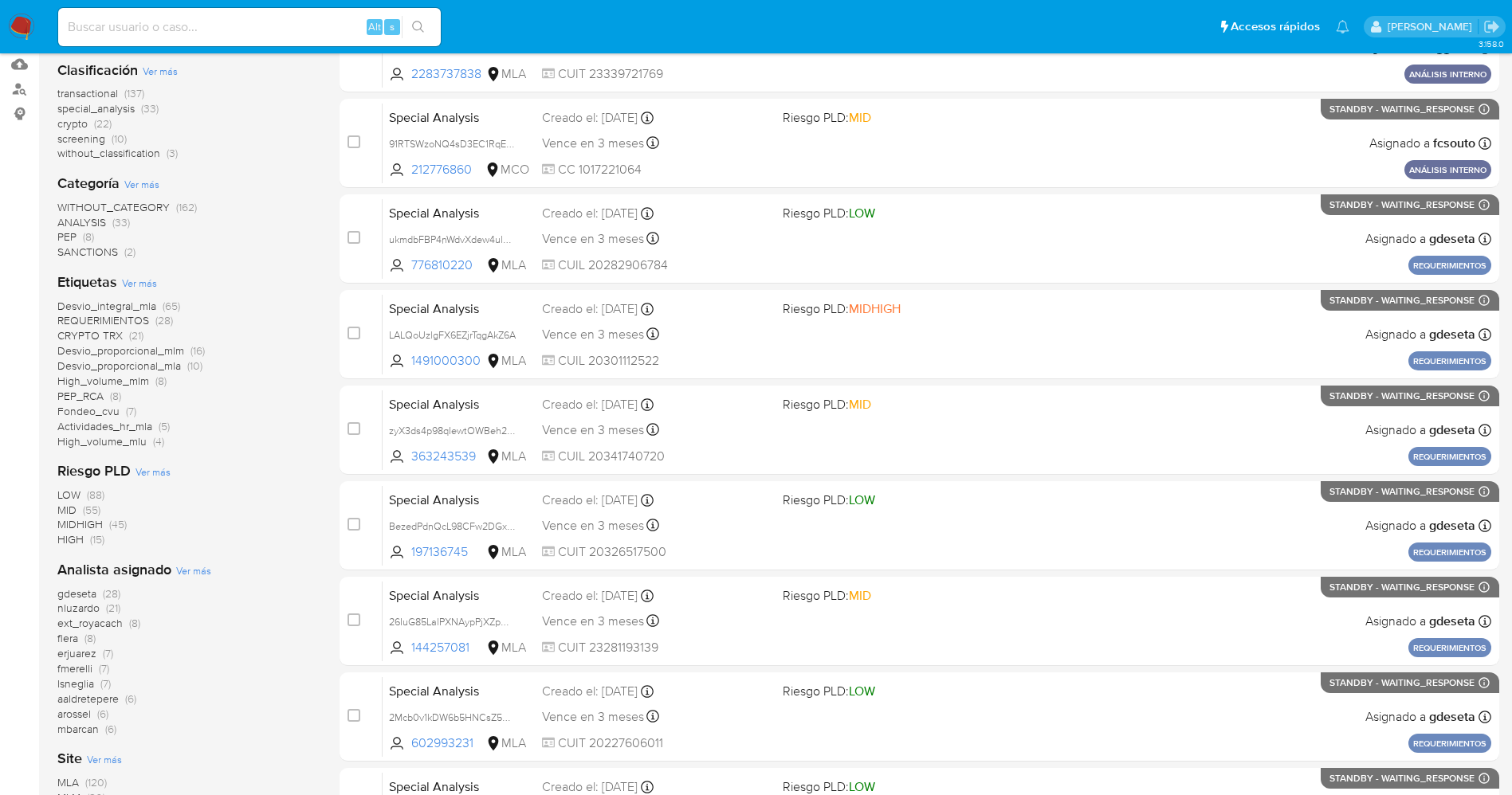
click at [103, 254] on span "SANCTIONS" at bounding box center [87, 252] width 60 height 16
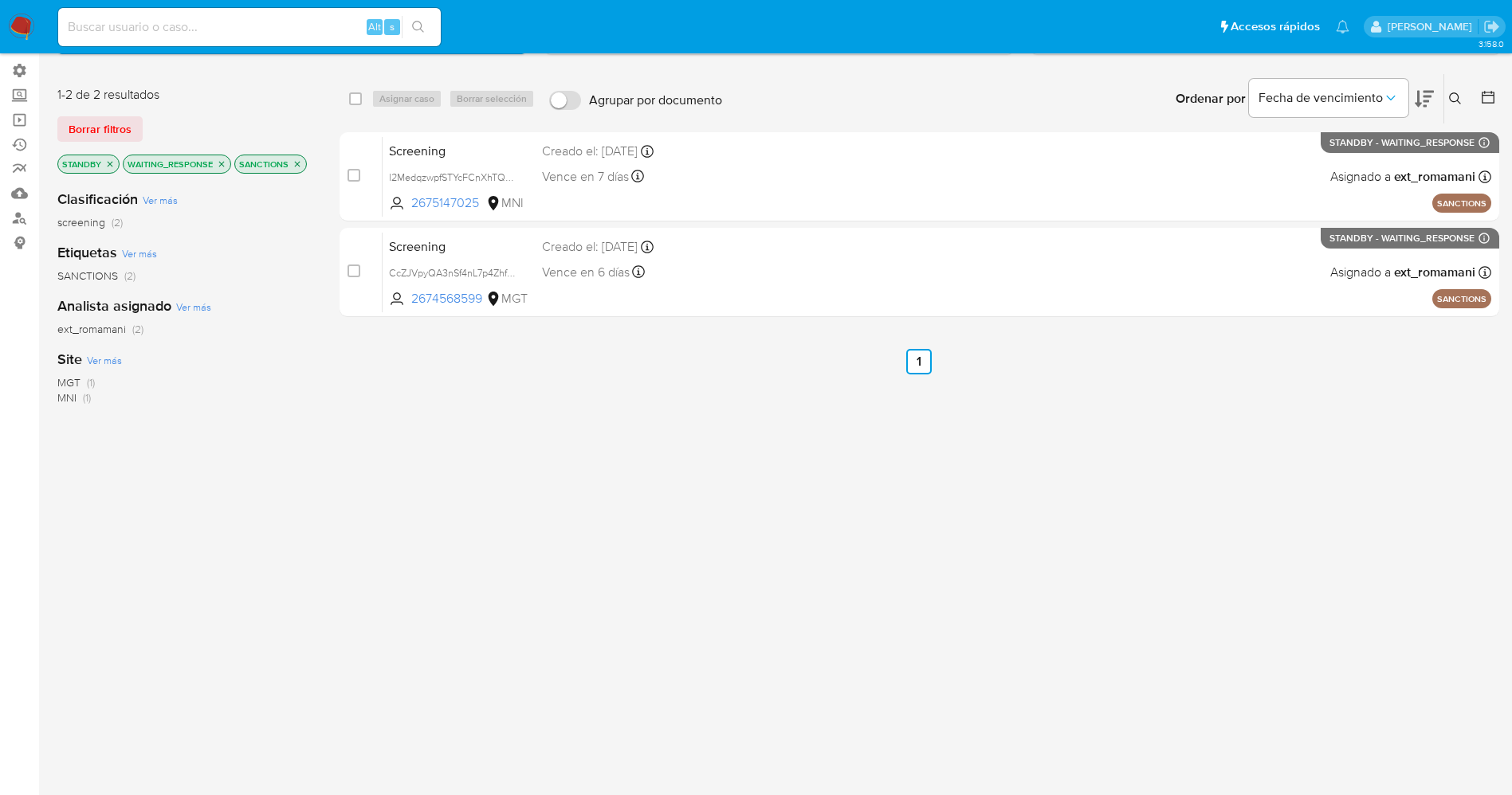
scroll to position [58, 0]
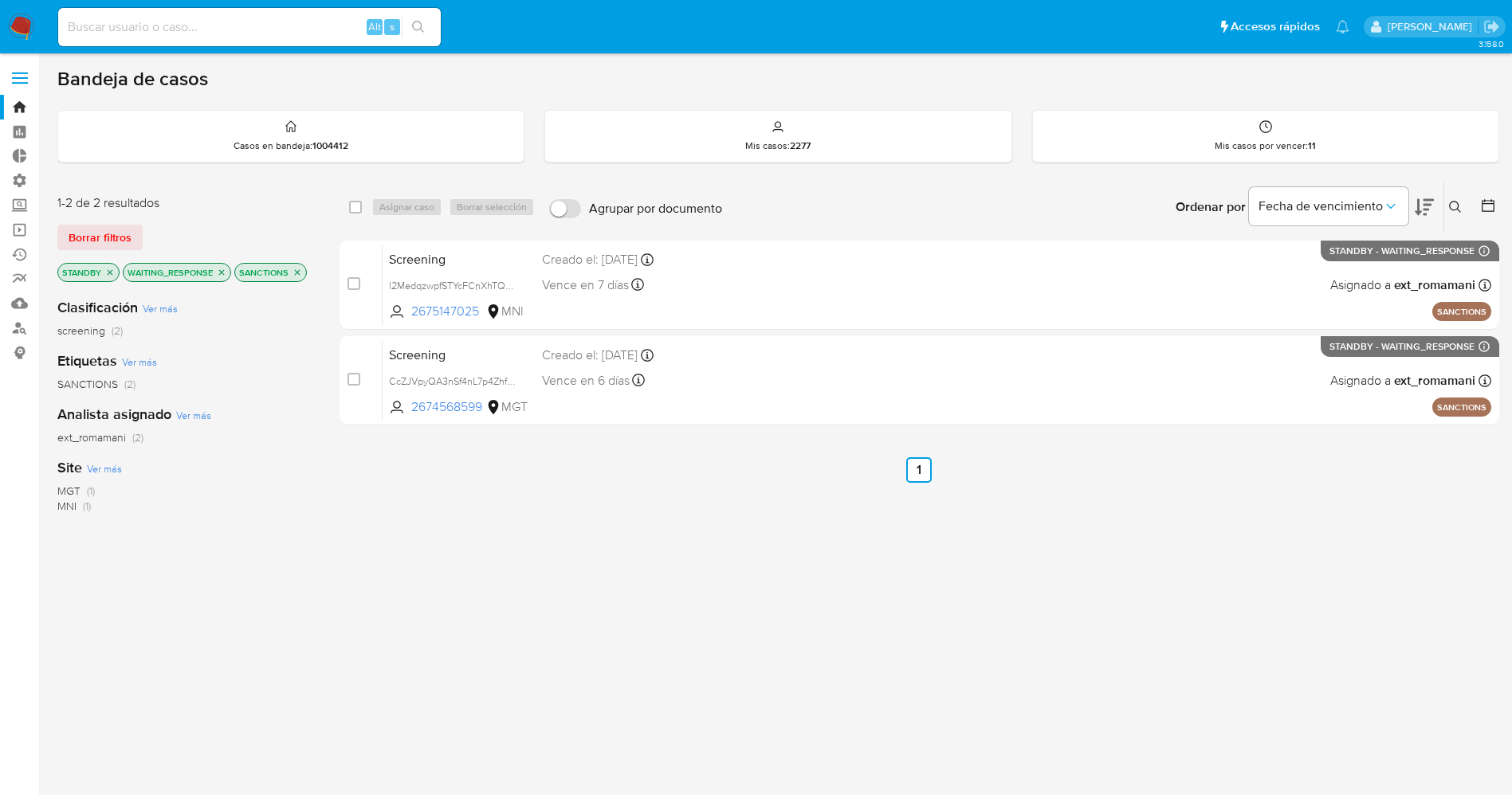
click at [14, 21] on img at bounding box center [21, 27] width 27 height 27
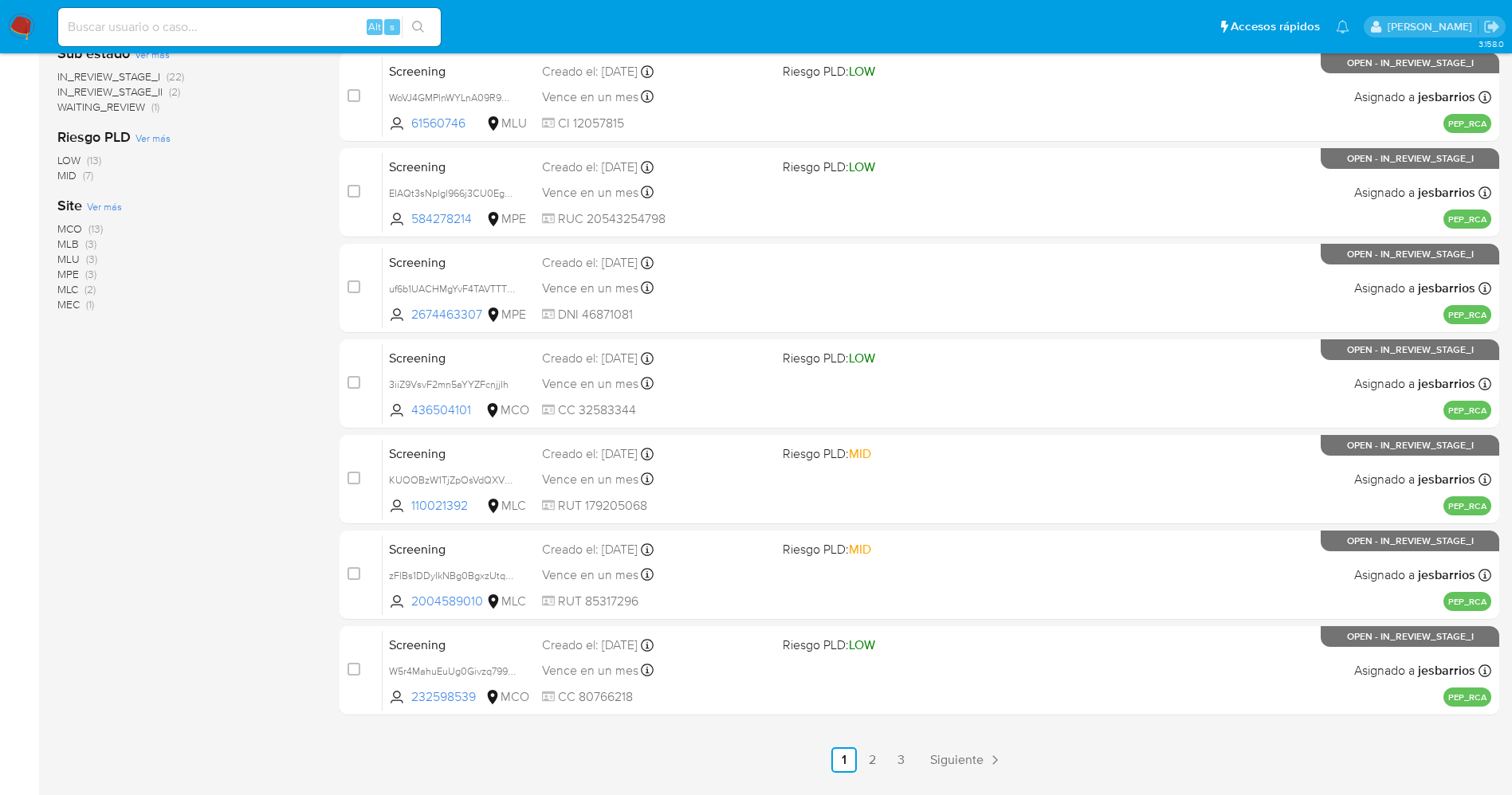
scroll to position [478, 0]
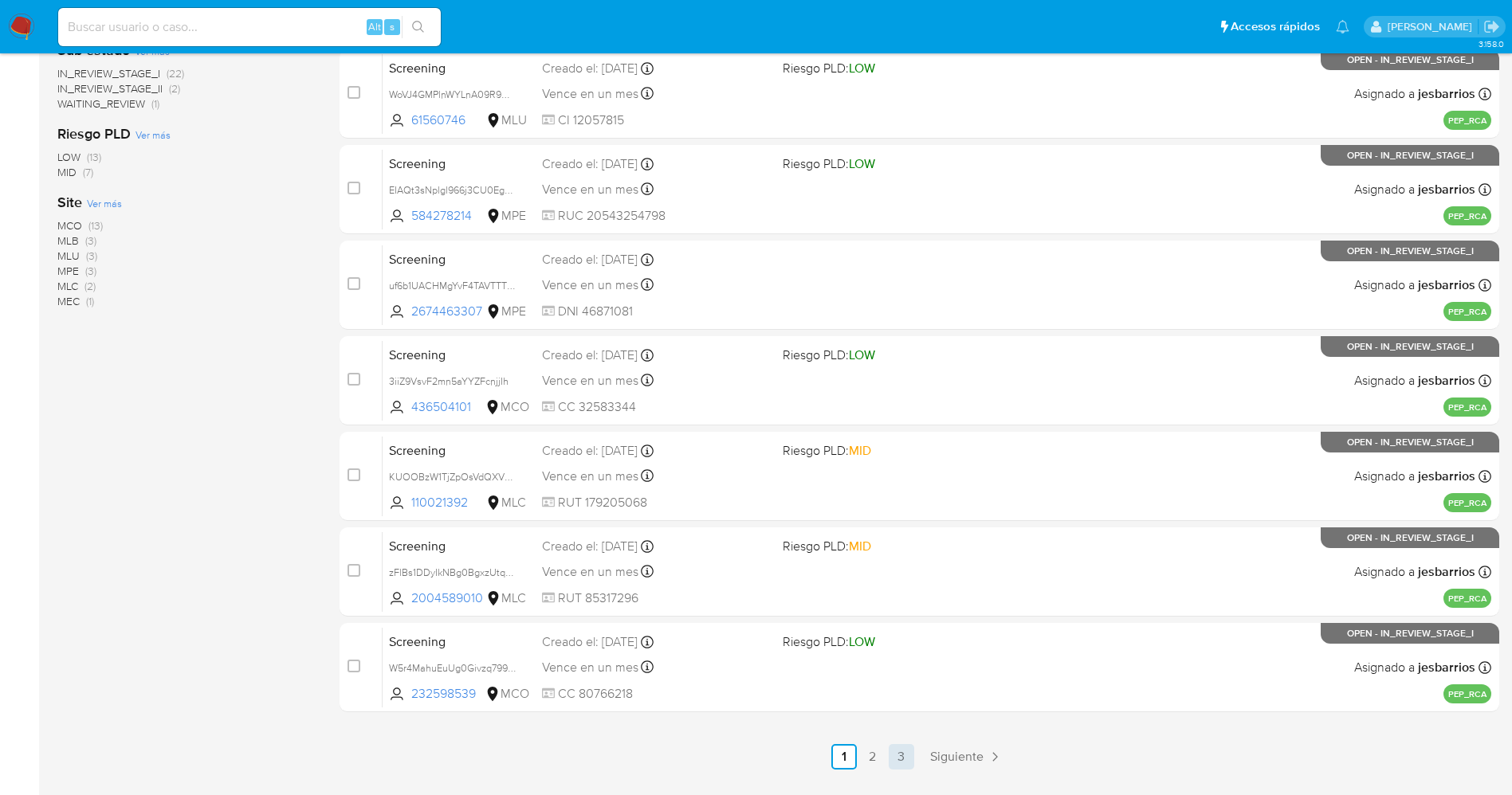
click at [910, 750] on link "3" at bounding box center [901, 757] width 25 height 25
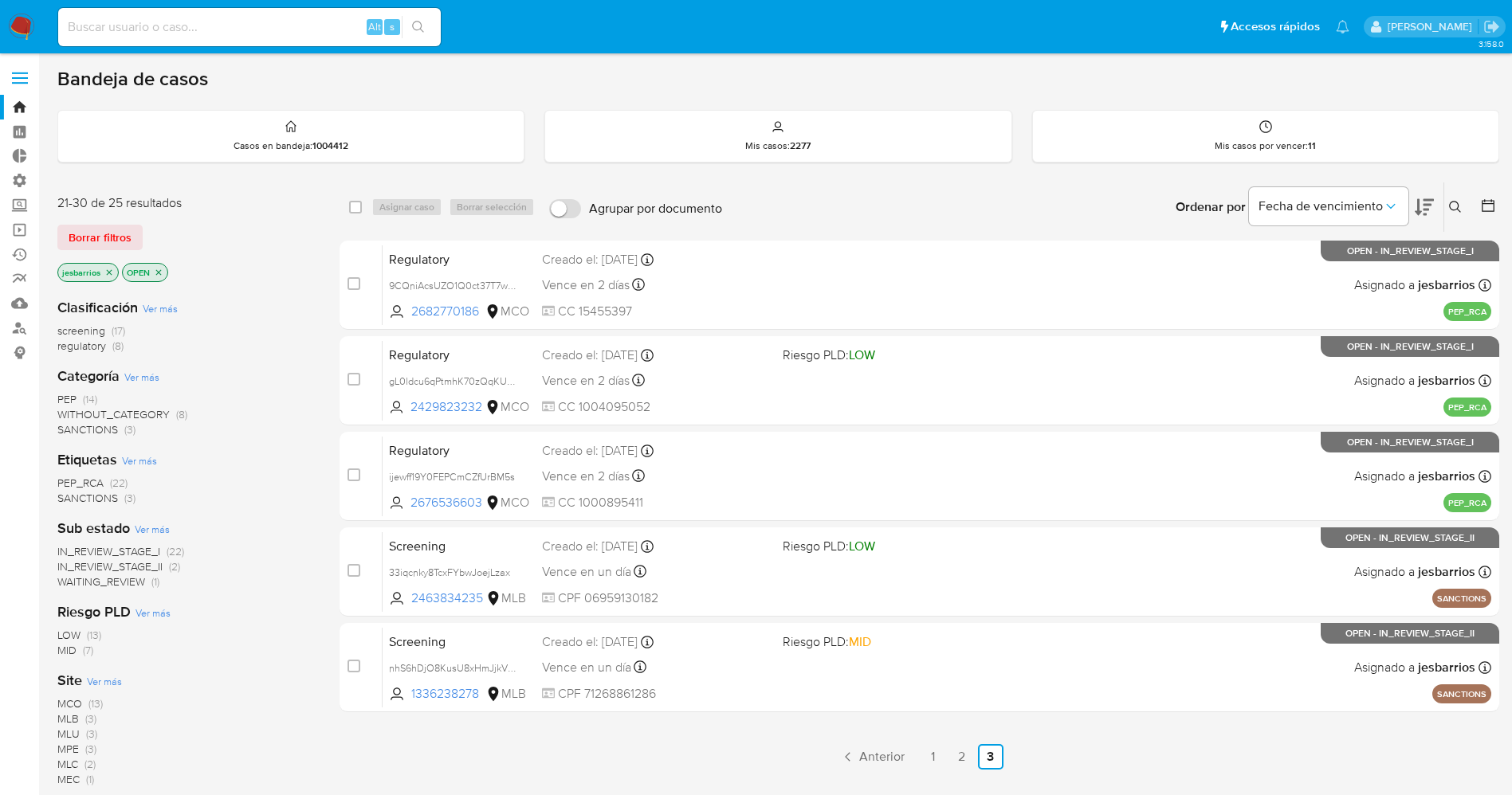
click at [93, 433] on span "SANCTIONS" at bounding box center [87, 429] width 60 height 16
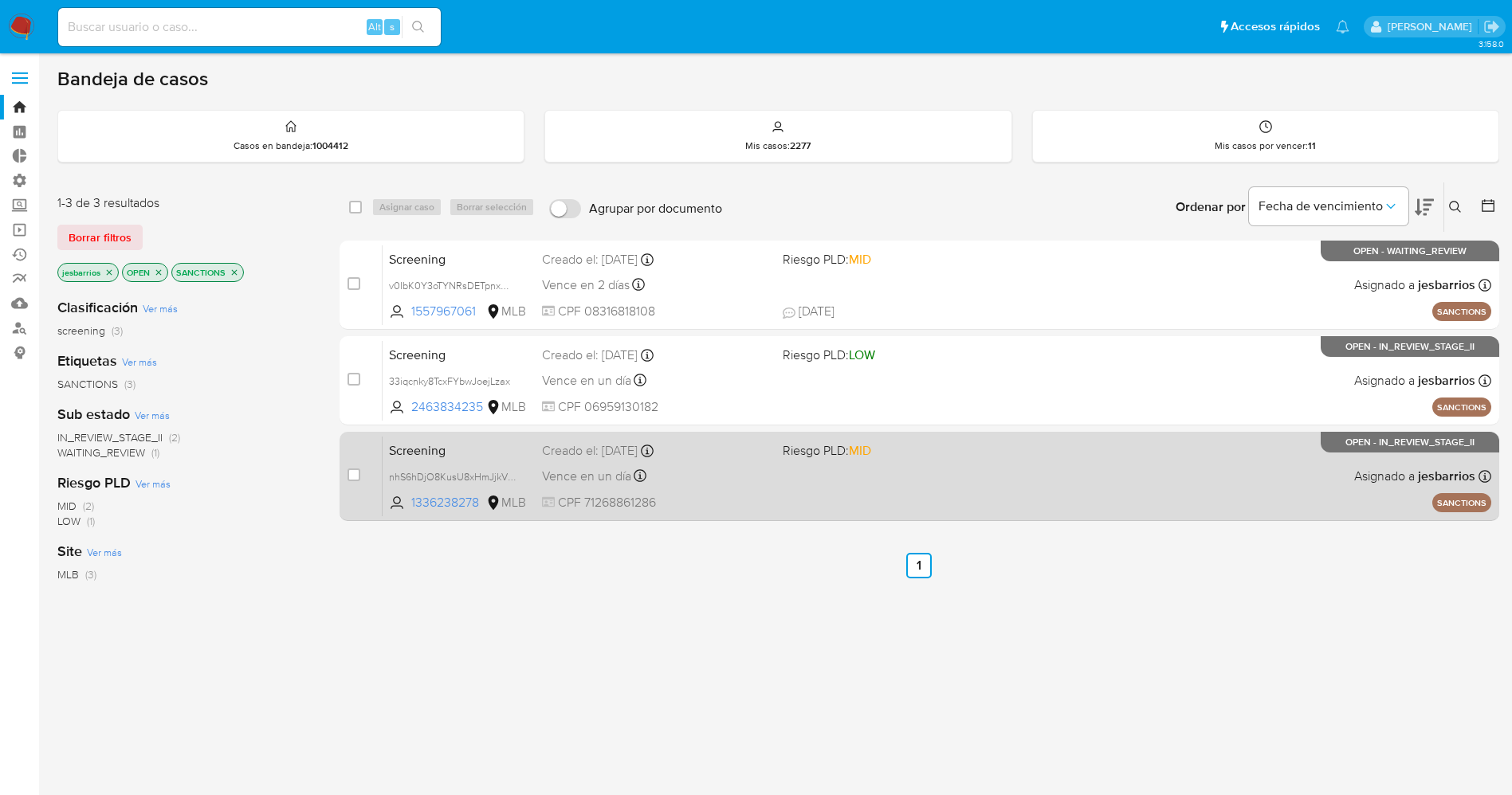
click at [716, 470] on div "Vence en un día Vence el 11/09/2025 17:19:40" at bounding box center [655, 476] width 228 height 22
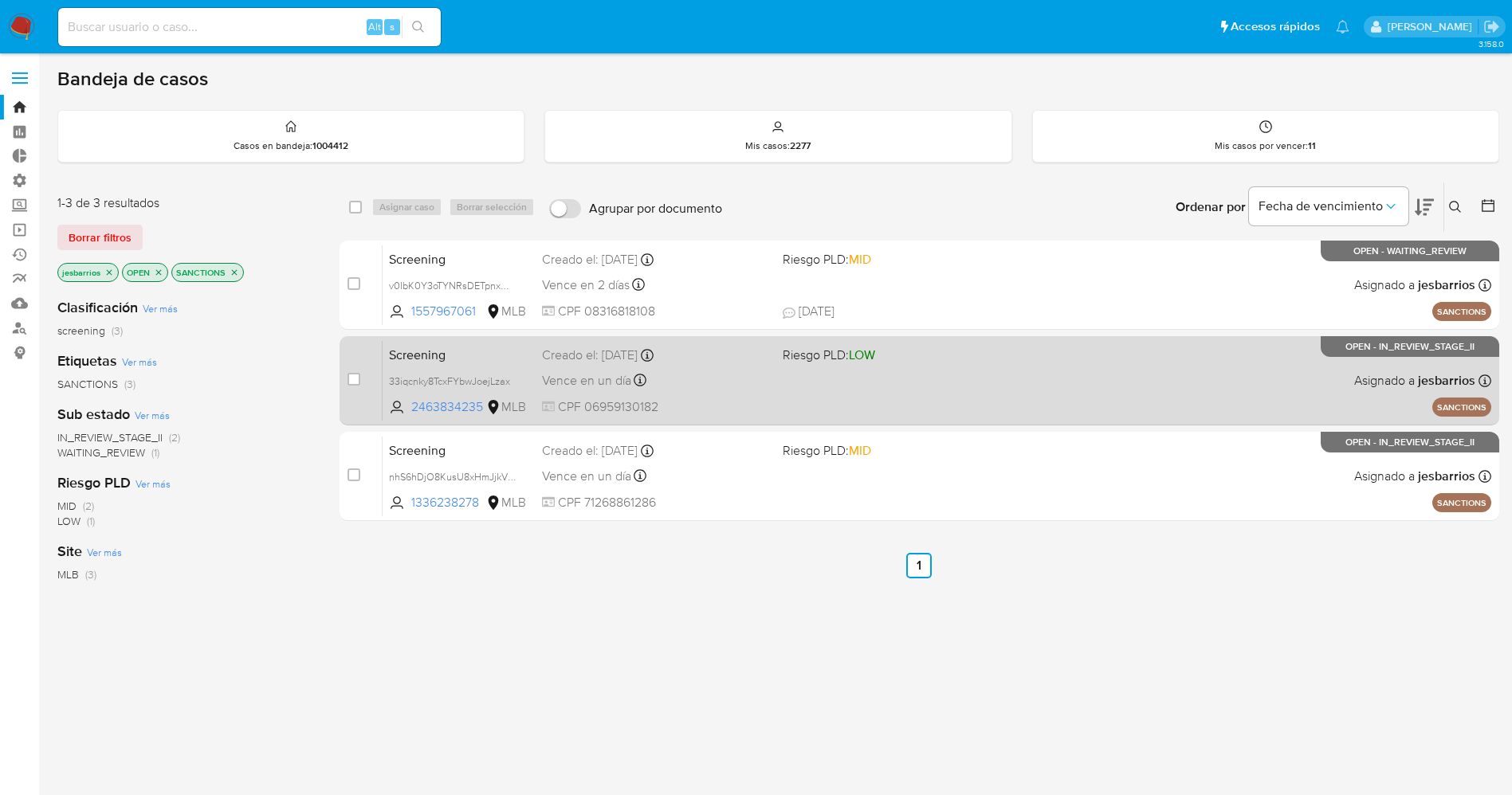
click at [725, 367] on div "Screening 33iqcnky8TcxFYbwJoejLzax 2463834235 MLB Riesgo PLD: LOW Creado el: 09…" at bounding box center [937, 380] width 1109 height 80
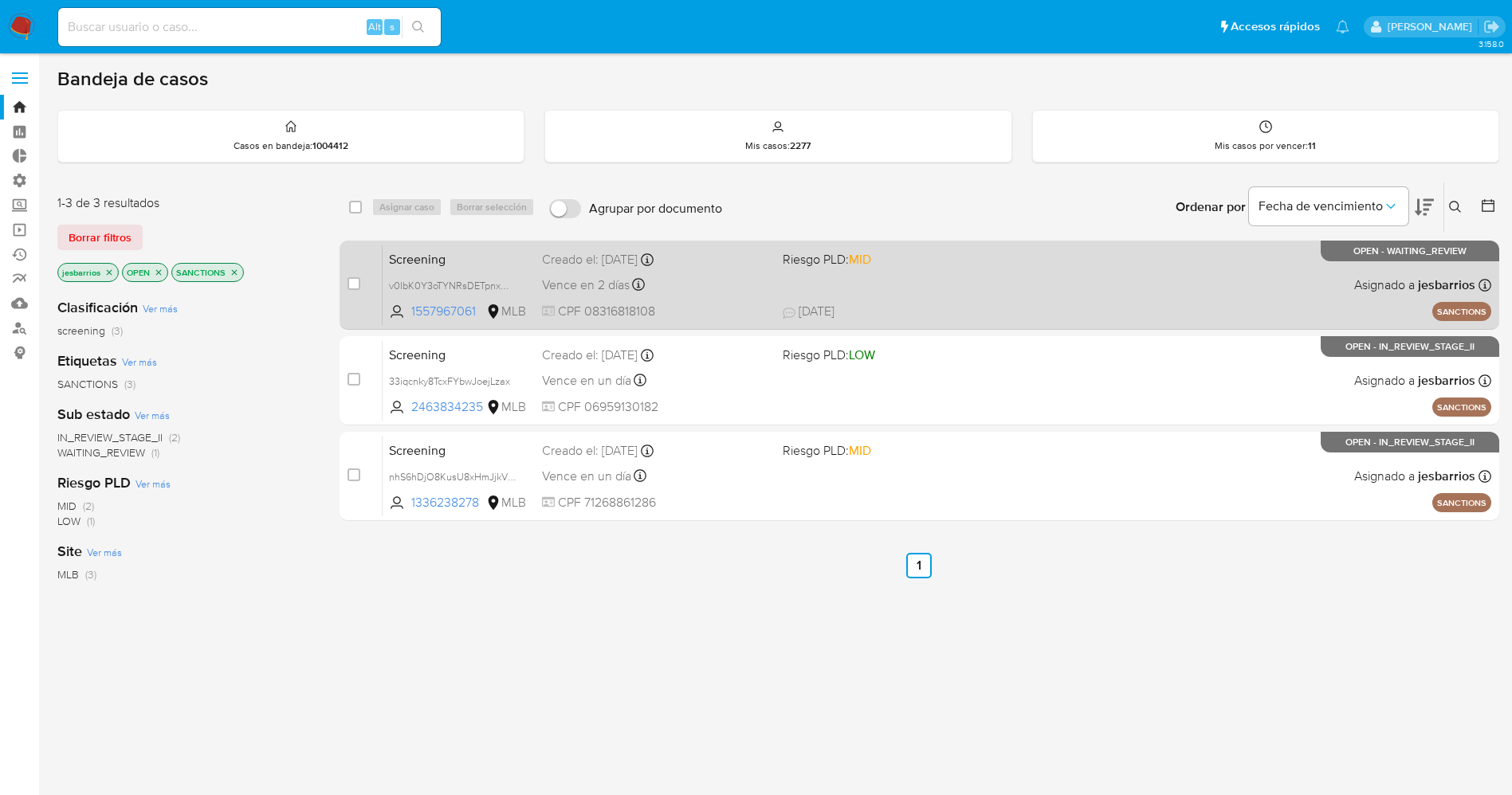
click at [753, 286] on div "Vence en 2 días Vence el 12/09/2025 20:59:59" at bounding box center [655, 285] width 228 height 22
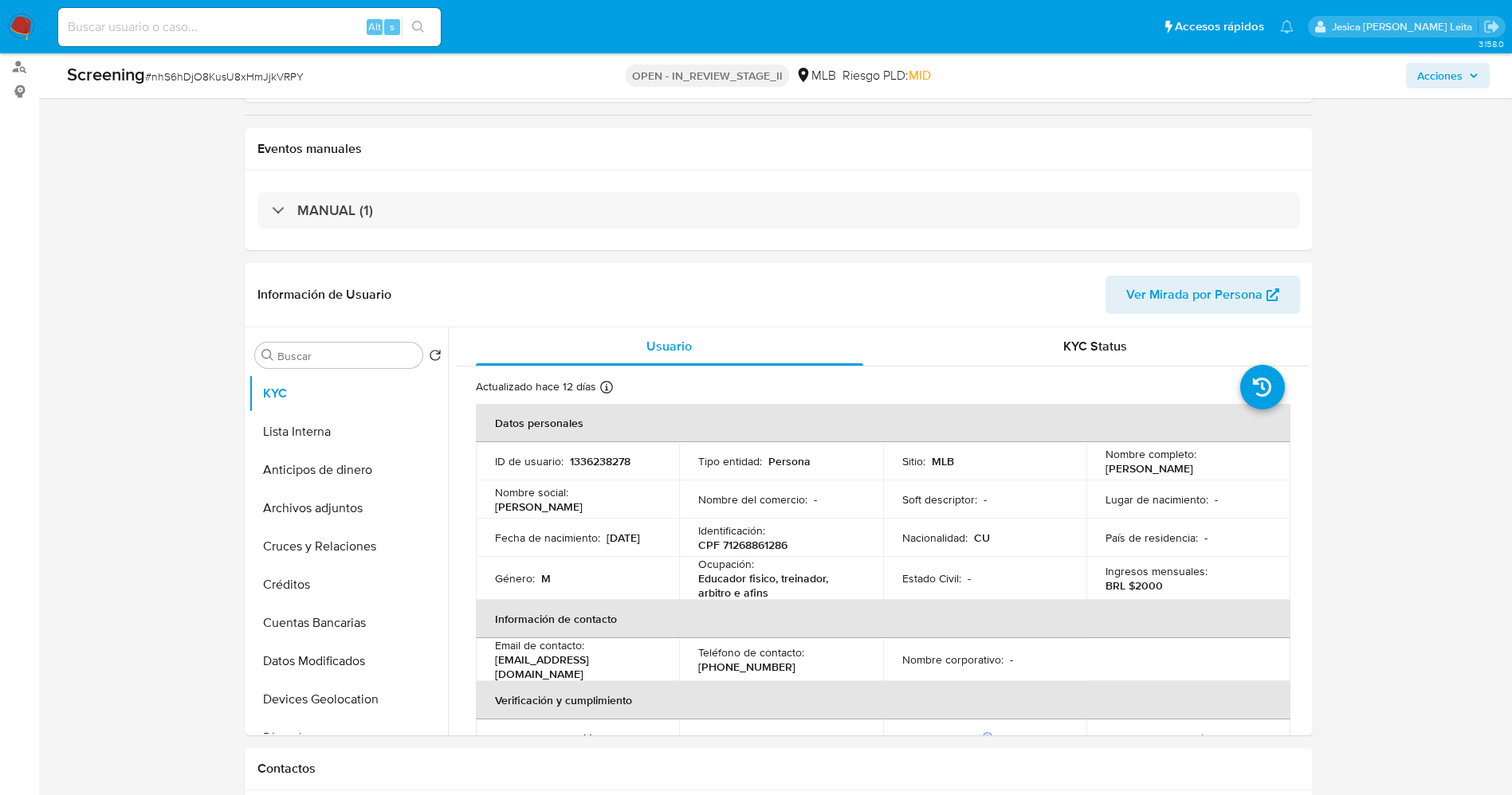
scroll to position [478, 0]
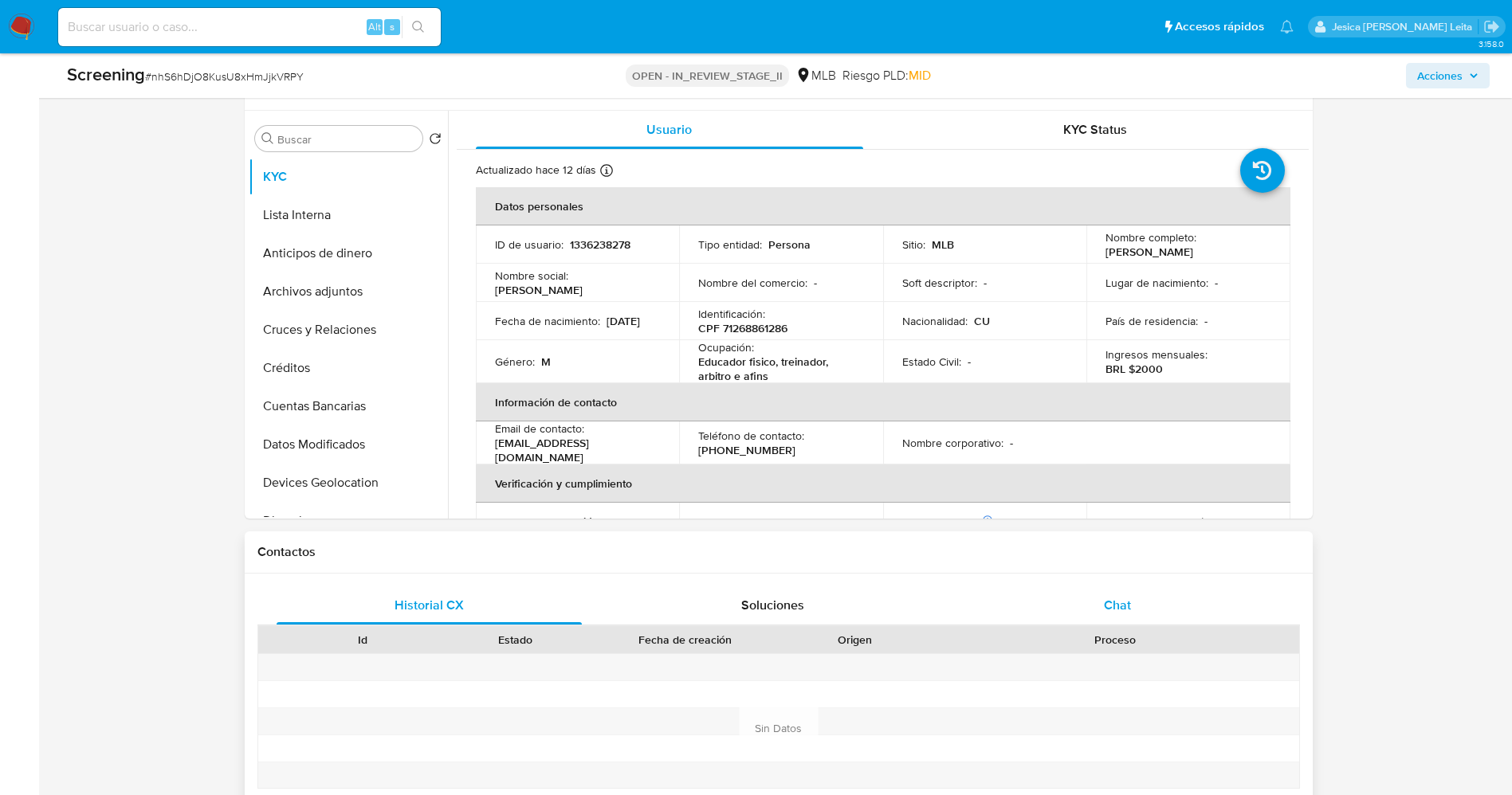
select select "10"
click at [1122, 602] on span "Chat" at bounding box center [1117, 605] width 27 height 18
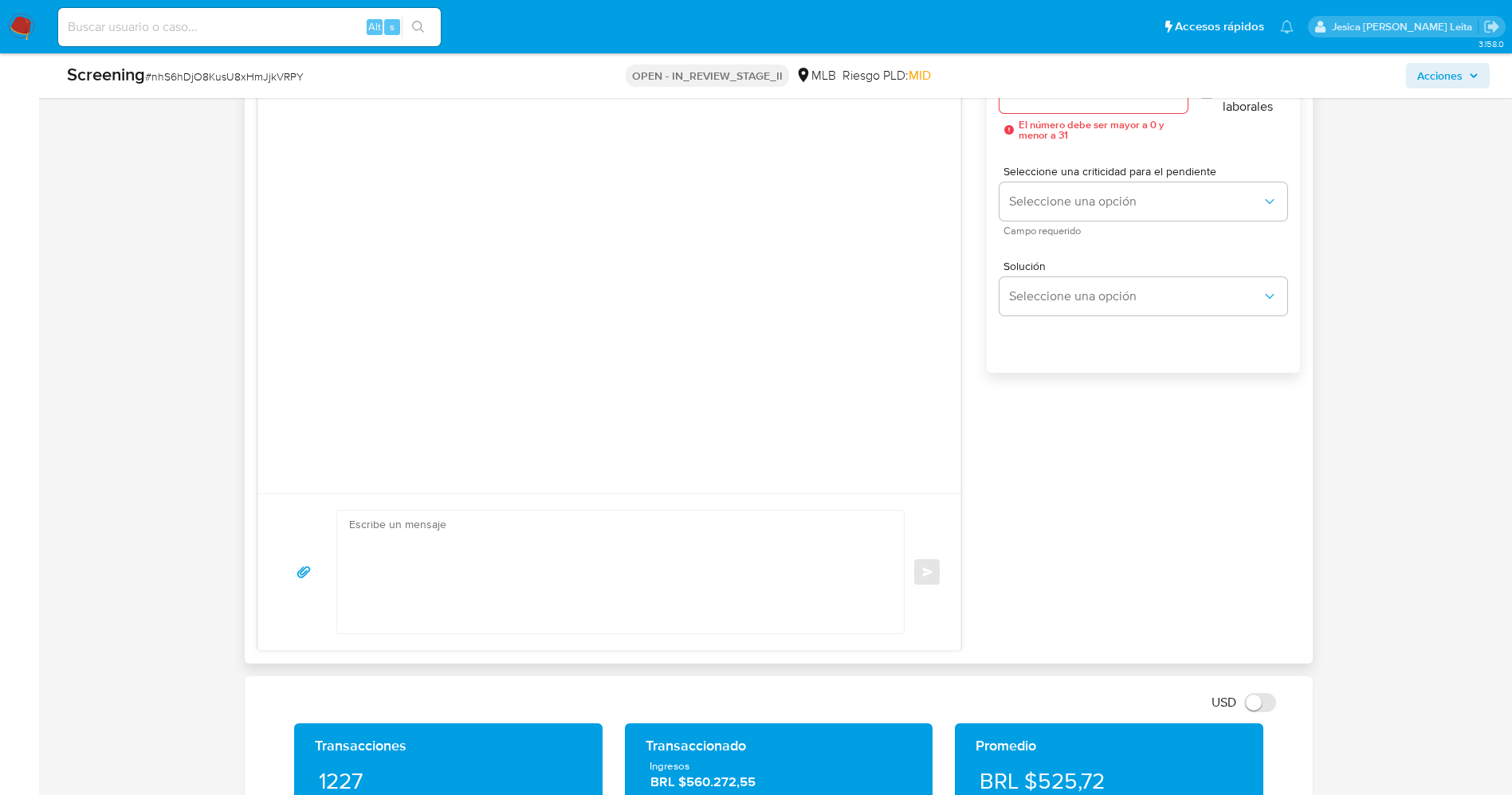
scroll to position [1075, 0]
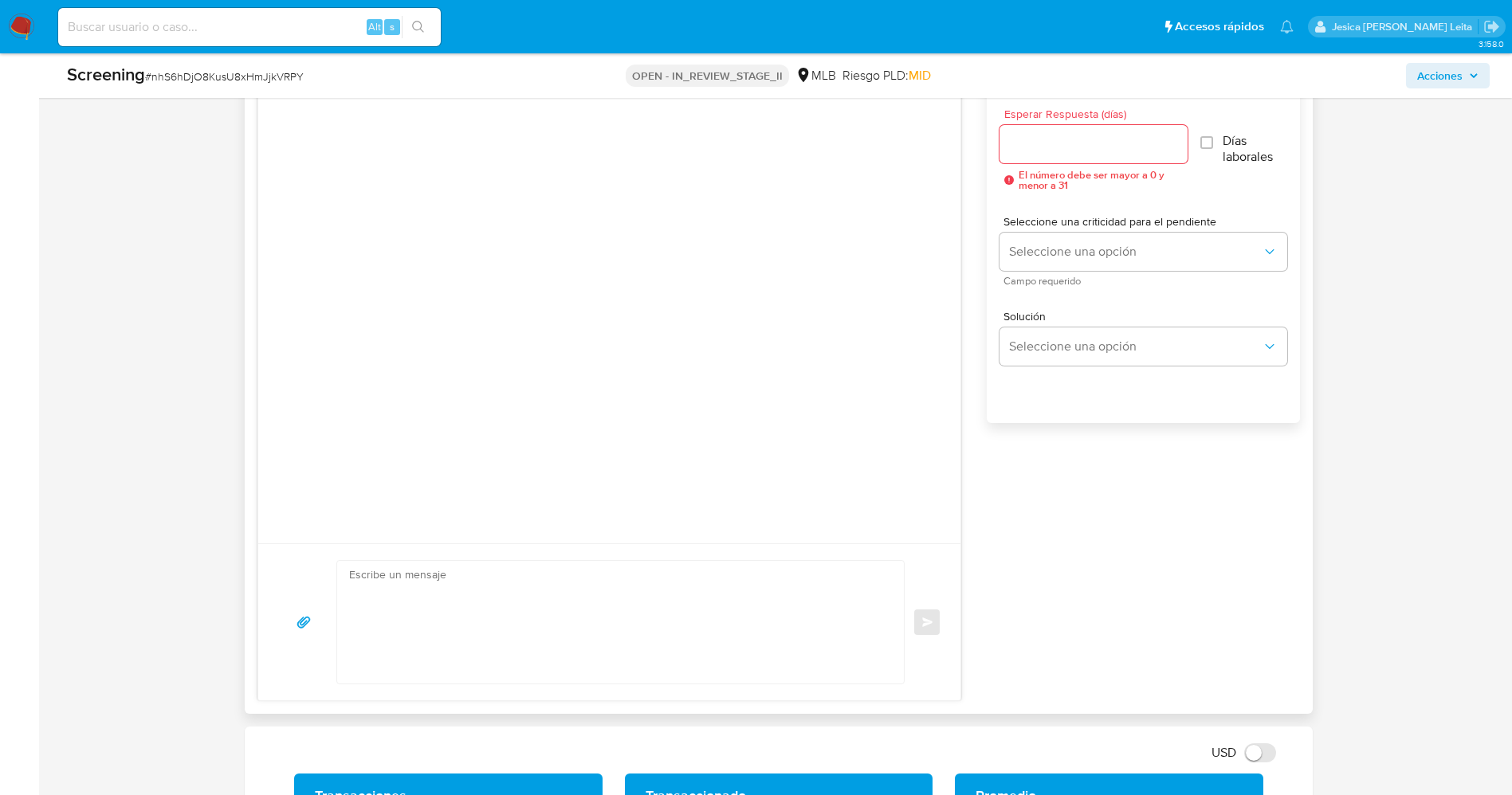
click at [584, 577] on textarea at bounding box center [616, 622] width 536 height 122
paste textarea "Olá Yelianys de Los Angeles Serrano Estrada , Com base na atividade registrada …"
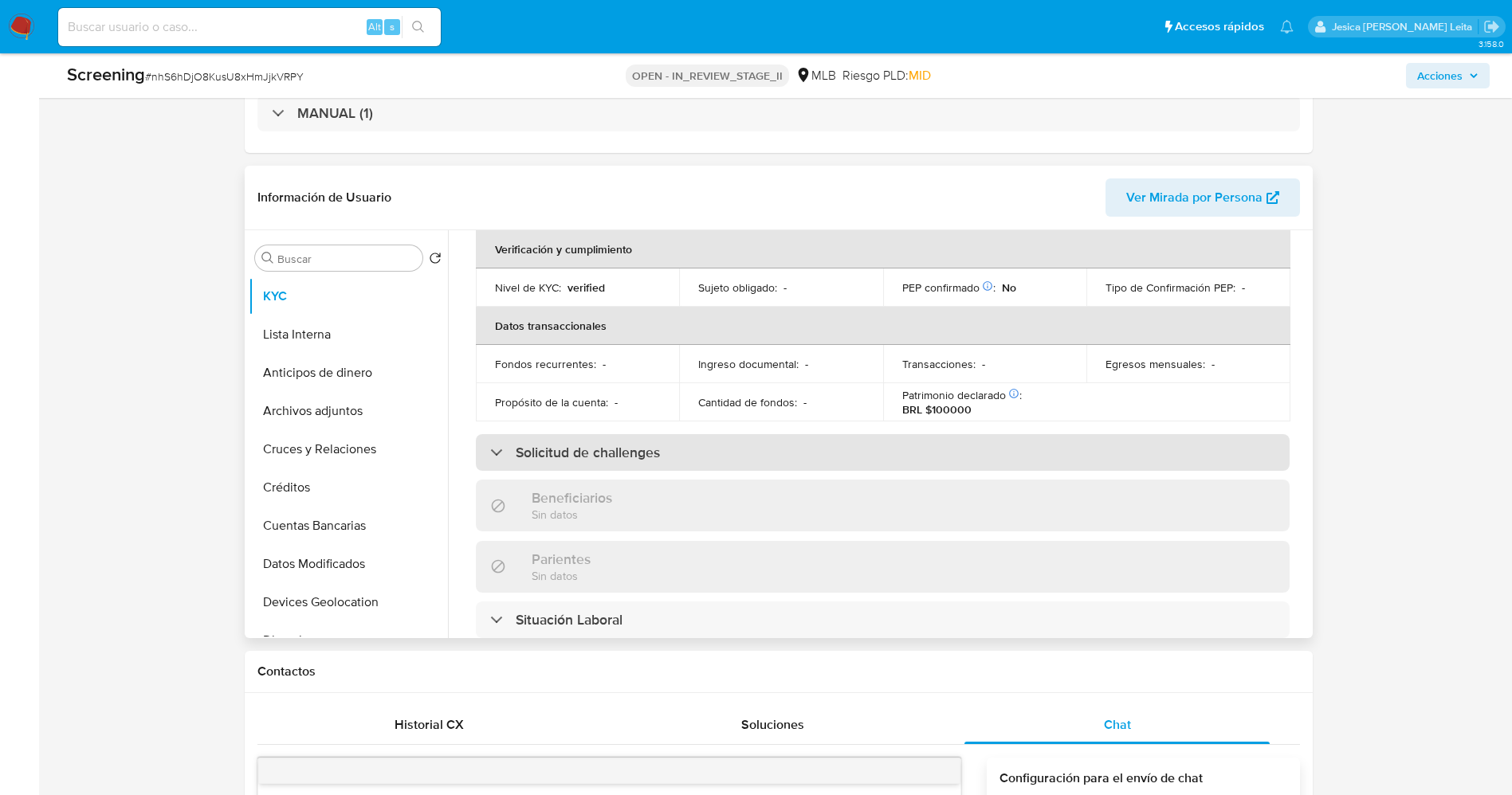
scroll to position [114, 0]
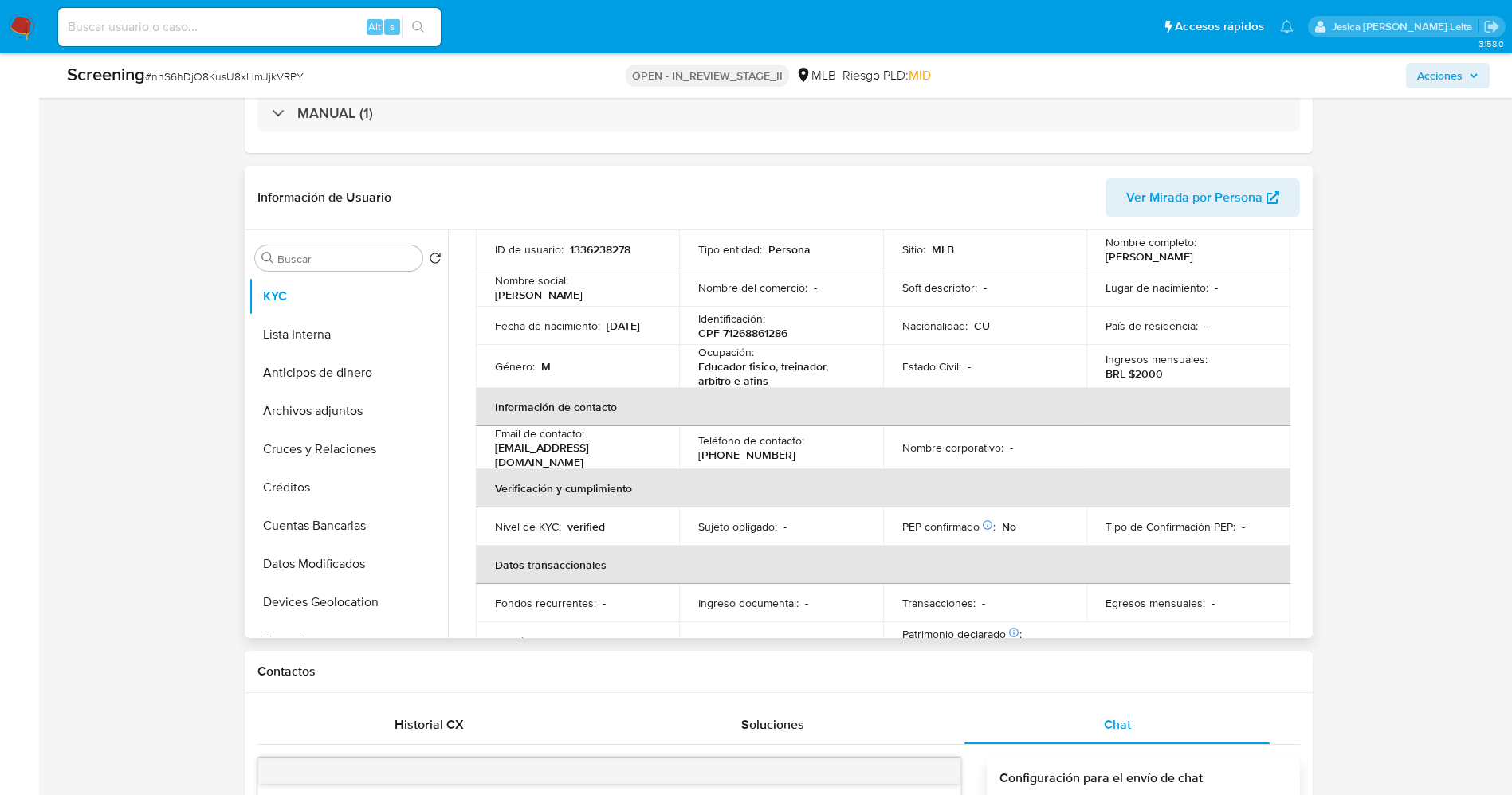
drag, startPoint x: 1099, startPoint y: 259, endPoint x: 1257, endPoint y: 255, distance: 158.1
click at [1259, 255] on td "Nombre completo : Luis Miguel Gonzalez Benitez" at bounding box center [1188, 250] width 204 height 38
copy p "Luis Miguel Gonzalez Benitez"
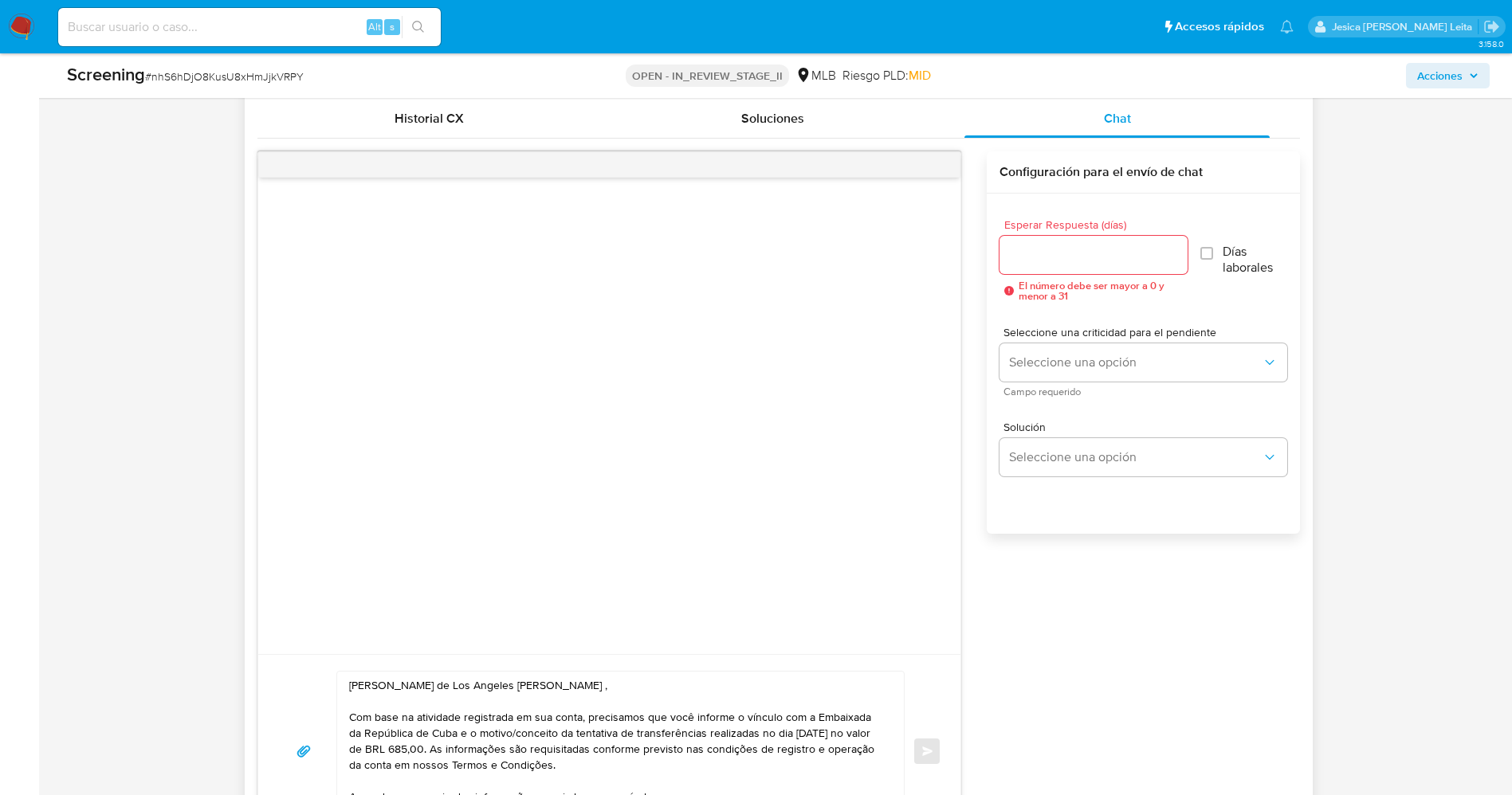
scroll to position [1075, 0]
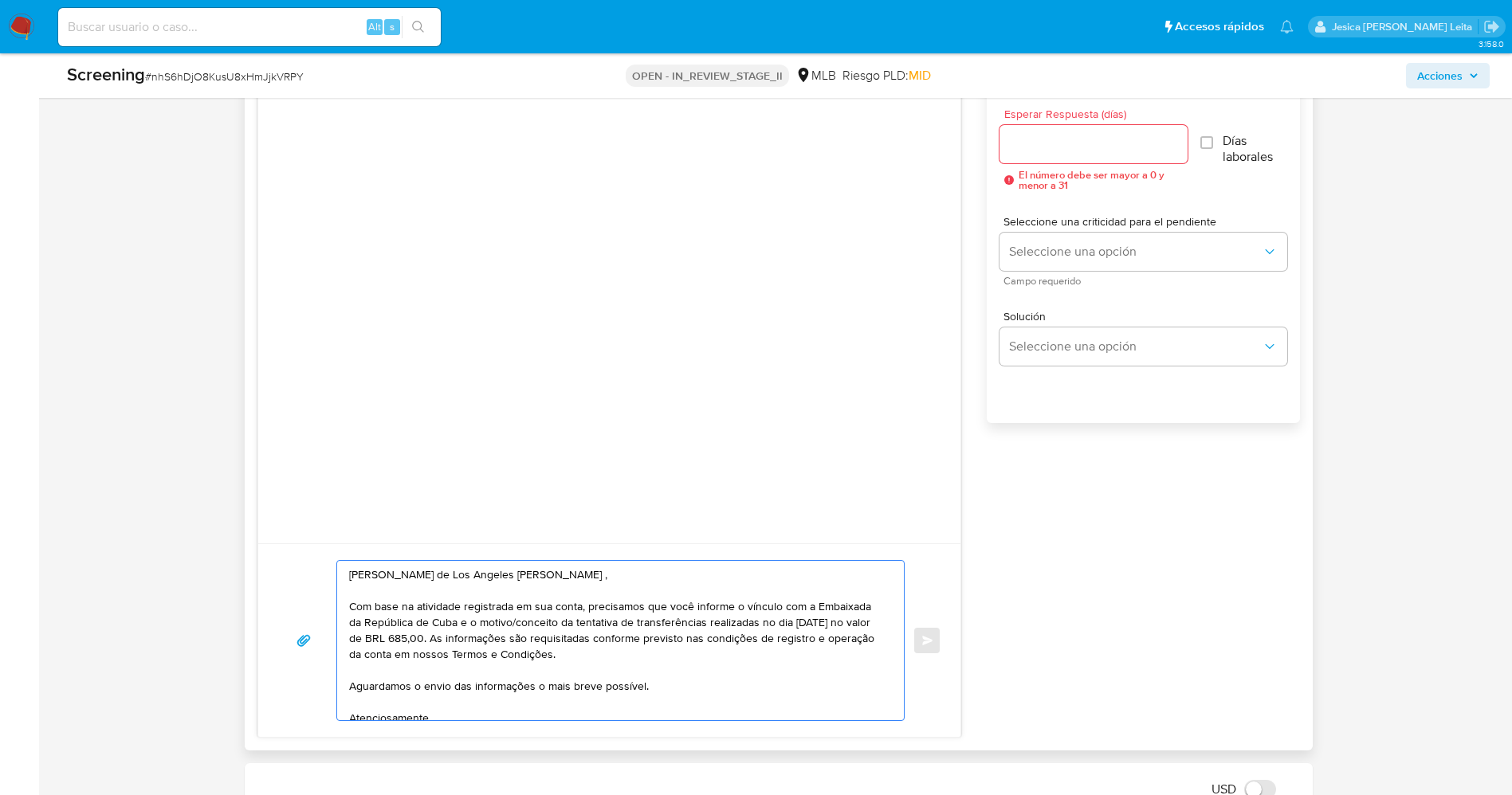
drag, startPoint x: 370, startPoint y: 576, endPoint x: 551, endPoint y: 572, distance: 181.0
click at [566, 570] on textarea "[PERSON_NAME] de Los Angeles [PERSON_NAME] , Com base na atividade registrada e…" at bounding box center [616, 640] width 536 height 159
paste textarea "Luis Miguel Gonzalez Benitez"
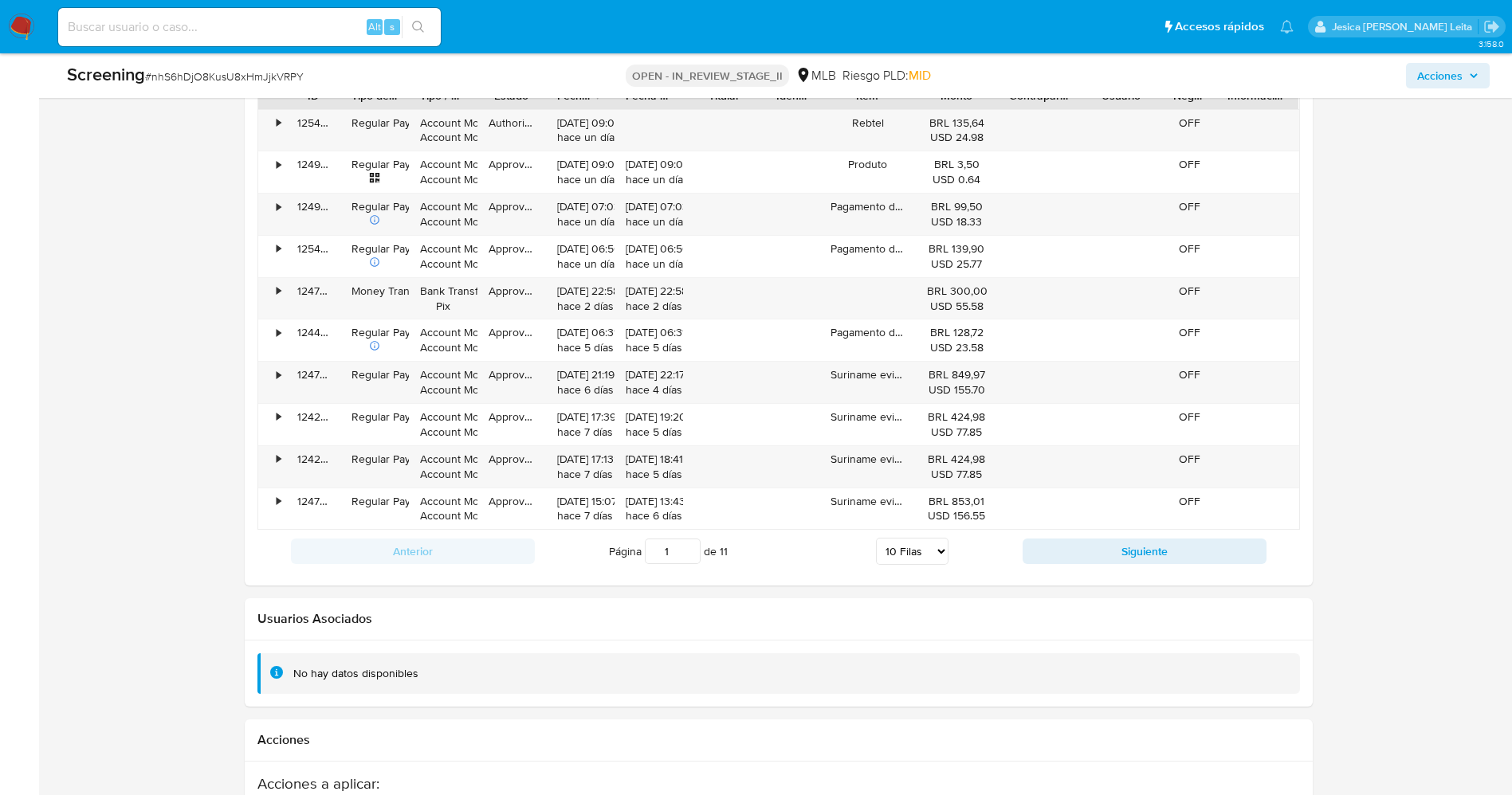
scroll to position [2390, 0]
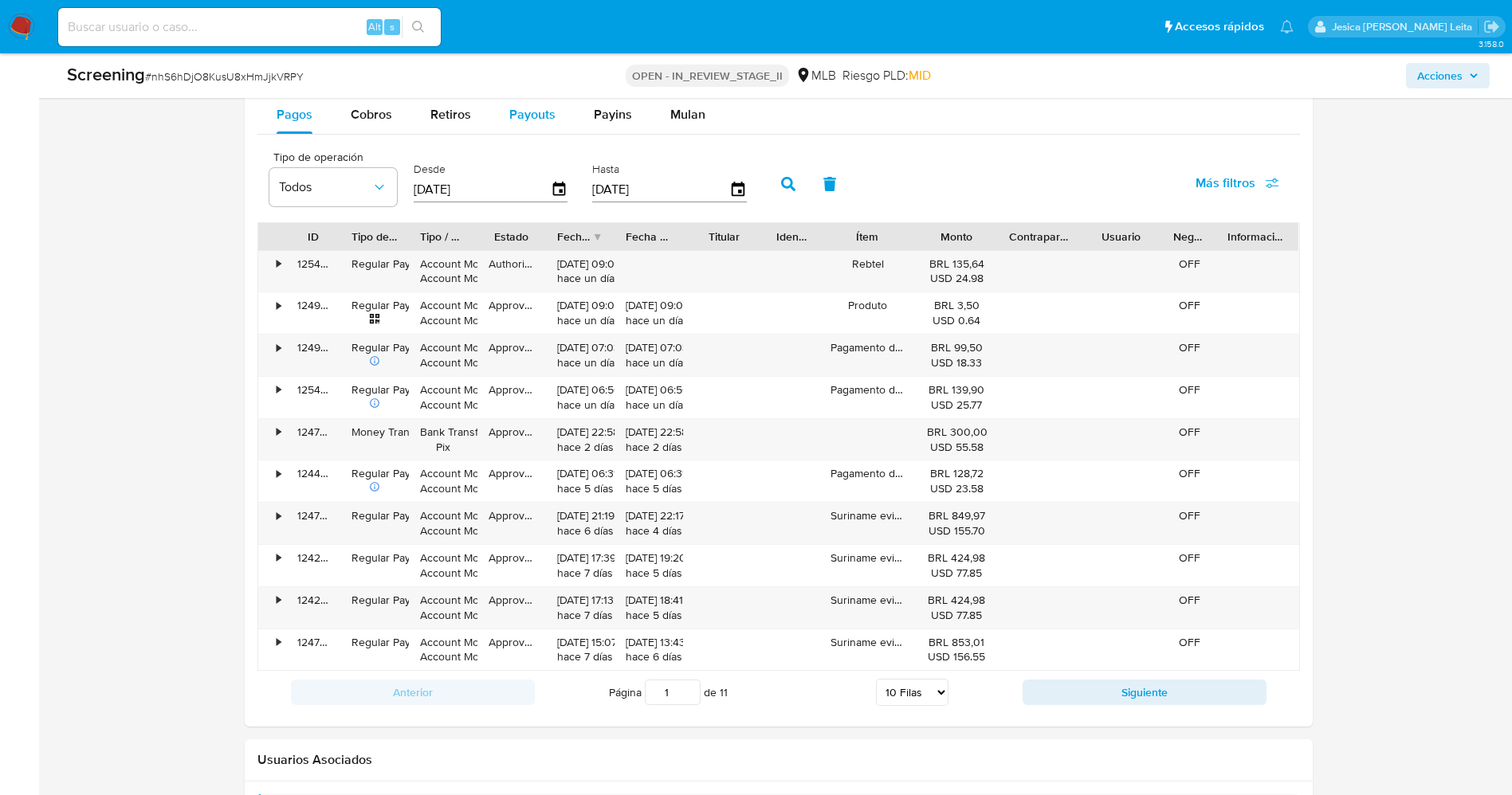
type textarea "Olá Luis Miguel Gonzalez Benitez , Com base na atividade registrada em sua cont…"
click at [538, 114] on span "Payouts" at bounding box center [532, 114] width 46 height 18
select select "10"
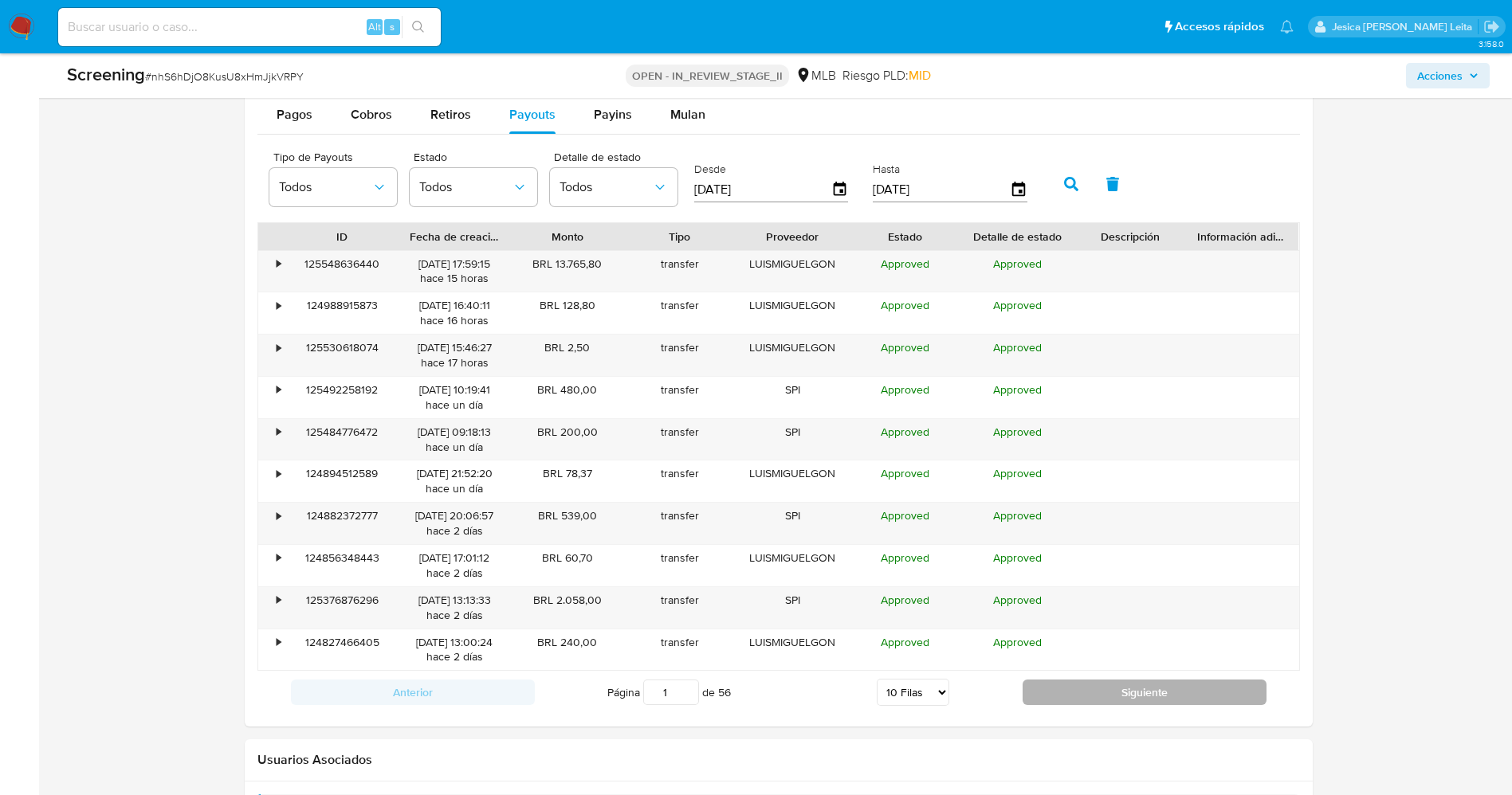
click at [1178, 683] on button "Siguiente" at bounding box center [1144, 692] width 244 height 25
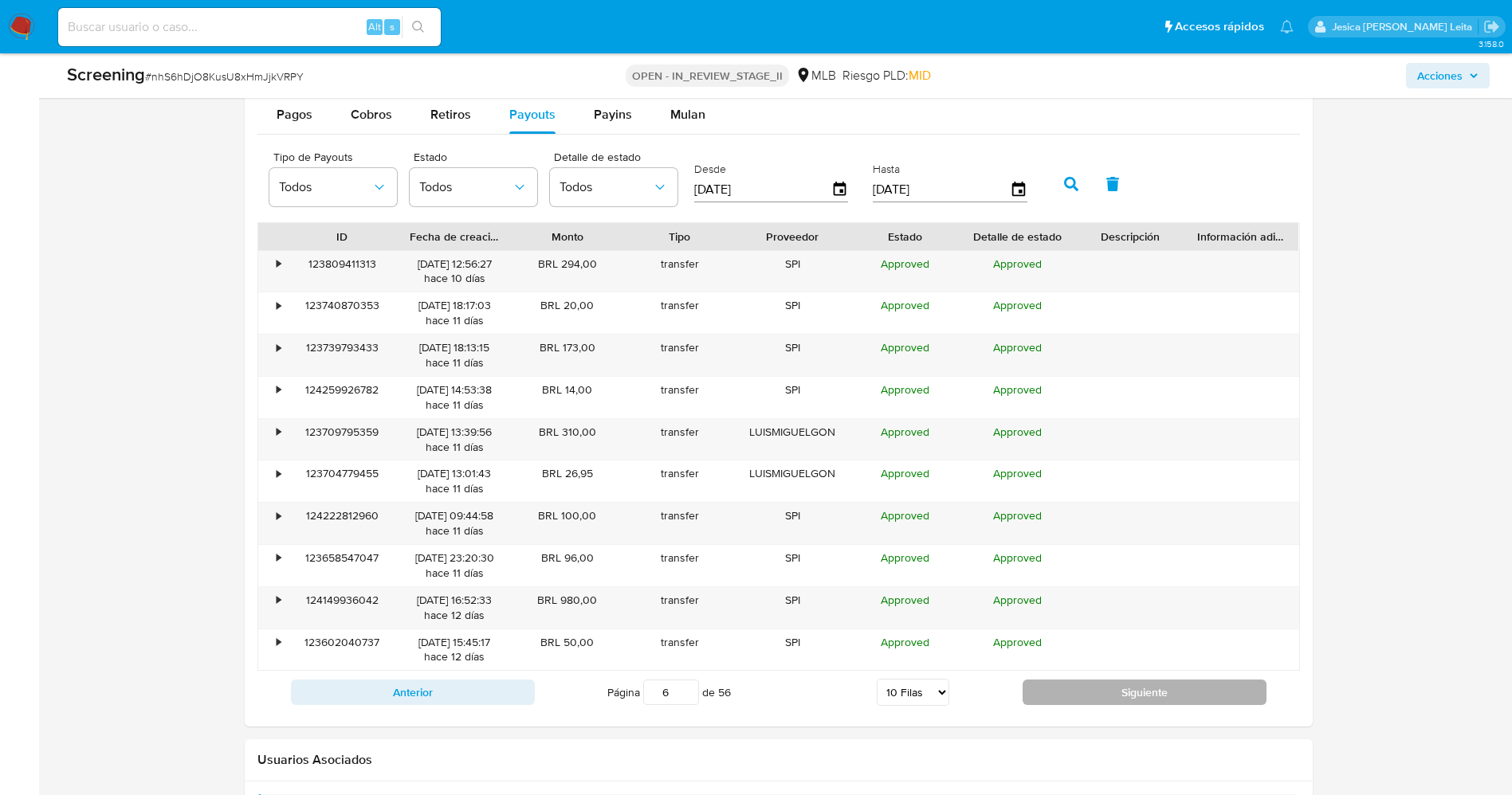
click at [1178, 683] on button "Siguiente" at bounding box center [1144, 692] width 244 height 25
type input "9"
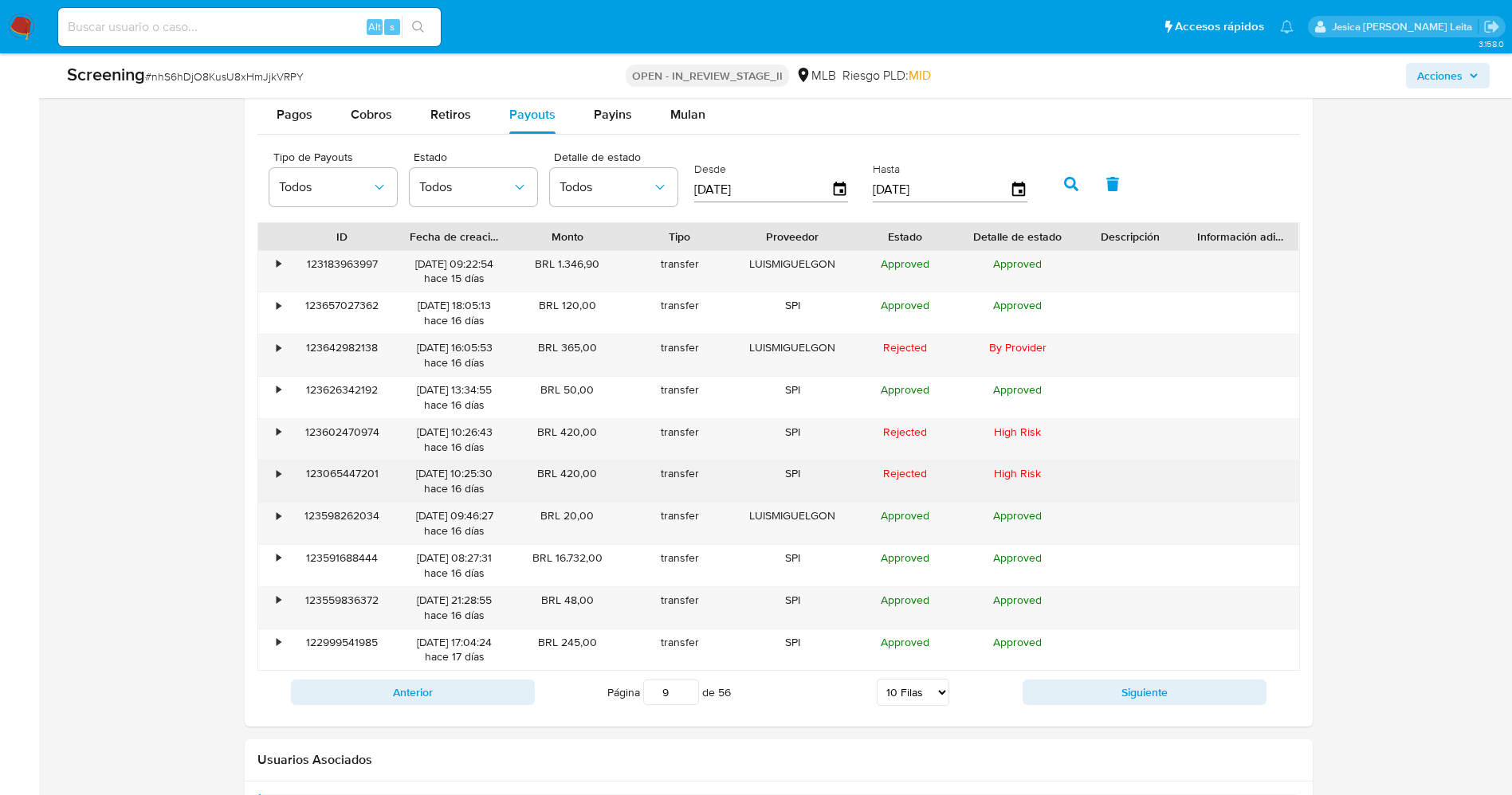
drag, startPoint x: 412, startPoint y: 469, endPoint x: 467, endPoint y: 469, distance: 55.0
click at [467, 469] on div "25/08/2025 10:25:30 hace 16 días" at bounding box center [454, 481] width 90 height 31
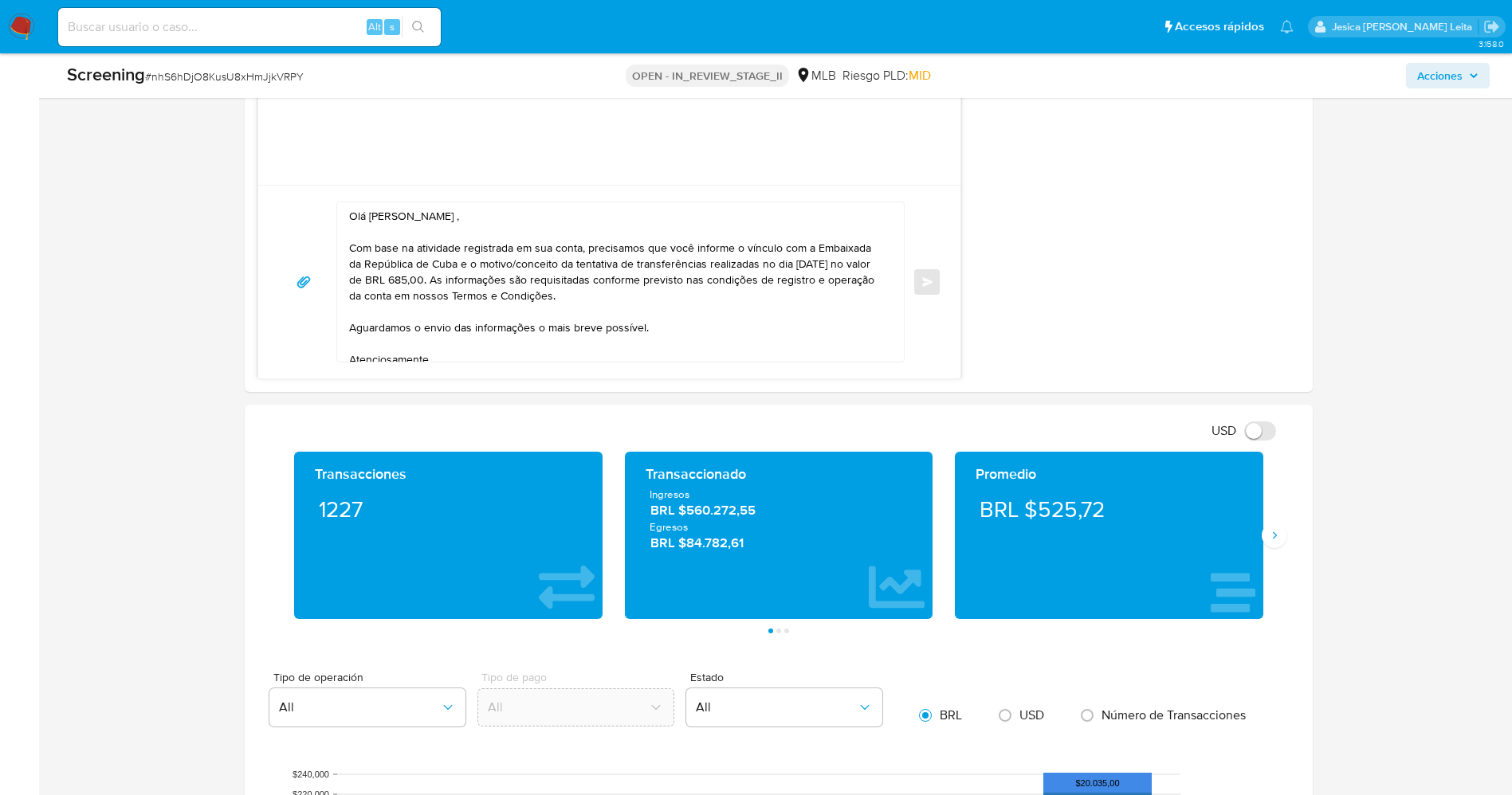
scroll to position [1075, 0]
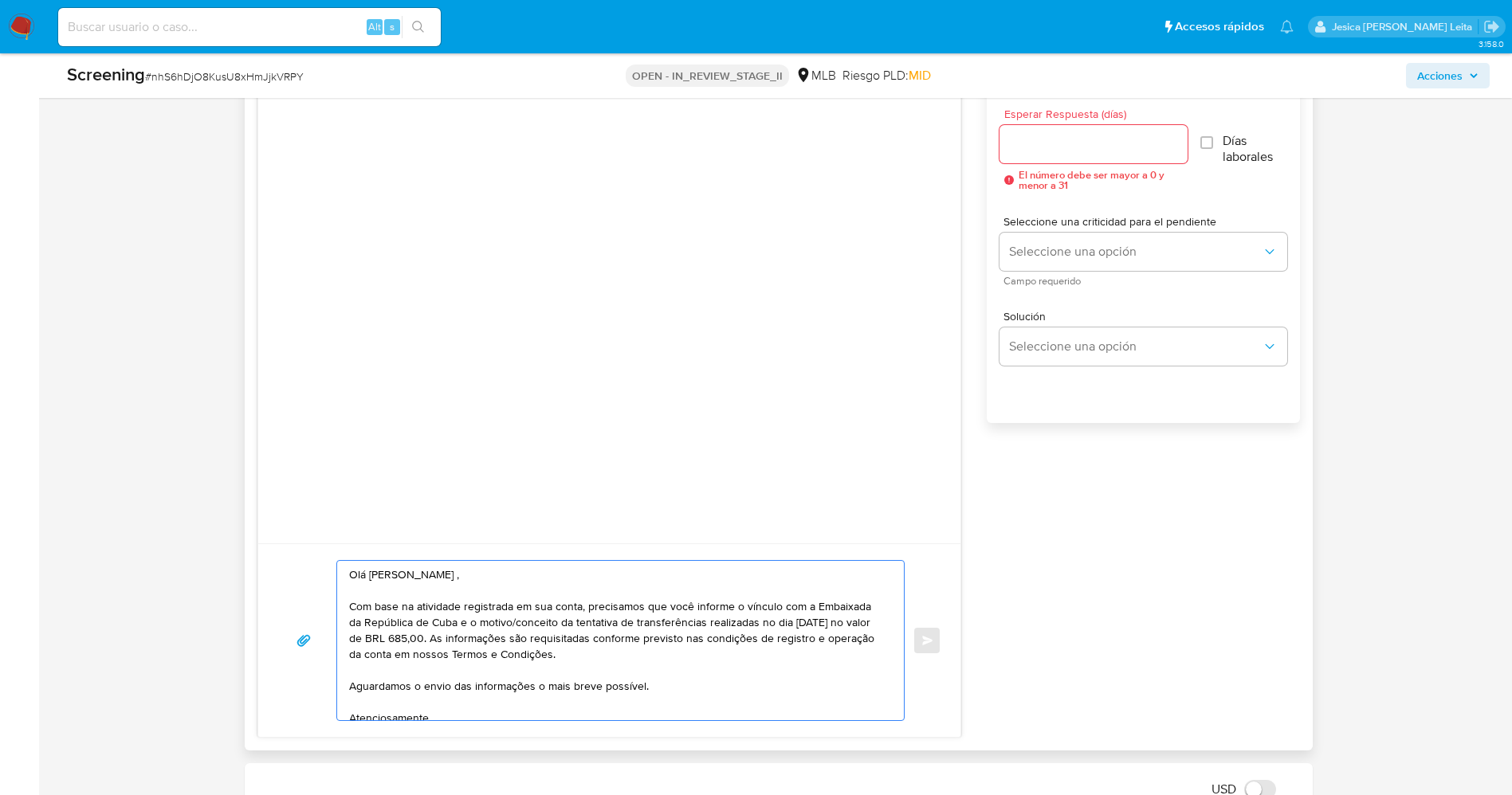
drag, startPoint x: 349, startPoint y: 639, endPoint x: 404, endPoint y: 633, distance: 55.3
click at [404, 633] on textarea "Olá Luis Miguel Gonzalez Benitez , Com base na atividade registrada em sua cont…" at bounding box center [616, 640] width 536 height 159
paste textarea "25"
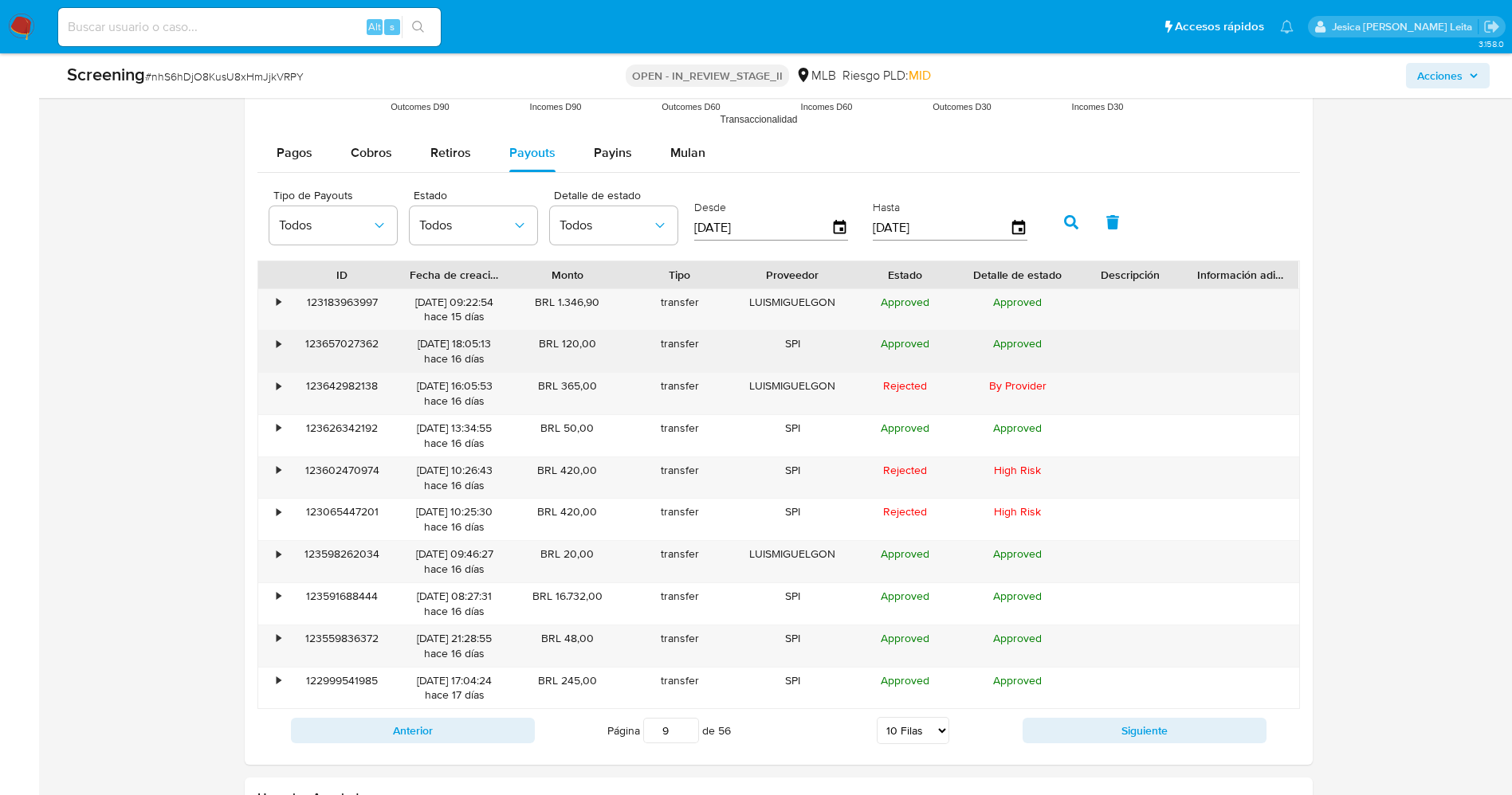
scroll to position [2390, 0]
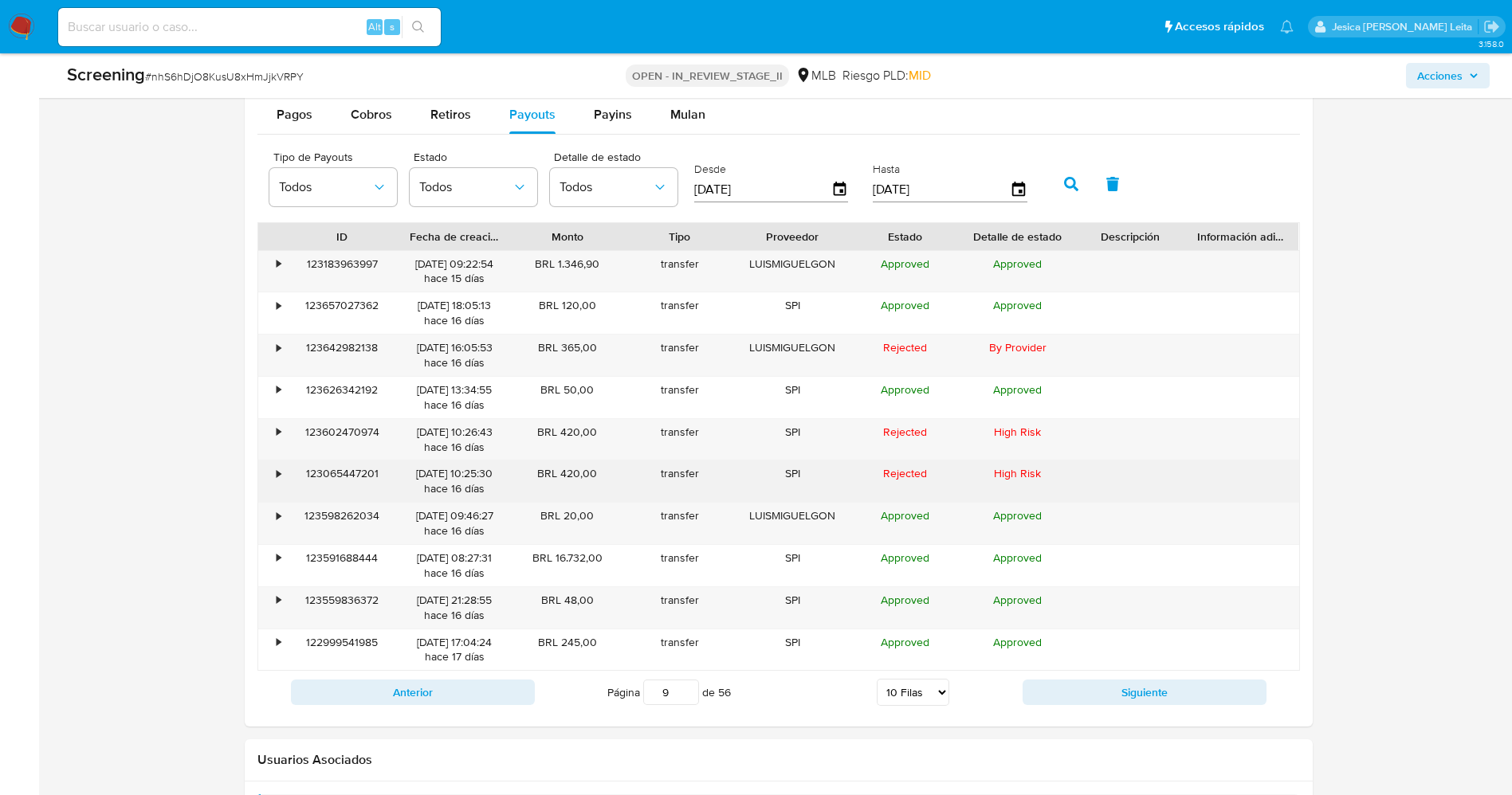
drag, startPoint x: 538, startPoint y: 475, endPoint x: 596, endPoint y: 475, distance: 58.0
click at [596, 475] on div "BRL 420,00" at bounding box center [567, 480] width 113 height 41
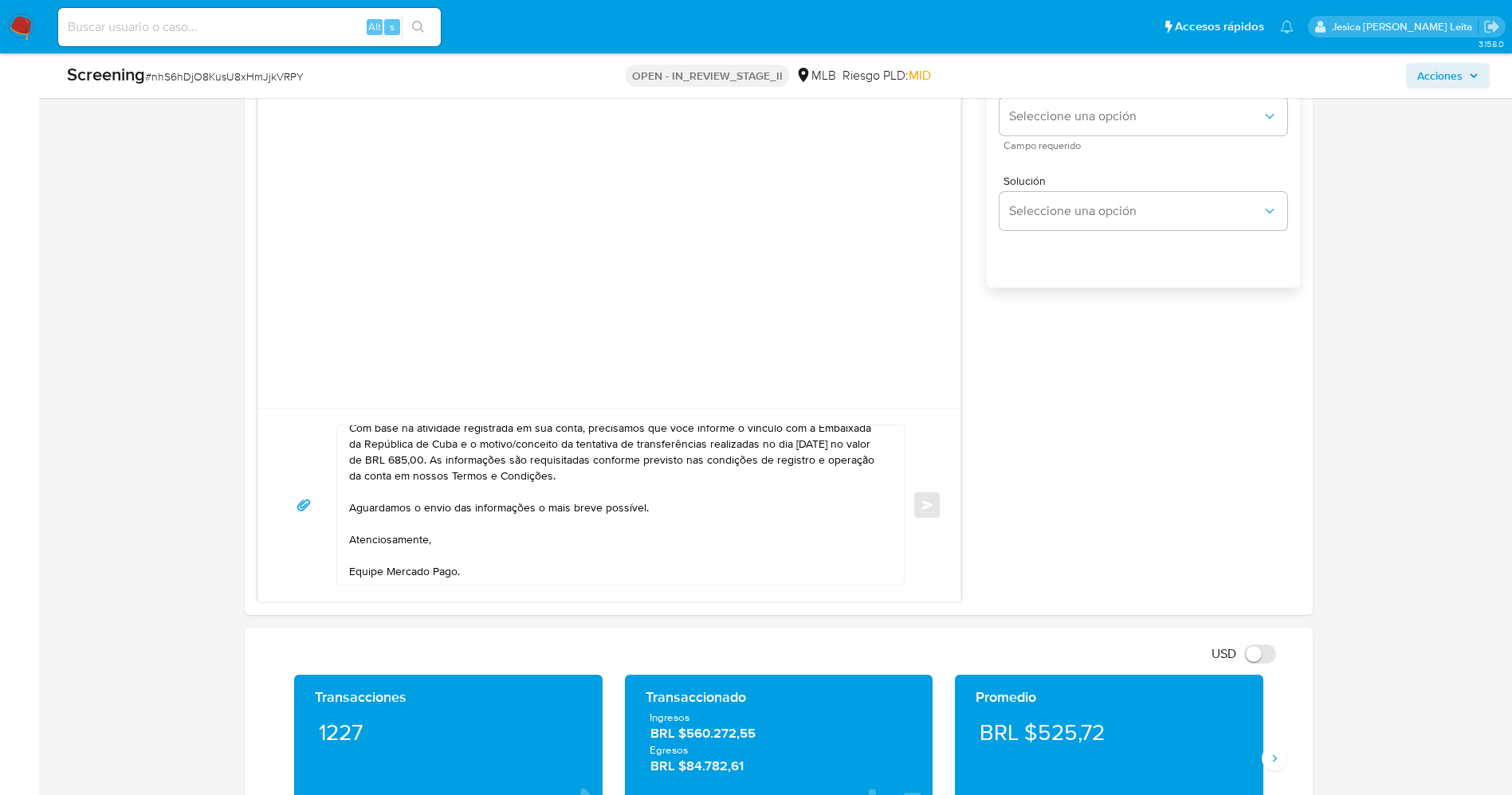
scroll to position [1195, 0]
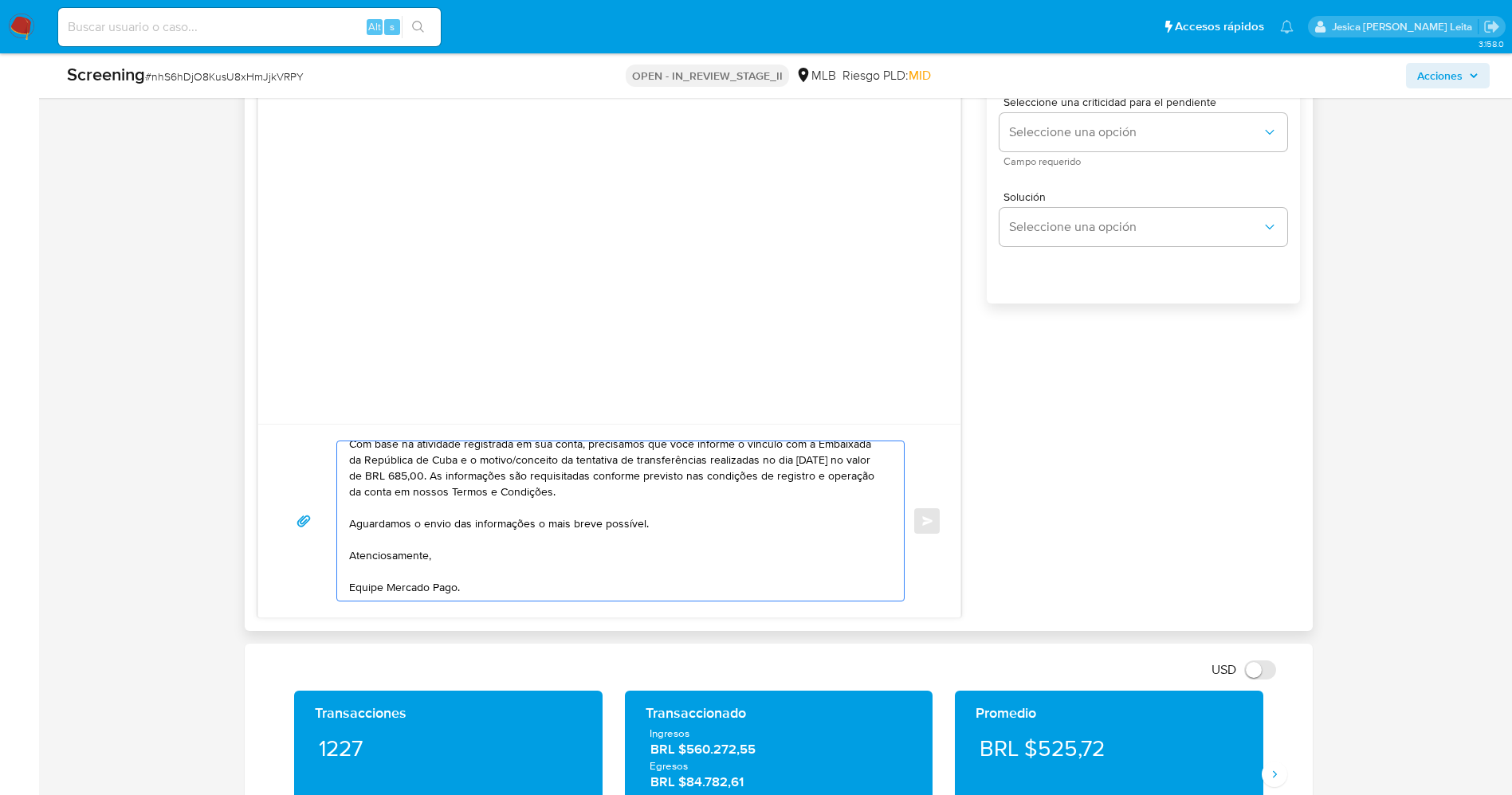
drag, startPoint x: 472, startPoint y: 478, endPoint x: 527, endPoint y: 478, distance: 55.0
click at [527, 478] on textarea "Olá Luis Miguel Gonzalez Benitez , Com base na atividade registrada em sua cont…" at bounding box center [616, 521] width 536 height 159
paste textarea "420"
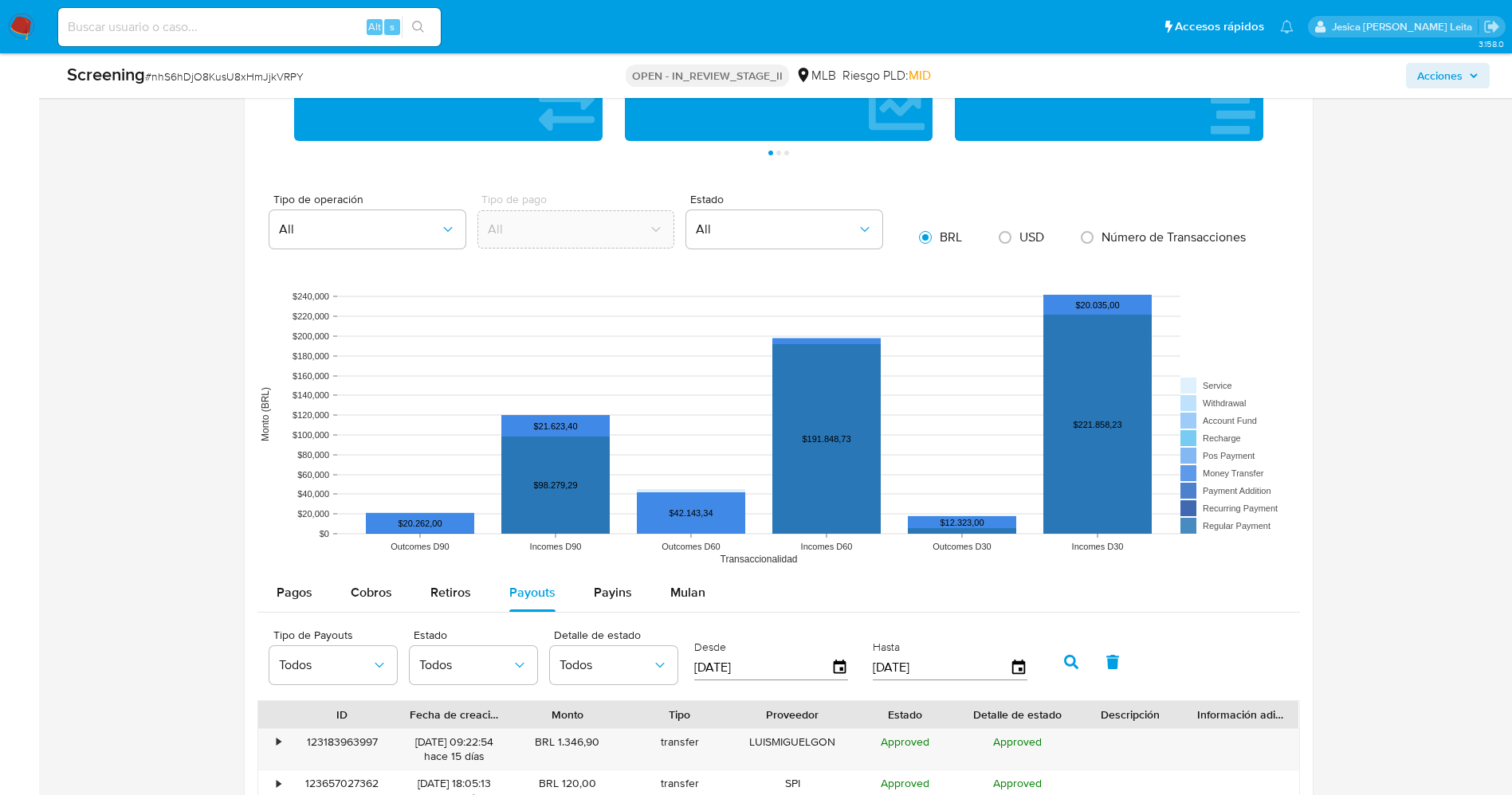
scroll to position [2271, 0]
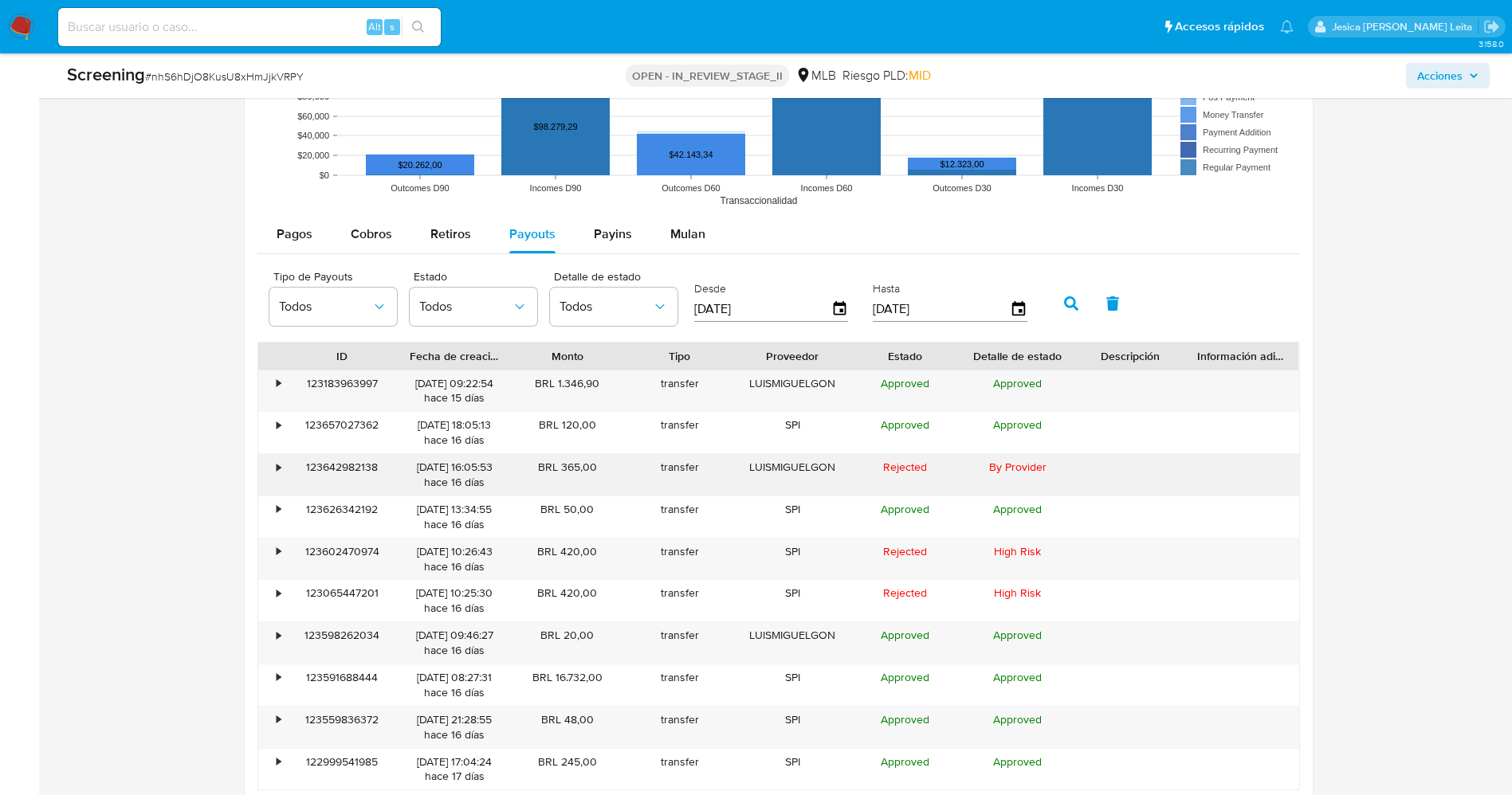
drag, startPoint x: 538, startPoint y: 467, endPoint x: 600, endPoint y: 466, distance: 62.0
click at [600, 466] on div "BRL 365,00" at bounding box center [567, 474] width 113 height 41
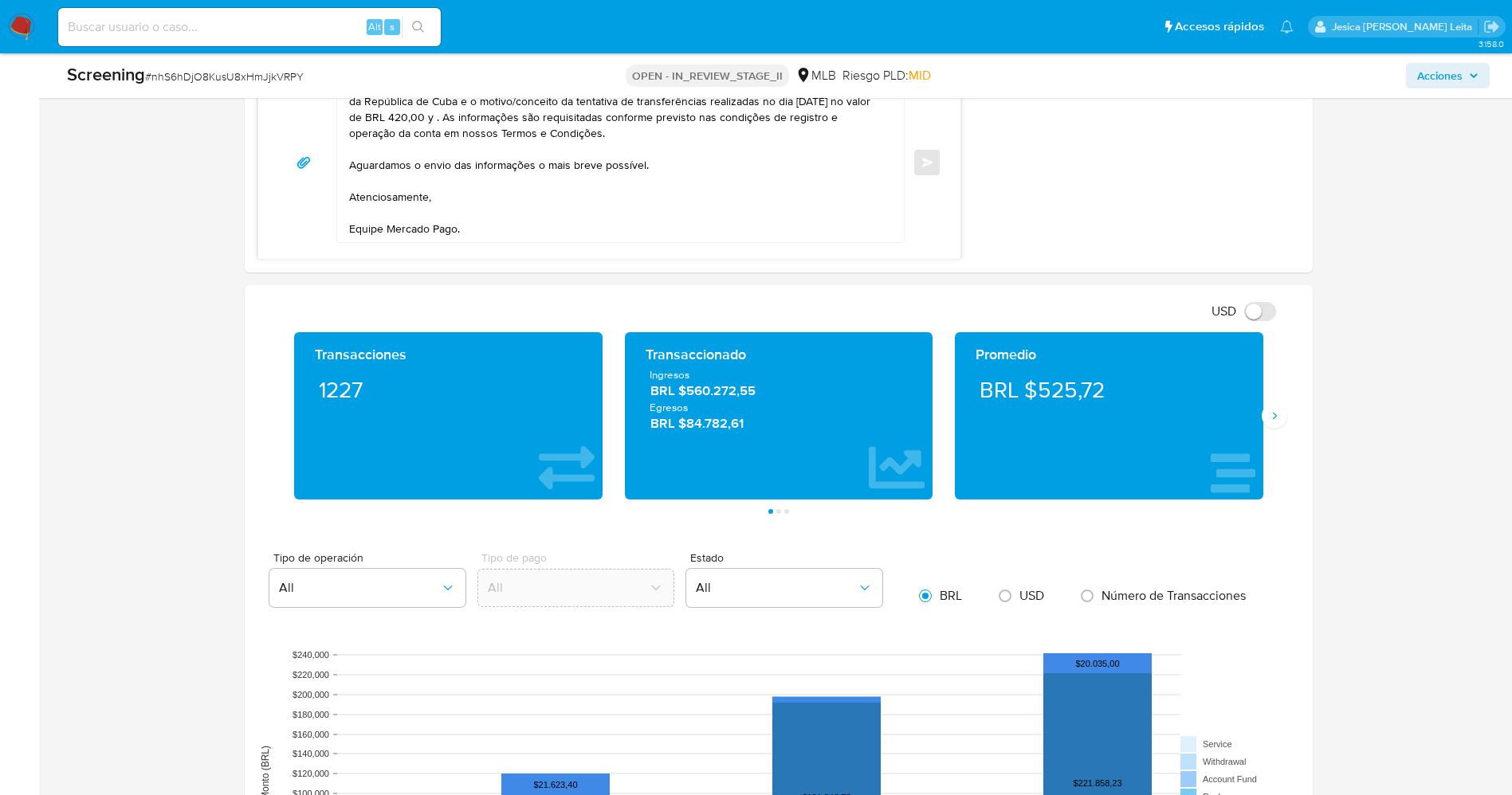
scroll to position [1315, 0]
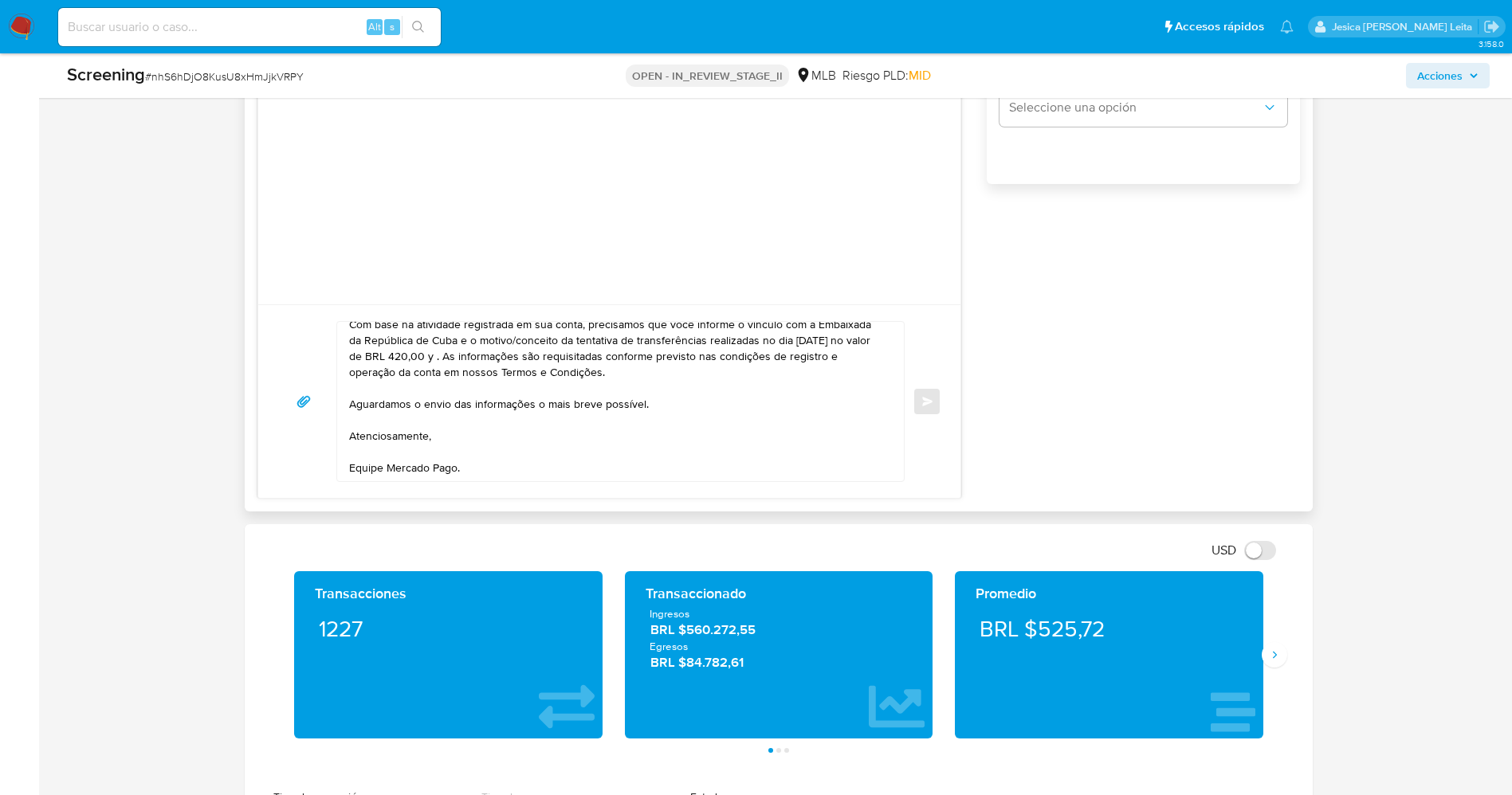
click at [537, 357] on textarea "Olá Luis Miguel Gonzalez Benitez , Com base na atividade registrada em sua cont…" at bounding box center [616, 401] width 536 height 159
paste textarea "BRL 365,00"
click at [536, 357] on textarea "Olá Luis Miguel Gonzalez Benitez , Com base na atividade registrada em sua cont…" at bounding box center [616, 401] width 536 height 159
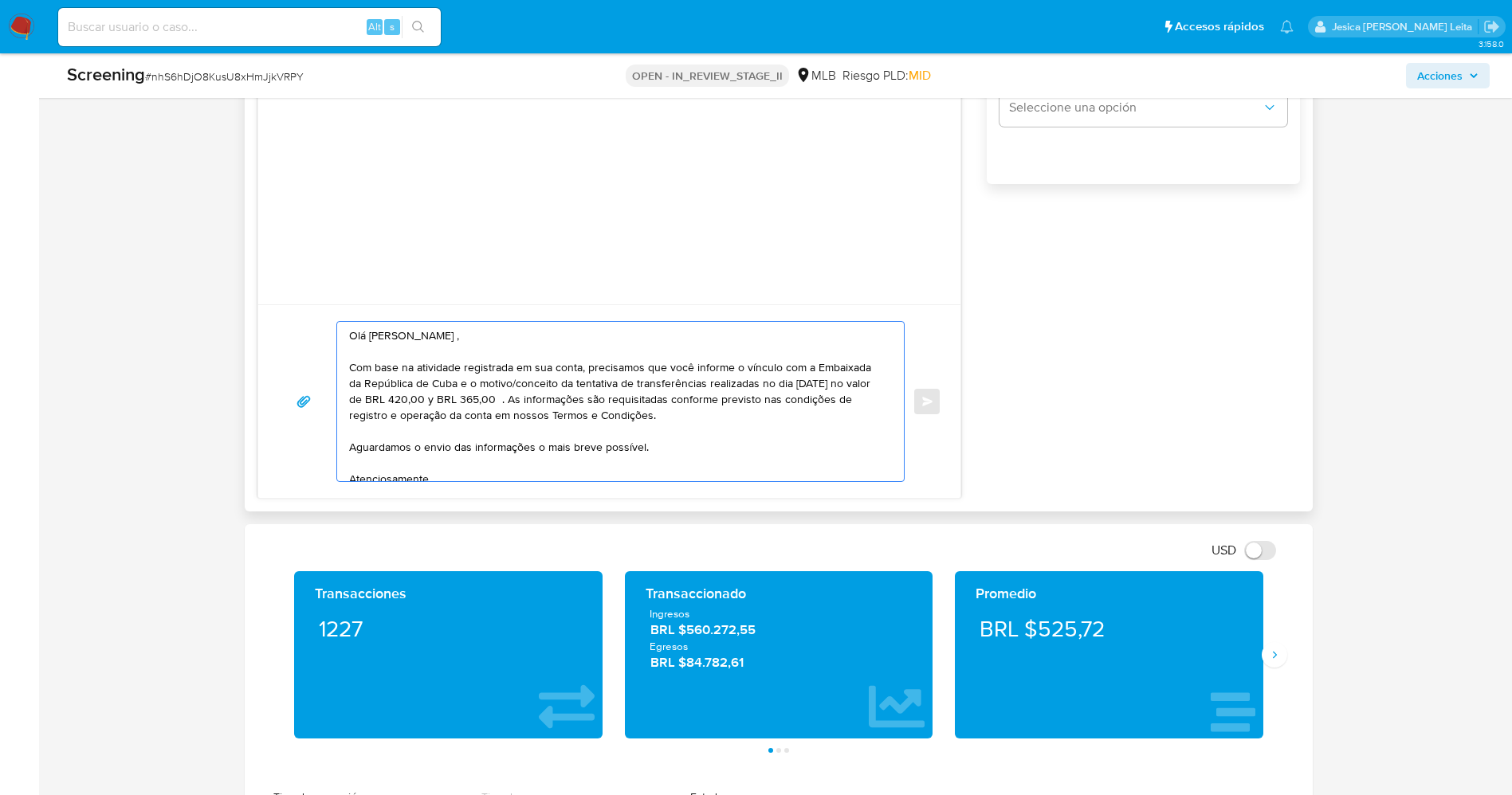
scroll to position [43, 0]
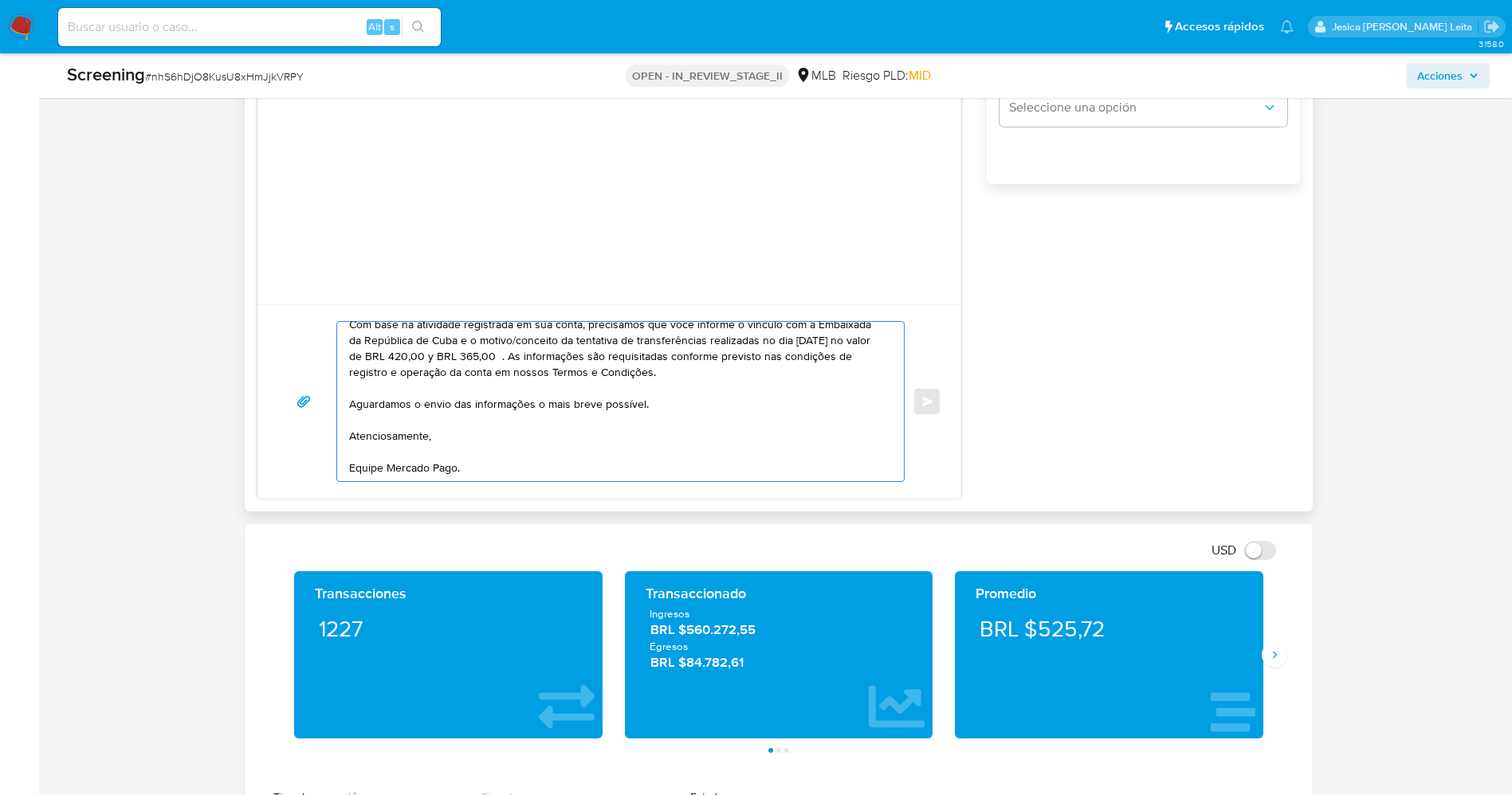
drag, startPoint x: 352, startPoint y: 330, endPoint x: 548, endPoint y: 462, distance: 236.3
click at [548, 462] on textarea "Olá Luis Miguel Gonzalez Benitez , Com base na atividade registrada em sua cont…" at bounding box center [616, 401] width 536 height 159
type textarea "Olá Luis Miguel Gonzalez Benitez , Com base na atividade registrada em sua cont…"
click at [576, 415] on textarea "Olá Luis Miguel Gonzalez Benitez , Com base na atividade registrada em sua cont…" at bounding box center [616, 401] width 536 height 159
click at [547, 453] on textarea "Olá Luis Miguel Gonzalez Benitez , Com base na atividade registrada em sua cont…" at bounding box center [616, 401] width 536 height 159
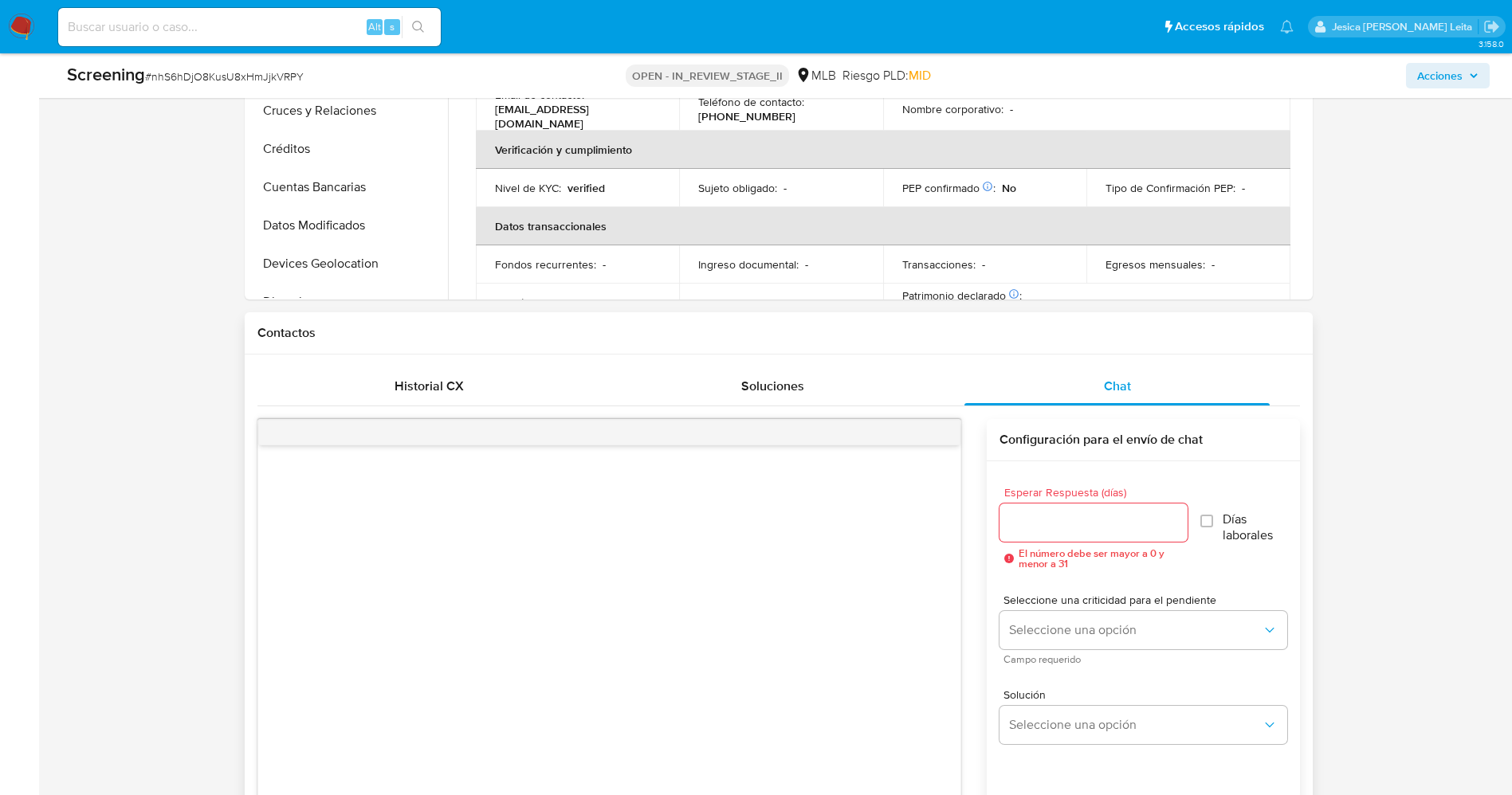
scroll to position [956, 0]
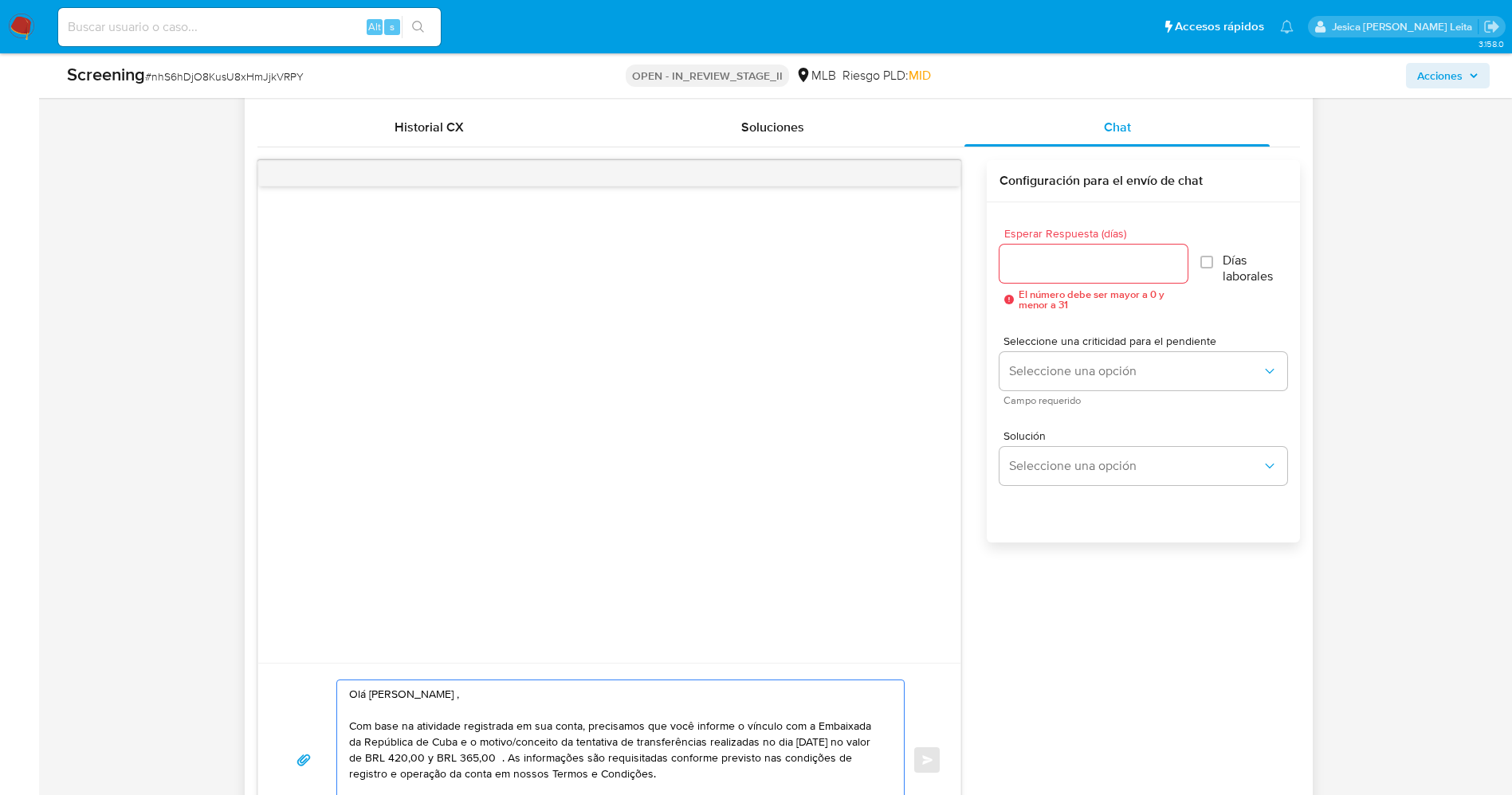
click at [1119, 267] on input "Esperar Respuesta (días)" at bounding box center [1093, 264] width 188 height 21
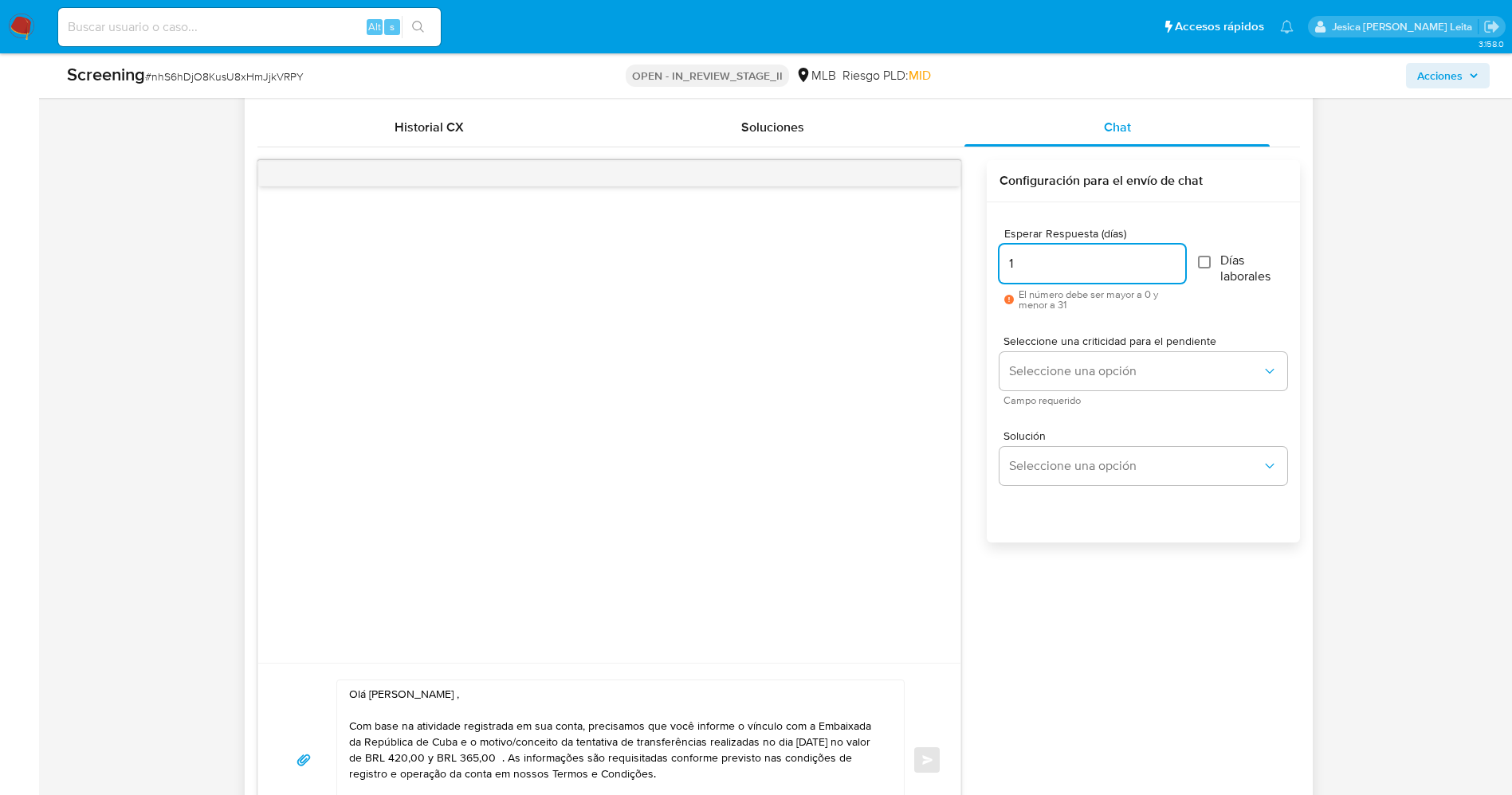
type input "1"
click at [1208, 266] on input "Días laborales" at bounding box center [1204, 262] width 13 height 13
checkbox input "true"
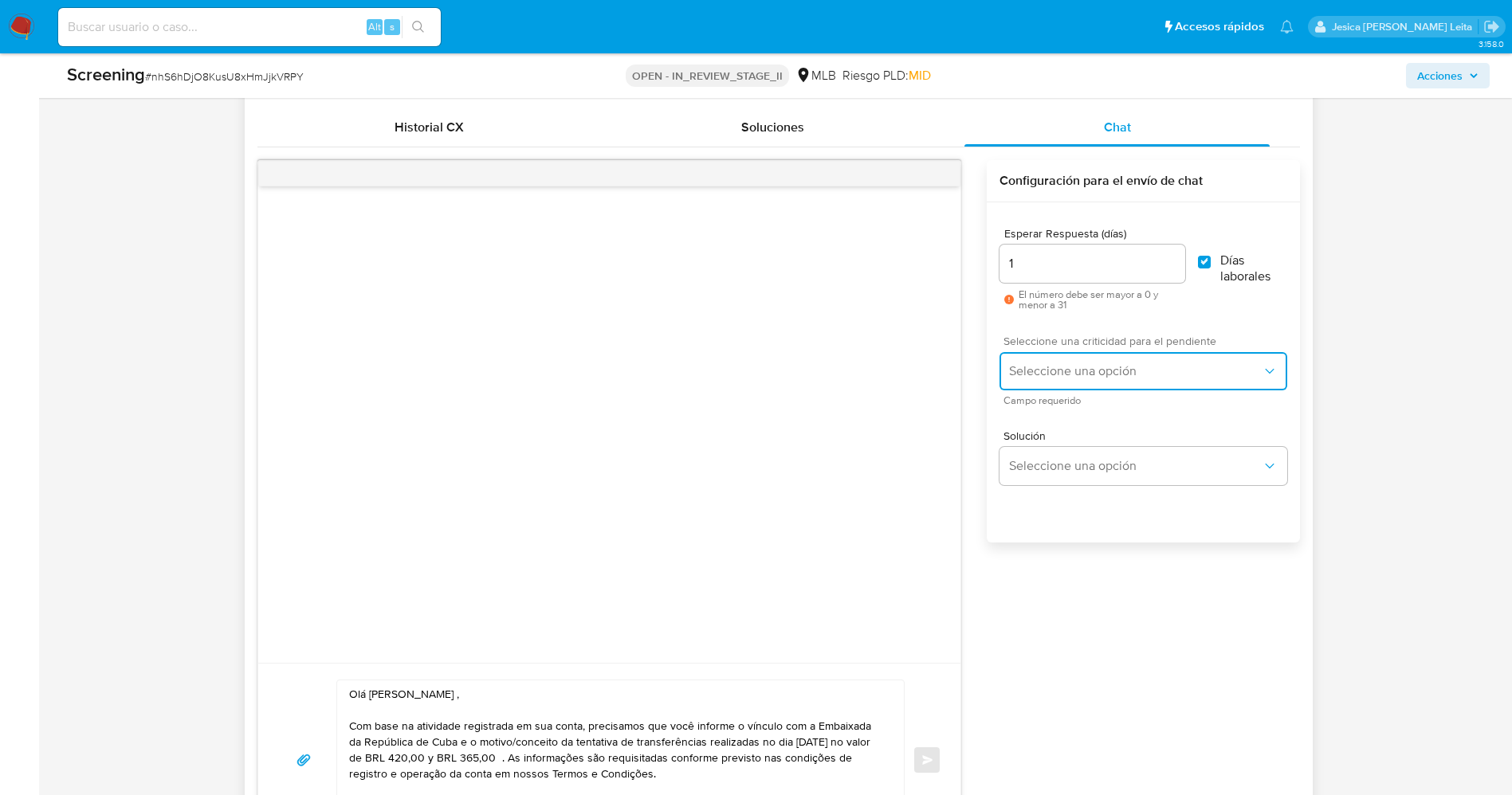
click at [1157, 365] on span "Seleccione una opción" at bounding box center [1135, 371] width 252 height 16
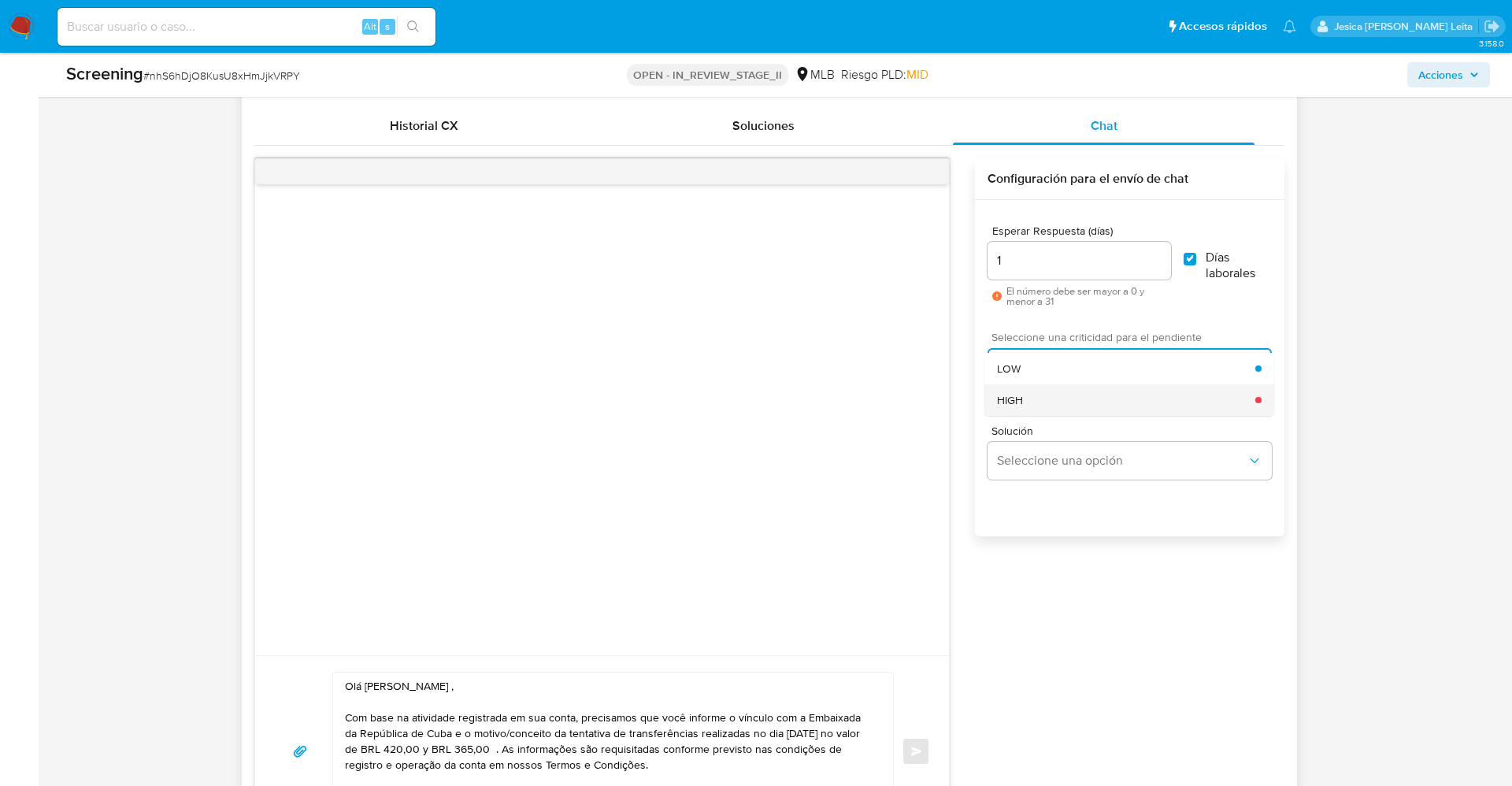
click at [1071, 408] on div "HIGH" at bounding box center [1126, 400] width 258 height 31
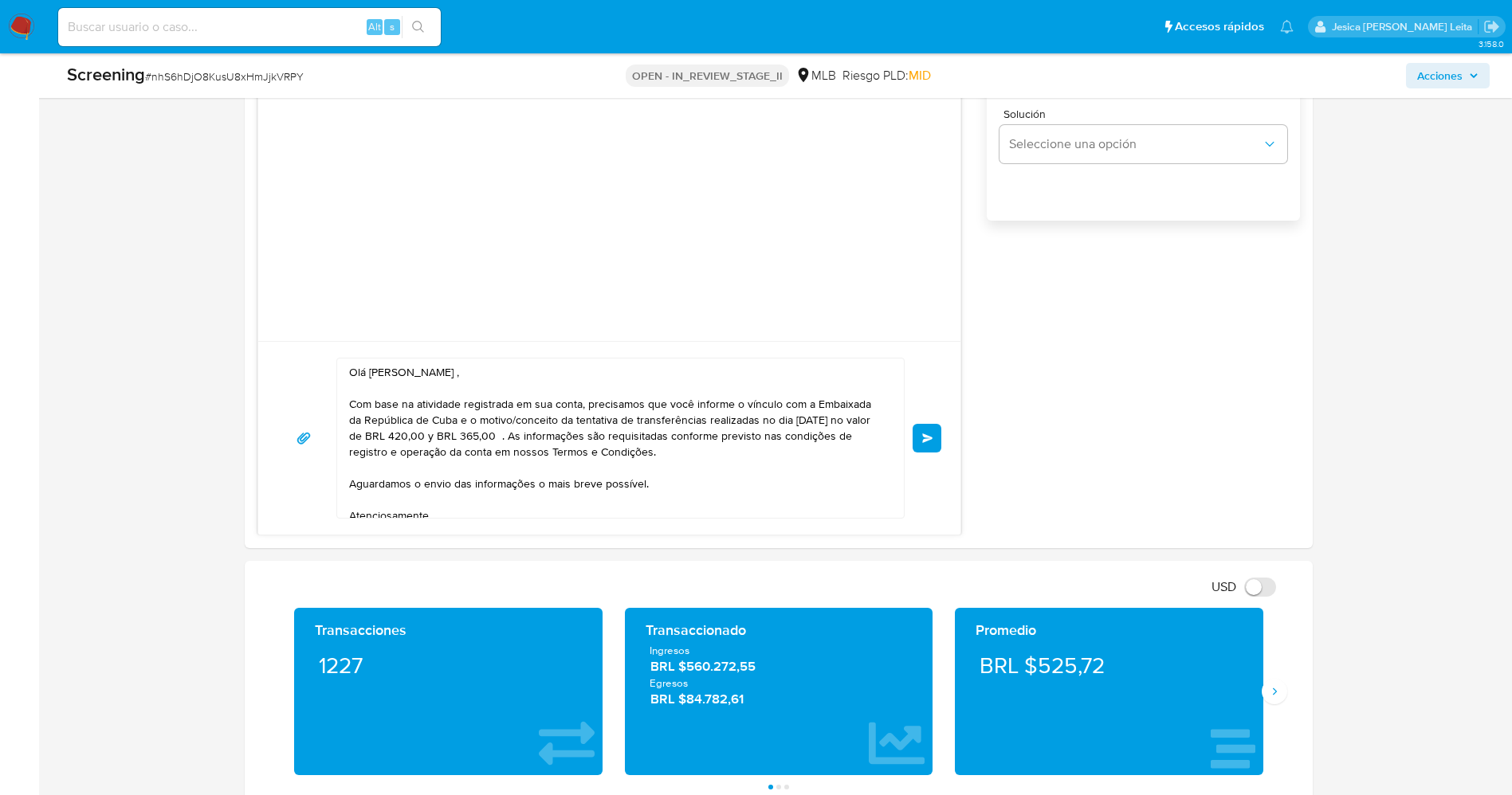
scroll to position [1315, 0]
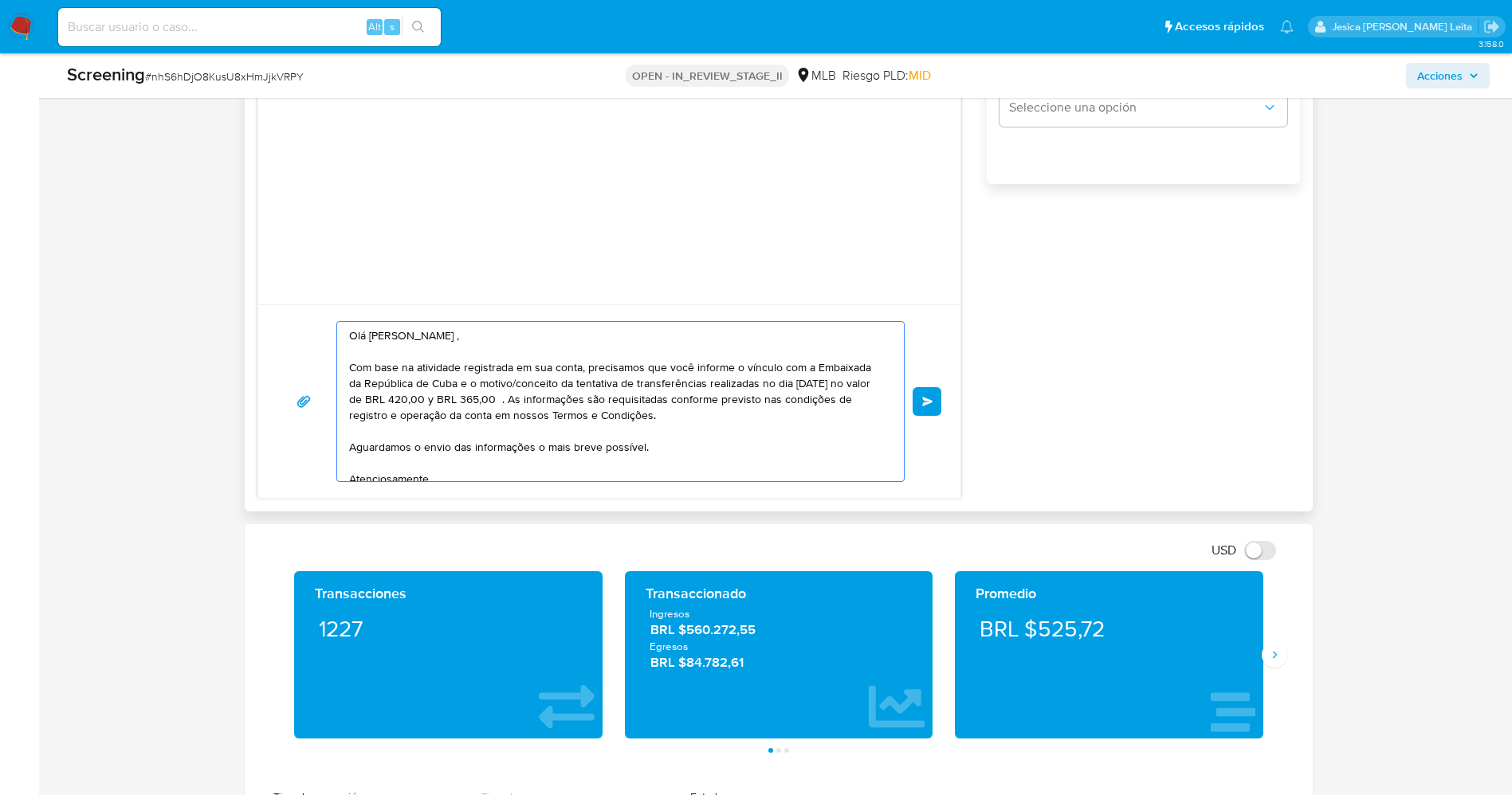
click at [602, 406] on textarea "Olá Luis Miguel Gonzalez Benitez , Com base na atividade registrada em sua cont…" at bounding box center [616, 401] width 536 height 159
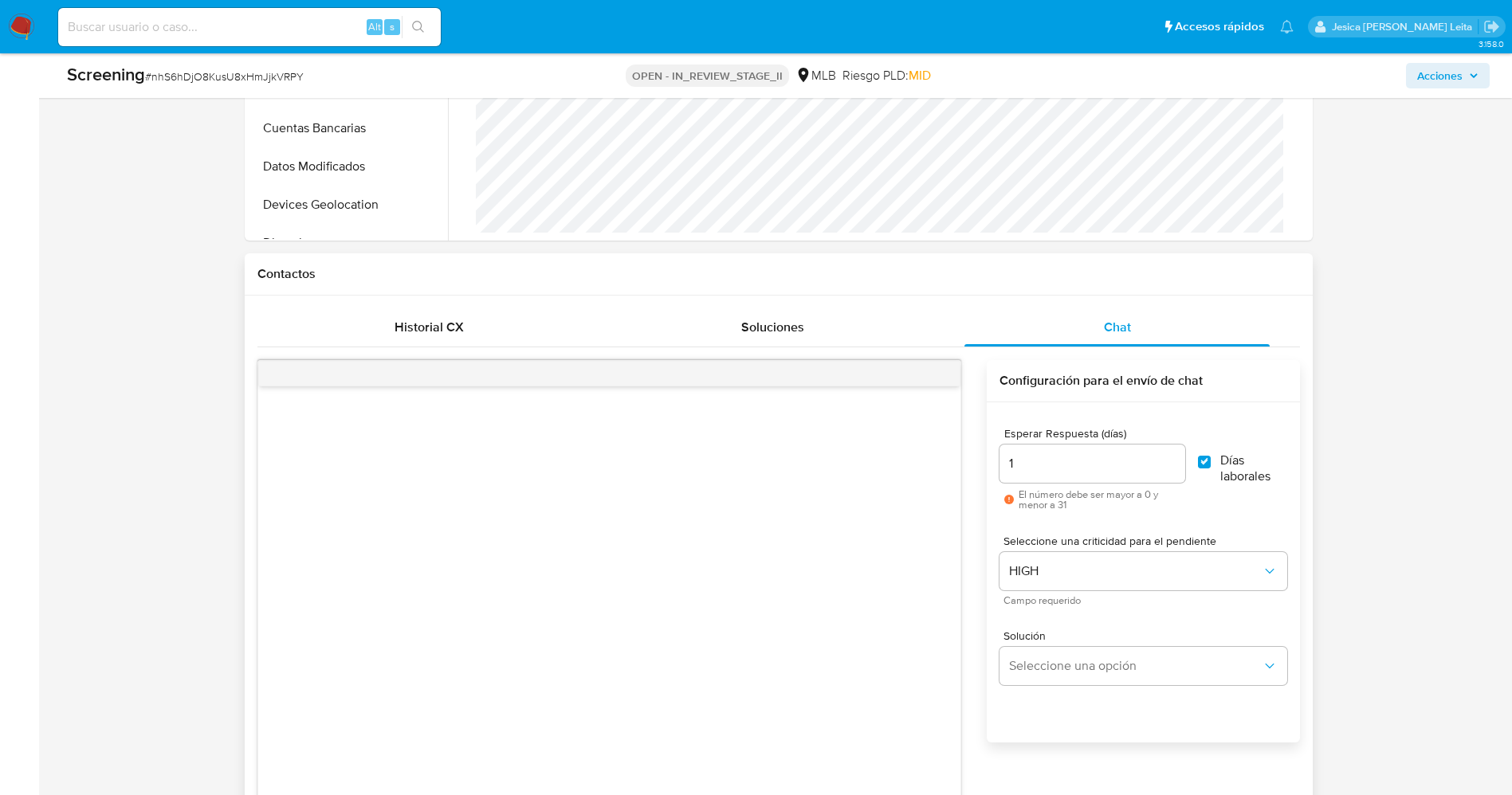
scroll to position [1075, 0]
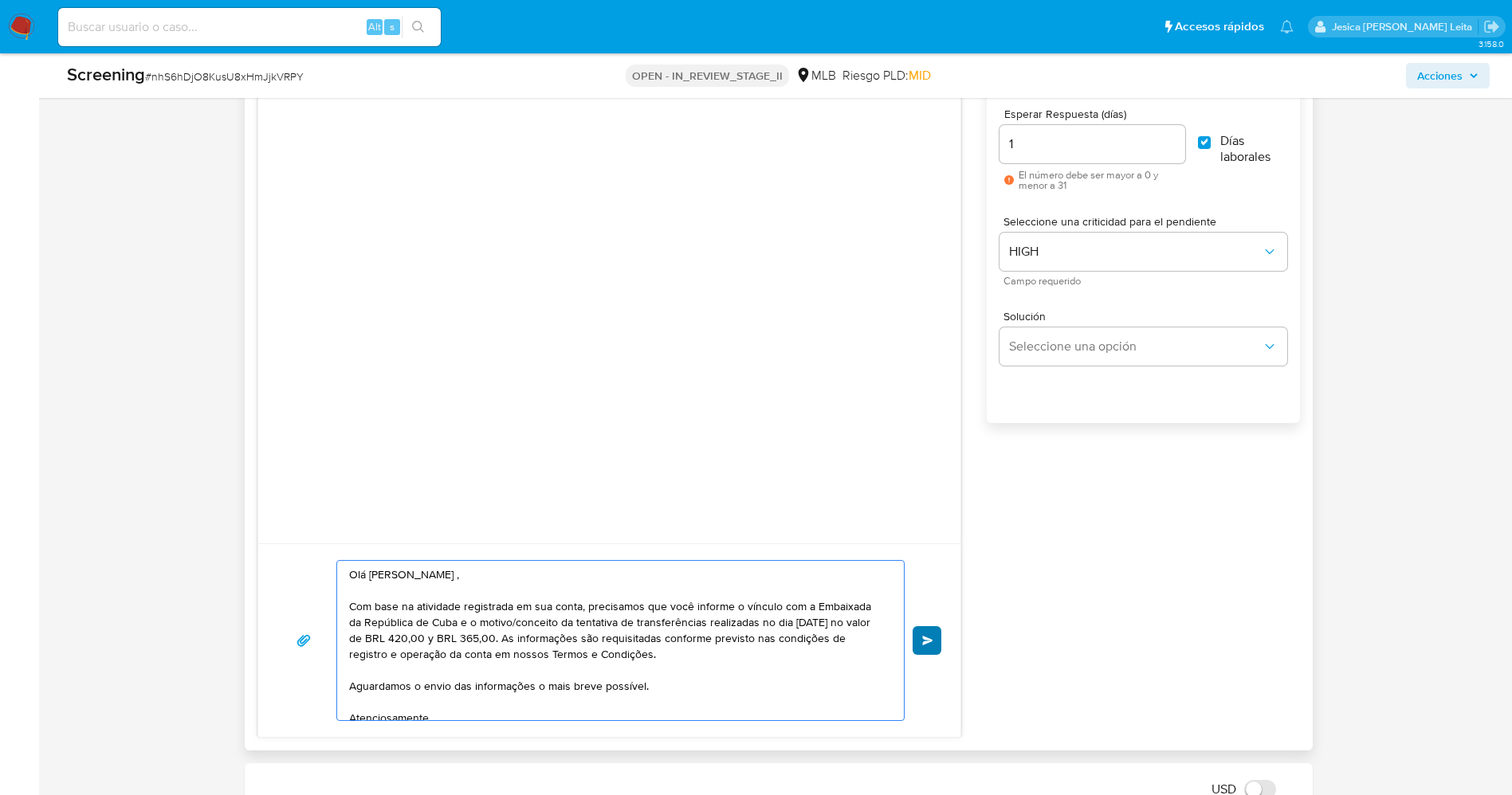
type textarea "Olá Luis Miguel Gonzalez Benitez , Com base na atividade registrada em sua cont…"
click at [935, 645] on button "Enviar" at bounding box center [926, 640] width 29 height 29
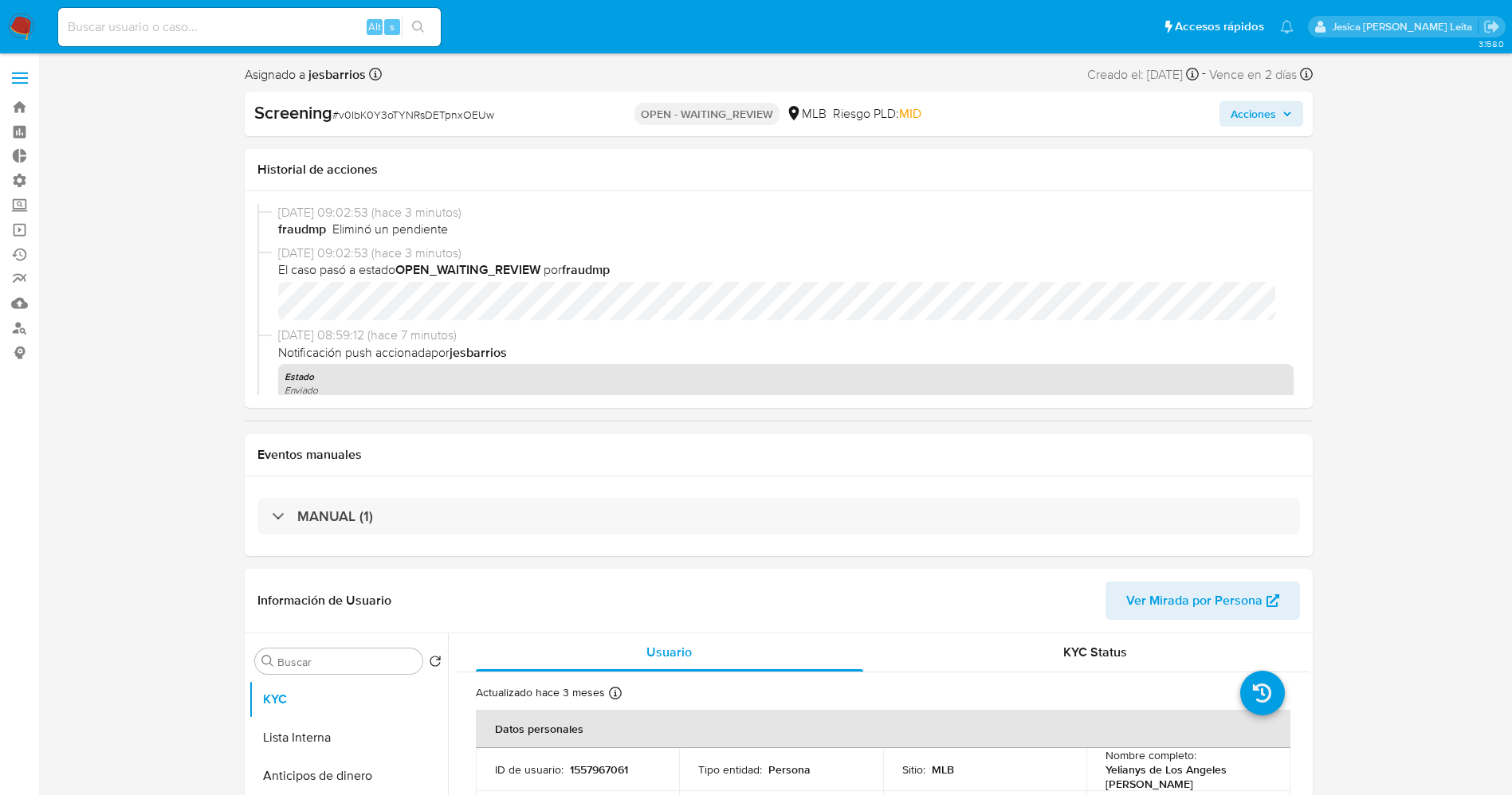
select select "10"
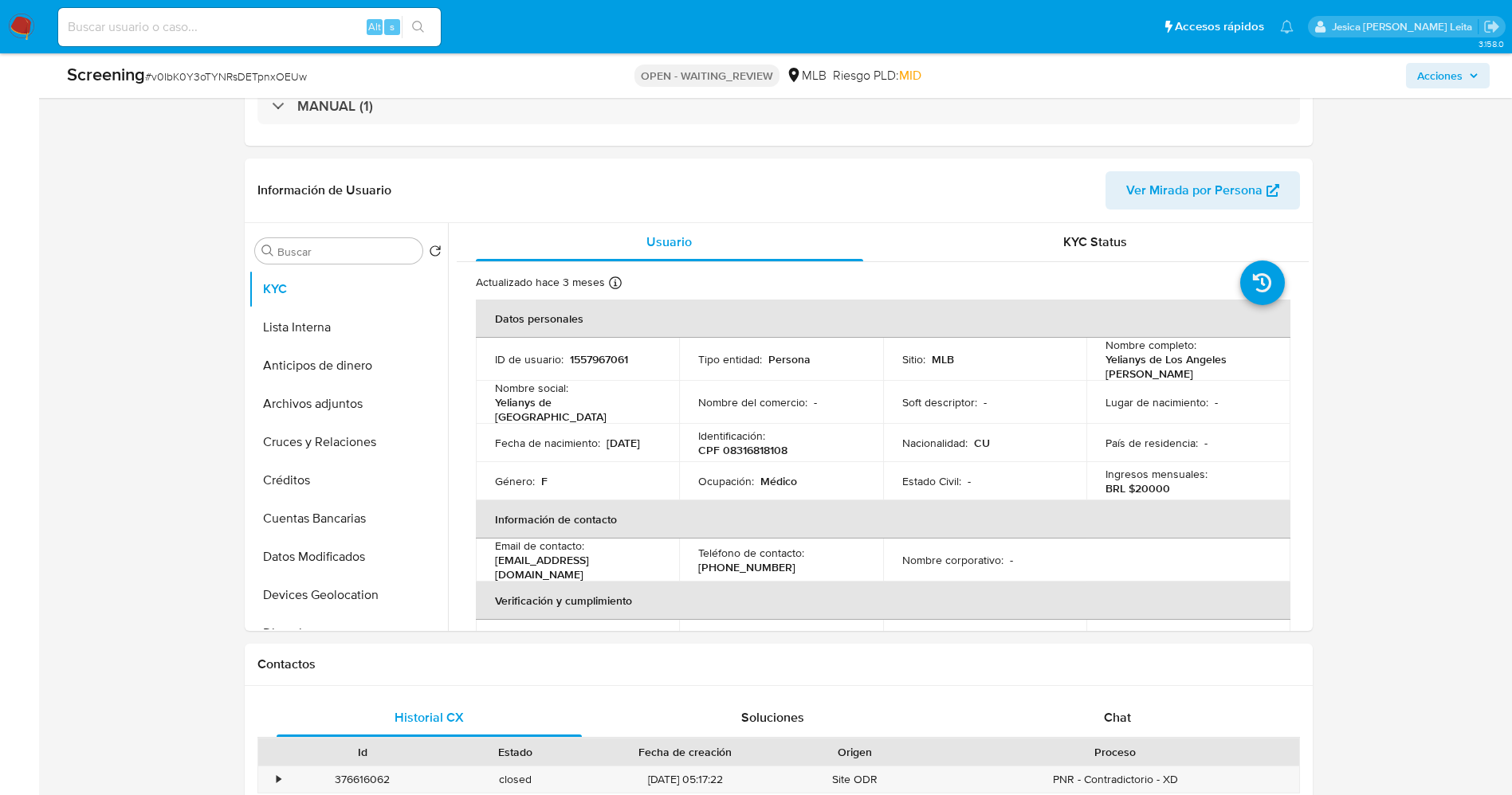
scroll to position [717, 0]
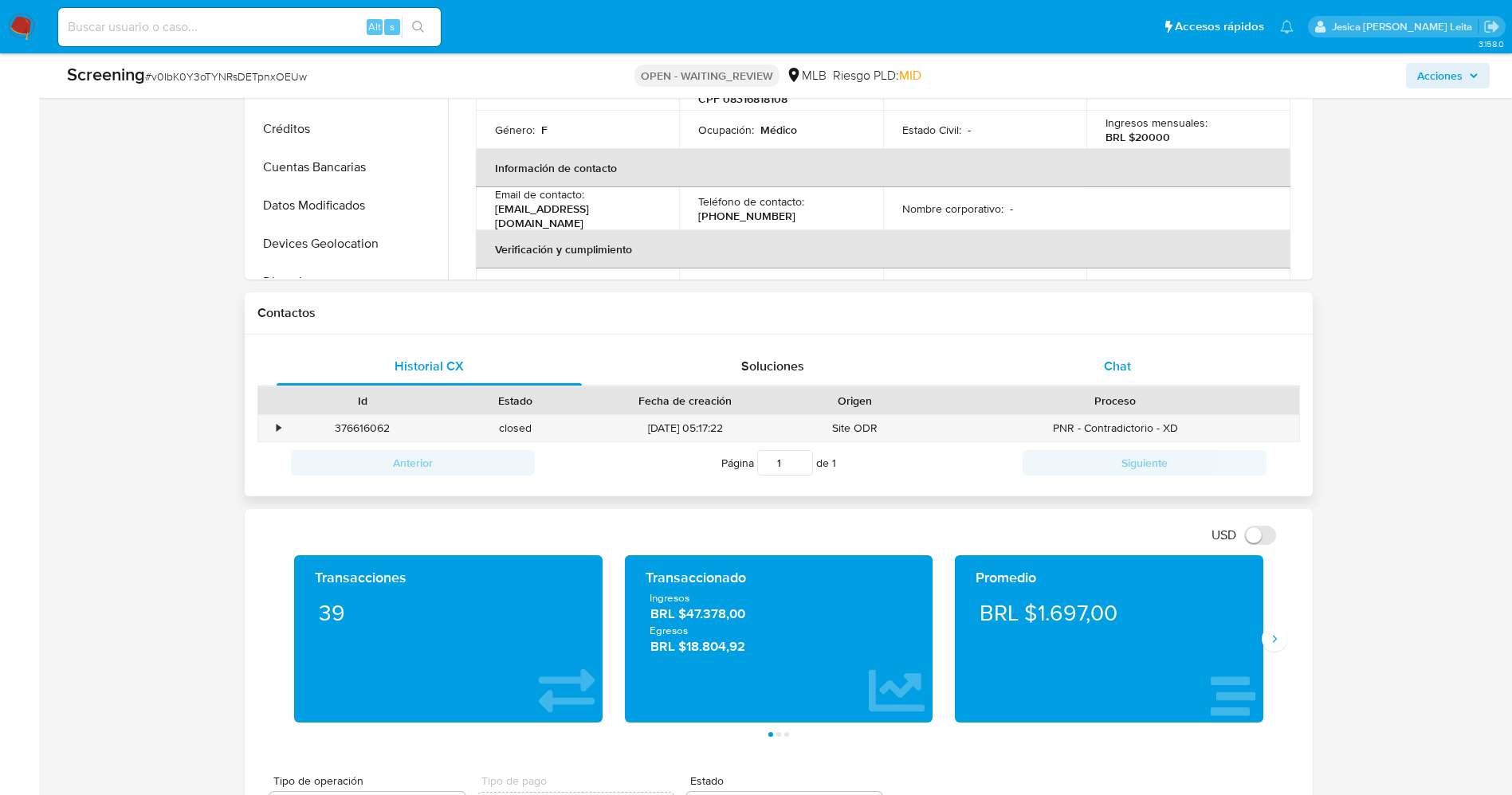
click at [1019, 367] on div "Chat" at bounding box center [1118, 367] width 306 height 38
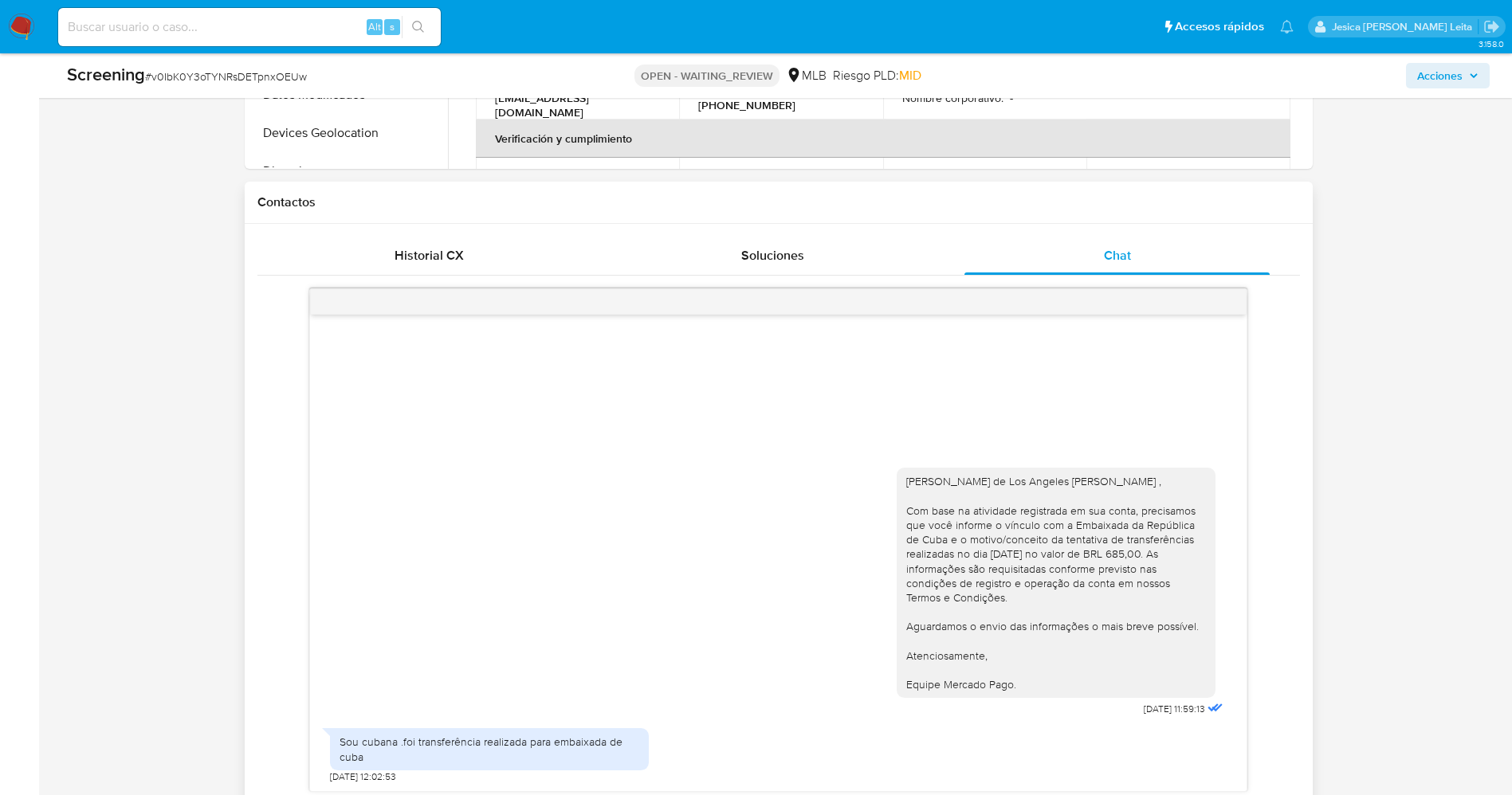
scroll to position [956, 0]
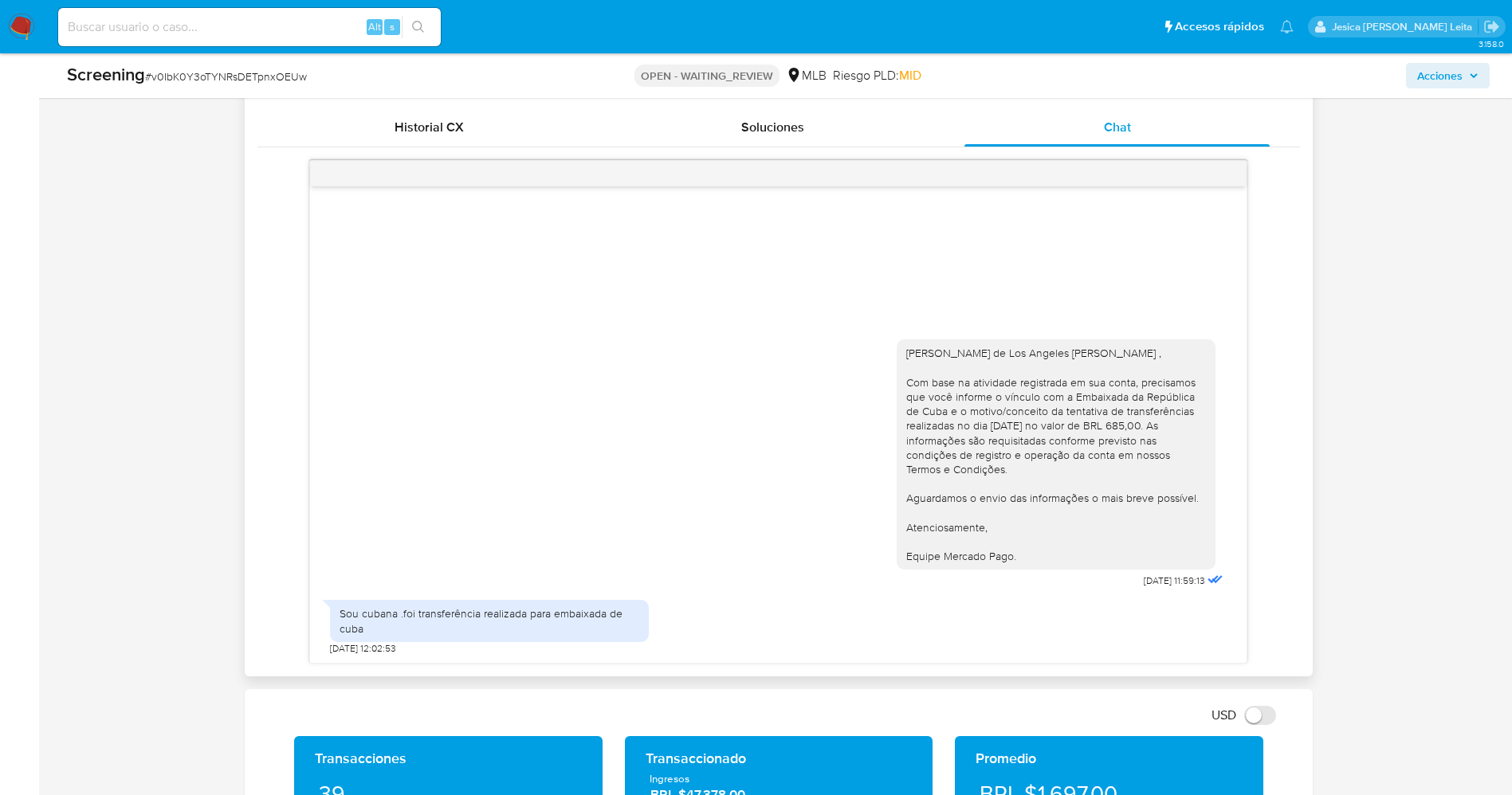
drag, startPoint x: 905, startPoint y: 351, endPoint x: 1050, endPoint y: 558, distance: 252.7
click at [1019, 529] on div "[PERSON_NAME] de Los Angeles [PERSON_NAME] , Com base na atividade registrada e…" at bounding box center [1056, 455] width 319 height 231
copy div "Olá Yelianys de Los Angeles Serrano Estrada , Com base na atividade registrada …"
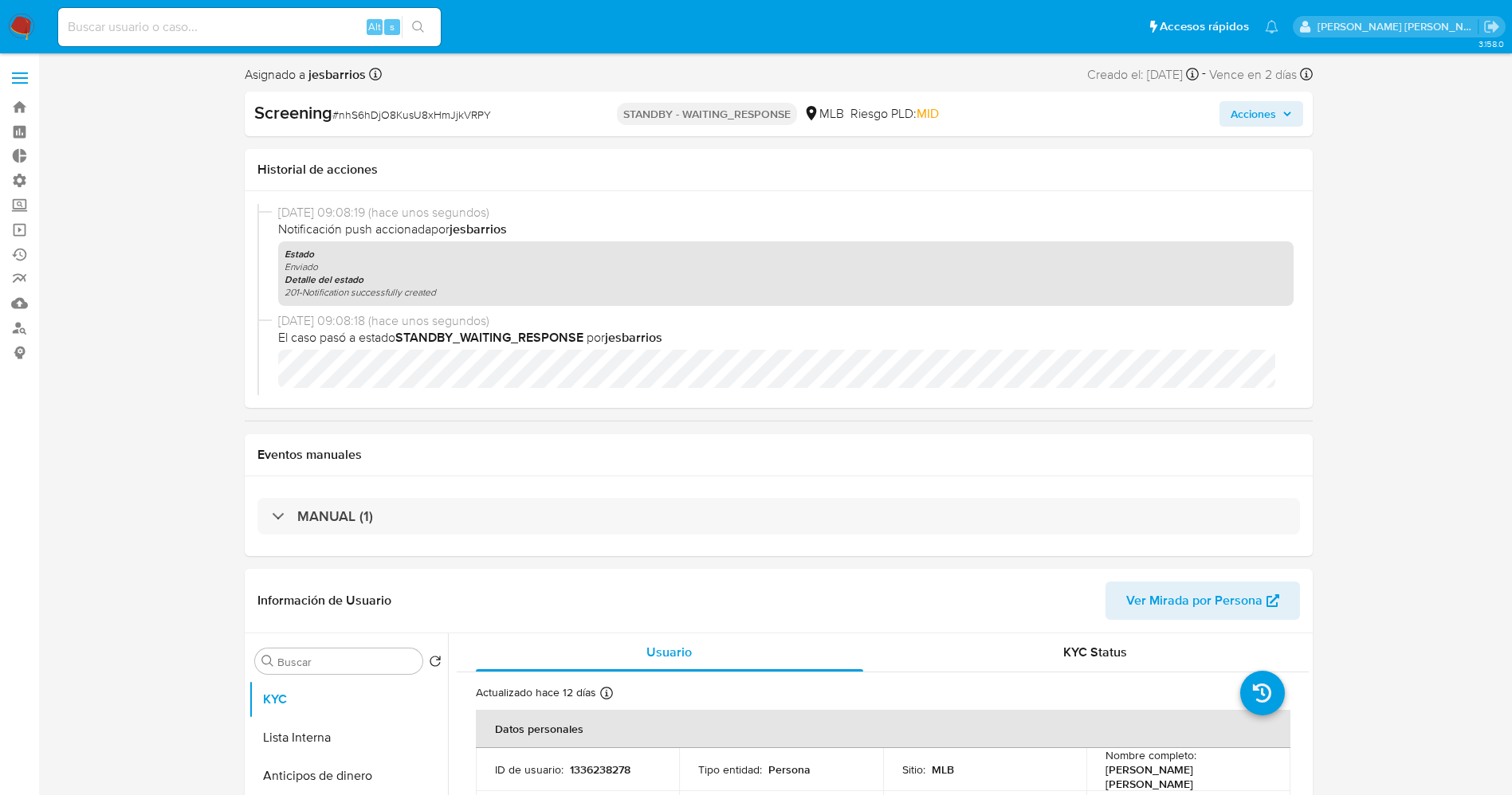
select select "10"
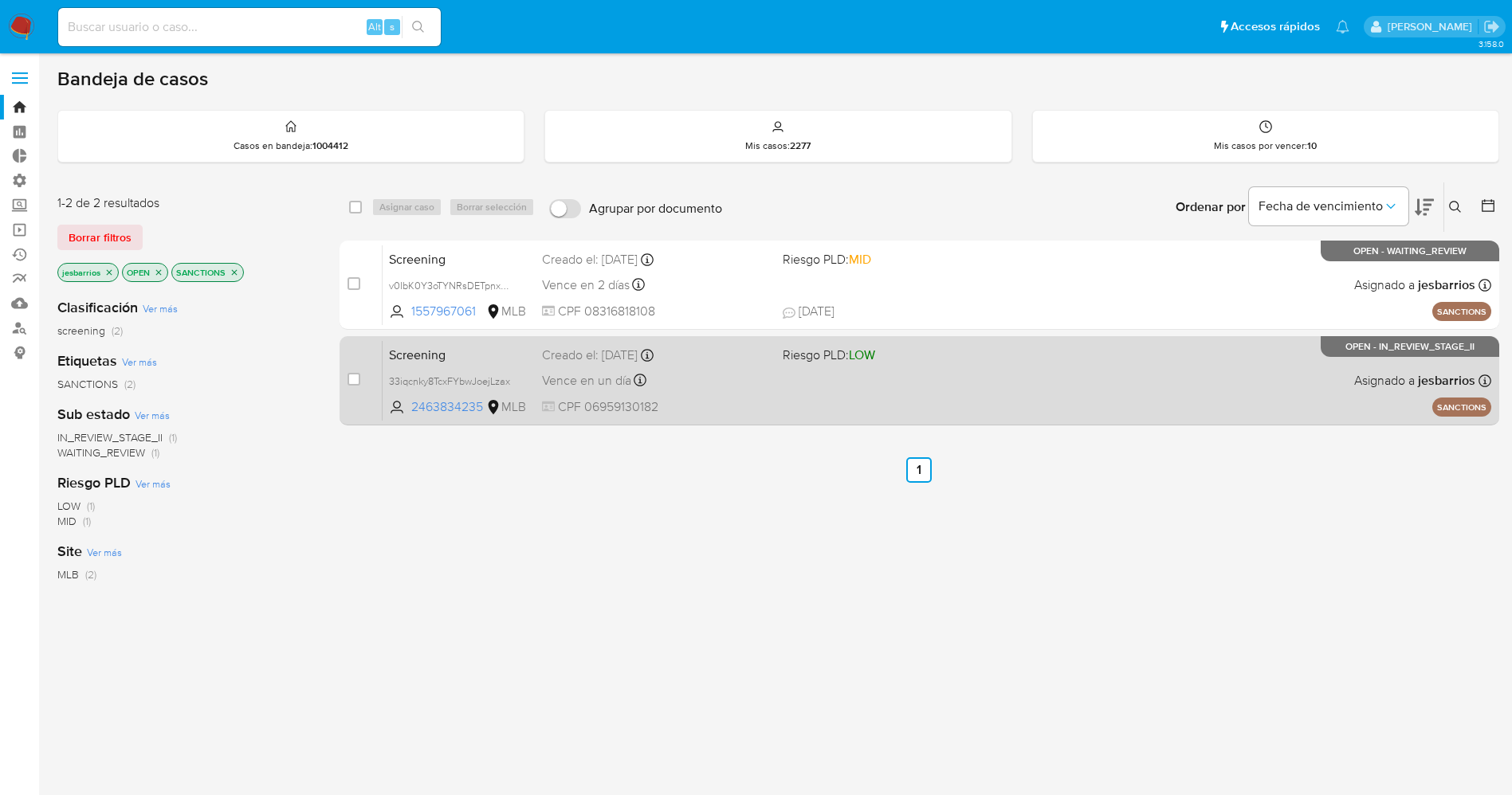
click at [770, 378] on div "Screening 33iqcnky8TcxFYbwJoejLzax 2463834235 MLB Riesgo PLD: LOW Creado el: [D…" at bounding box center [937, 380] width 1109 height 80
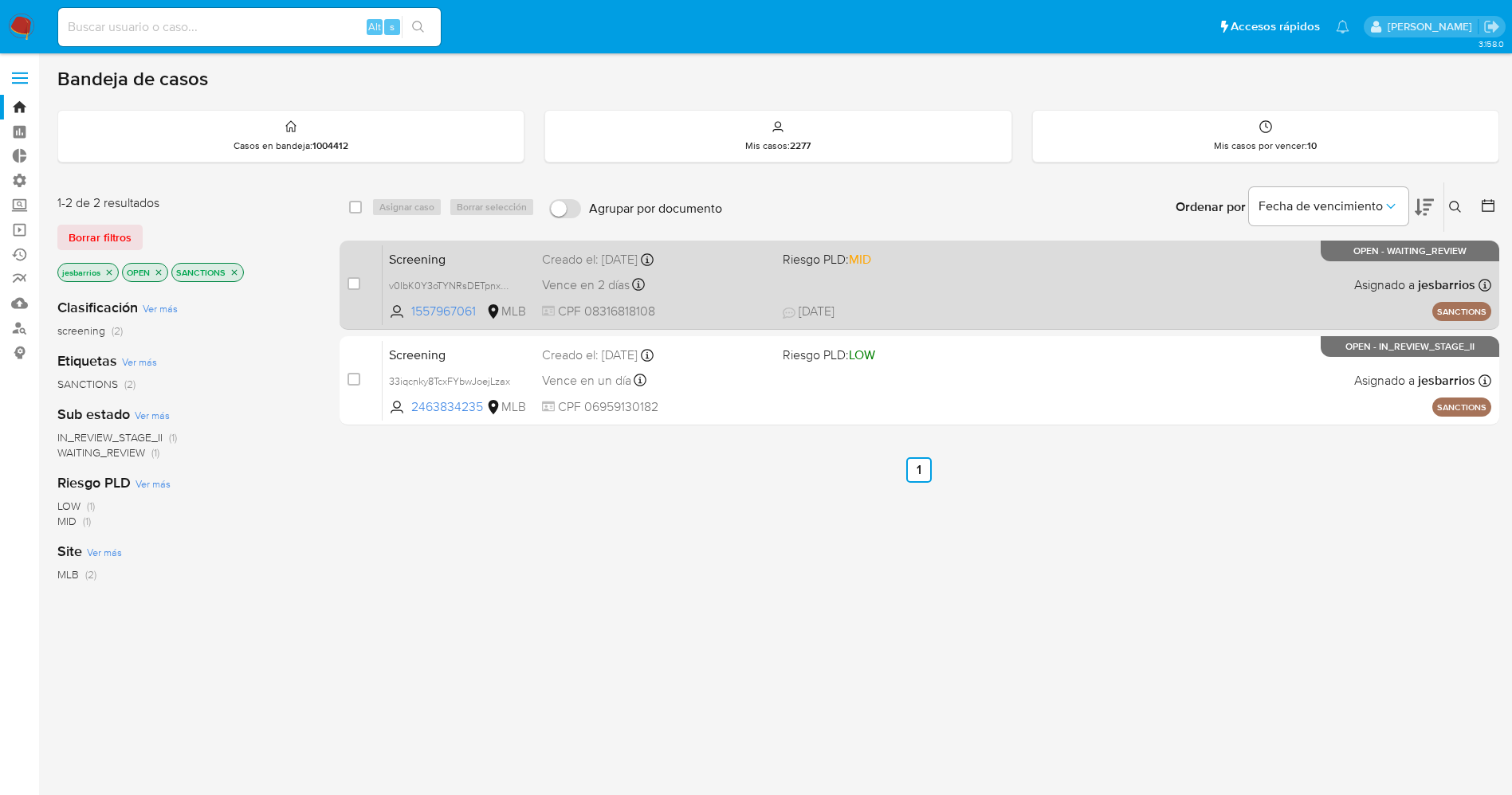
click at [933, 291] on div "Screening v0IbK0Y3oTYNRsDETpnxOEUw 1557967061 MLB Riesgo PLD: MID Creado el: [D…" at bounding box center [937, 285] width 1109 height 80
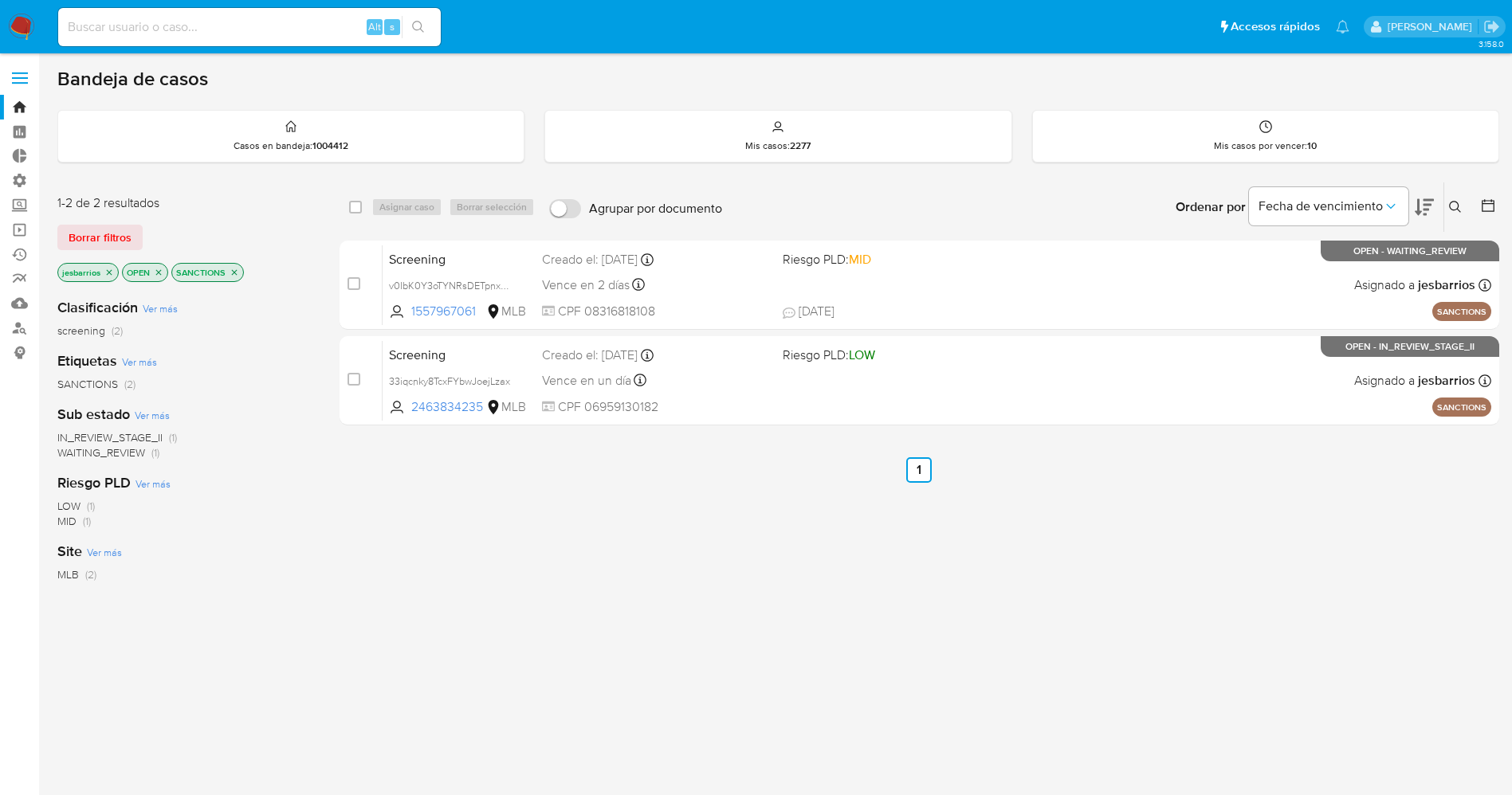
click at [18, 20] on img at bounding box center [21, 27] width 27 height 27
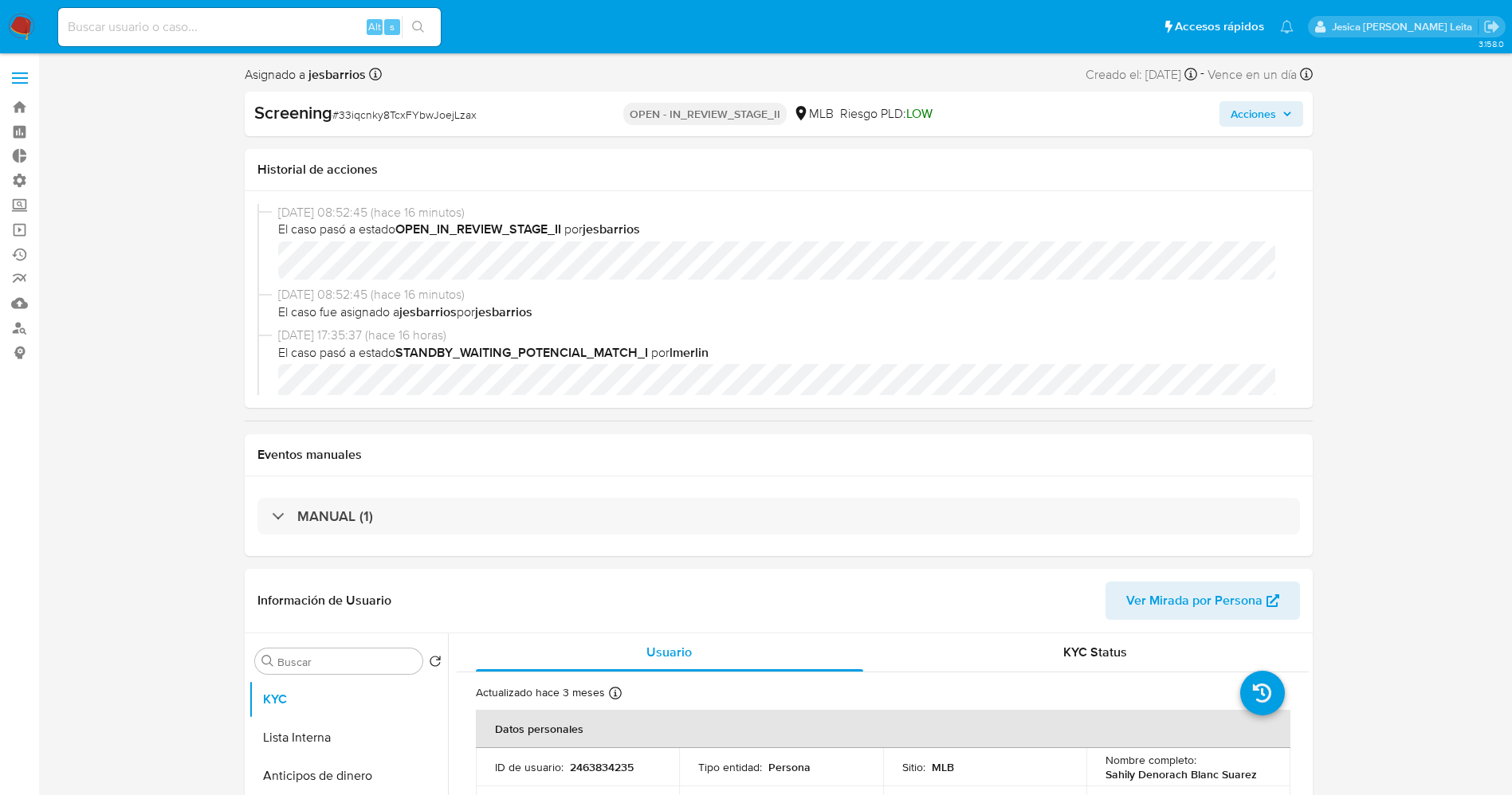
select select "10"
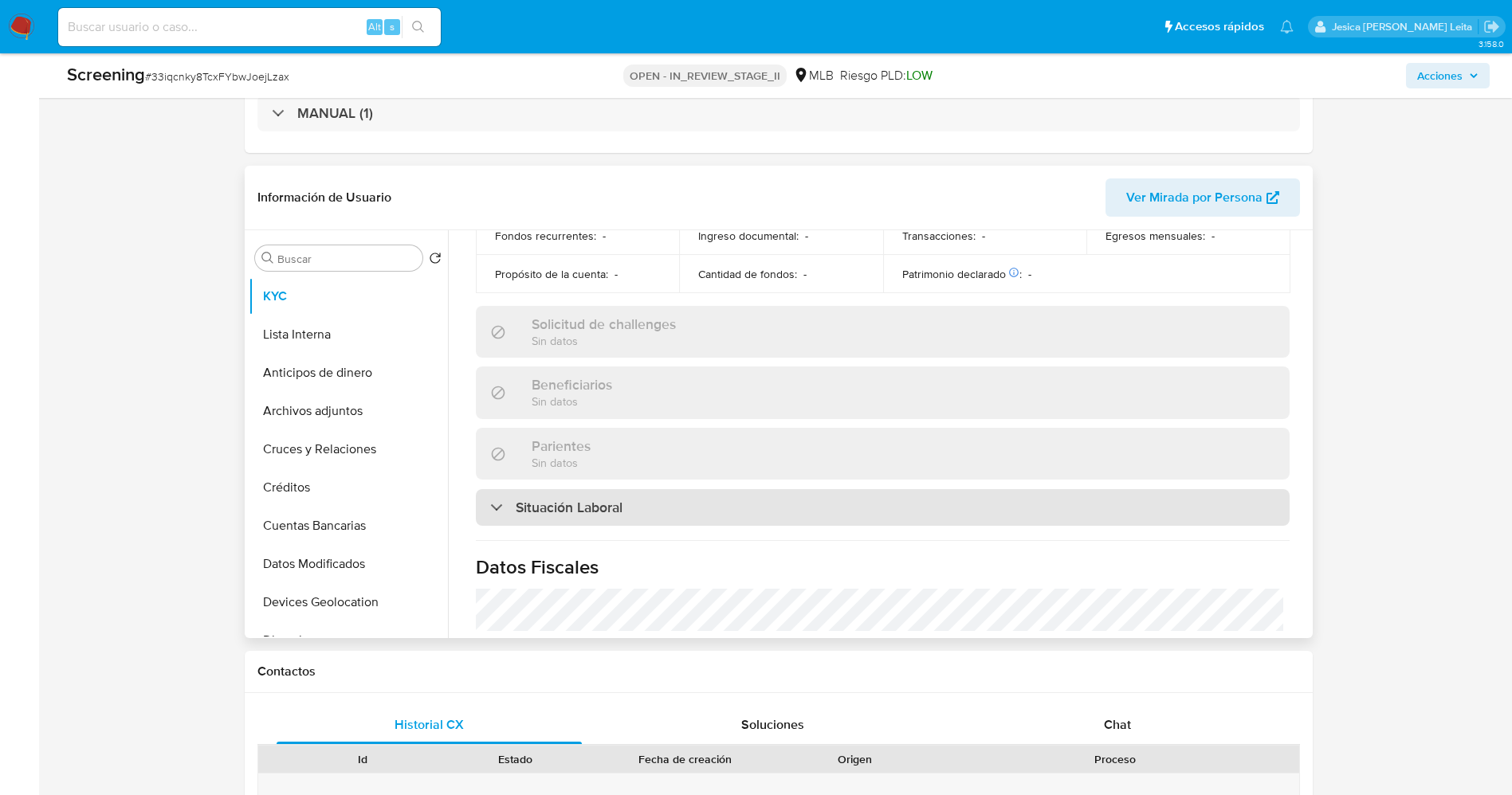
scroll to position [478, 0]
click at [659, 496] on div "Situación Laboral" at bounding box center [882, 507] width 814 height 37
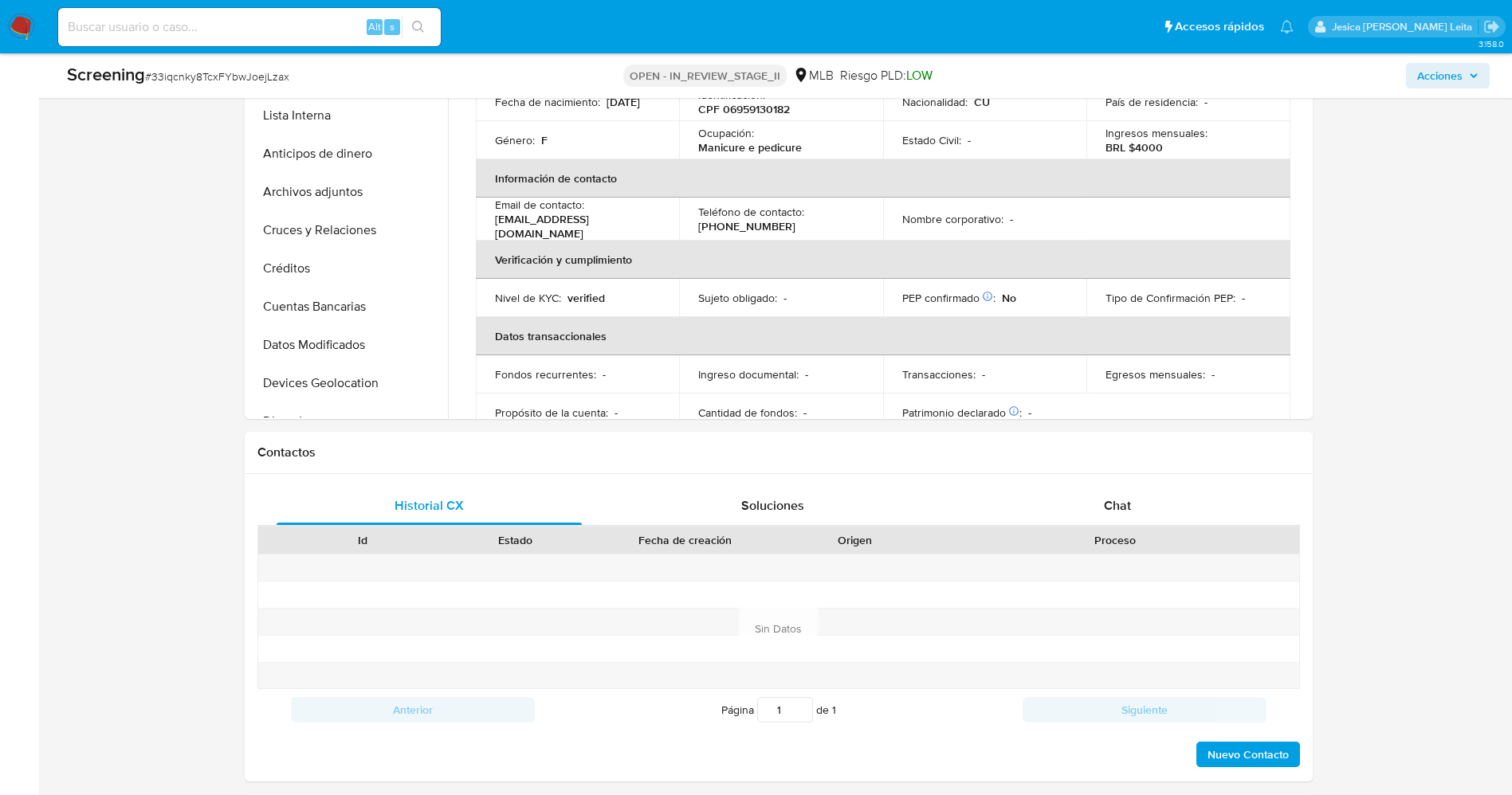
scroll to position [717, 0]
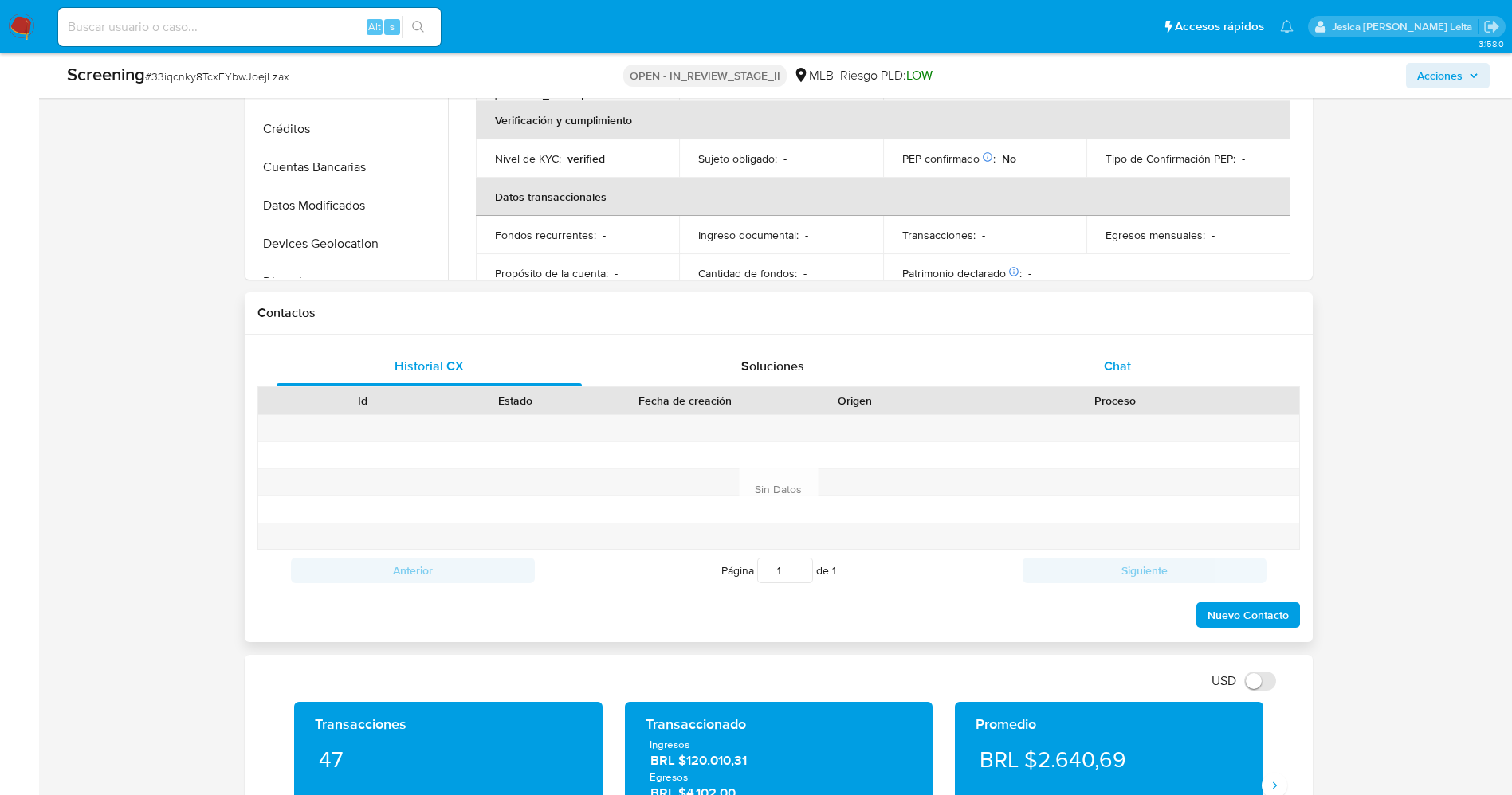
click at [1127, 365] on span "Chat" at bounding box center [1117, 366] width 27 height 18
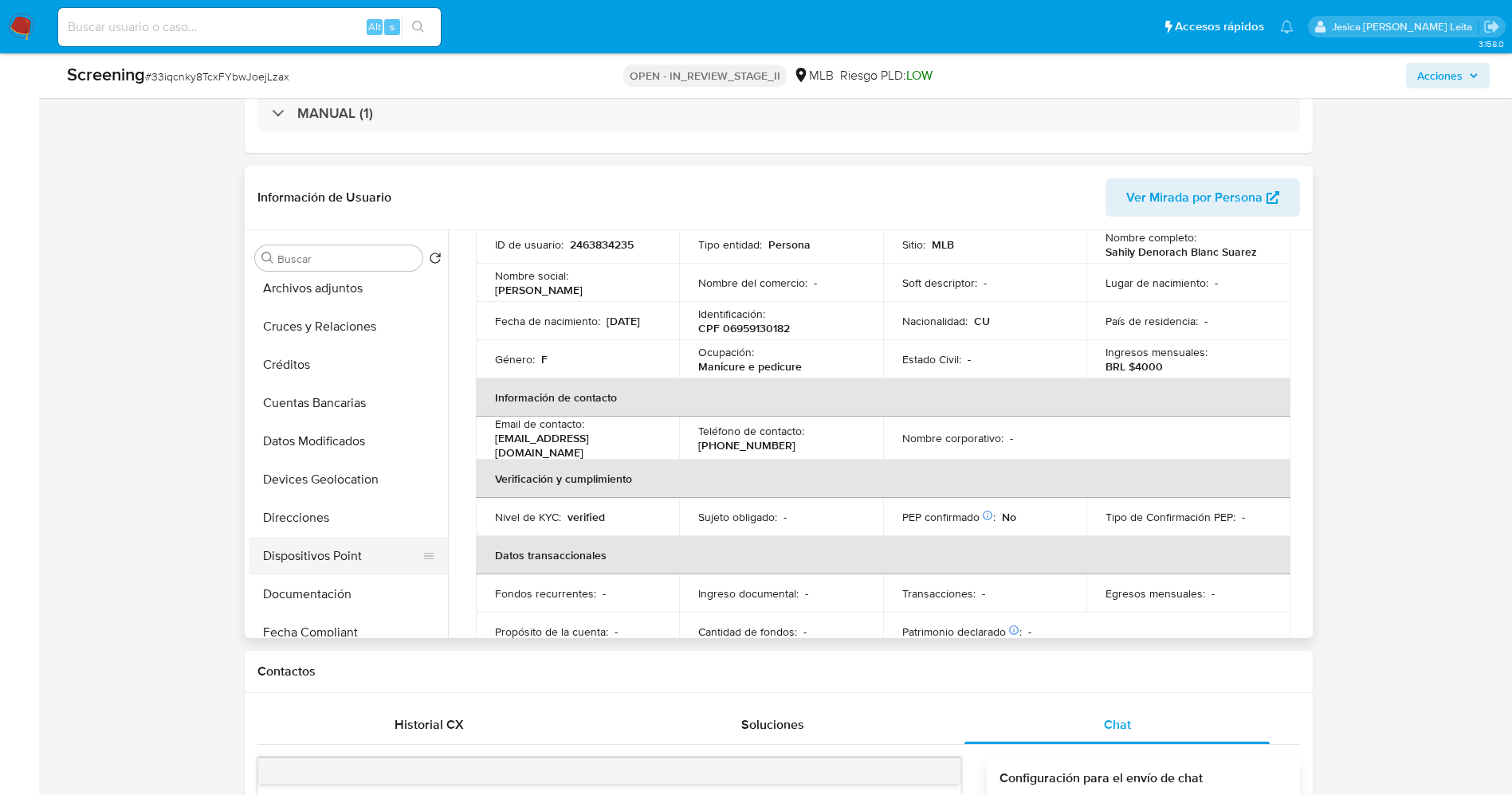
scroll to position [239, 0]
click at [323, 474] on button "Documentación" at bounding box center [342, 478] width 186 height 38
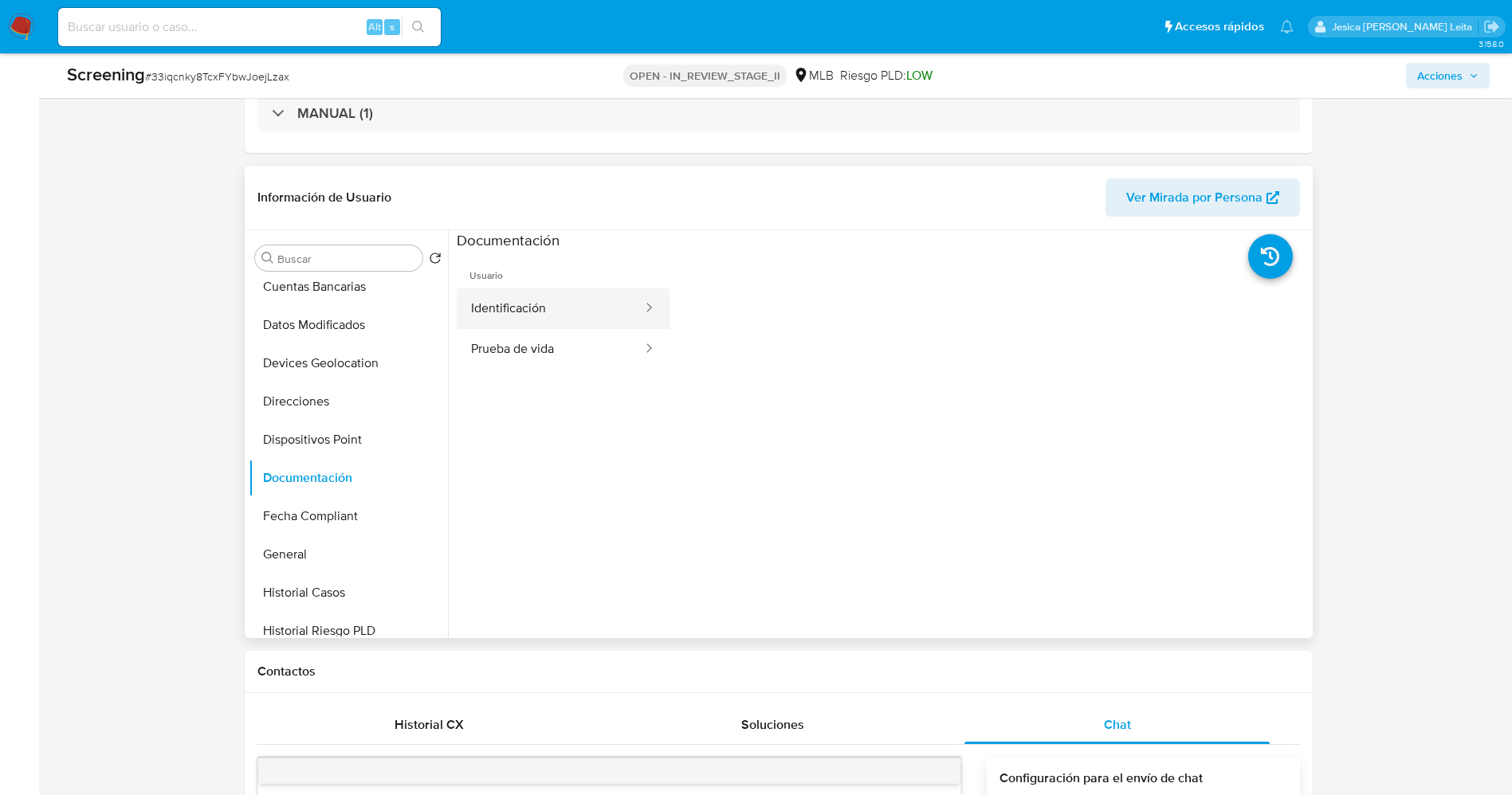
click at [555, 303] on button "Identificación" at bounding box center [551, 308] width 187 height 41
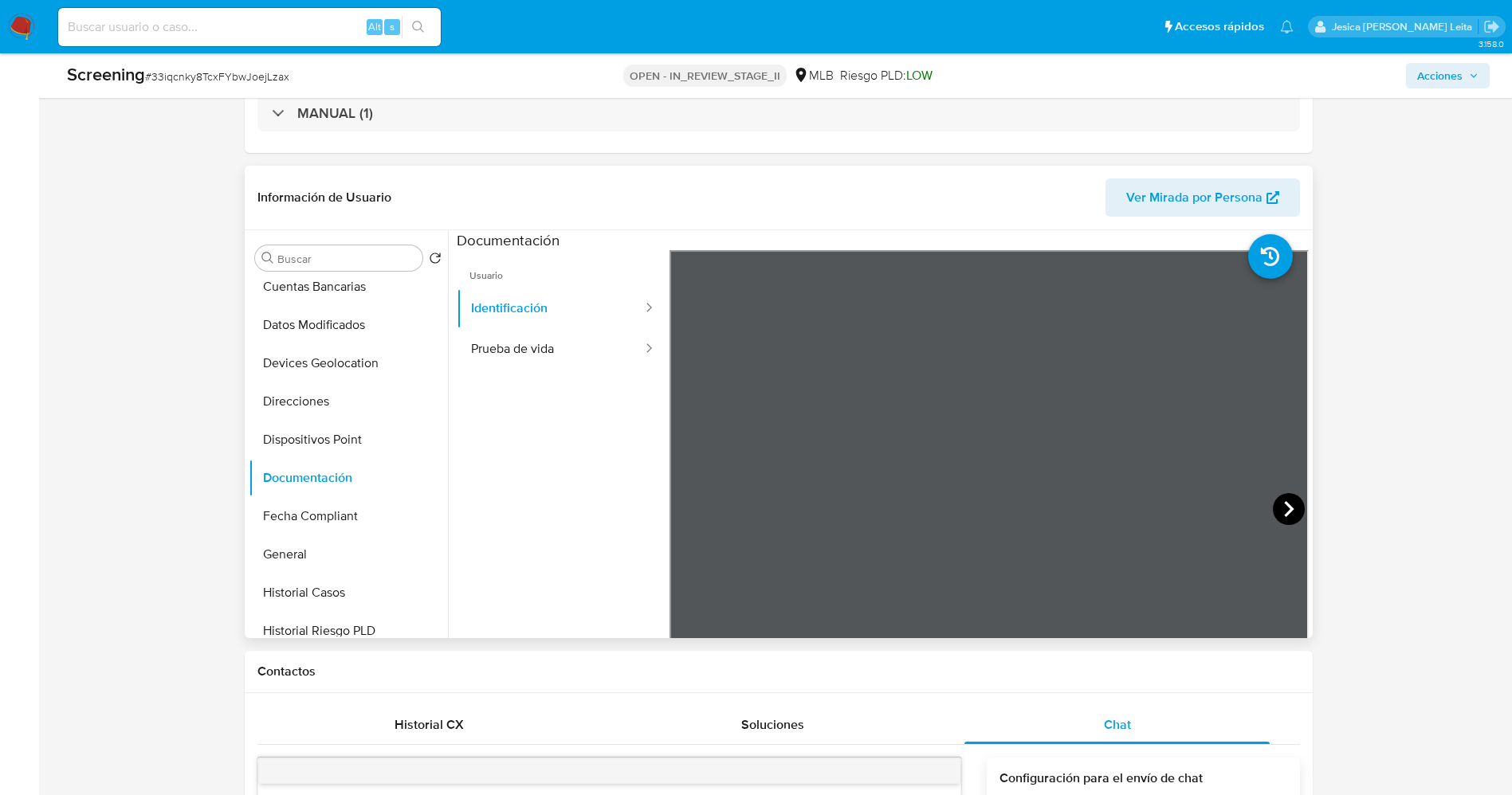
click at [1288, 511] on icon at bounding box center [1289, 509] width 31 height 31
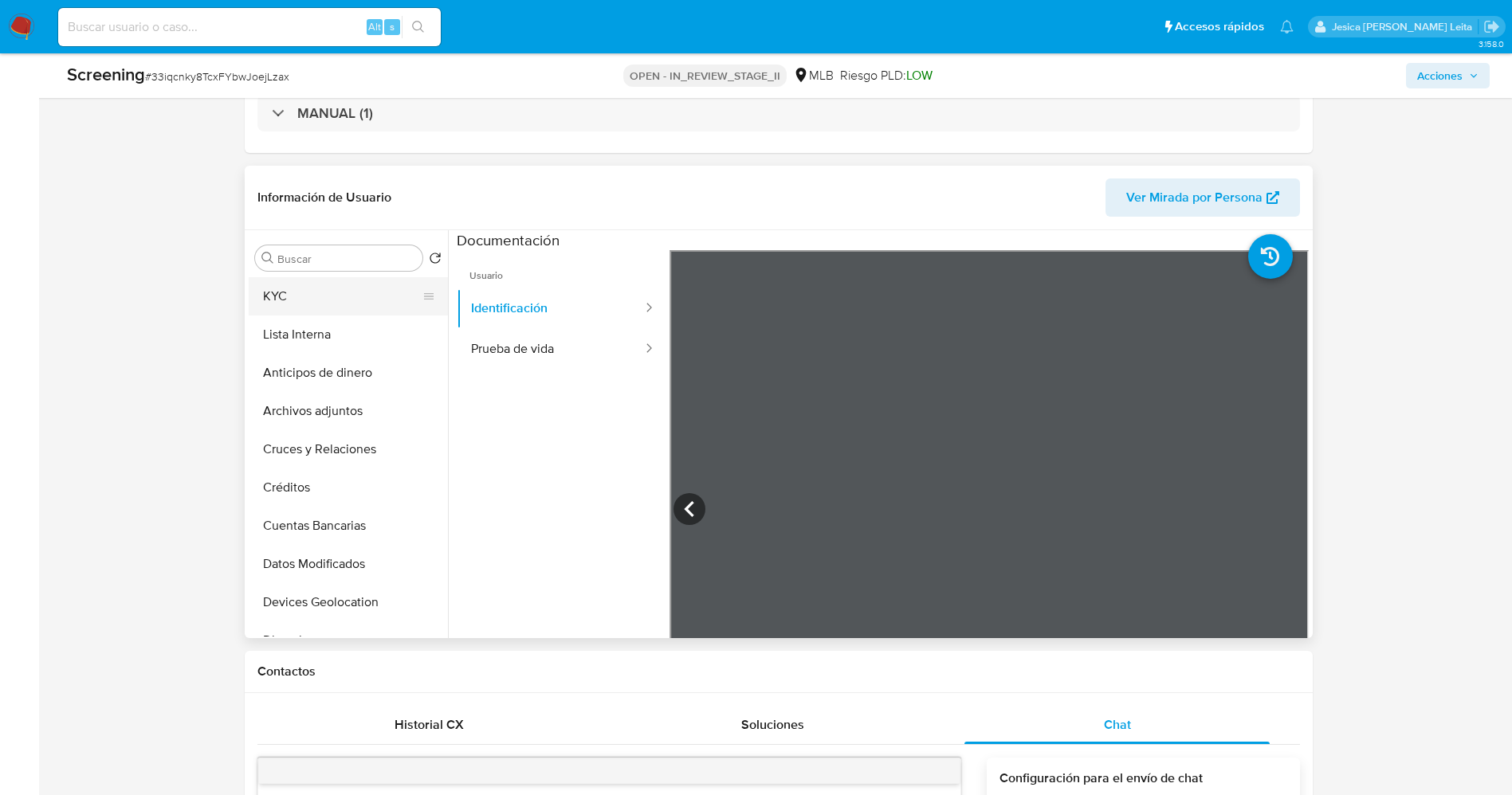
click at [335, 301] on button "KYC" at bounding box center [342, 296] width 186 height 38
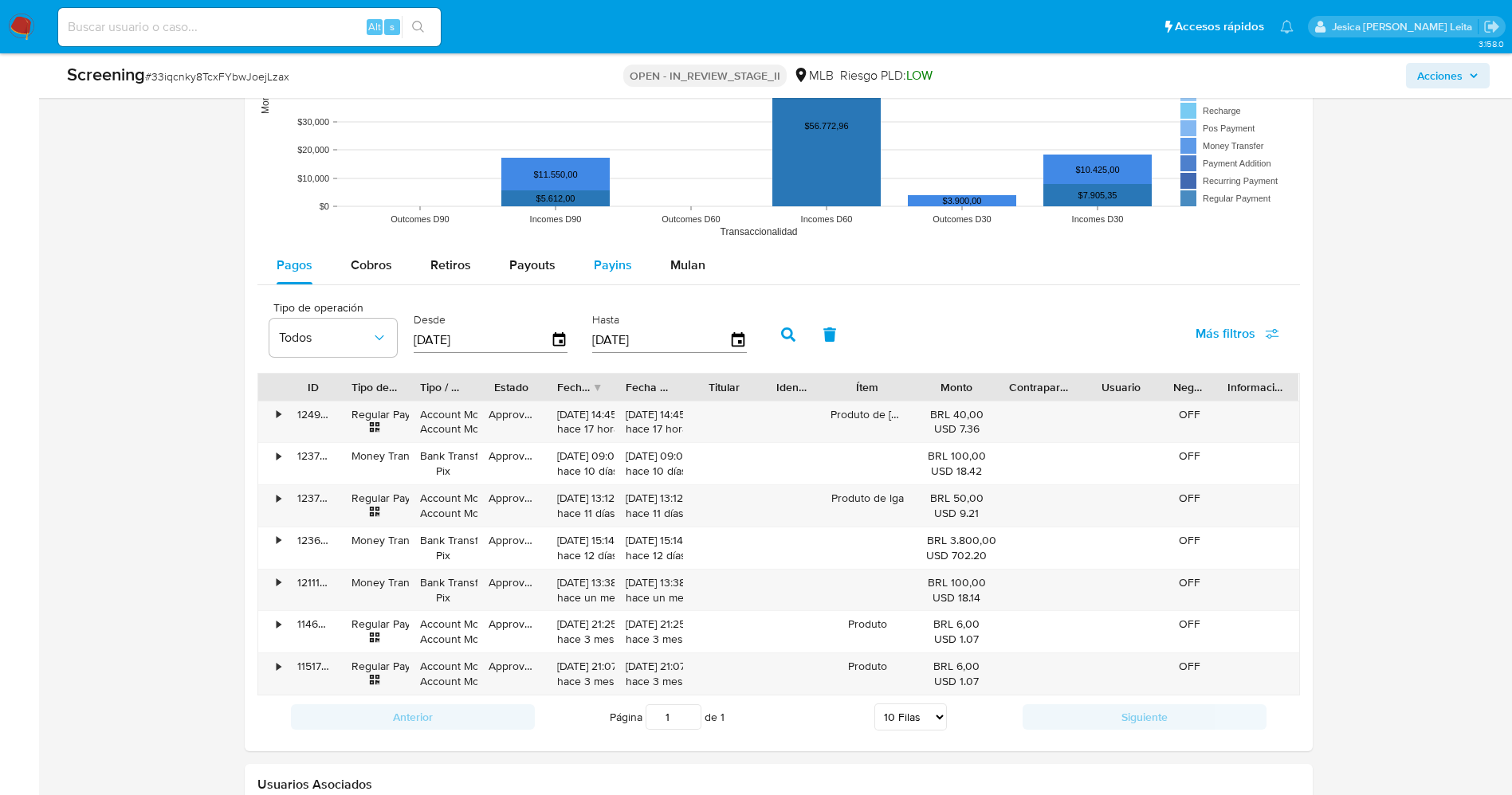
scroll to position [2271, 0]
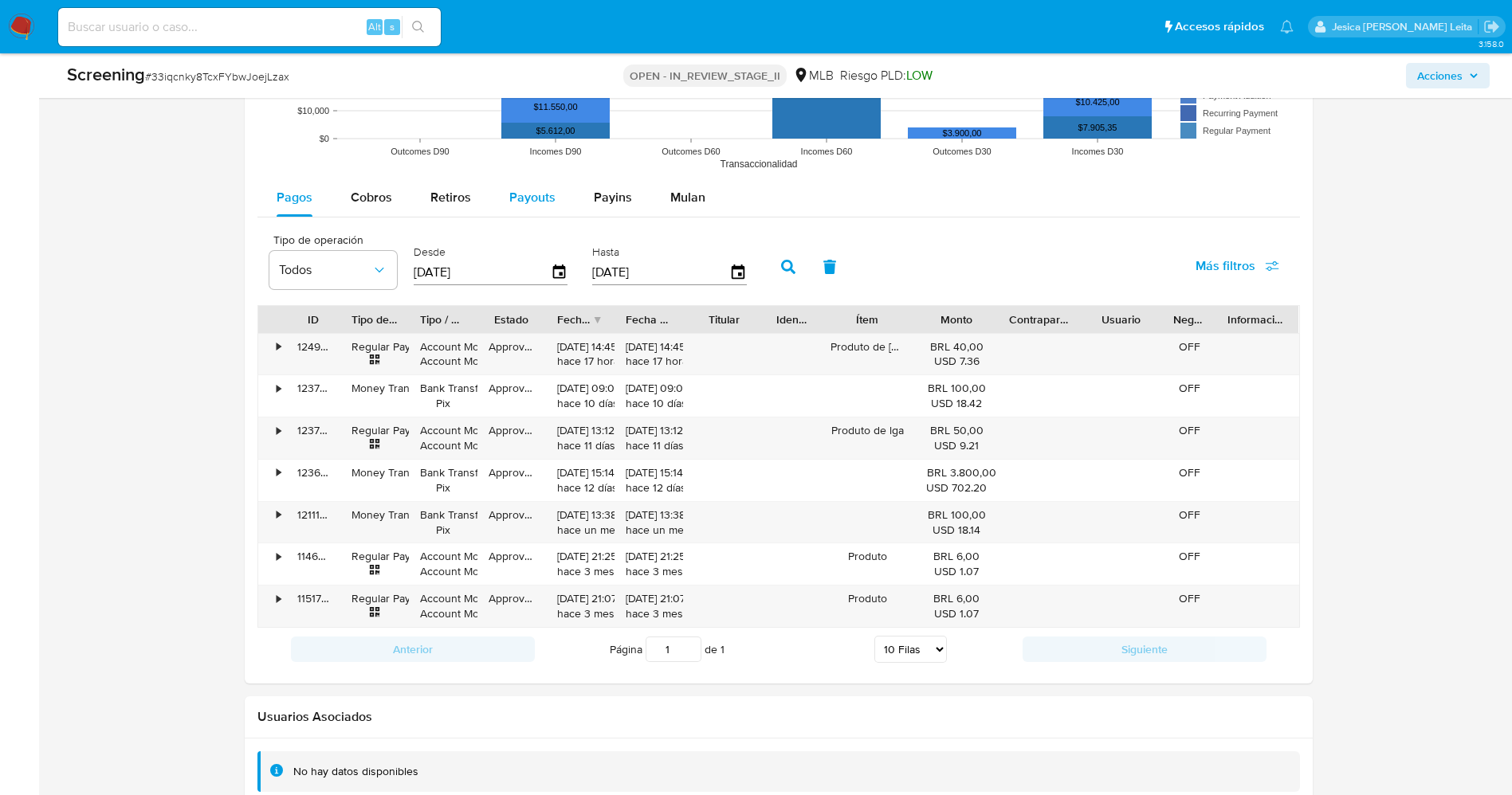
click at [525, 195] on span "Payouts" at bounding box center [532, 197] width 46 height 18
select select "10"
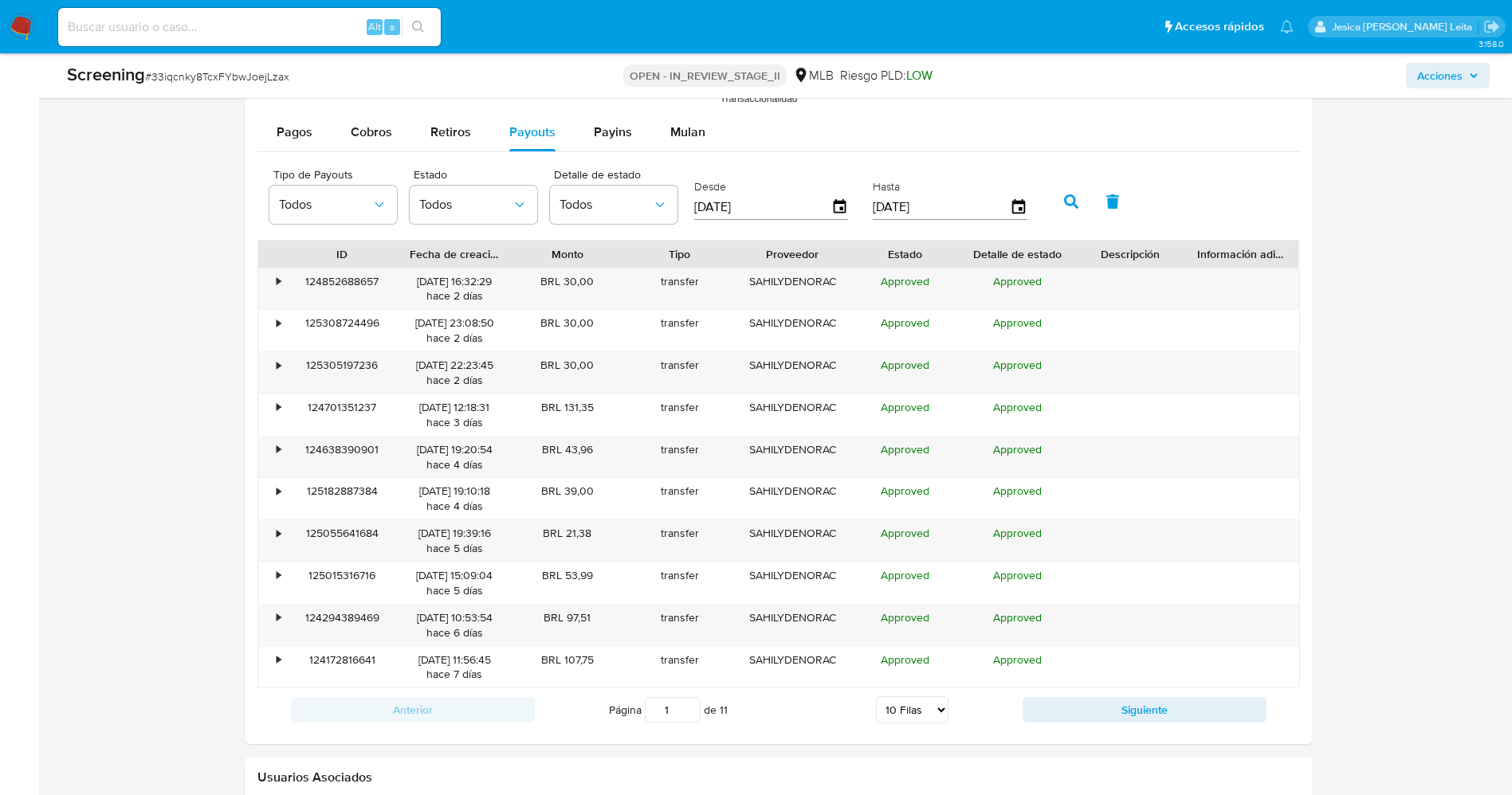
scroll to position [2390, 0]
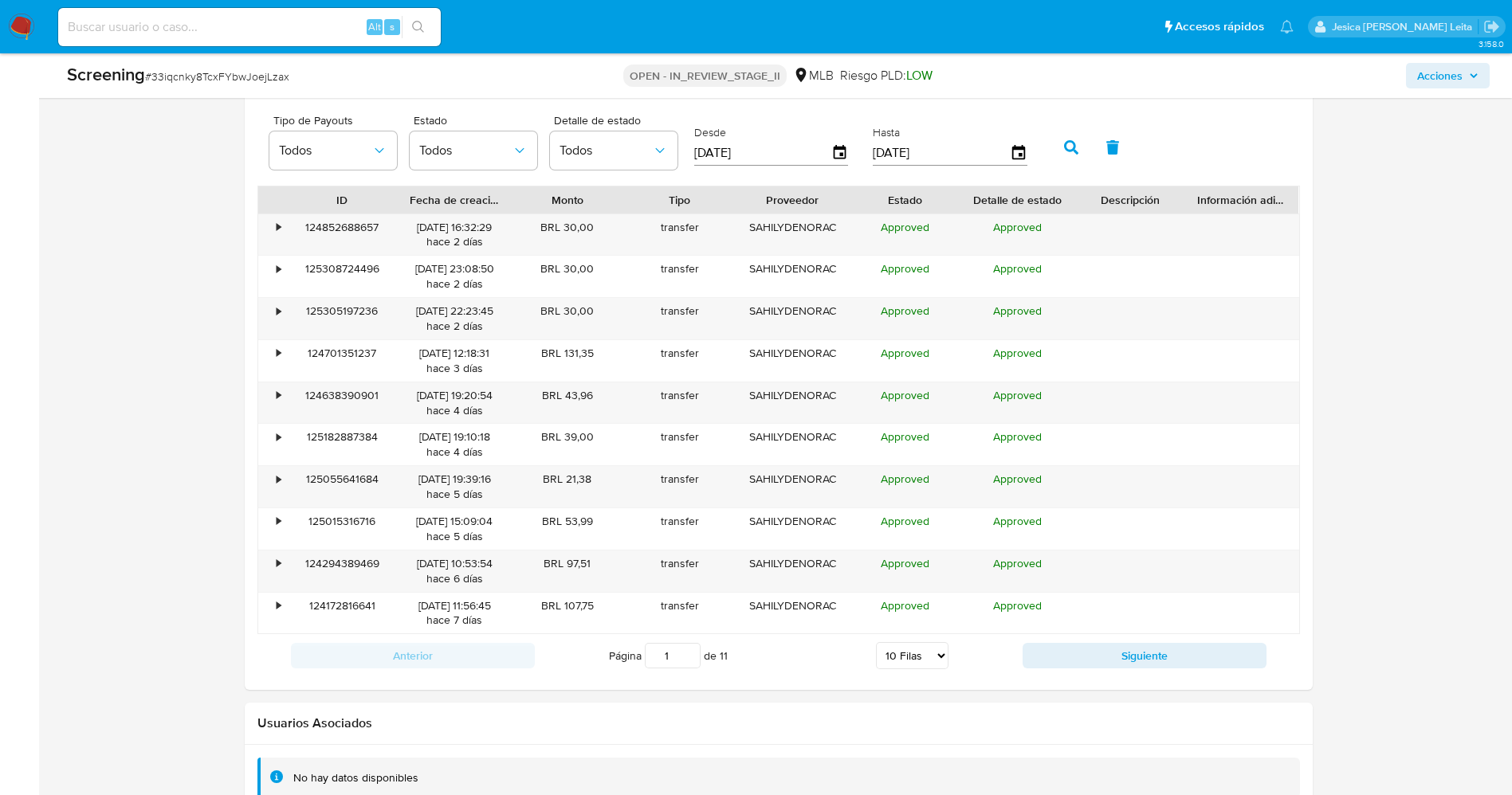
click at [1172, 673] on div "Anterior Página 1 de 11 5 Filas 10 Filas 20 Filas 25 Filas 50 Filas 100 Filas S…" at bounding box center [779, 655] width 1043 height 43
click at [1166, 663] on button "Siguiente" at bounding box center [1144, 655] width 244 height 25
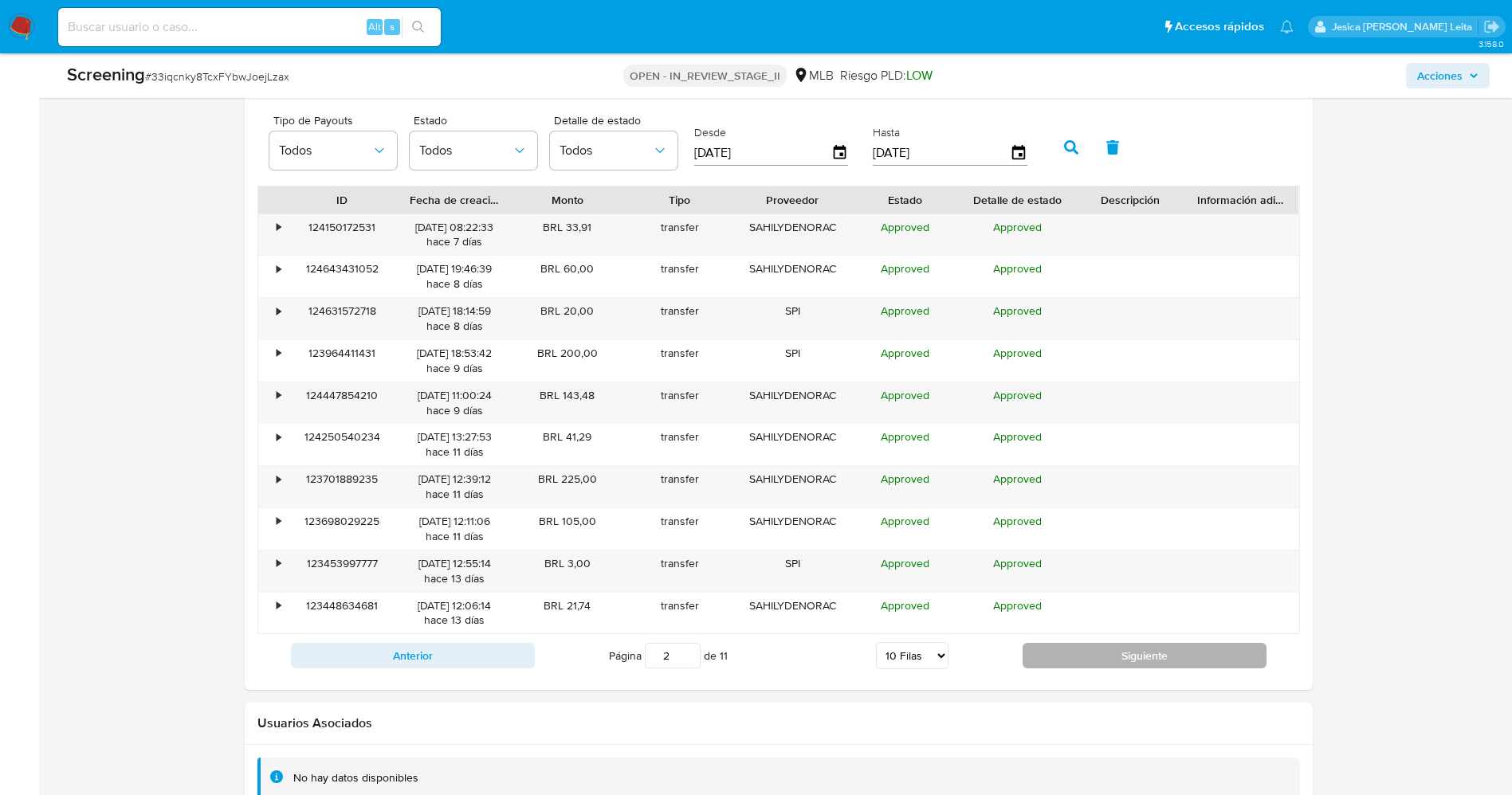
click at [1166, 663] on button "Siguiente" at bounding box center [1144, 655] width 244 height 25
type input "4"
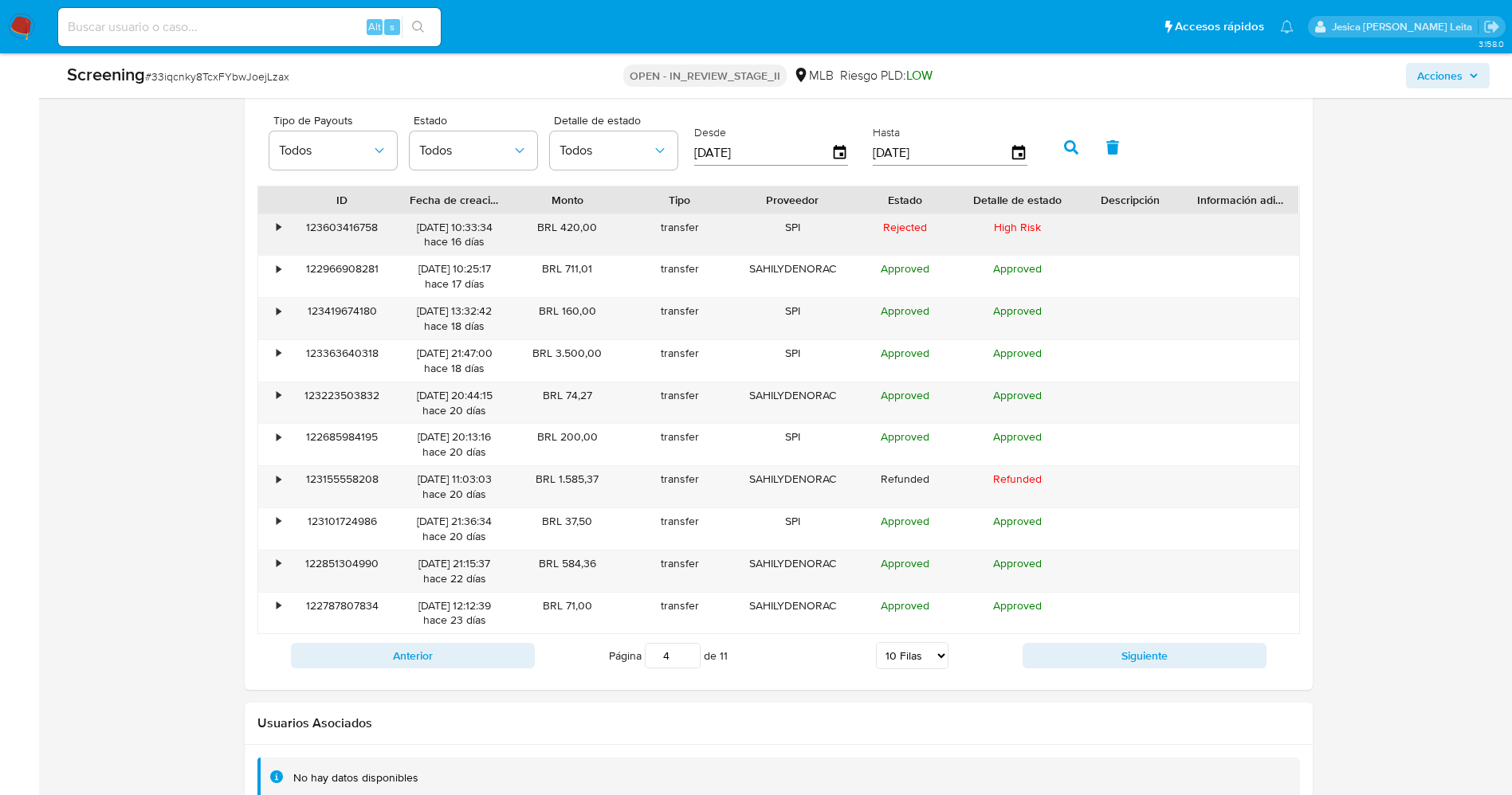
click at [275, 224] on div "•" at bounding box center [272, 234] width 28 height 41
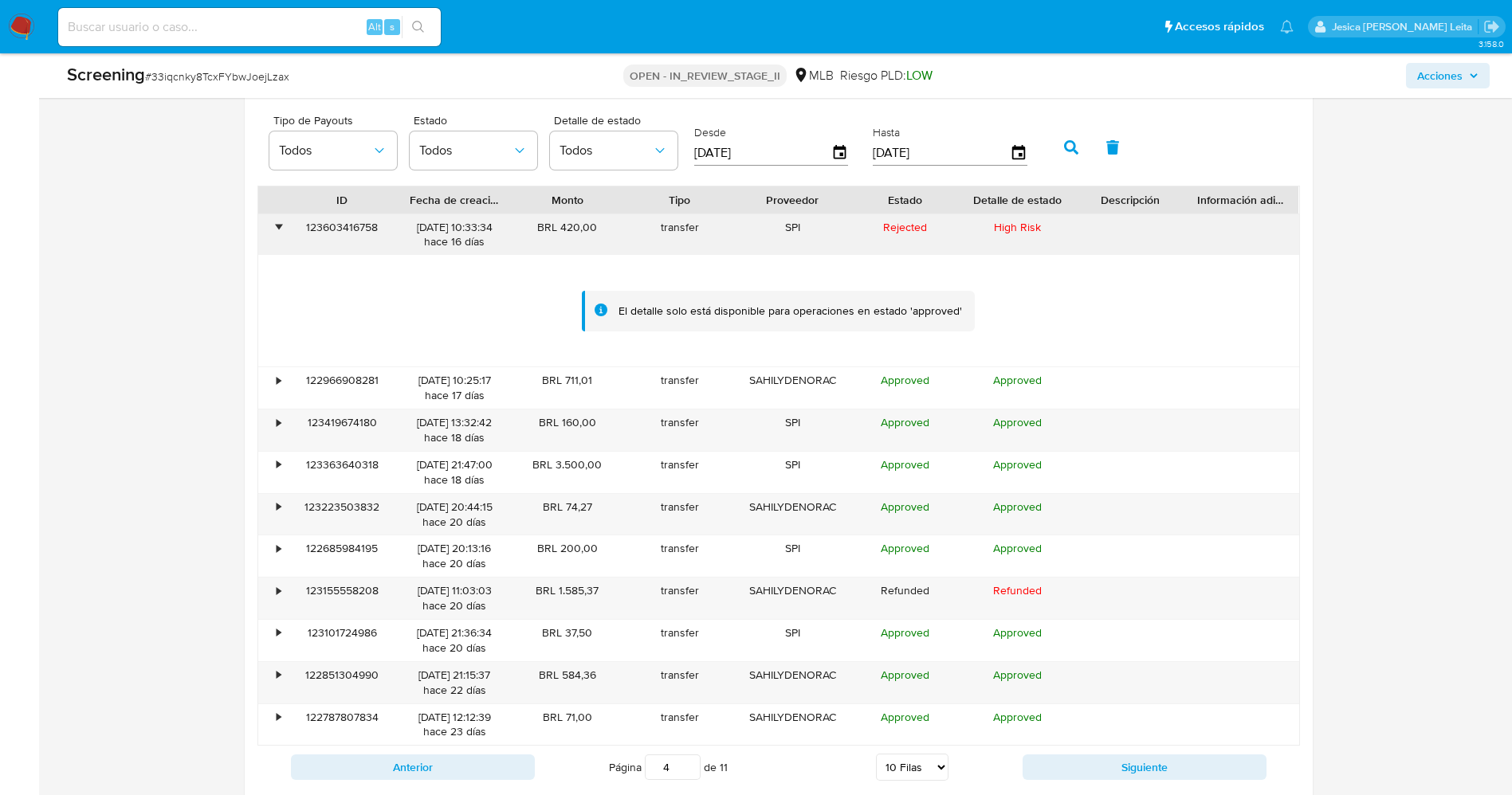
click at [277, 224] on div "•" at bounding box center [279, 227] width 4 height 15
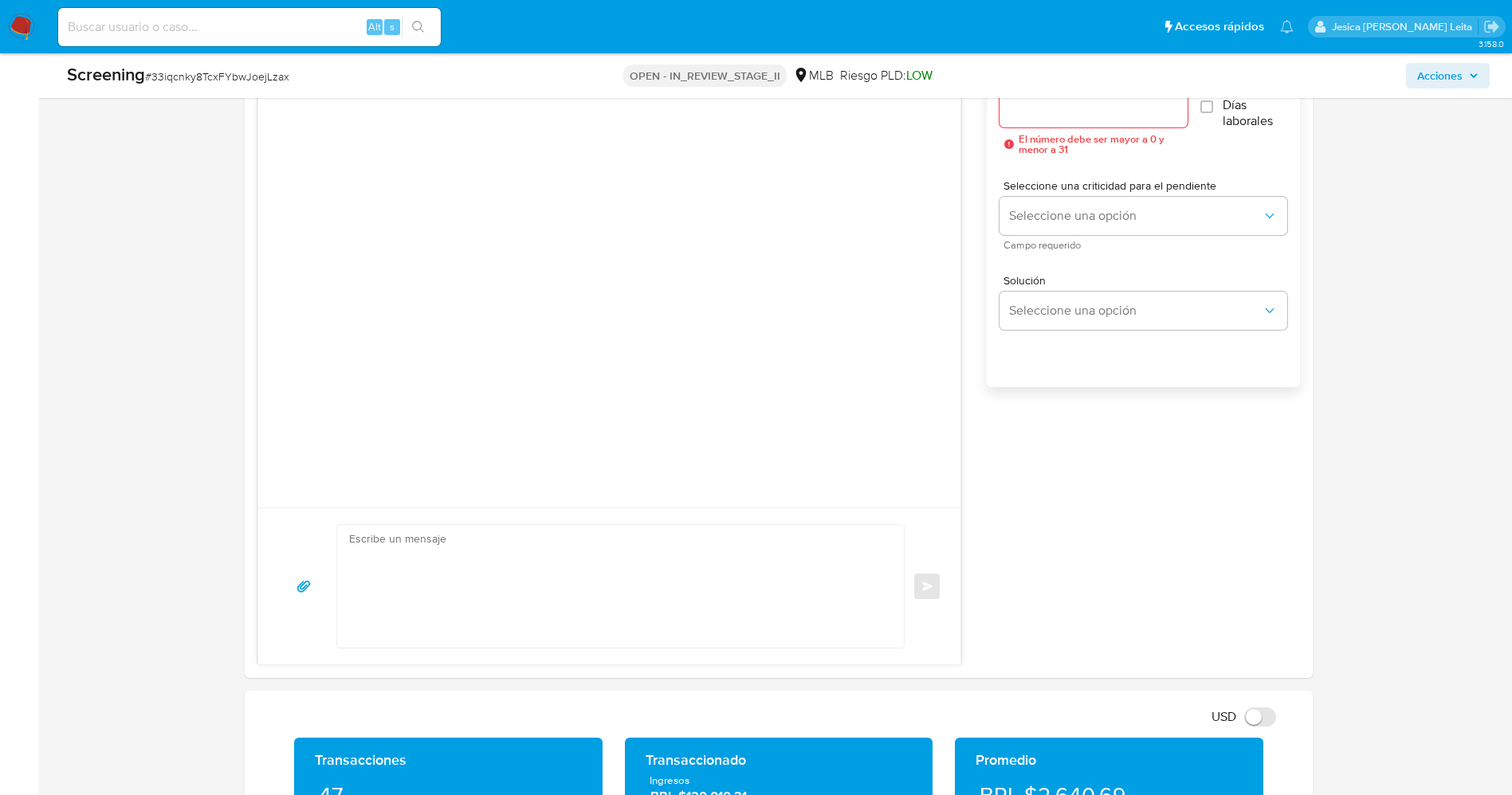
scroll to position [1075, 0]
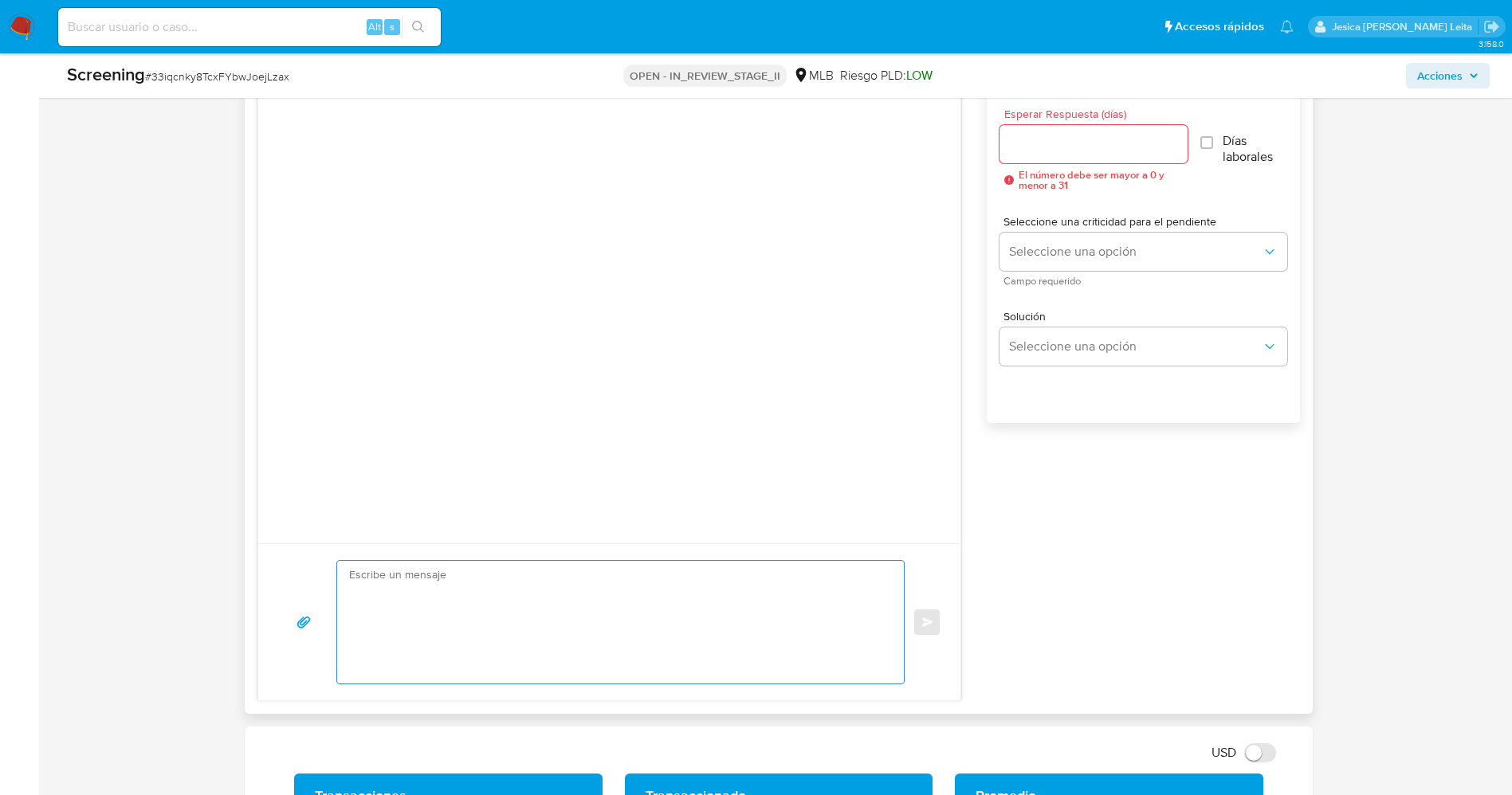
click at [606, 596] on textarea at bounding box center [616, 622] width 536 height 122
paste textarea "[PERSON_NAME] de Los Angeles [PERSON_NAME] , Com base na atividade registrada e…"
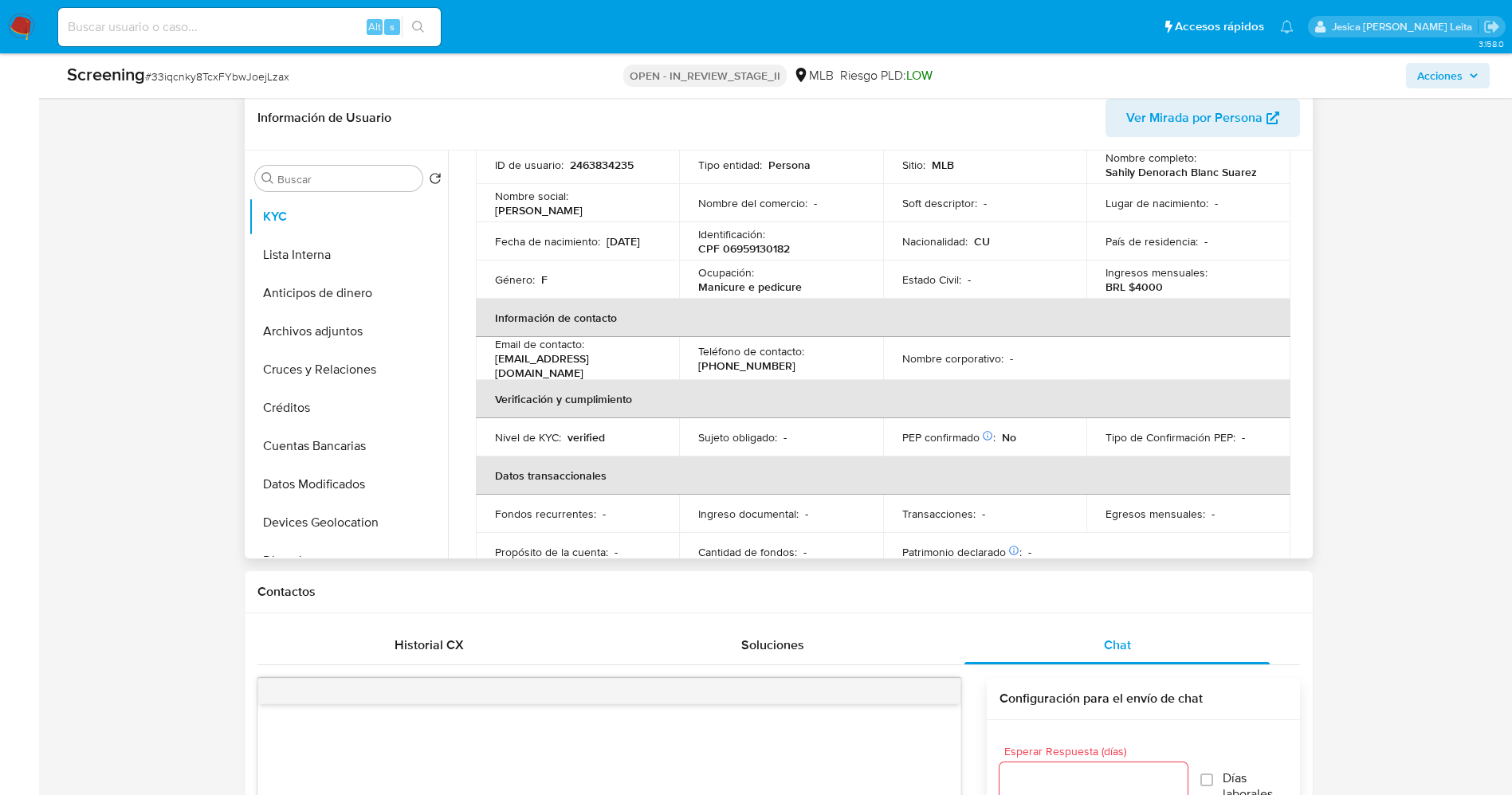
scroll to position [239, 0]
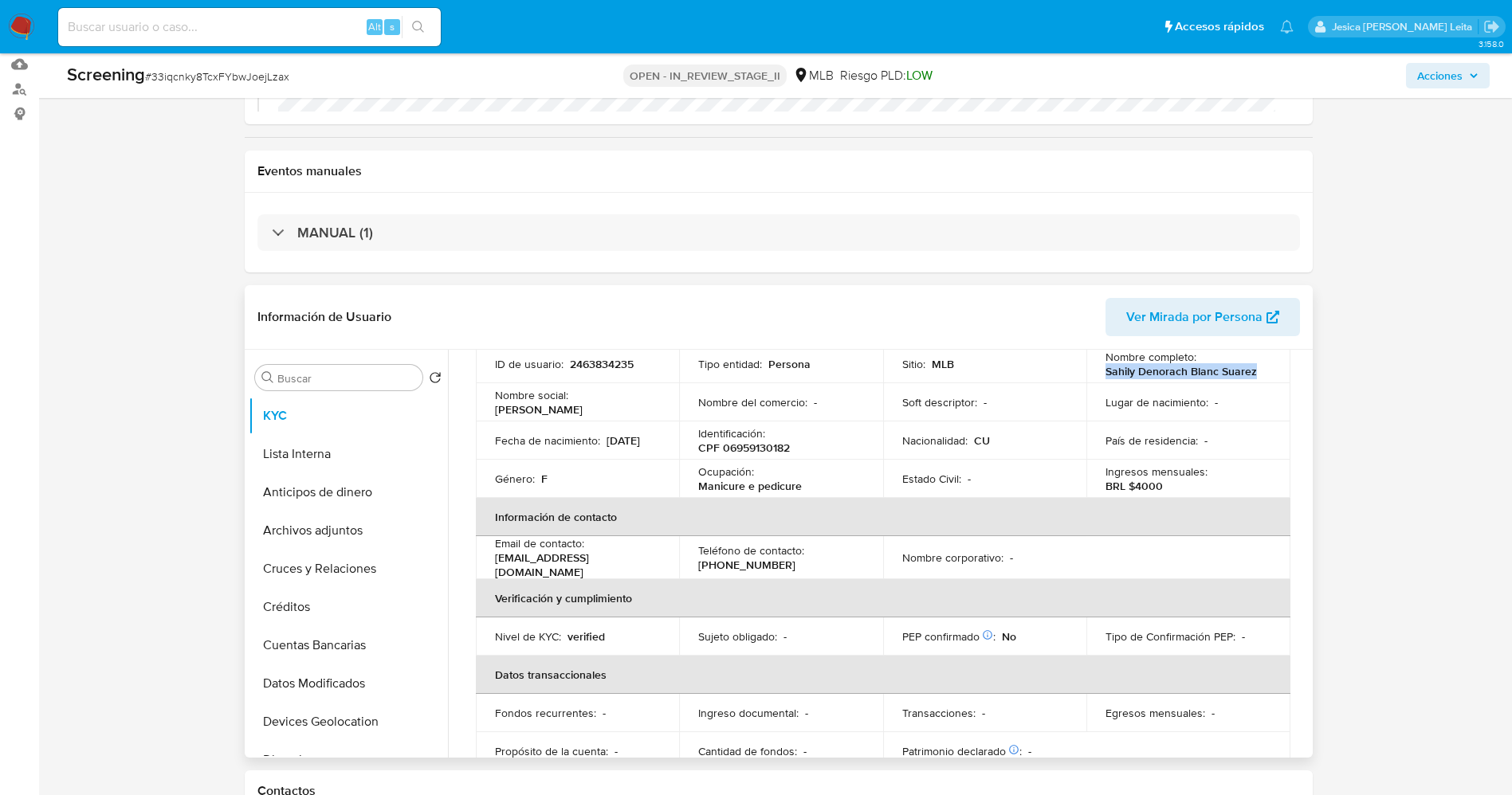
drag, startPoint x: 1101, startPoint y: 373, endPoint x: 1259, endPoint y: 371, distance: 158.0
click at [1259, 371] on td "Nombre completo : Sahily Denorach Blanc Suarez" at bounding box center [1188, 364] width 204 height 38
copy p "Sahily Denorach Blanc Suarez"
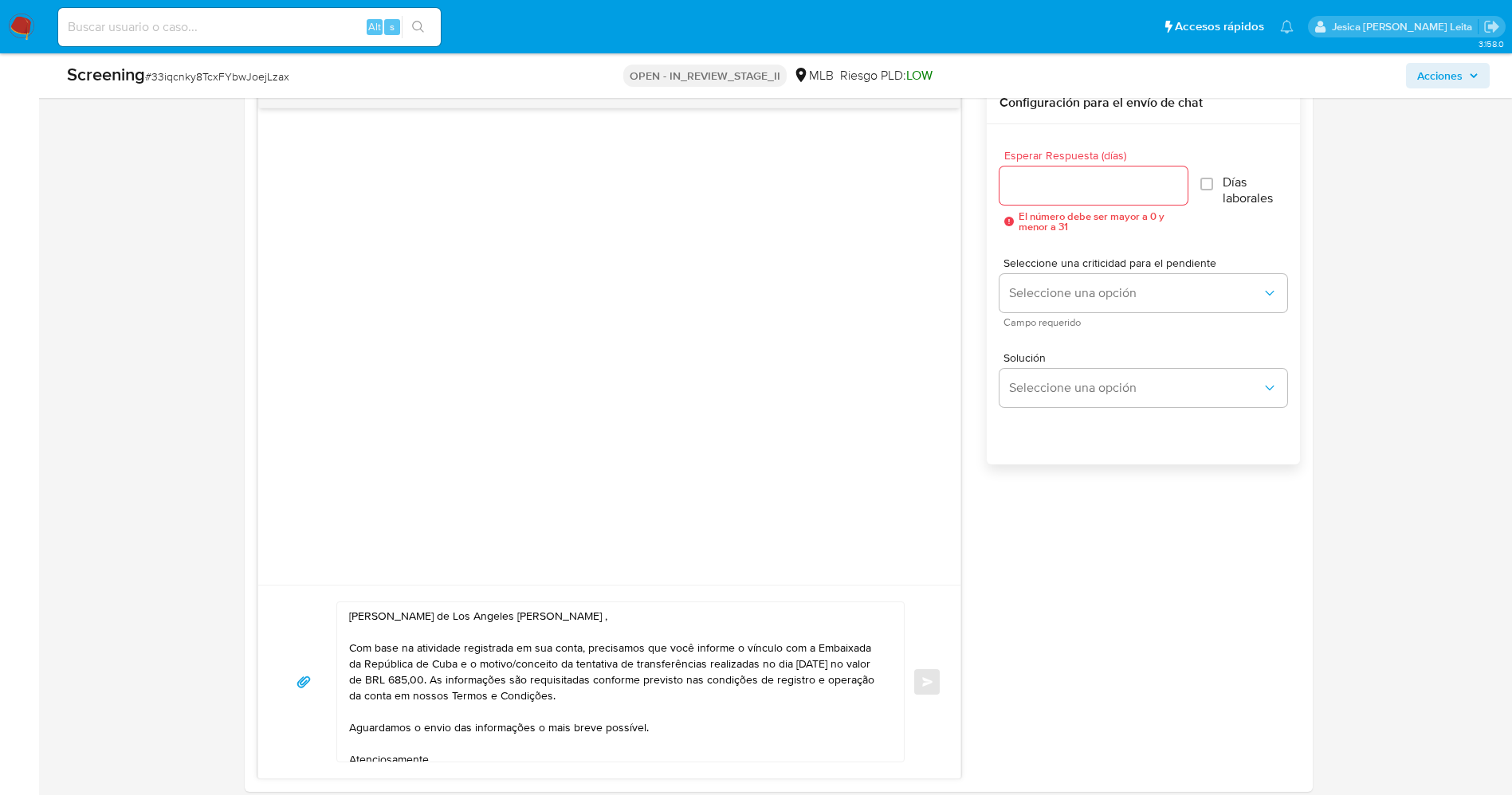
scroll to position [1075, 0]
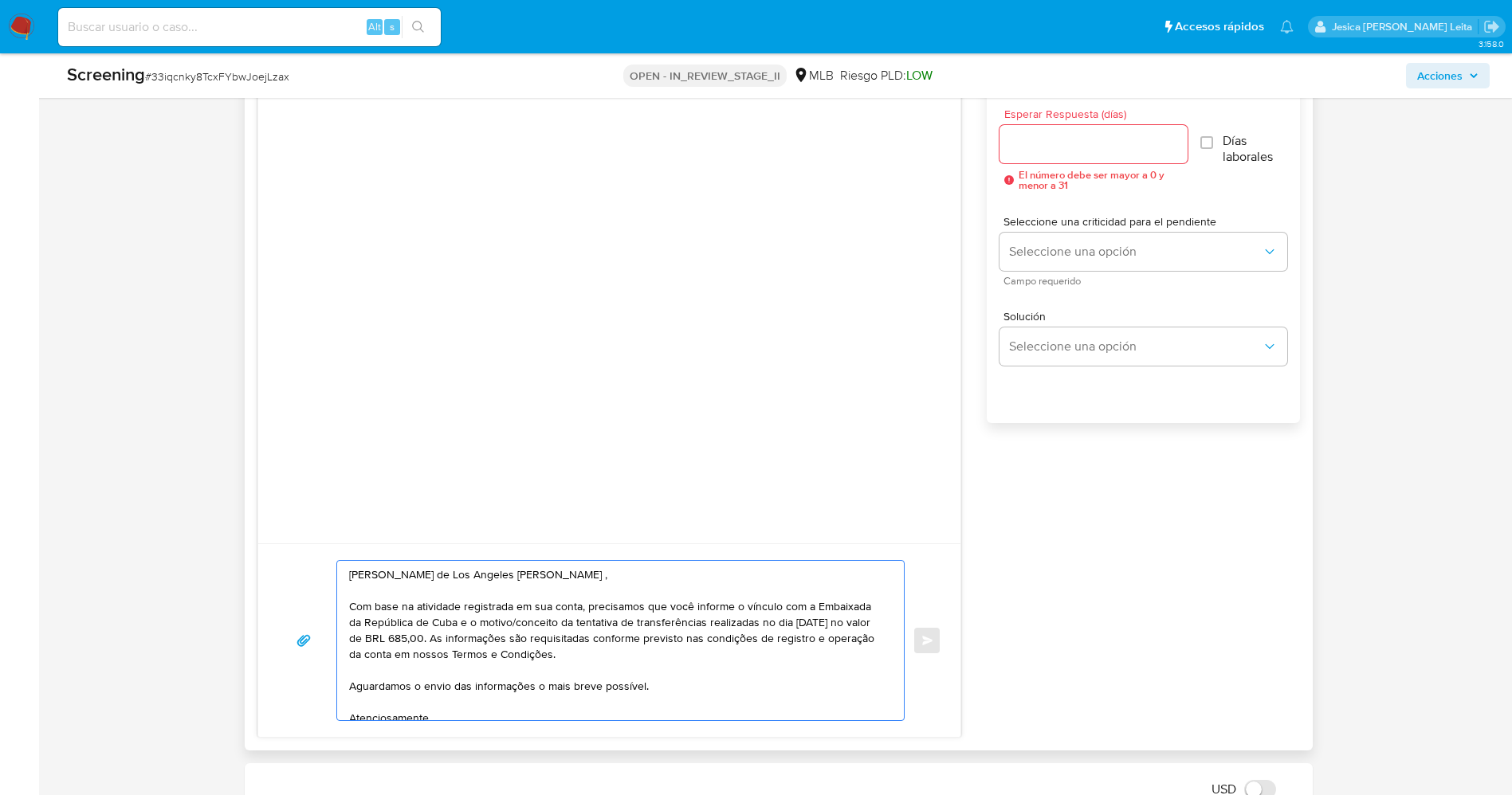
drag, startPoint x: 371, startPoint y: 573, endPoint x: 489, endPoint y: 581, distance: 118.3
click at [543, 575] on textarea "[PERSON_NAME] de Los Angeles [PERSON_NAME] , Com base na atividade registrada e…" at bounding box center [616, 640] width 536 height 159
click at [366, 570] on textarea "[PERSON_NAME] de Los Angeles [PERSON_NAME] , Com base na atividade registrada e…" at bounding box center [616, 640] width 536 height 159
drag, startPoint x: 367, startPoint y: 573, endPoint x: 566, endPoint y: 574, distance: 199.0
click at [566, 574] on textarea "[PERSON_NAME] de Los Angeles [PERSON_NAME] , Com base na atividade registrada e…" at bounding box center [616, 640] width 536 height 159
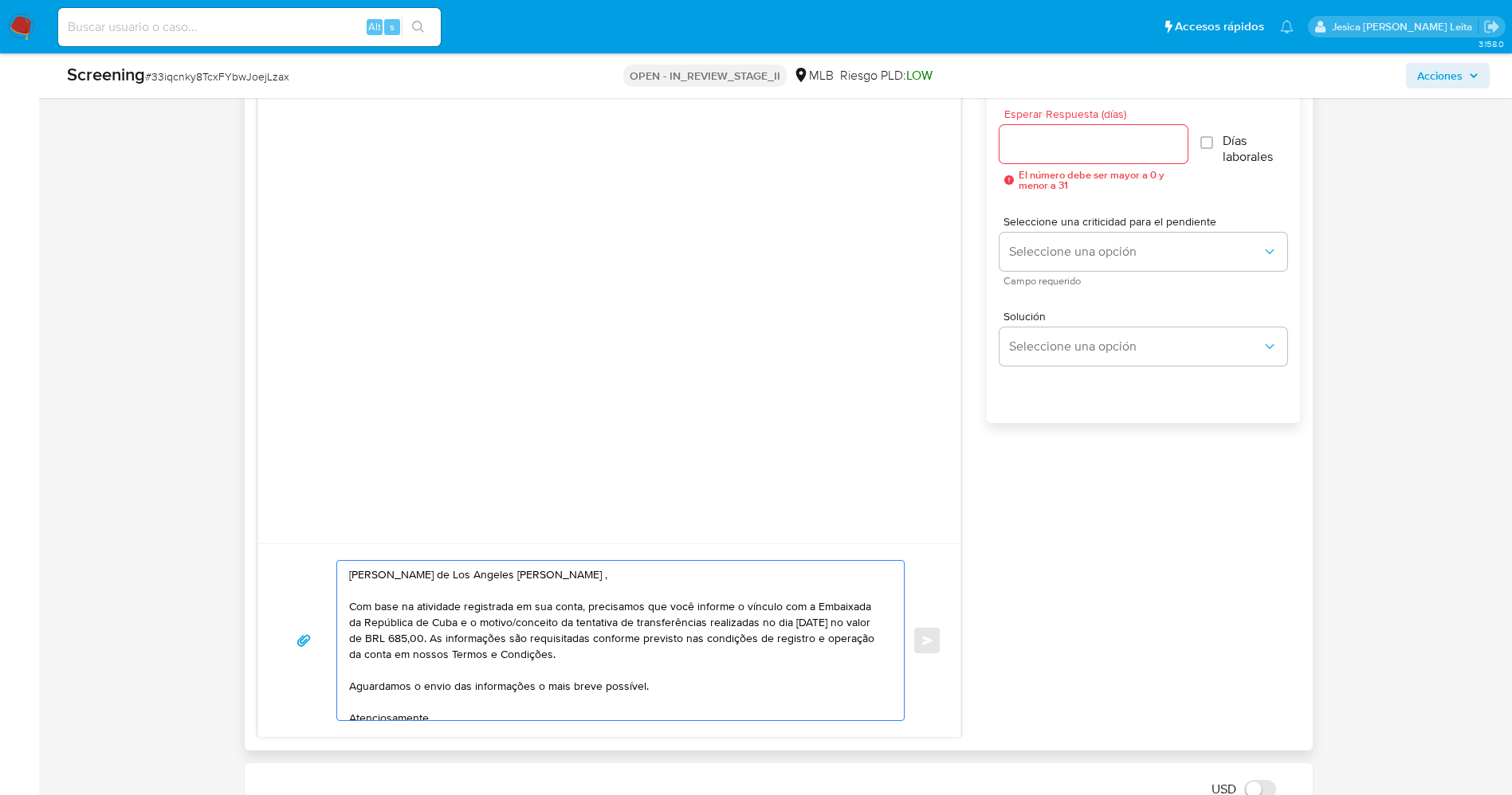
paste textarea "Sahily Denorach Blanc Suarez"
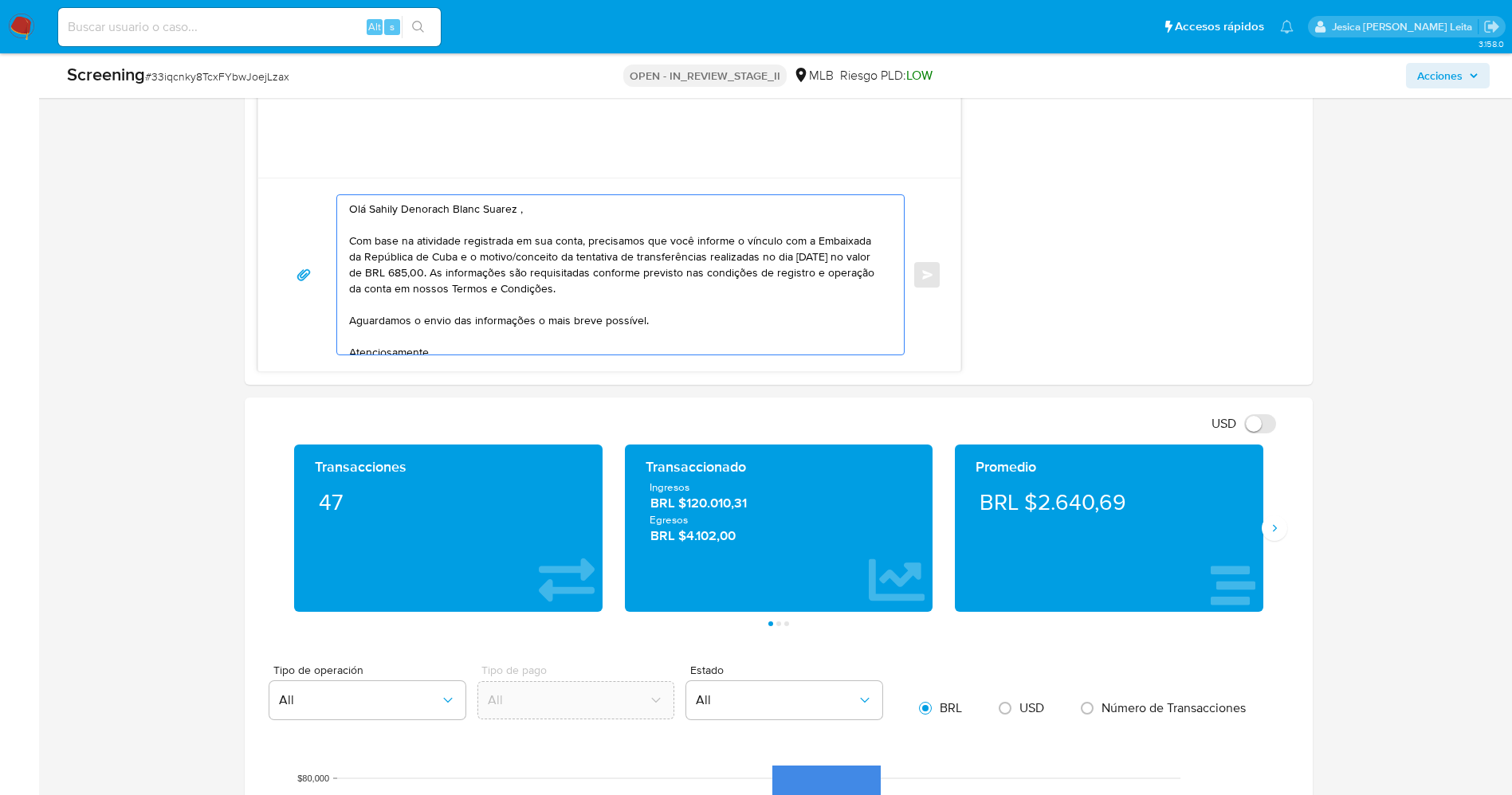
scroll to position [1315, 0]
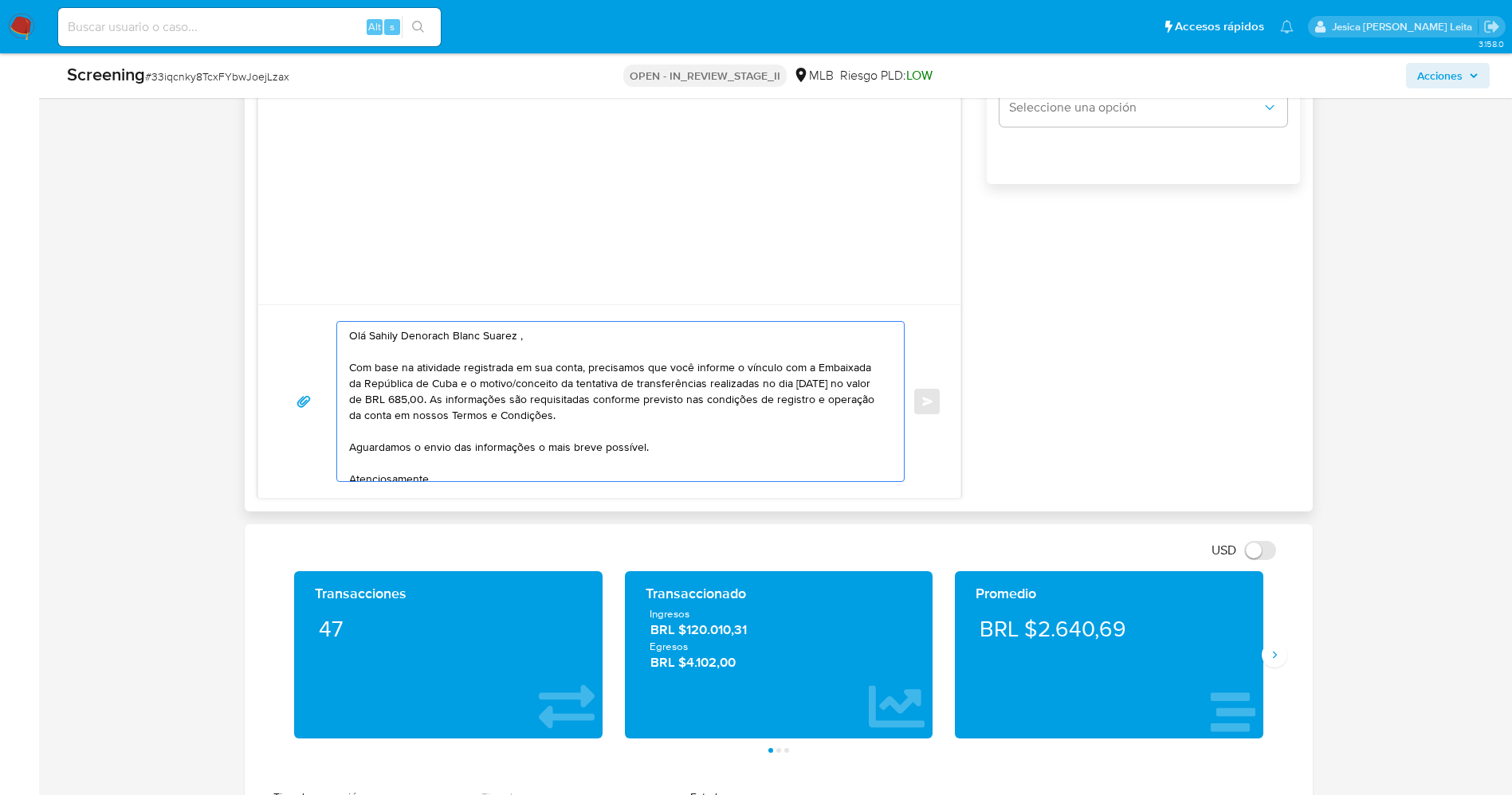
click at [358, 399] on textarea "Olá Sahily Denorach Blanc Suarez , Com base na atividade registrada em sua cont…" at bounding box center [616, 401] width 536 height 159
click at [512, 402] on textarea "Olá Sahily Denorach Blanc Suarez , Com base na atividade registrada em sua cont…" at bounding box center [616, 401] width 536 height 159
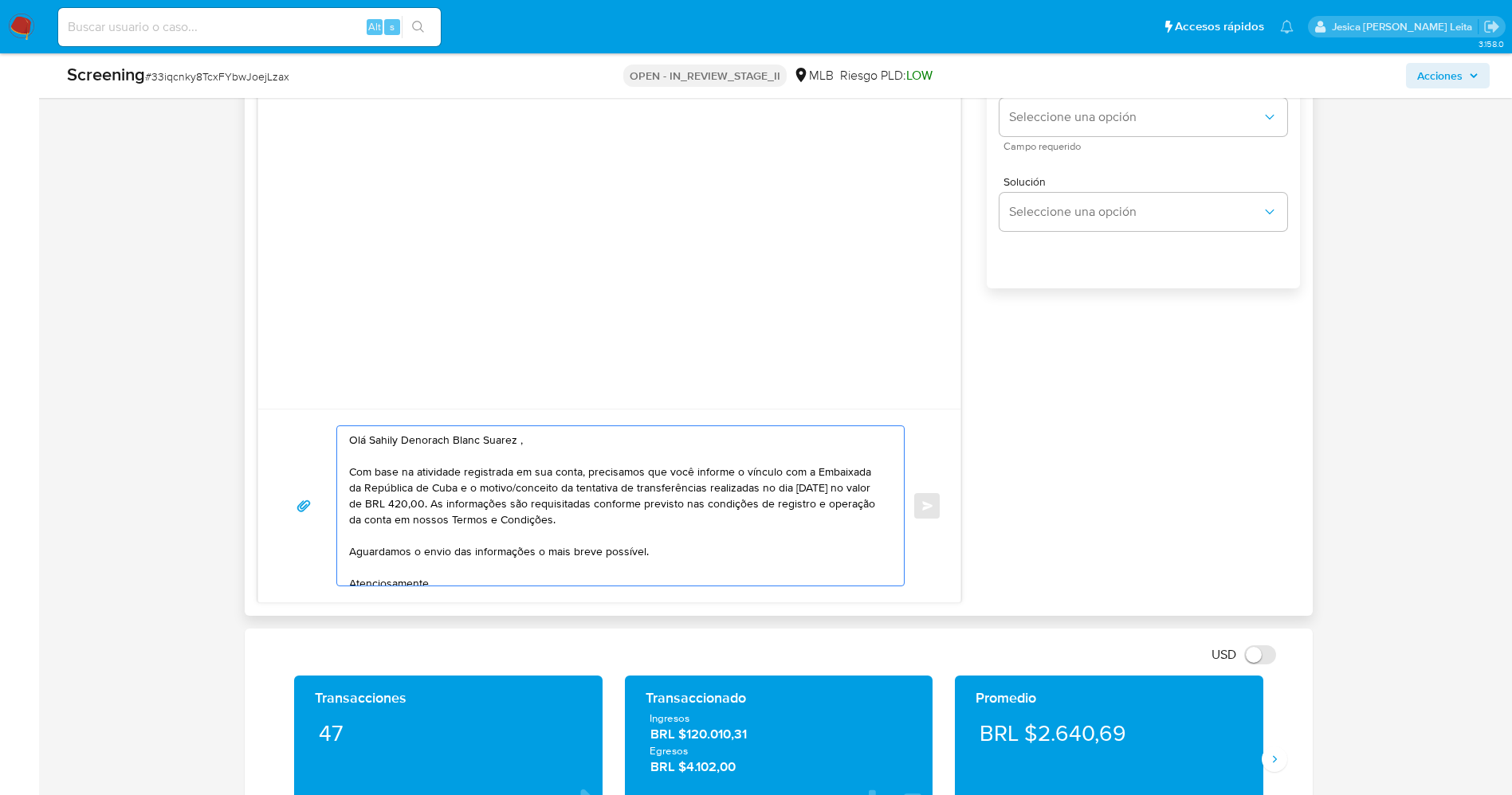
scroll to position [1075, 0]
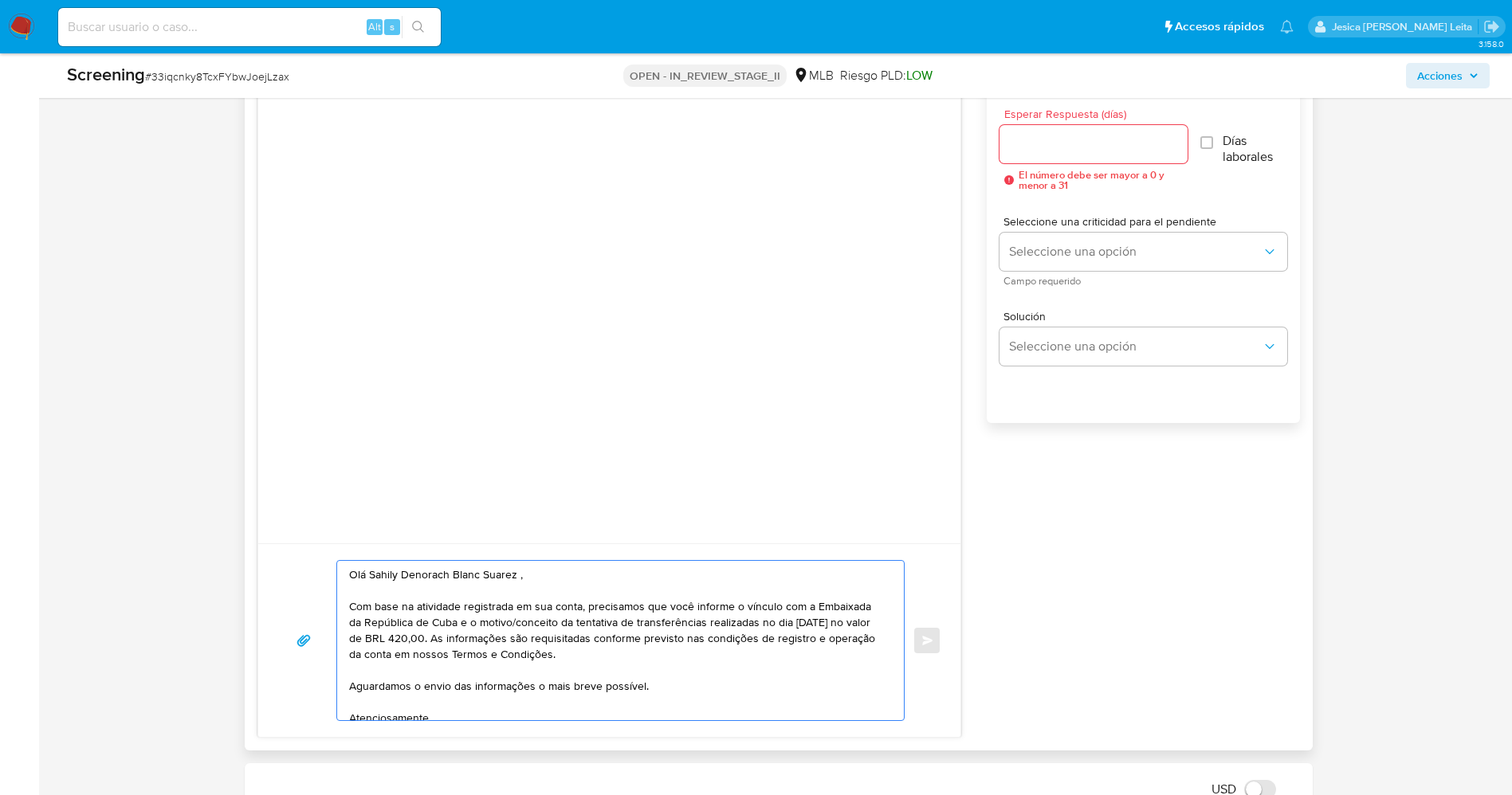
type textarea "Olá Sahily Denorach Blanc Suarez , Com base na atividade registrada em sua cont…"
click at [1106, 147] on input "Esperar Respuesta (días)" at bounding box center [1093, 144] width 188 height 21
type input "1"
click at [1208, 140] on input "Días laborales" at bounding box center [1204, 142] width 13 height 13
checkbox input "true"
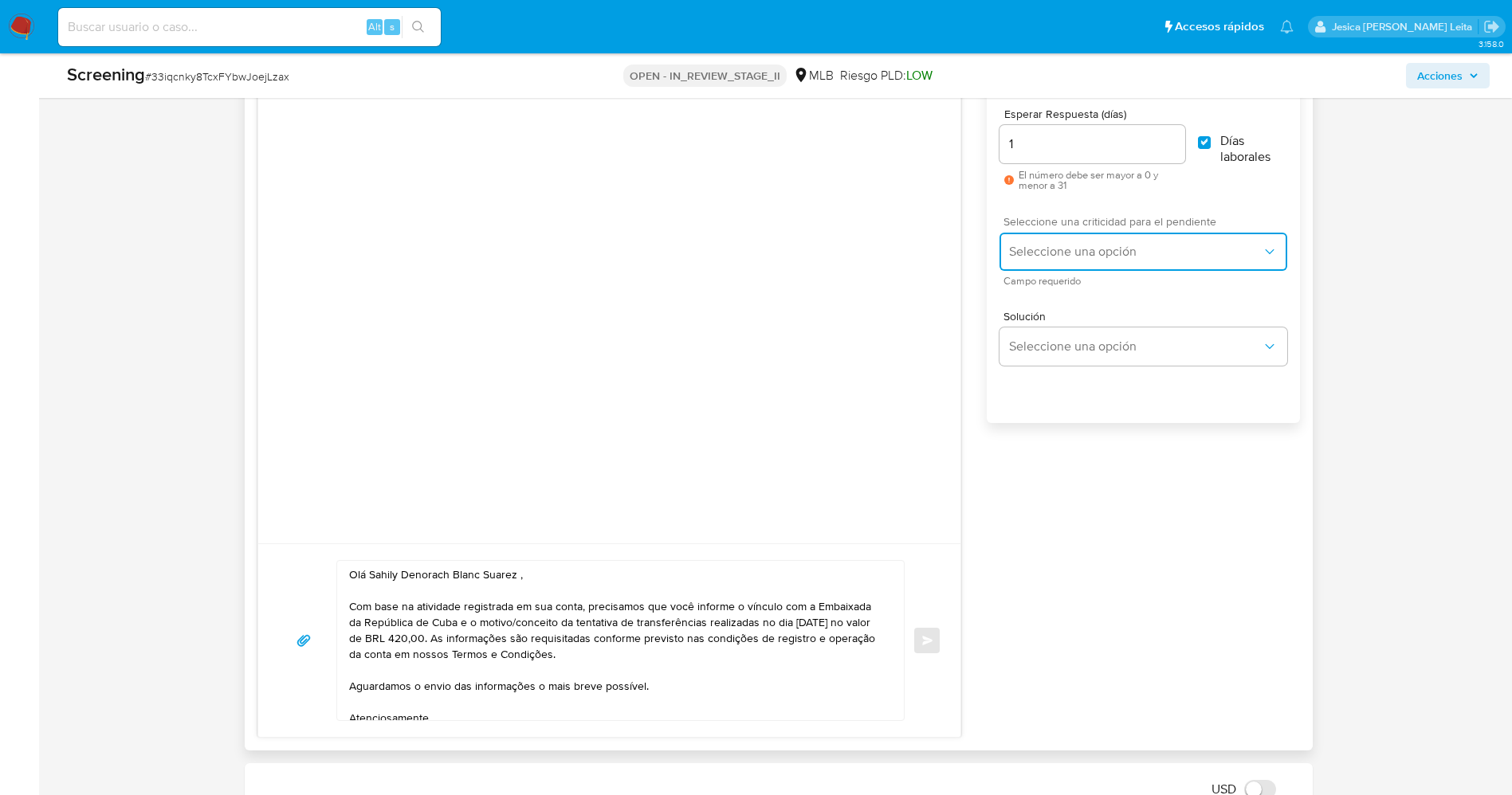
click at [1140, 253] on span "Seleccione una opción" at bounding box center [1135, 252] width 252 height 16
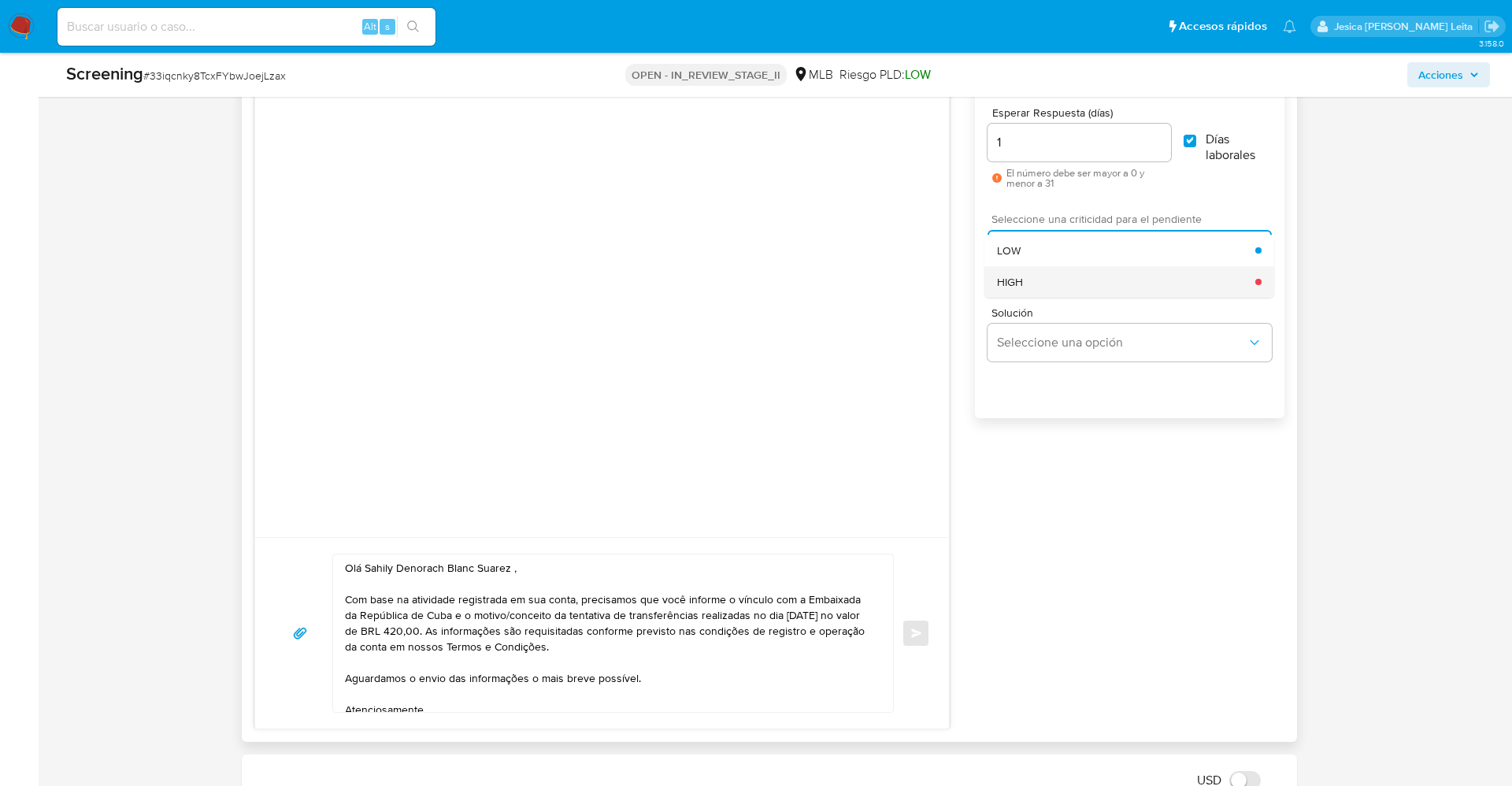
click at [1079, 282] on div "HIGH" at bounding box center [1126, 282] width 258 height 31
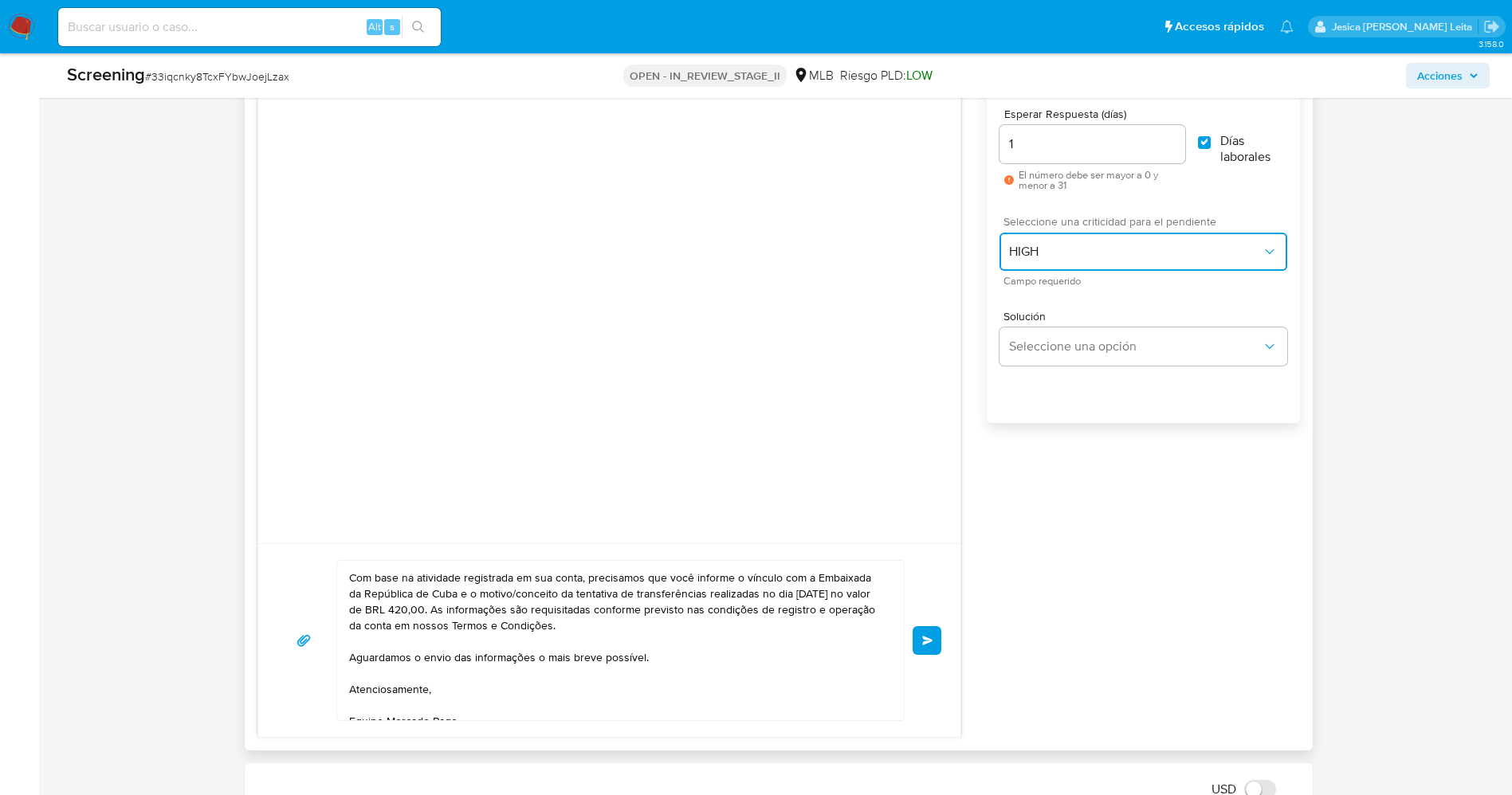
scroll to position [43, 0]
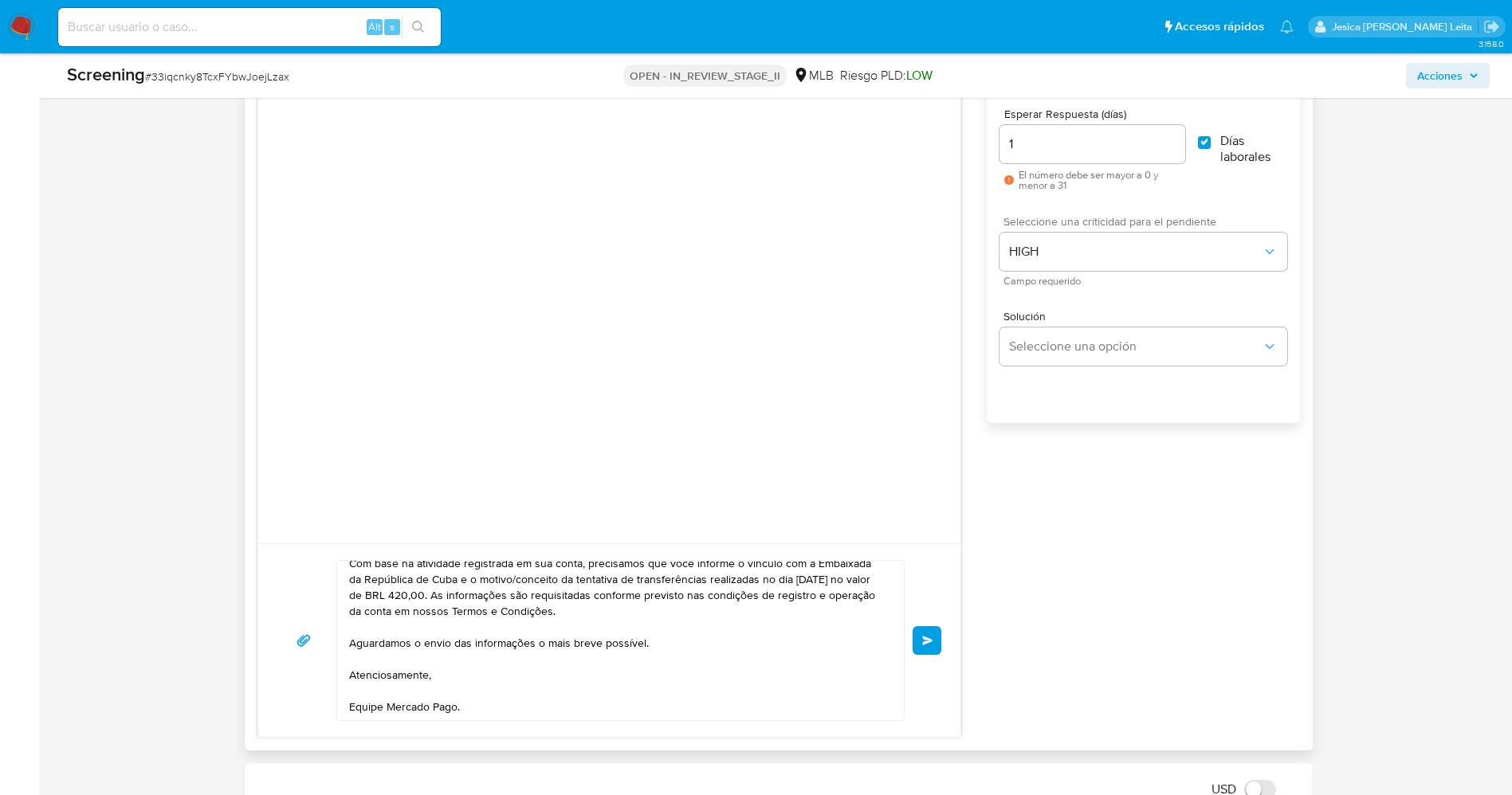
click at [573, 702] on textarea "Olá Sahily Denorach Blanc Suarez , Com base na atividade registrada em sua cont…" at bounding box center [616, 640] width 536 height 159
click at [927, 636] on span "Enviar" at bounding box center [927, 640] width 11 height 10
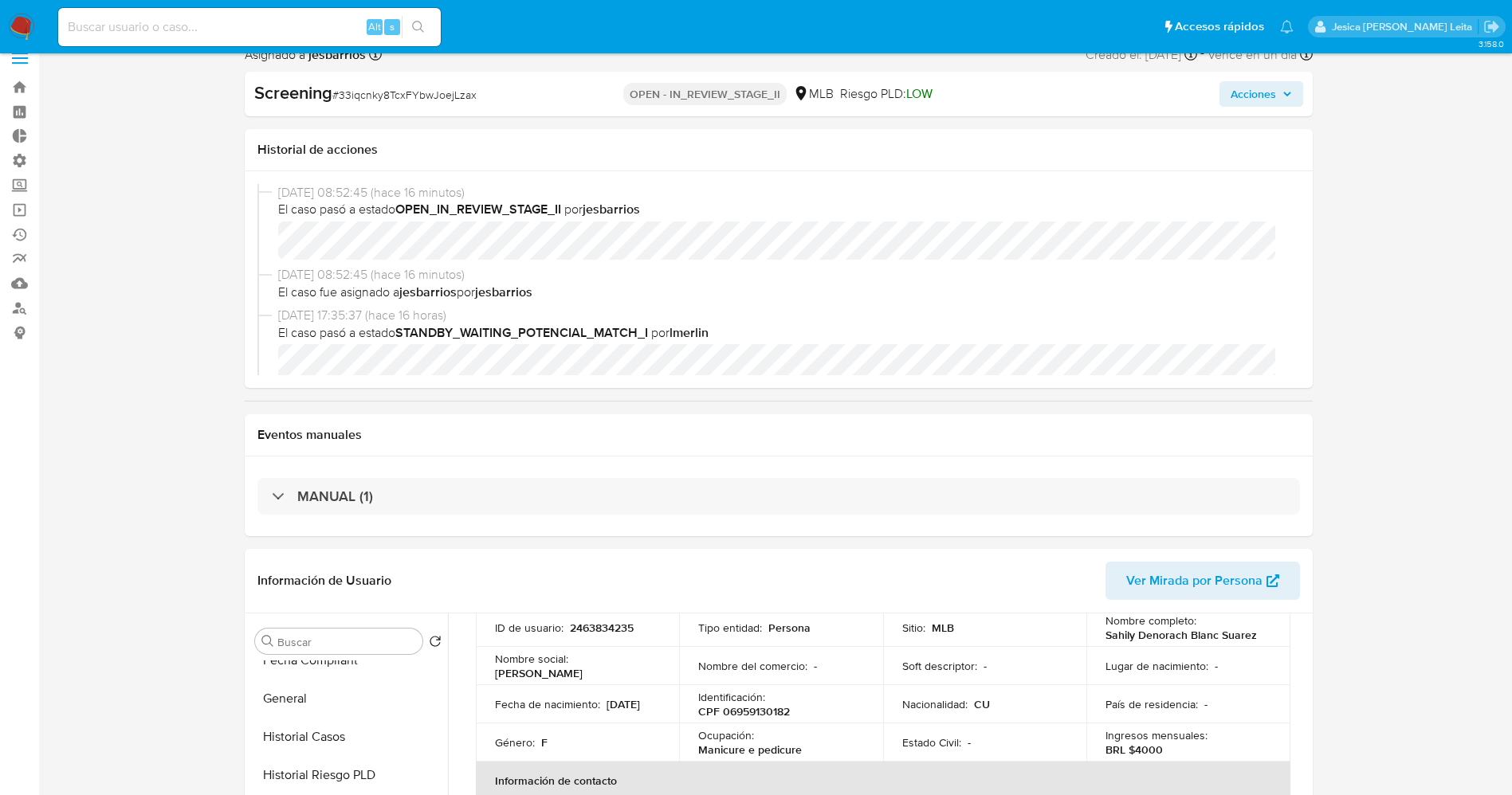
scroll to position [0, 0]
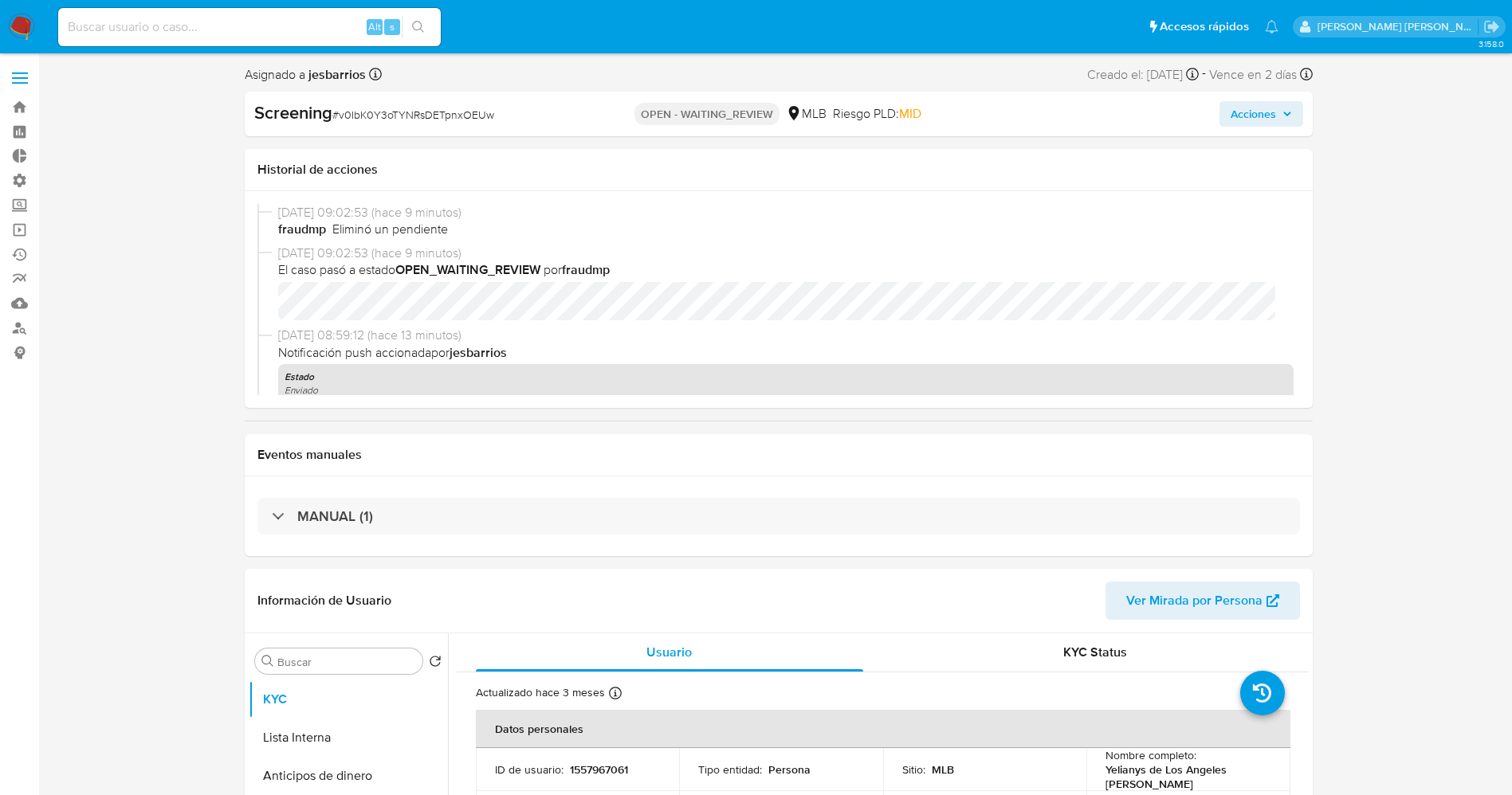
select select "10"
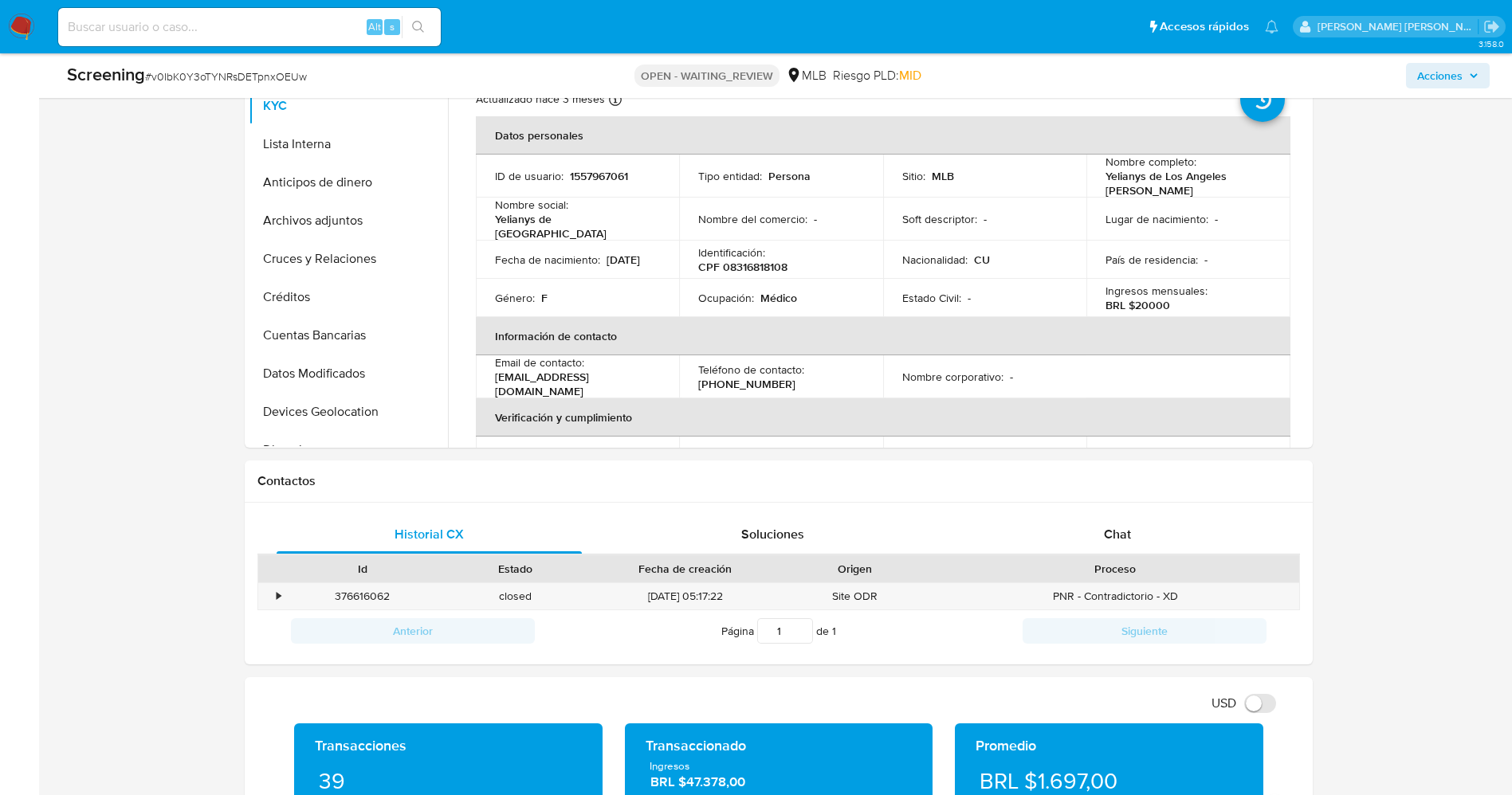
scroll to position [717, 0]
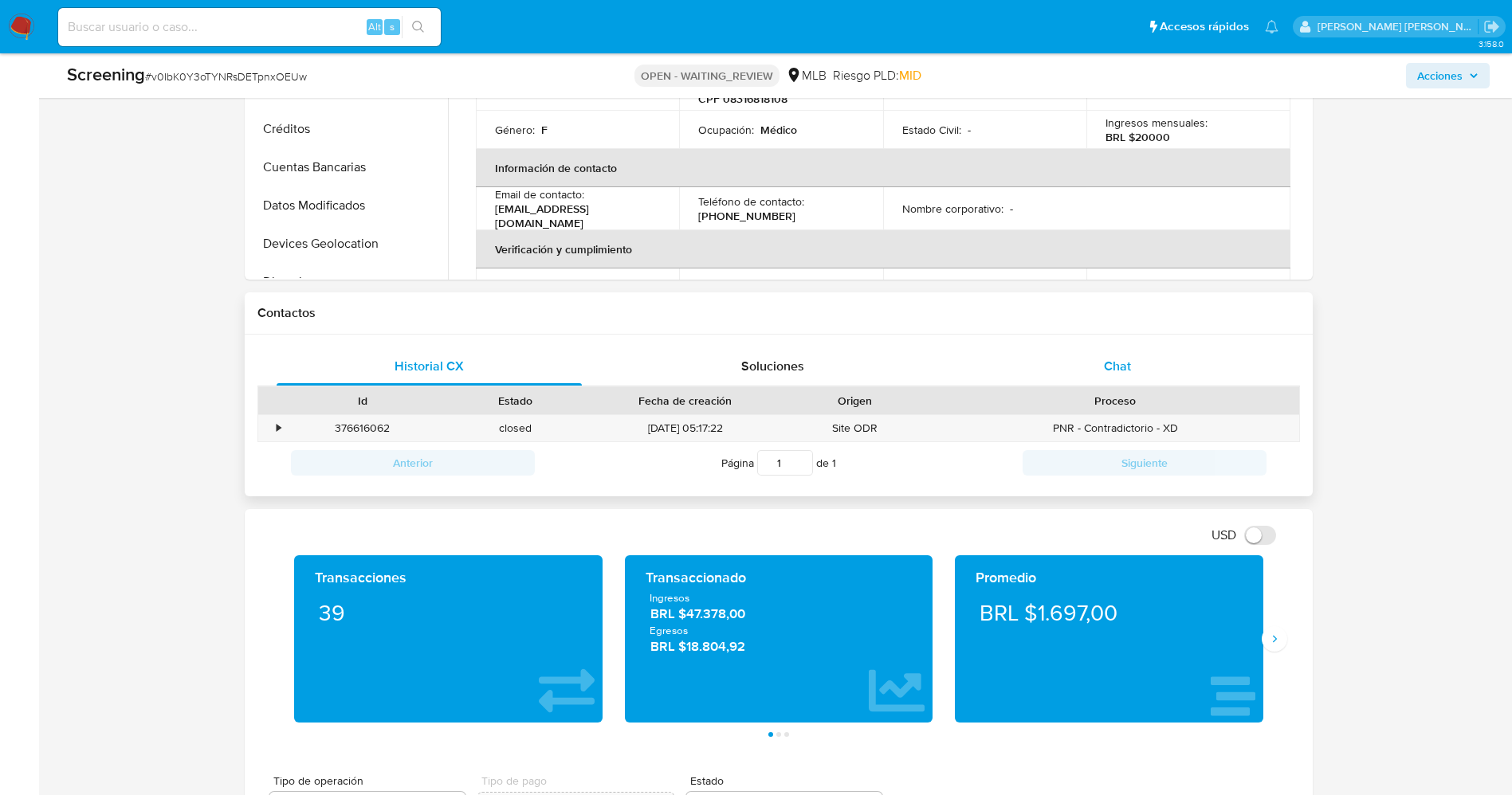
click at [1093, 367] on div "Chat" at bounding box center [1118, 367] width 306 height 38
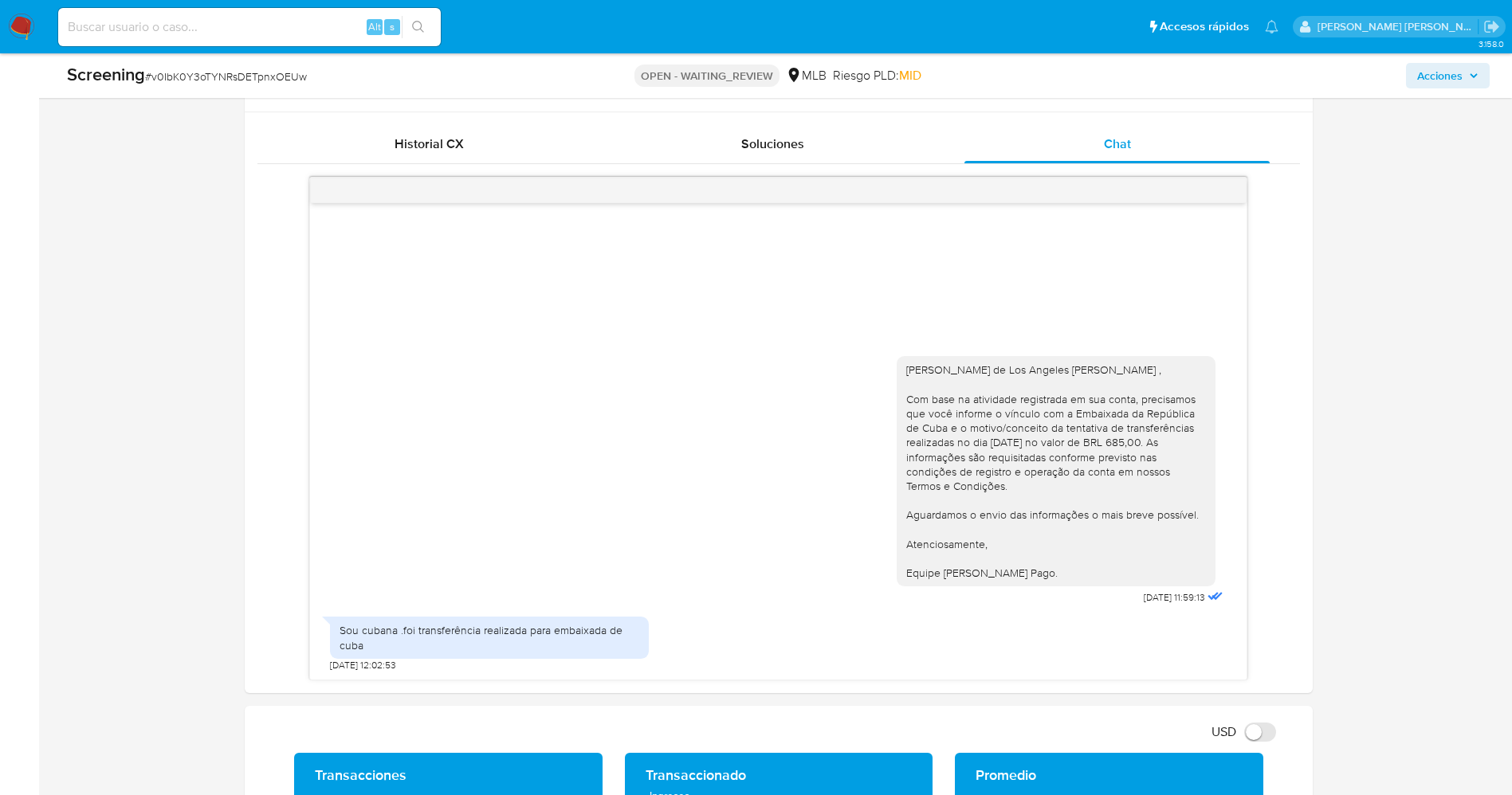
scroll to position [956, 0]
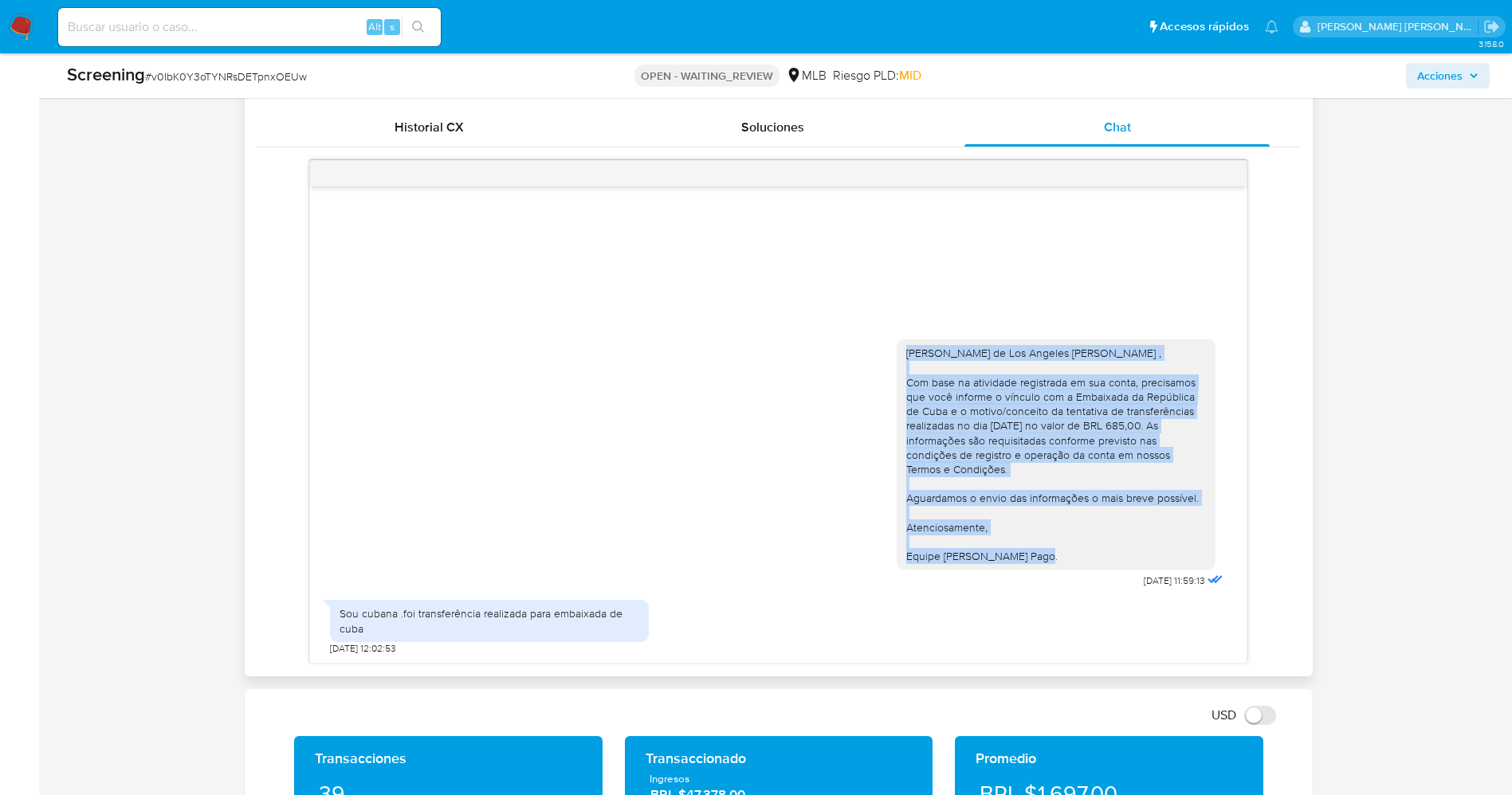
drag, startPoint x: 905, startPoint y: 350, endPoint x: 1037, endPoint y: 572, distance: 258.3
click at [1037, 572] on div "[PERSON_NAME] de Los Angeles [PERSON_NAME] , Com base na atividade registrada e…" at bounding box center [1062, 460] width 330 height 264
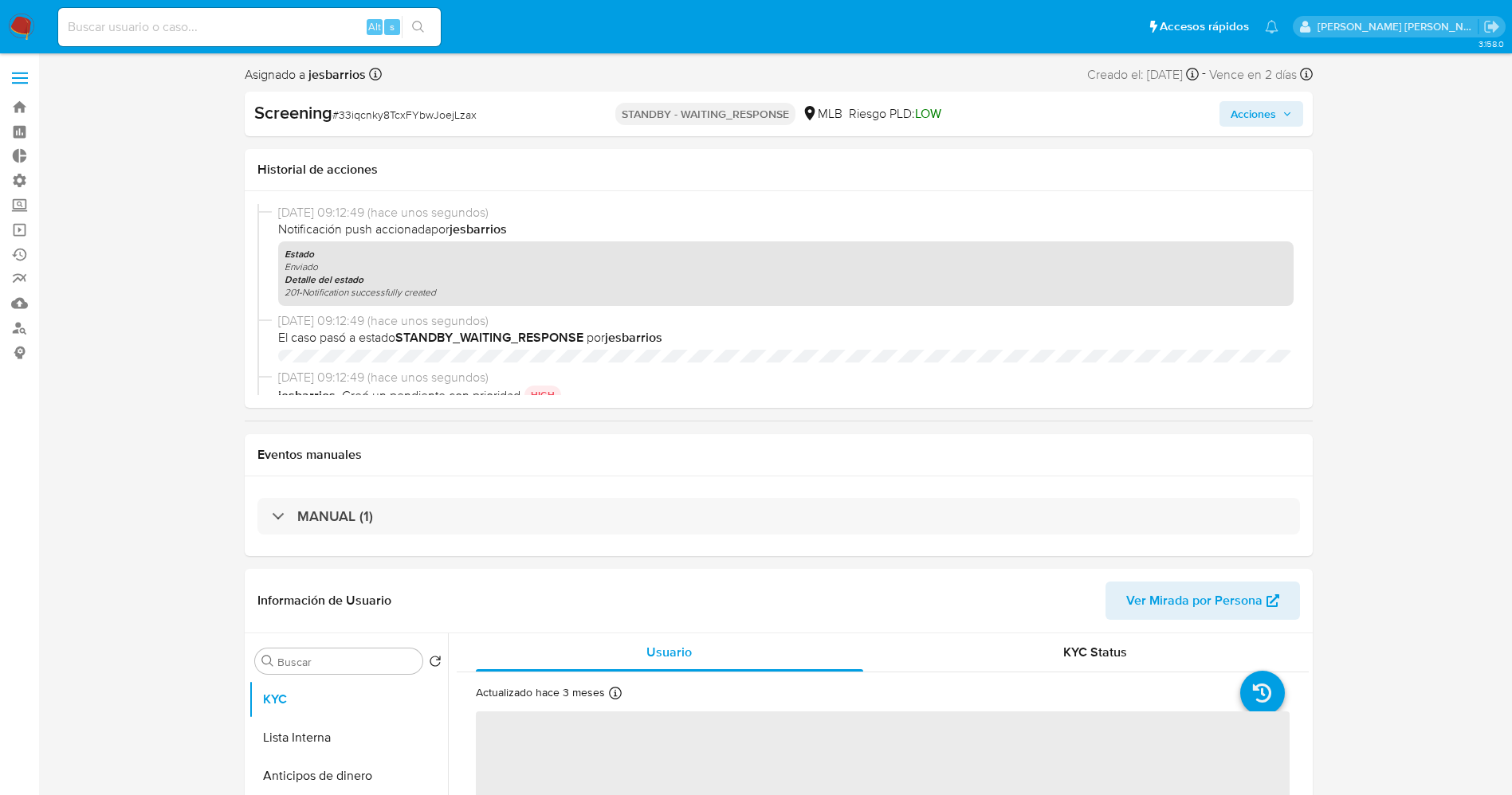
select select "10"
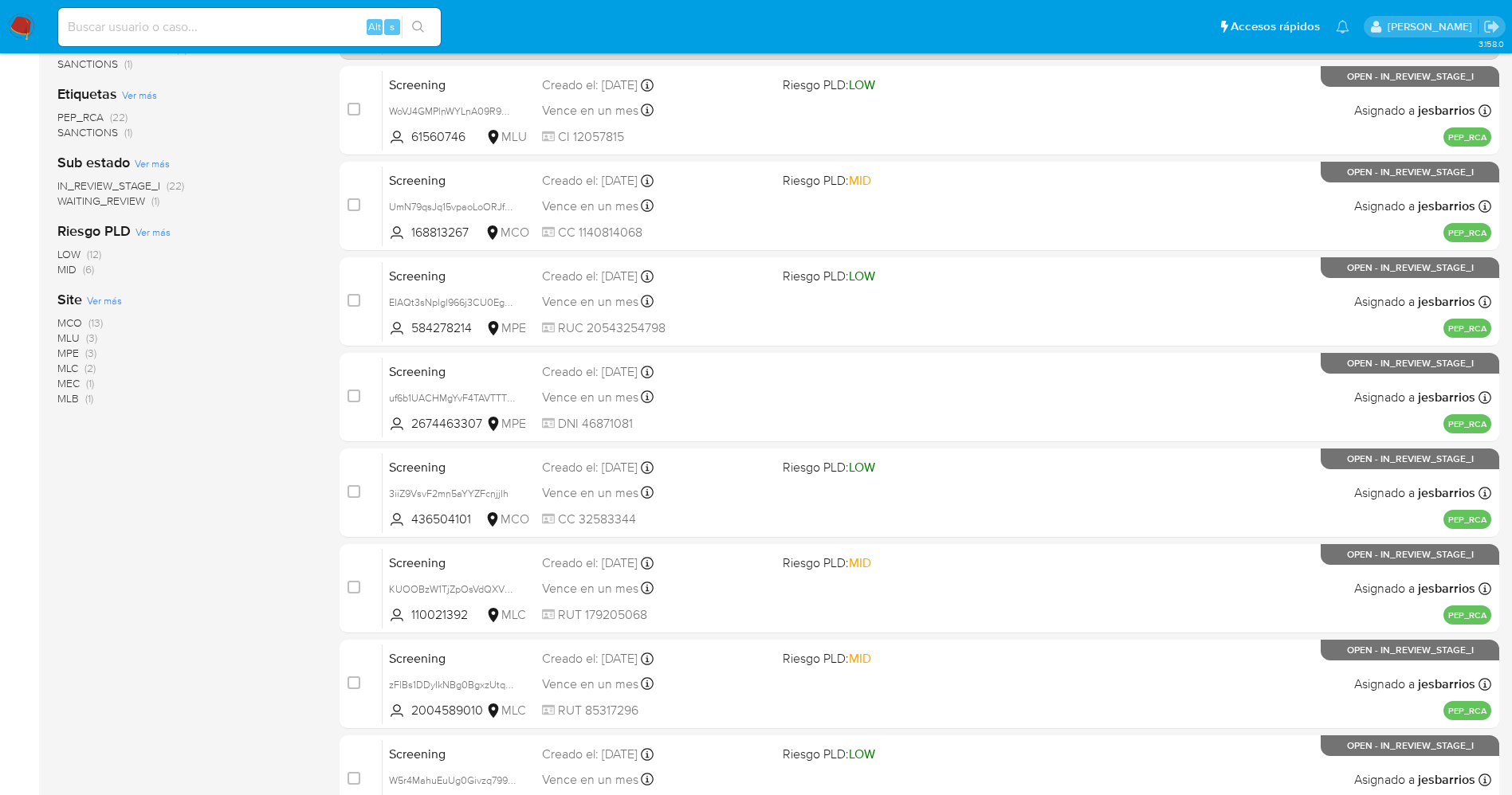
scroll to position [521, 0]
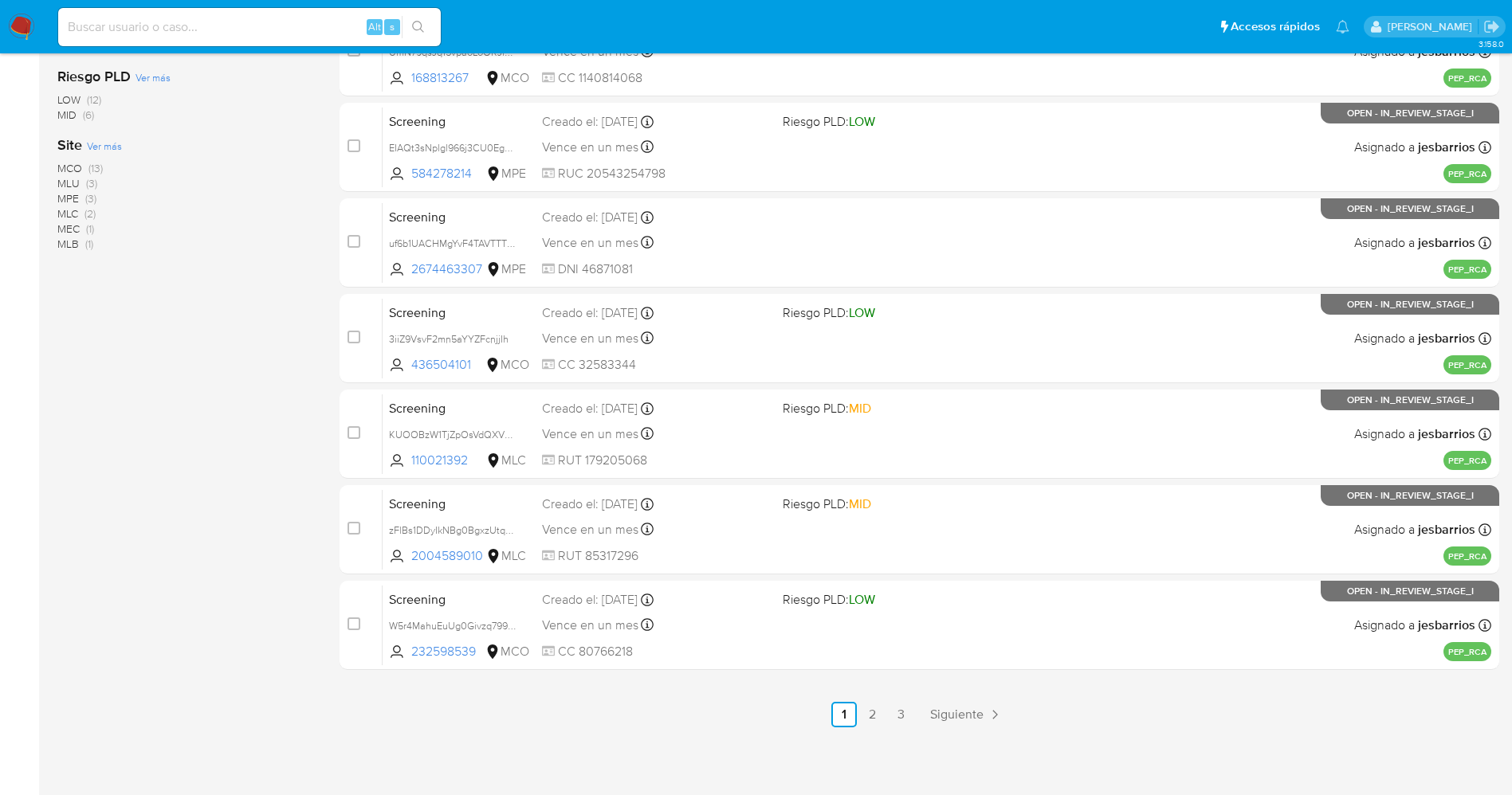
click at [901, 715] on link "3" at bounding box center [901, 715] width 25 height 25
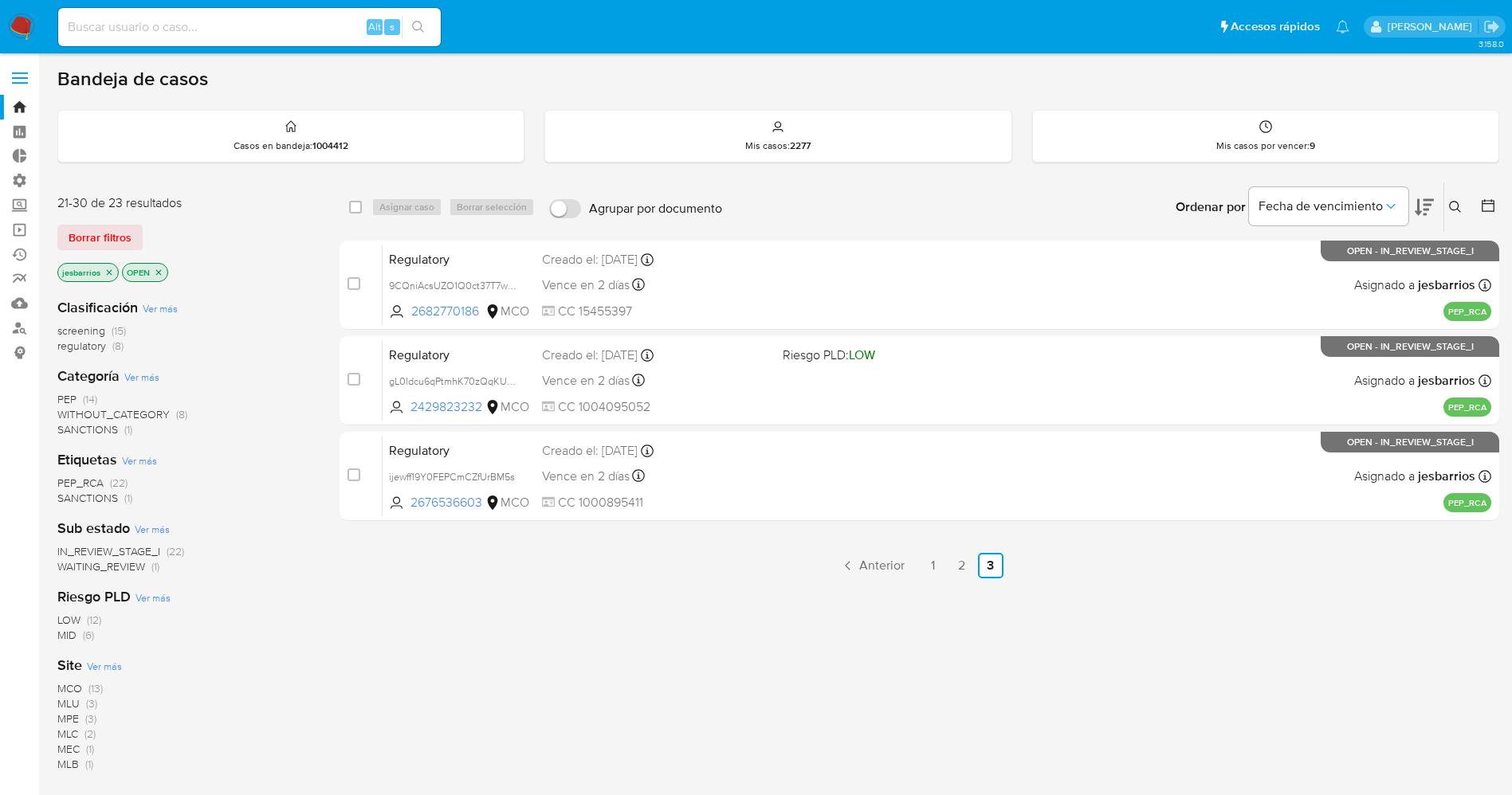
click at [87, 430] on span "SANCTIONS" at bounding box center [87, 429] width 60 height 16
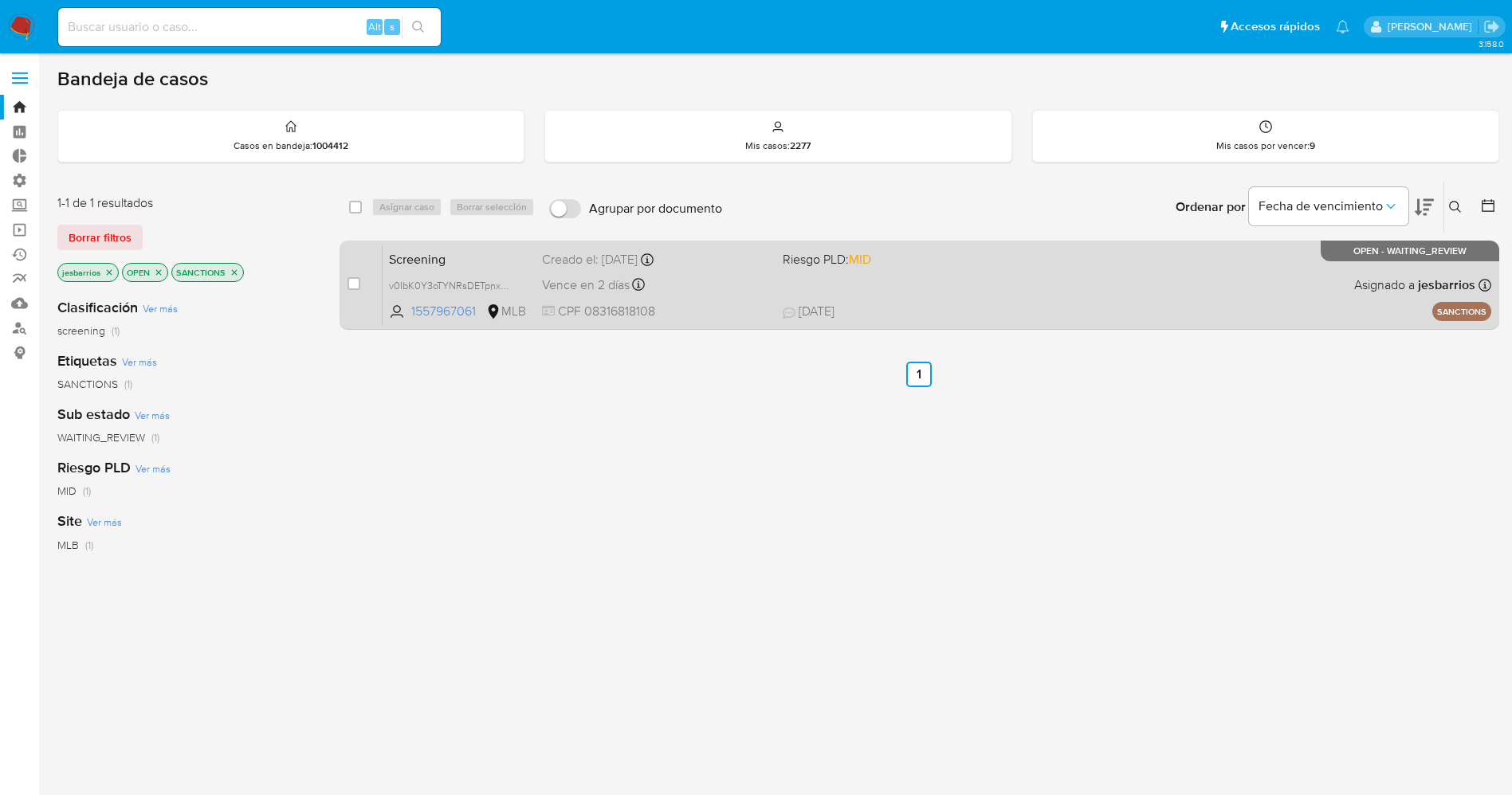
click at [1044, 294] on div "Screening v0IbK0Y3oTYNRsDETpnxOEUw 1557967061 MLB Riesgo PLD: MID Creado el: [D…" at bounding box center [937, 285] width 1109 height 80
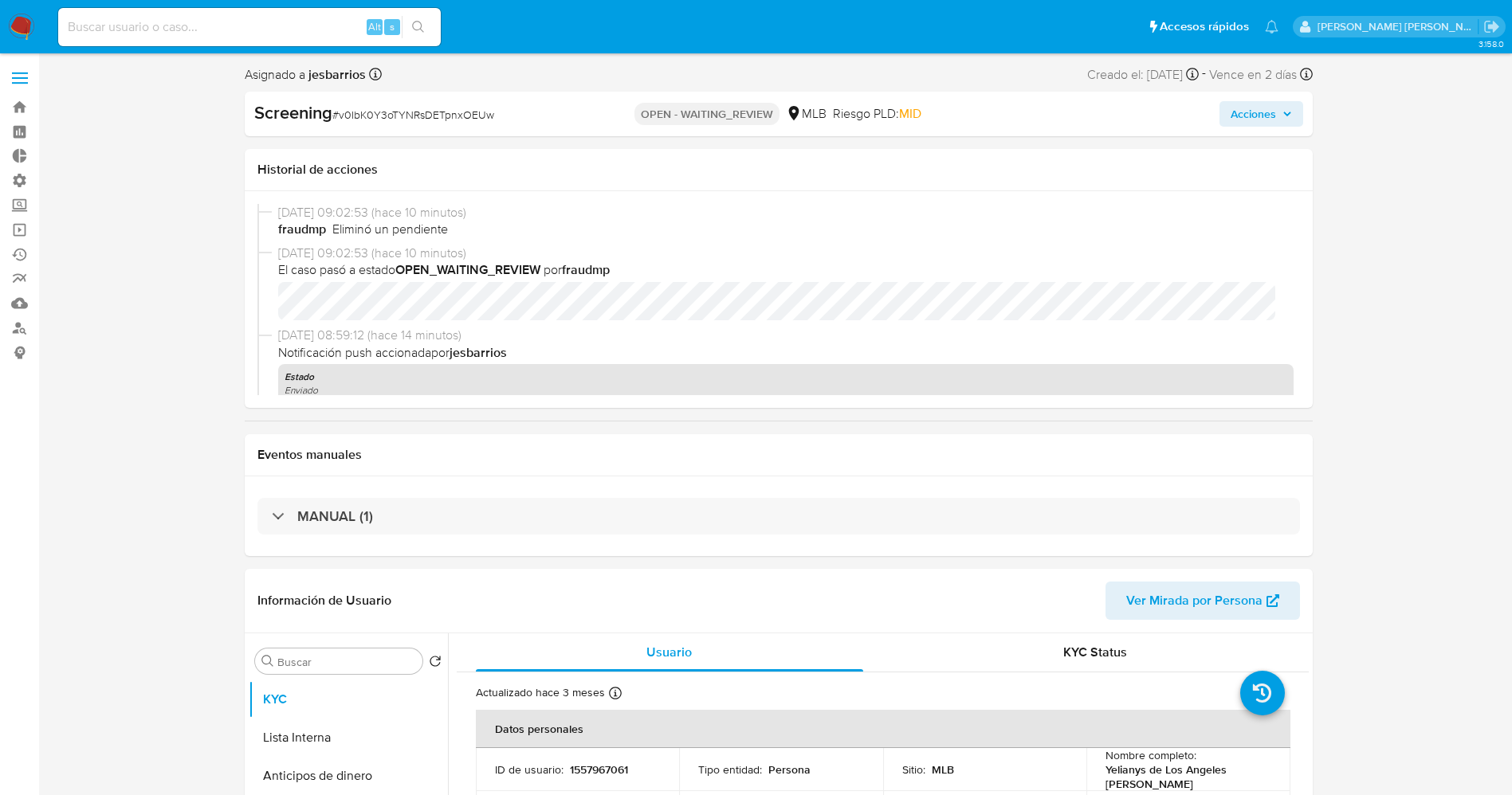
select select "10"
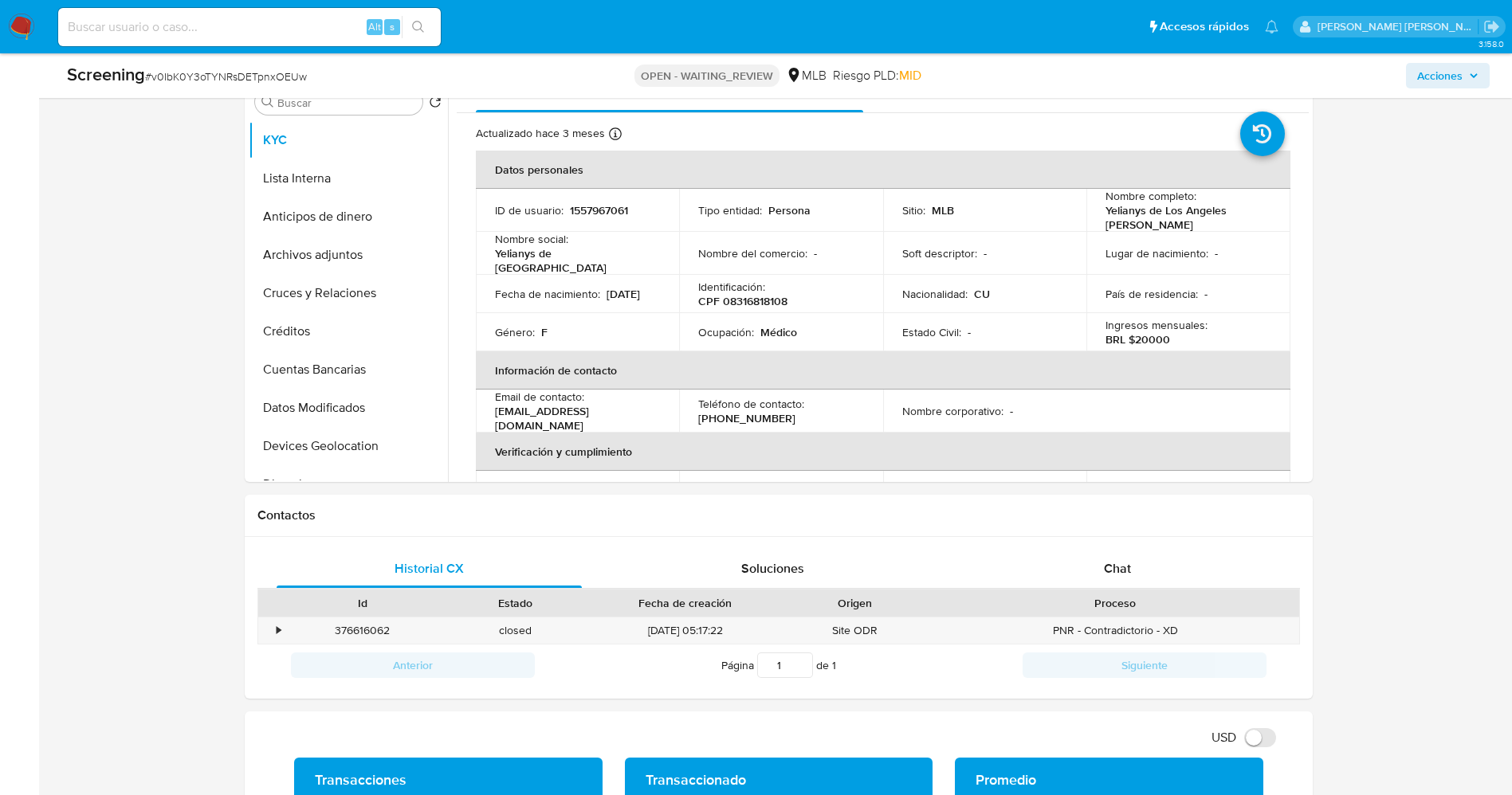
scroll to position [478, 0]
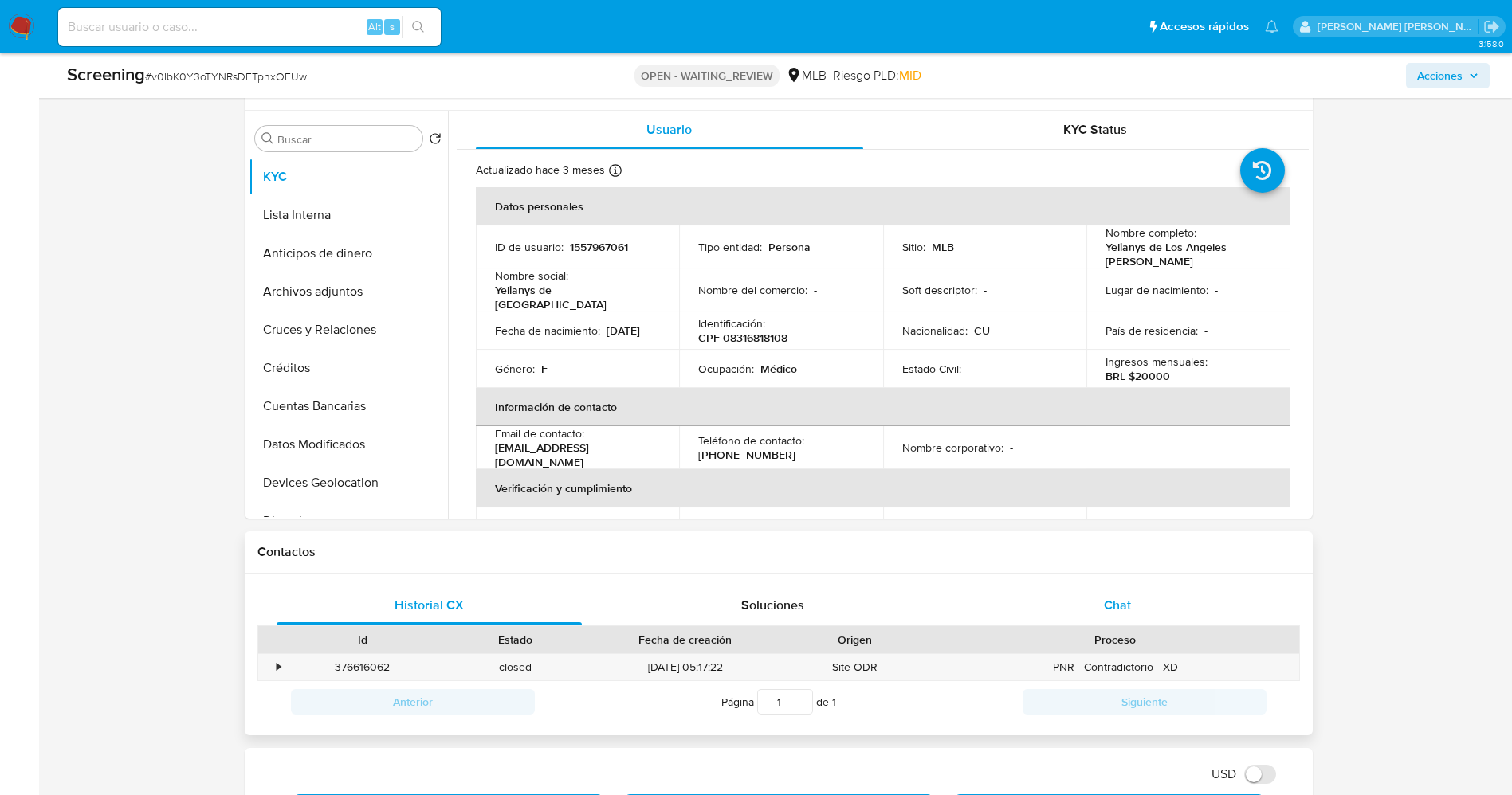
click at [1134, 604] on div "Chat" at bounding box center [1118, 605] width 306 height 38
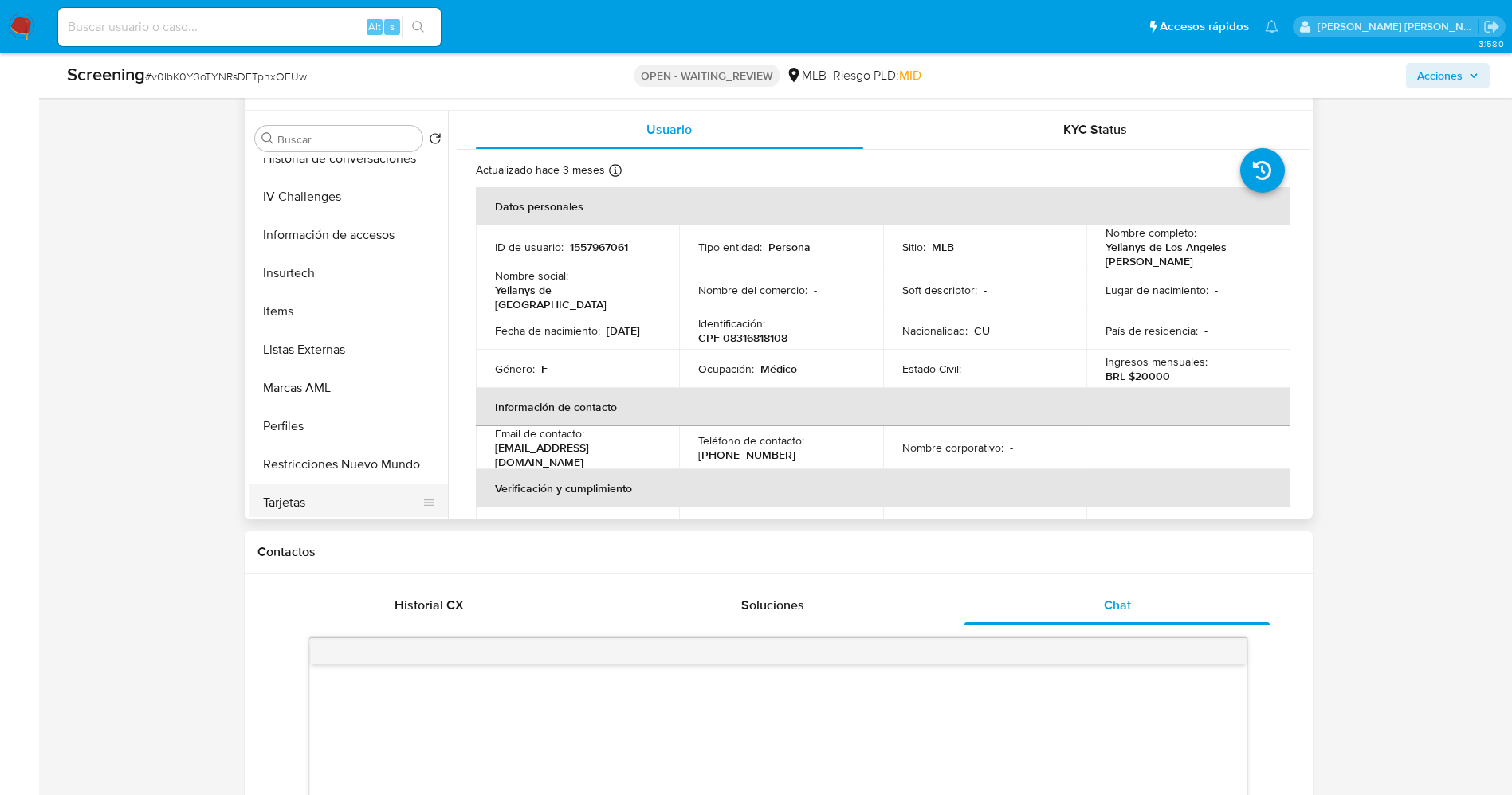
scroll to position [717, 0]
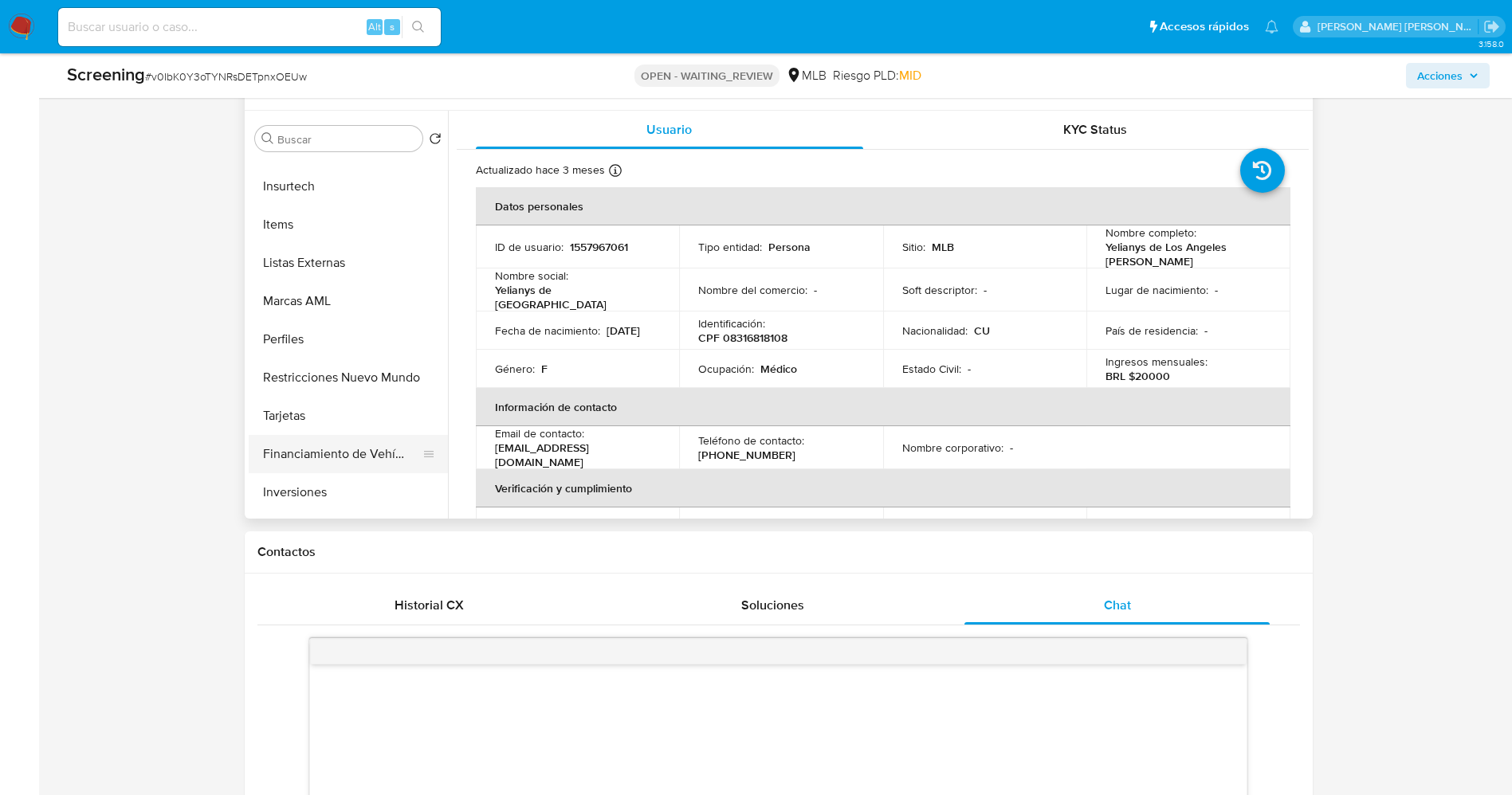
click at [340, 457] on button "Financiamiento de Vehículos" at bounding box center [342, 454] width 186 height 38
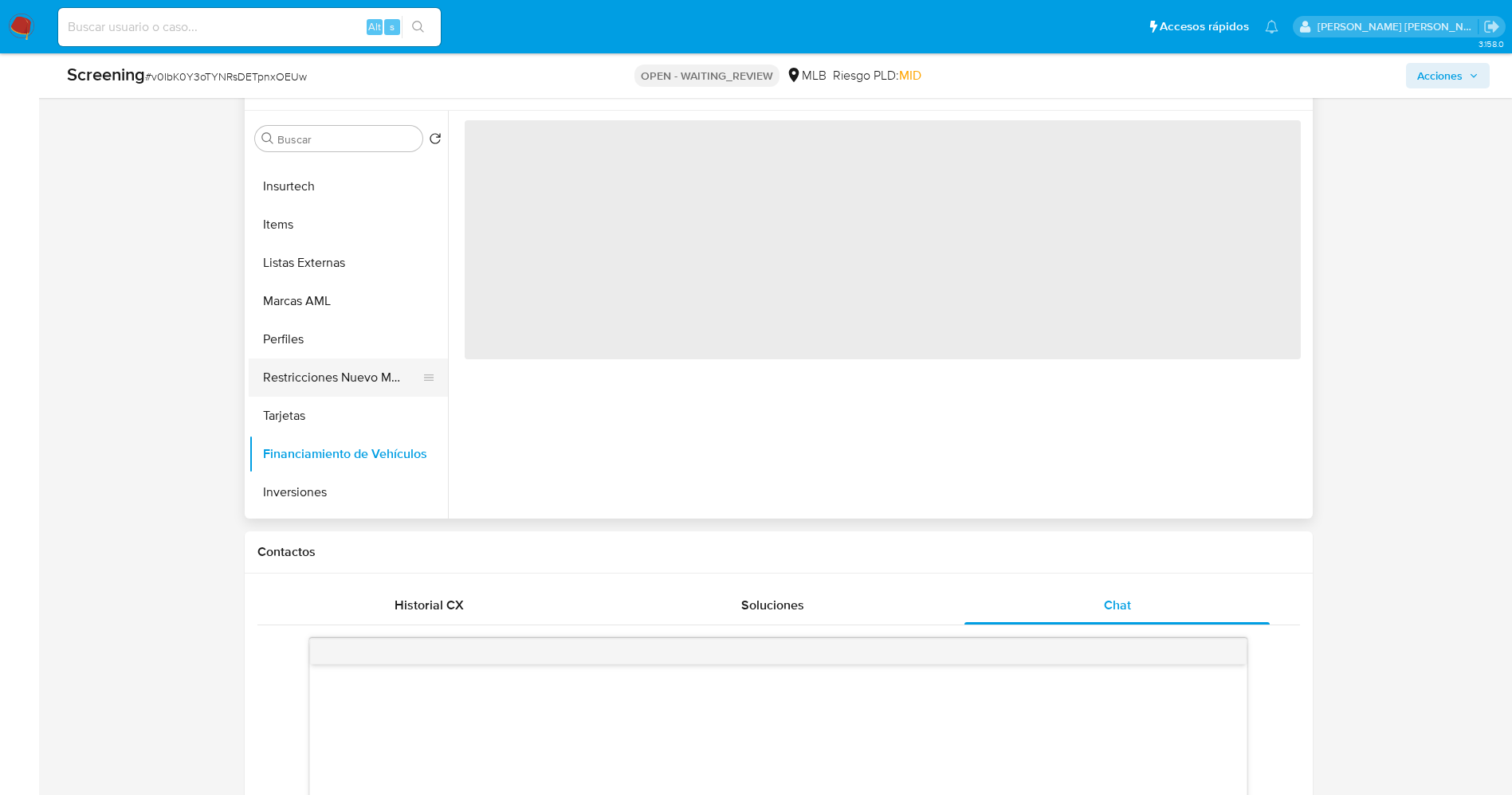
click at [343, 381] on button "Restricciones Nuevo Mundo" at bounding box center [342, 377] width 186 height 38
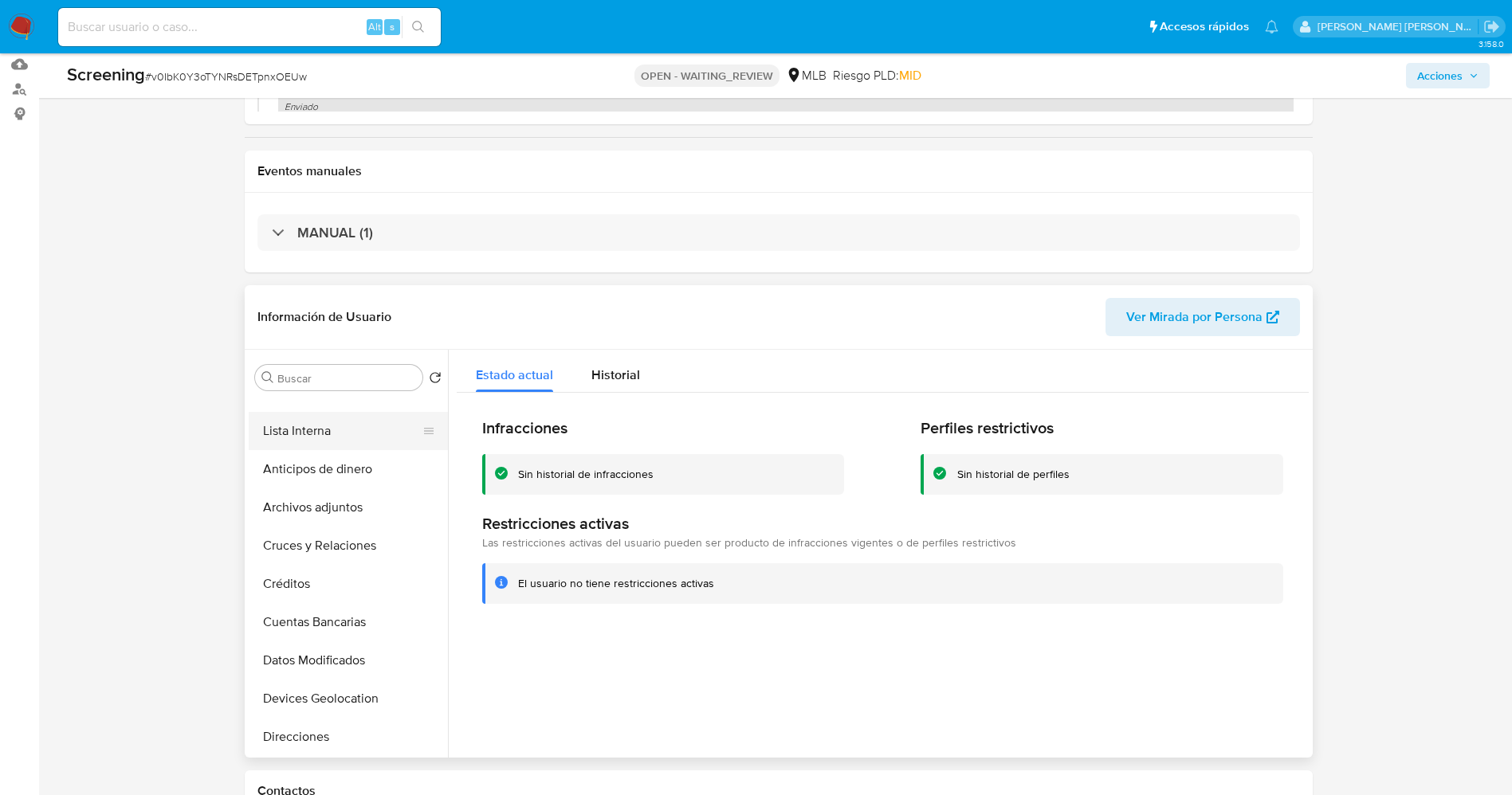
scroll to position [0, 0]
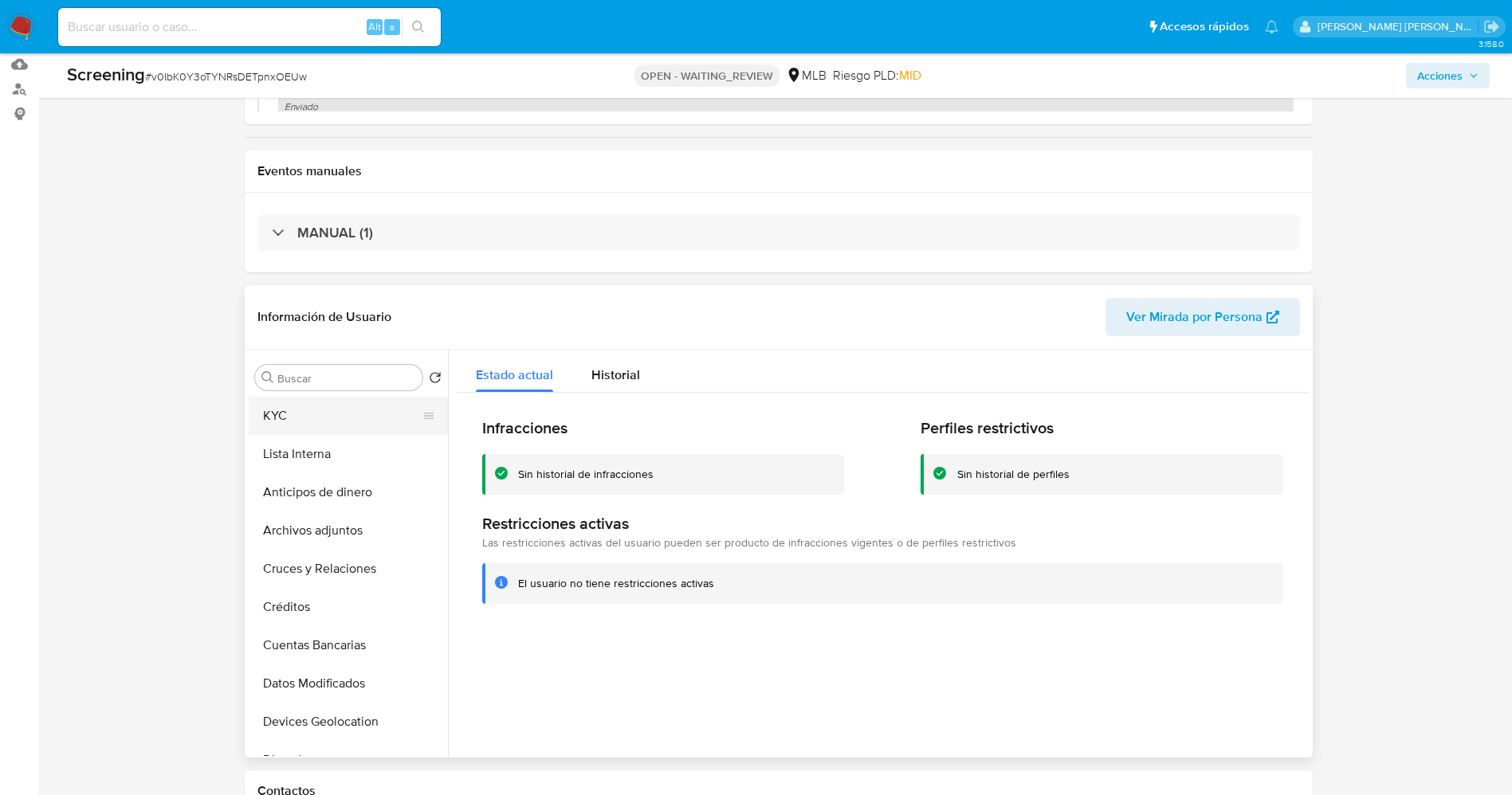
click at [313, 409] on button "KYC" at bounding box center [342, 416] width 186 height 38
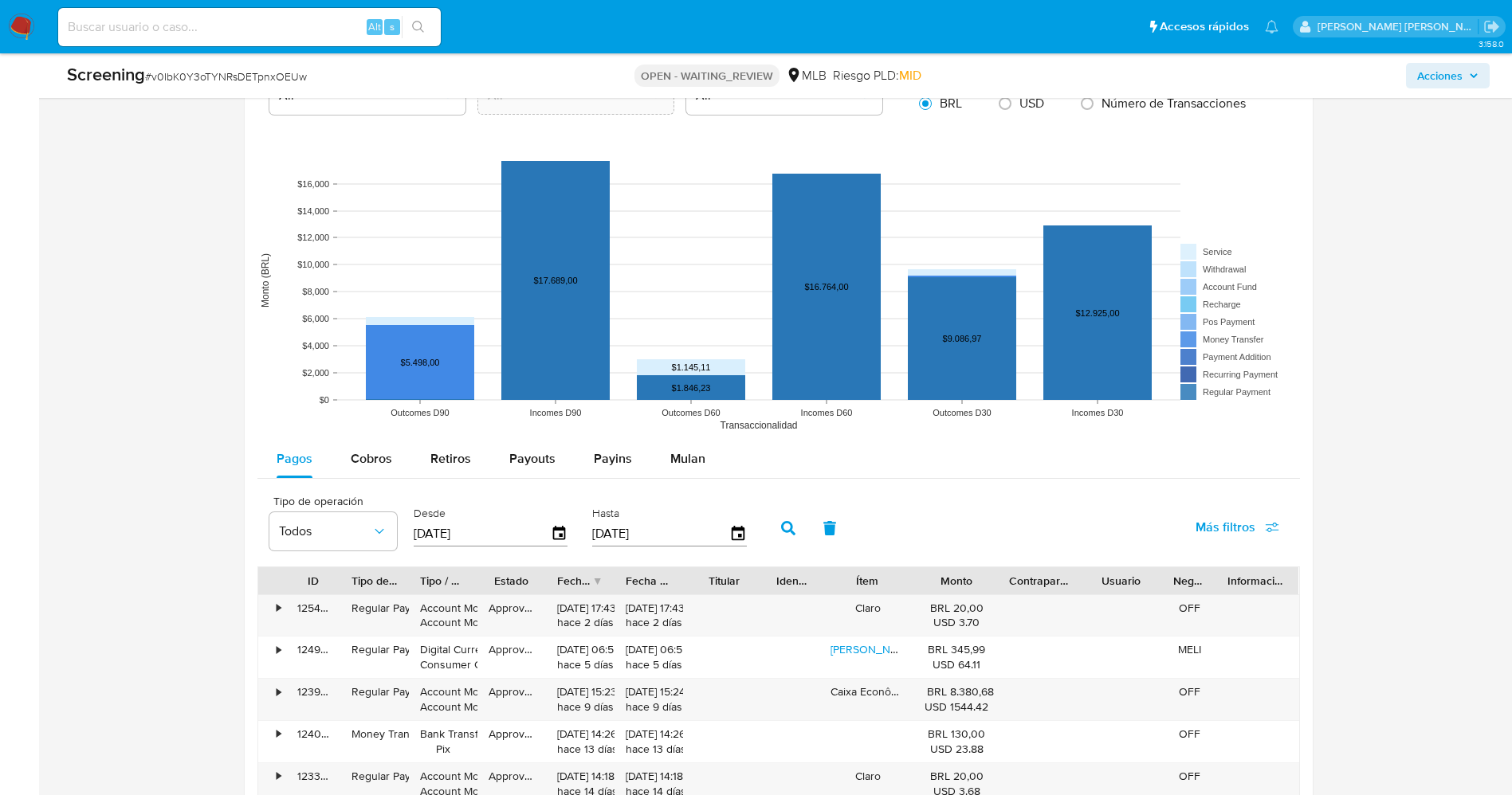
scroll to position [2032, 0]
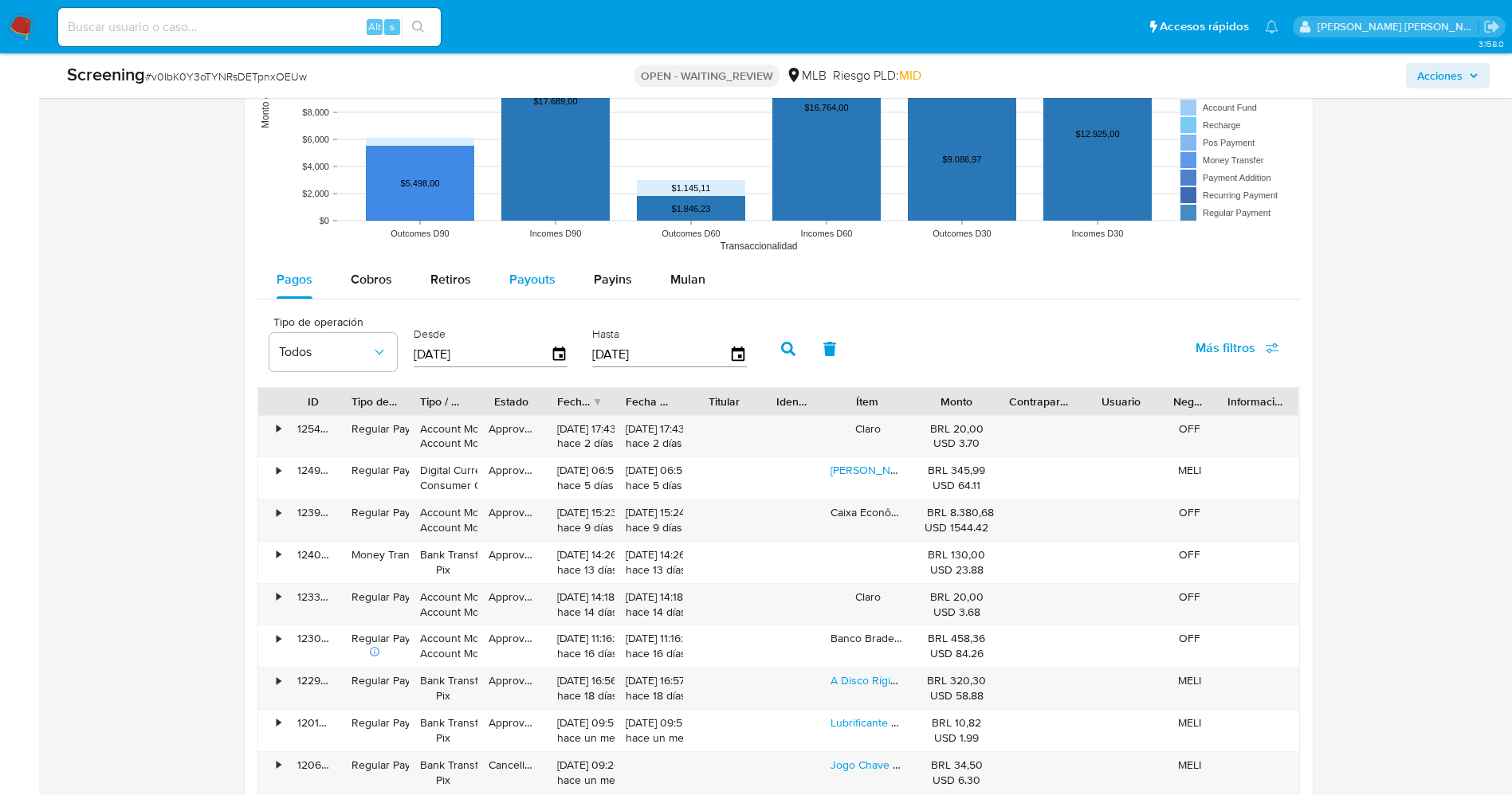
click at [551, 282] on span "Payouts" at bounding box center [532, 279] width 46 height 18
select select "10"
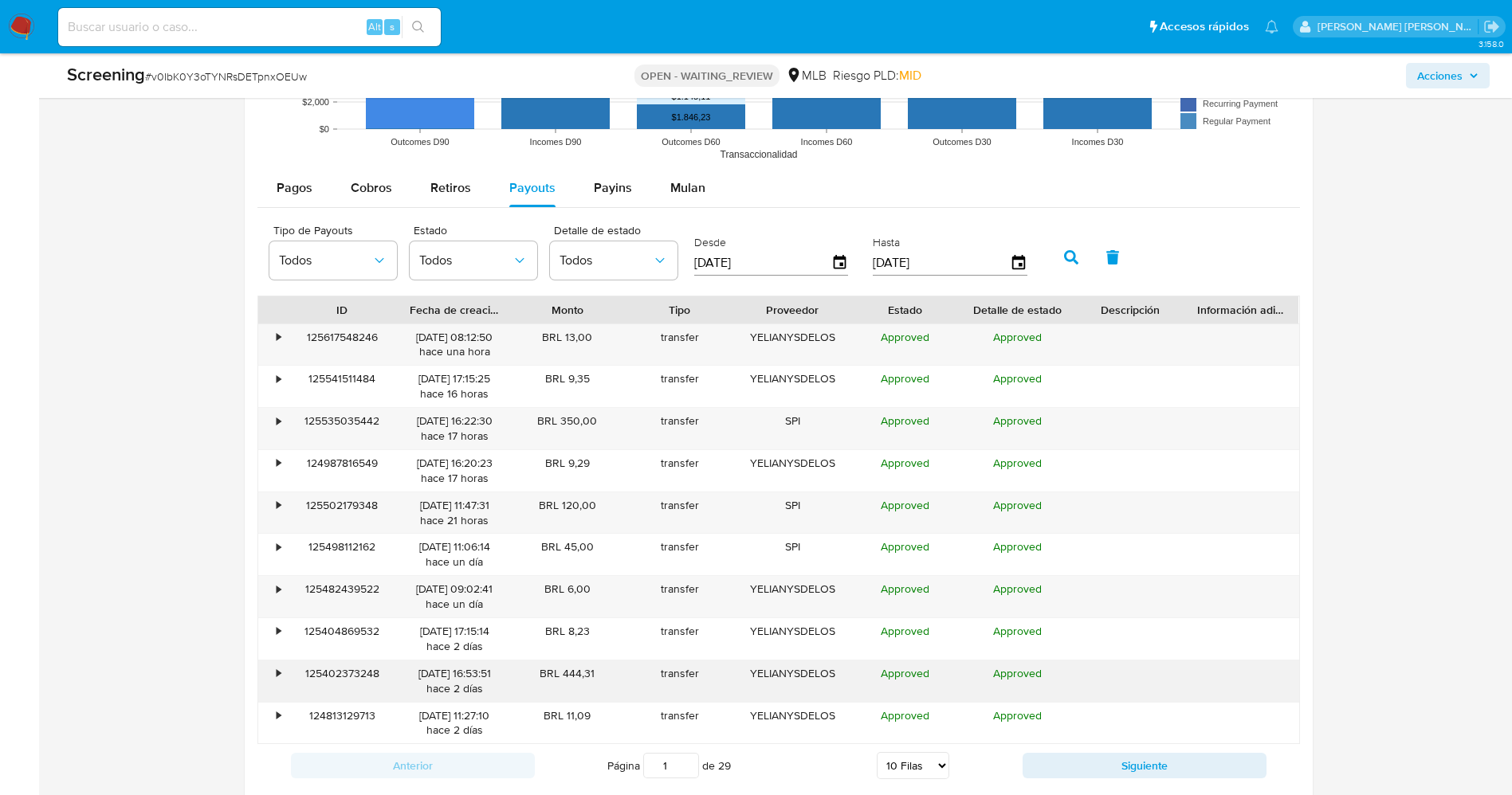
scroll to position [2271, 0]
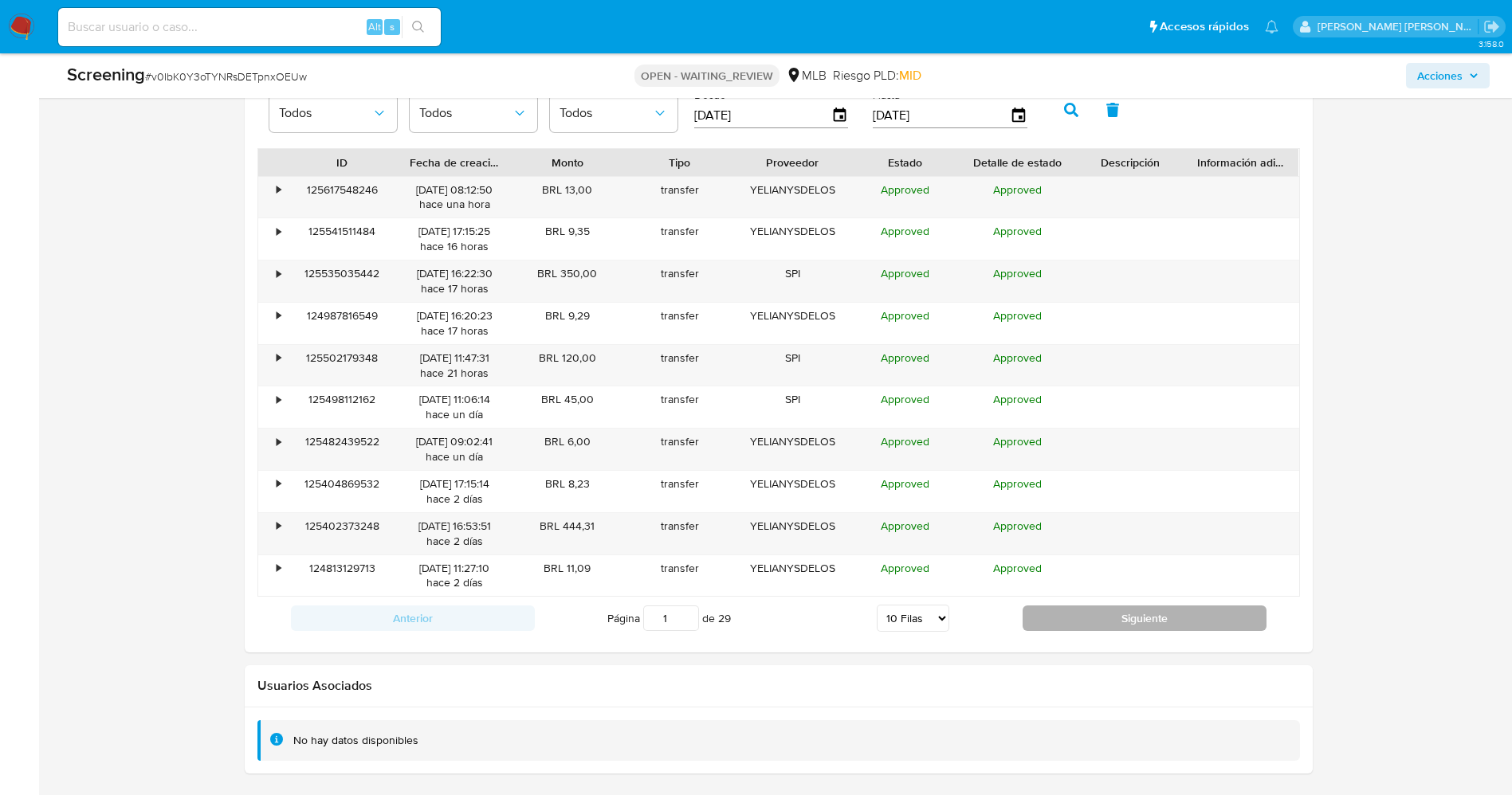
click at [1083, 620] on button "Siguiente" at bounding box center [1144, 618] width 244 height 25
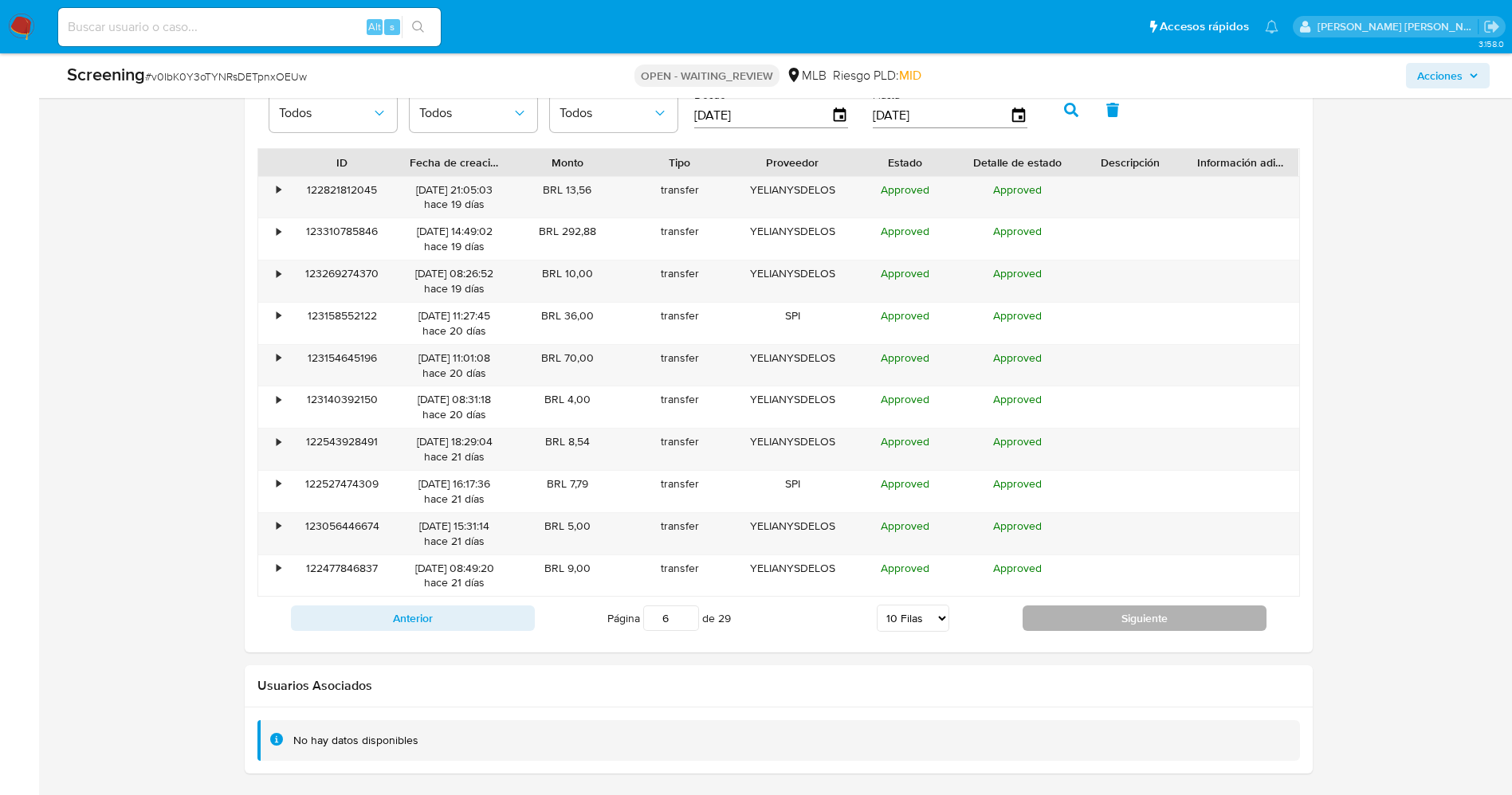
click at [1083, 620] on button "Siguiente" at bounding box center [1144, 618] width 244 height 25
type input "7"
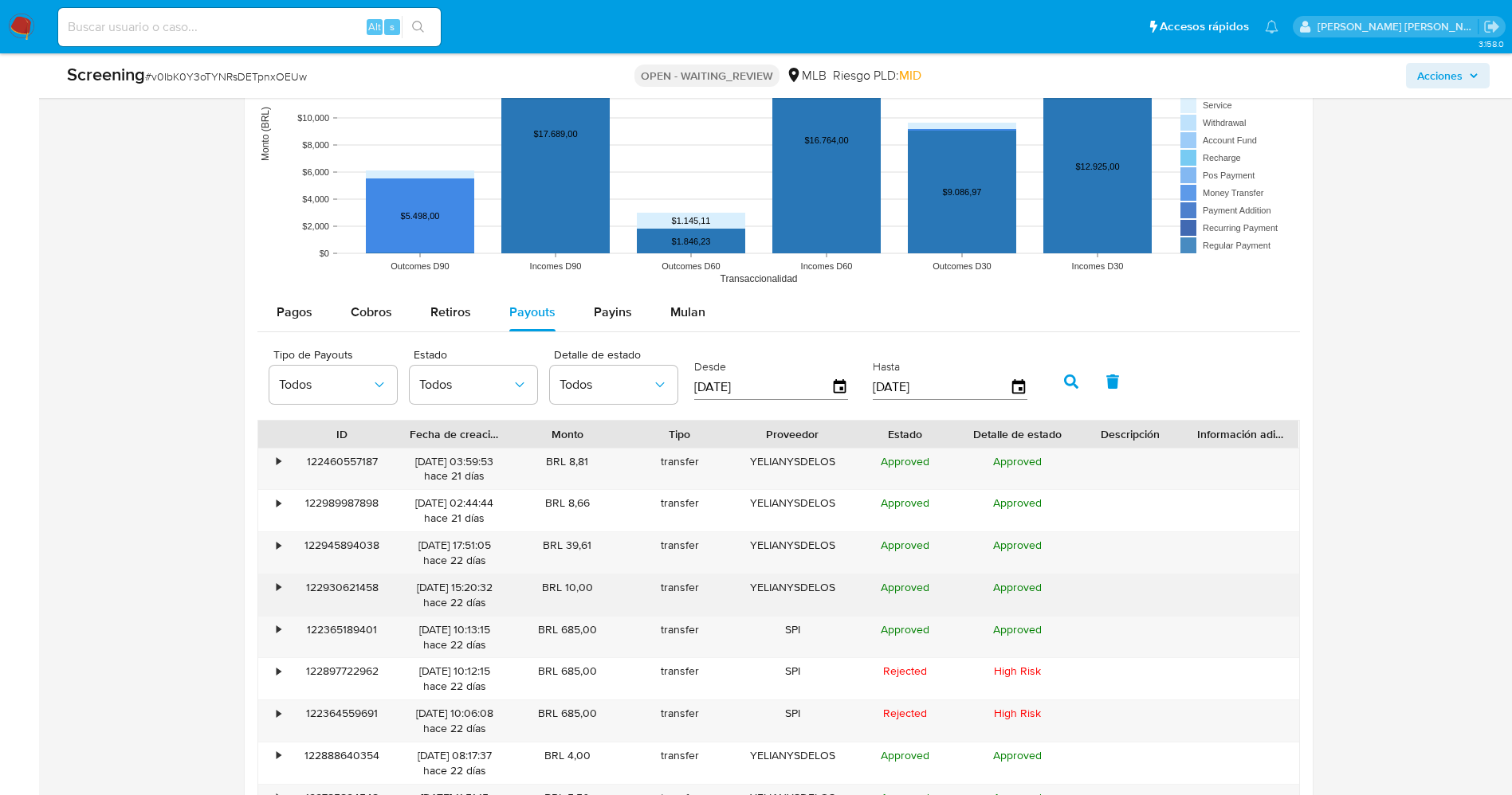
scroll to position [2032, 0]
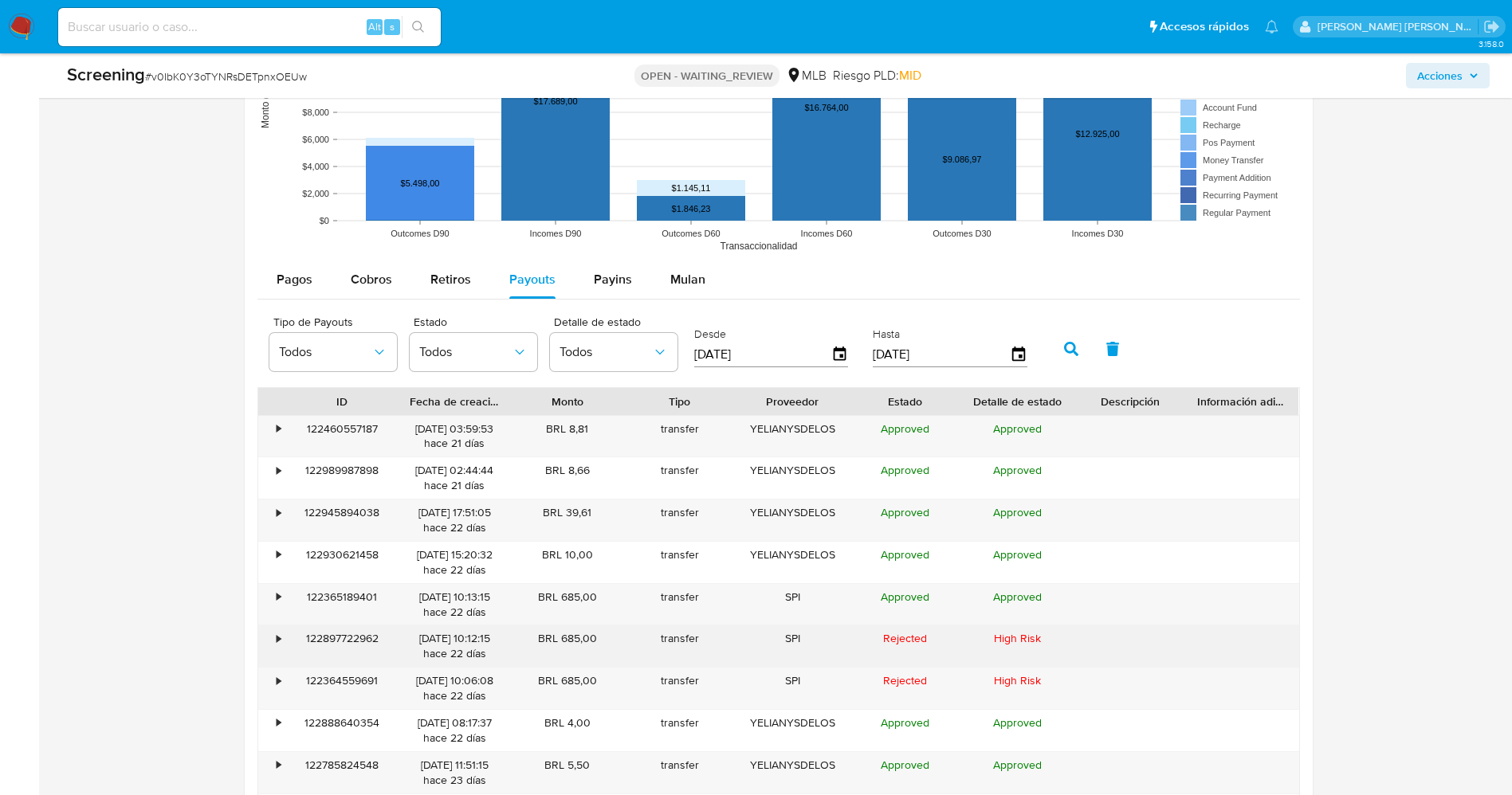
drag, startPoint x: 539, startPoint y: 643, endPoint x: 593, endPoint y: 643, distance: 54.0
click at [593, 643] on div "BRL 685,00" at bounding box center [567, 646] width 113 height 41
